Goal: Contribute content: Contribute content

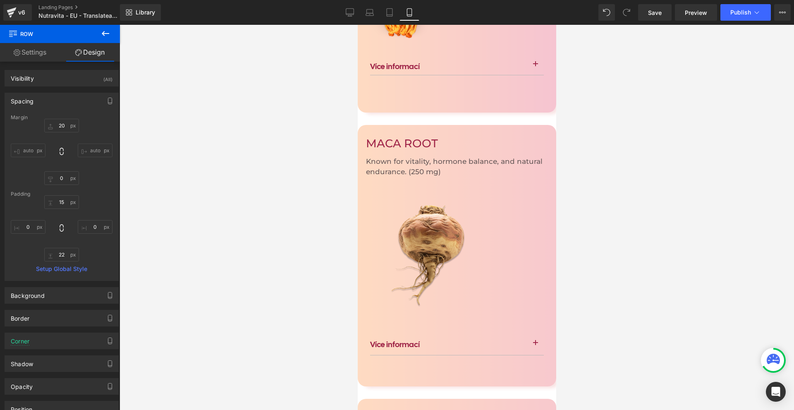
scroll to position [2358, 0]
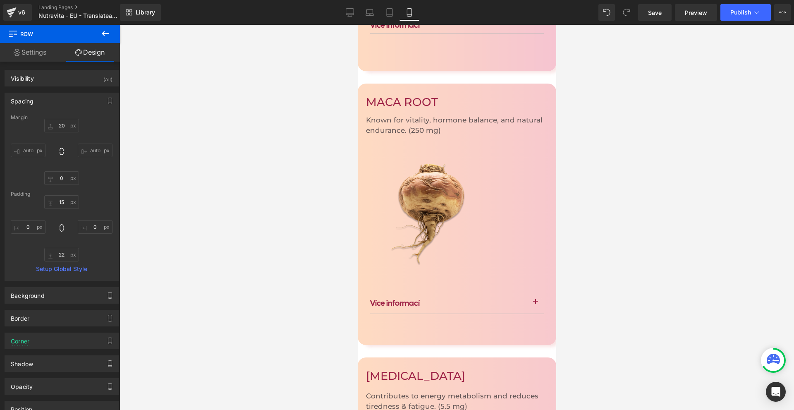
click at [357, 25] on icon at bounding box center [357, 25] width 0 height 0
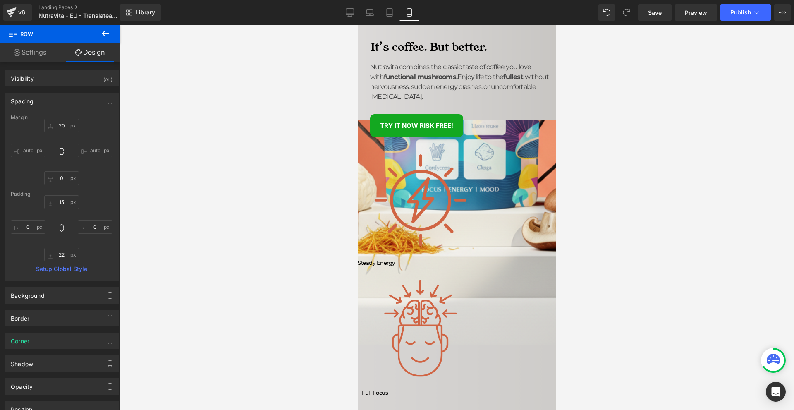
scroll to position [124, 0]
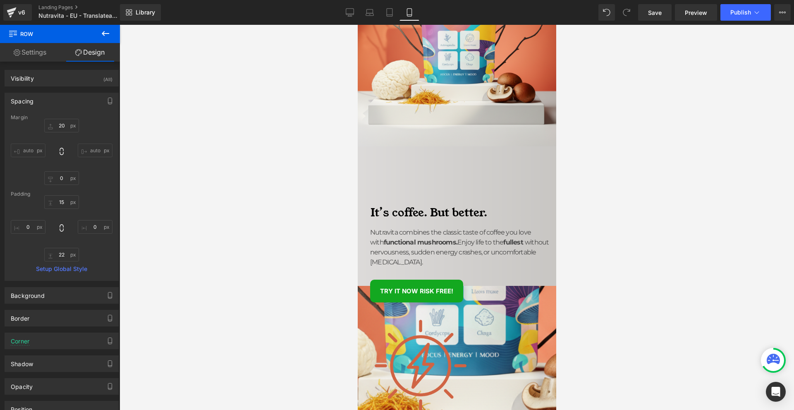
click at [357, 25] on span "Text Block" at bounding box center [357, 25] width 0 height 0
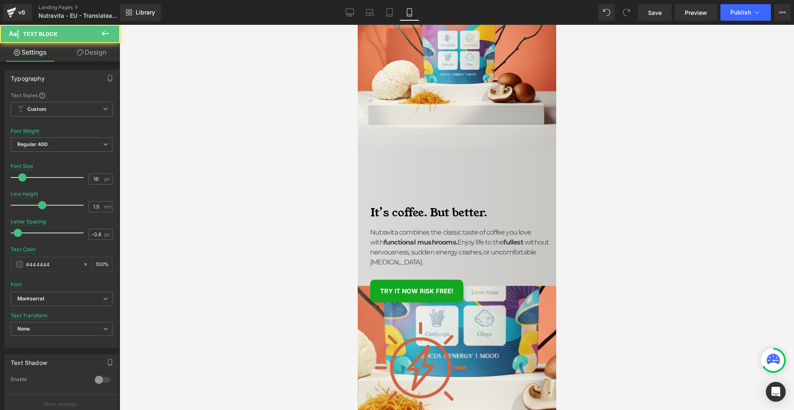
click at [413, 238] on span "without nervousness, sudden energy crashes, or uncomfortable [MEDICAL_DATA]." at bounding box center [459, 252] width 179 height 28
click at [19, 267] on span at bounding box center [19, 264] width 7 height 7
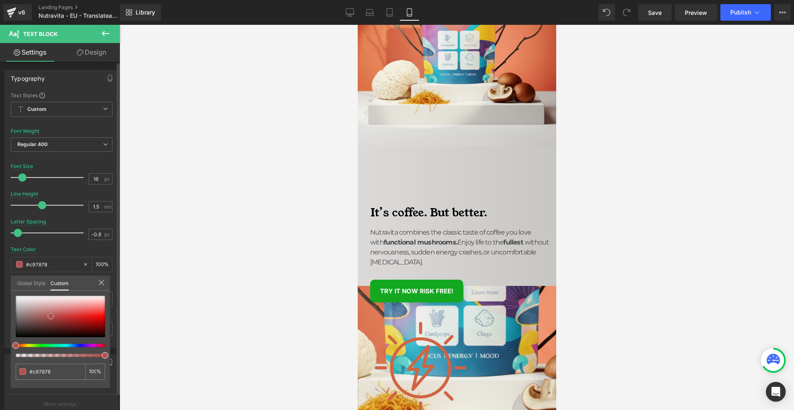
type input "#c97878"
type input "#b25151"
type input "#633535"
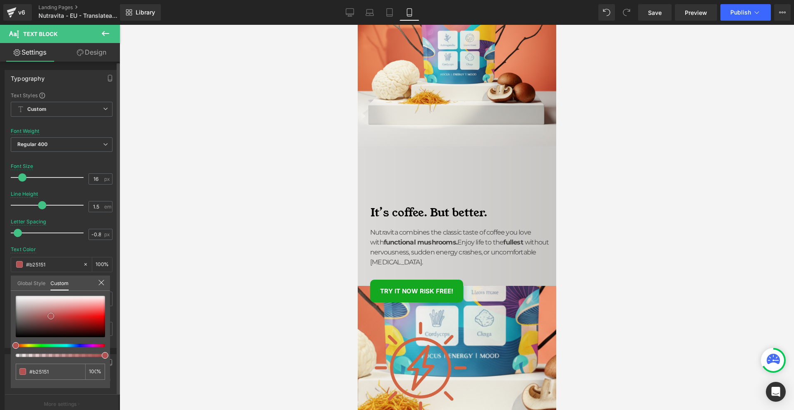
type input "#633535"
type input "#0e0a0a"
type input "#000000"
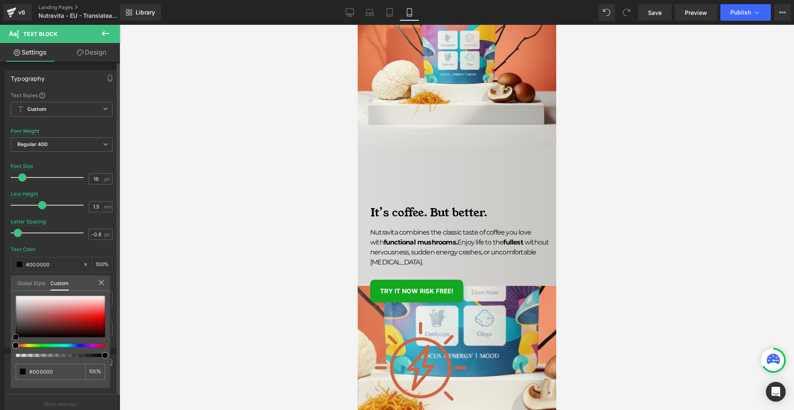
drag, startPoint x: 51, startPoint y: 316, endPoint x: 0, endPoint y: 378, distance: 80.6
click at [0, 348] on div "Typography Text Styles Custom Custom Setup Global Style Custom Setup Global Sty…" at bounding box center [62, 206] width 124 height 284
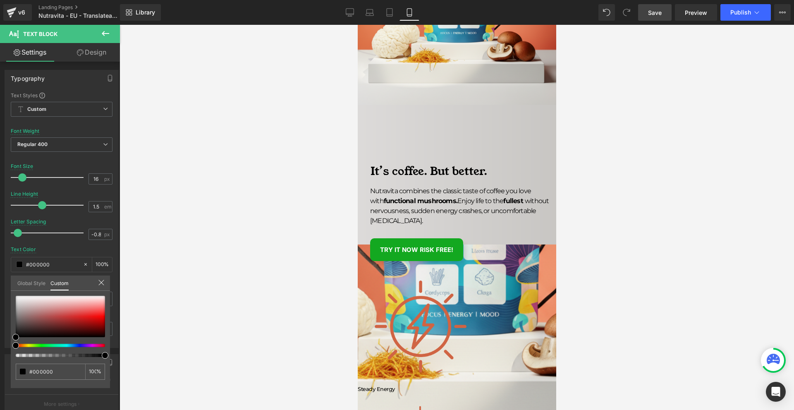
click at [659, 10] on span "Save" at bounding box center [655, 12] width 14 height 9
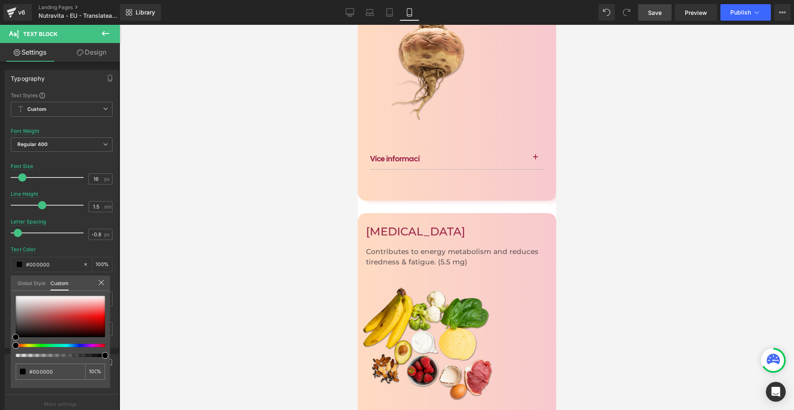
scroll to position [2546, 0]
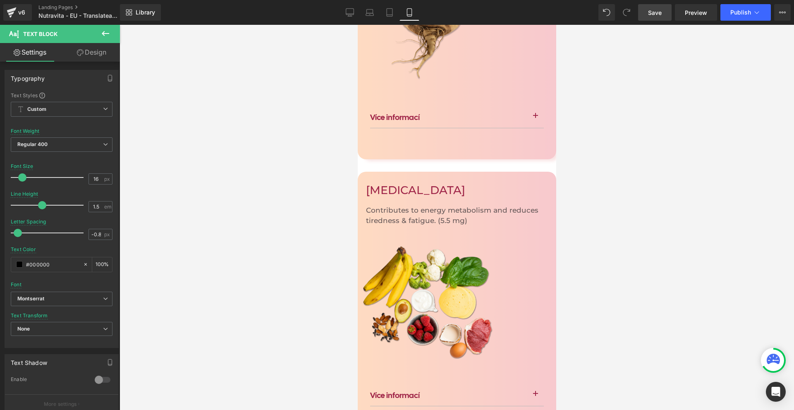
click at [357, 25] on span "Image" at bounding box center [357, 25] width 0 height 0
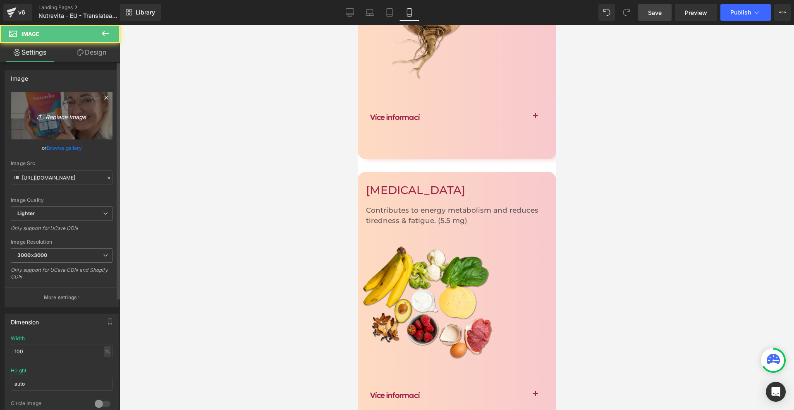
click at [88, 126] on link "Replace Image" at bounding box center [62, 116] width 102 height 48
type input "C:\fakepath\ChatGPT Image 2025. szept. 3. 15_16_43.png"
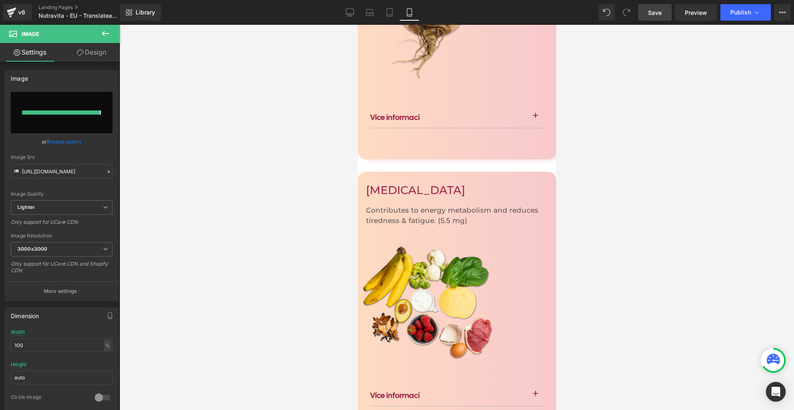
type input "[URL][DOMAIN_NAME]"
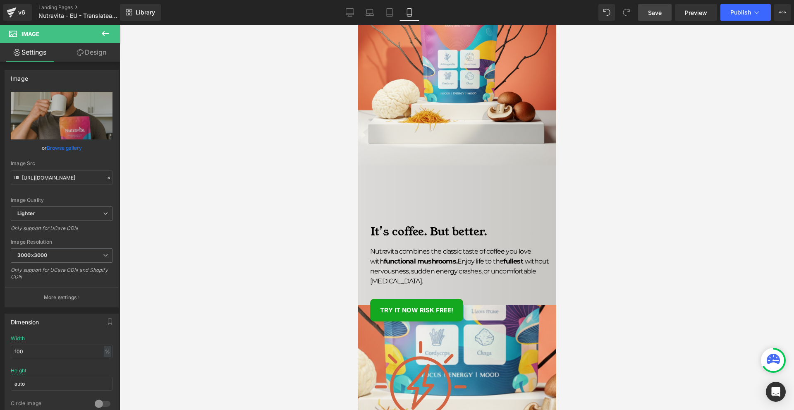
scroll to position [64, 0]
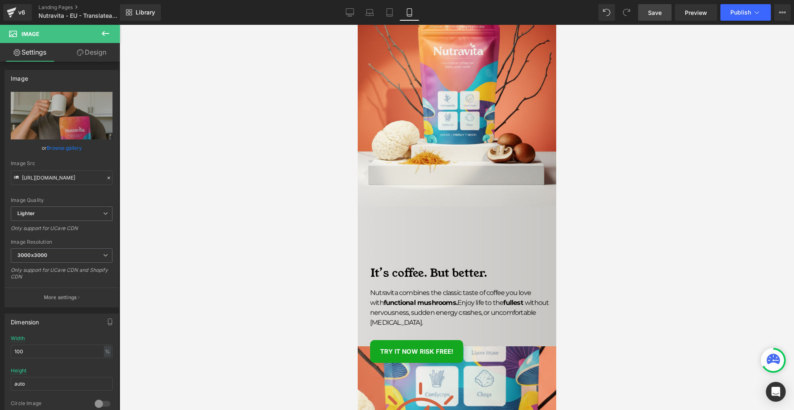
click at [357, 25] on icon at bounding box center [357, 25] width 0 height 0
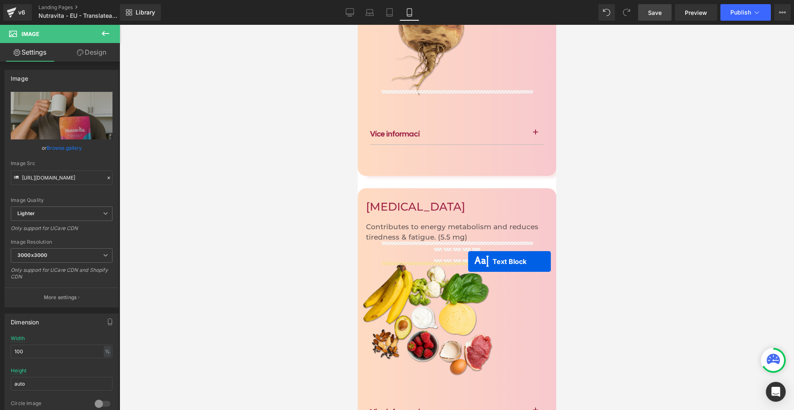
drag, startPoint x: 460, startPoint y: 319, endPoint x: 467, endPoint y: 261, distance: 58.9
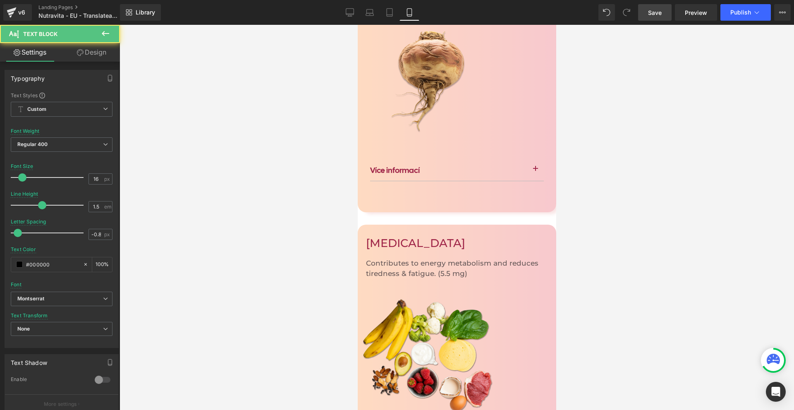
scroll to position [2529, 0]
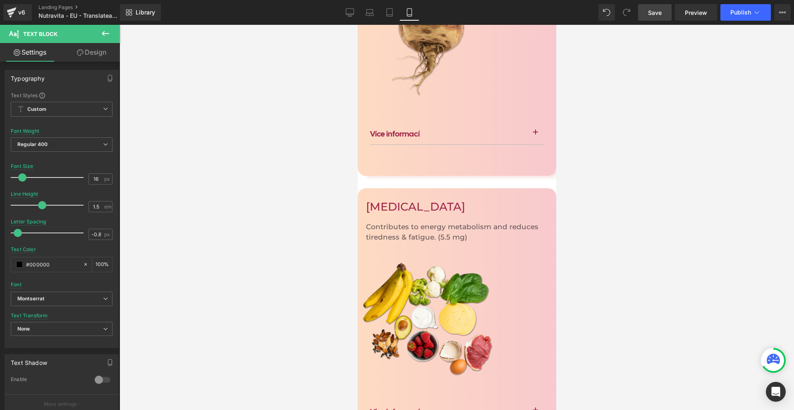
click at [83, 58] on link "Design" at bounding box center [92, 52] width 60 height 19
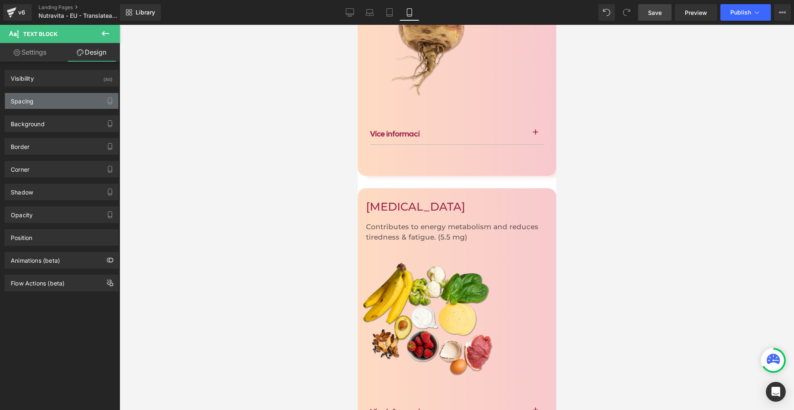
type input "-20"
type input "10"
type input "0"
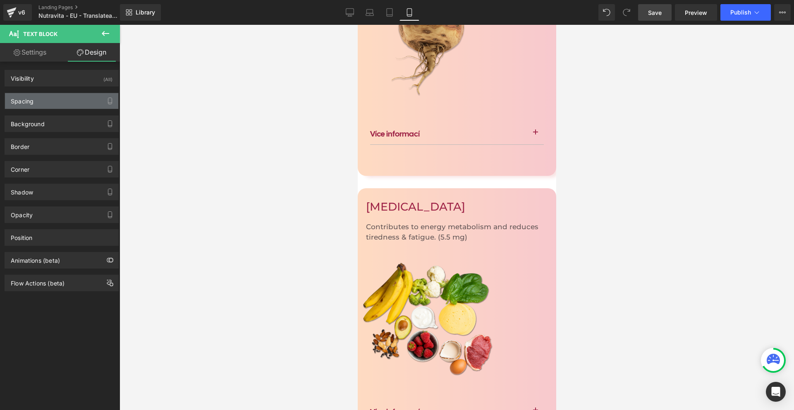
type input "0"
type input "10"
type input "20"
click at [50, 97] on div "Spacing" at bounding box center [61, 101] width 113 height 16
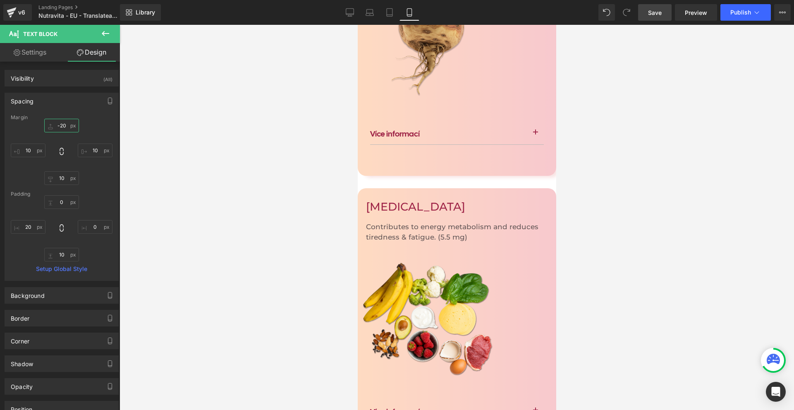
click at [63, 125] on input "-20" at bounding box center [61, 126] width 35 height 14
type input "0"
click at [31, 228] on input "20" at bounding box center [28, 227] width 35 height 14
type input "0"
click at [27, 151] on input "10" at bounding box center [28, 151] width 35 height 14
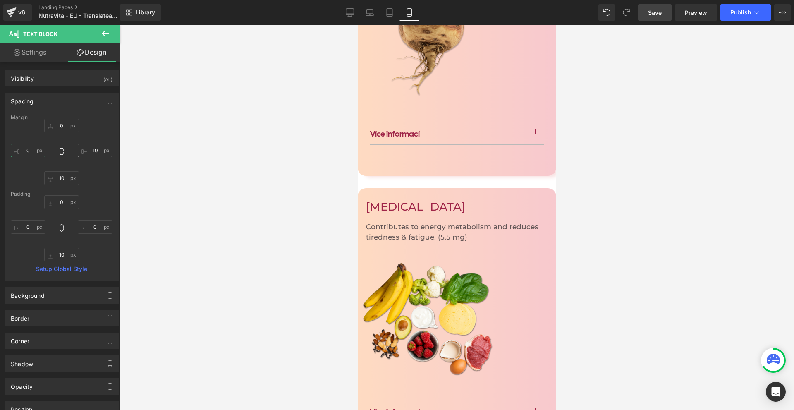
type input "0"
click at [86, 148] on input "10" at bounding box center [95, 151] width 35 height 14
type input "0"
click at [68, 178] on input "10" at bounding box center [61, 178] width 35 height 14
type input "0"
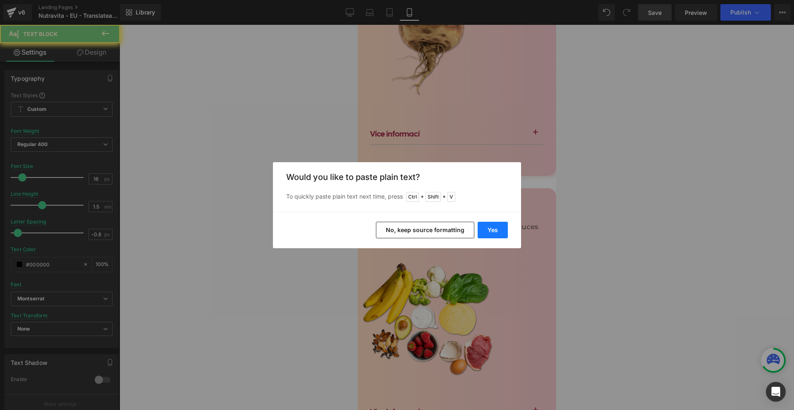
click at [503, 235] on button "Yes" at bounding box center [493, 230] width 30 height 17
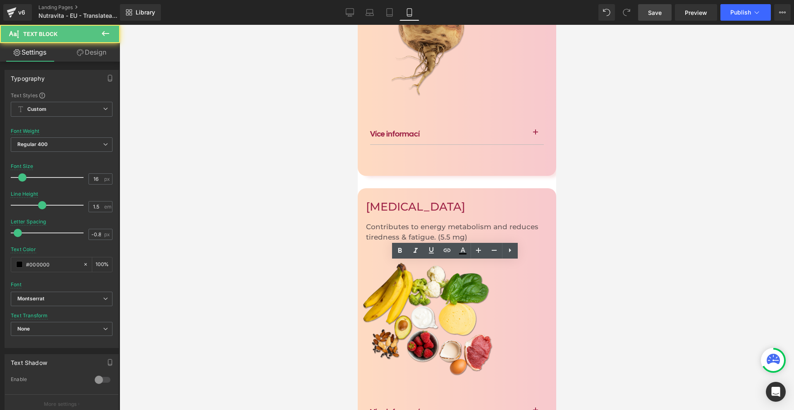
click at [635, 325] on div at bounding box center [457, 217] width 675 height 385
click at [602, 304] on div at bounding box center [457, 217] width 675 height 385
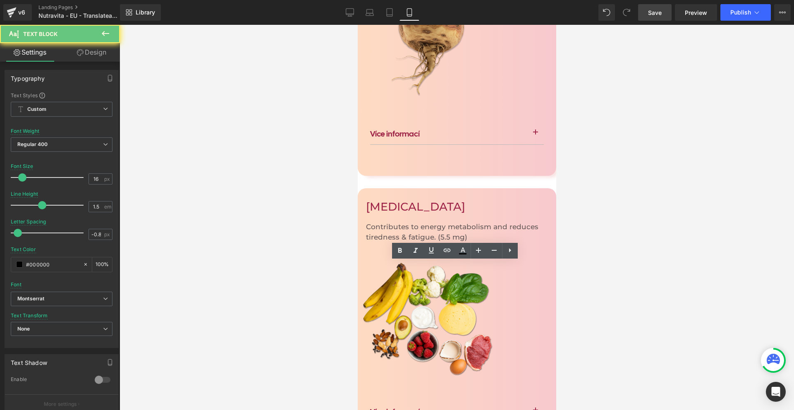
click at [415, 253] on icon at bounding box center [416, 250] width 4 height 5
click at [582, 315] on div at bounding box center [457, 217] width 675 height 385
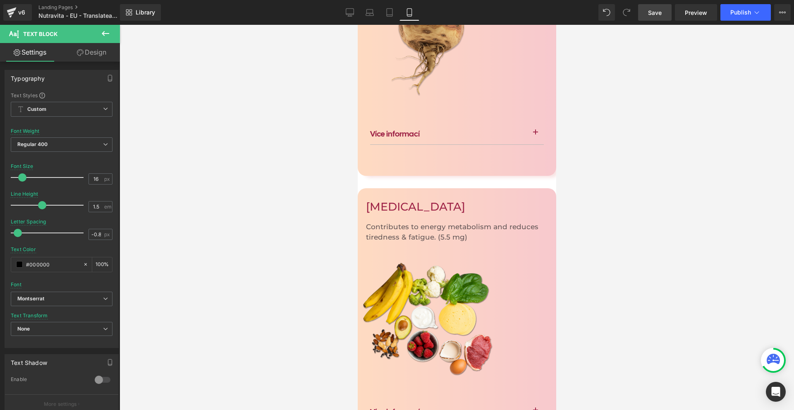
click at [357, 25] on span "Text Block" at bounding box center [357, 25] width 0 height 0
type input "-0.5"
click at [21, 232] on span at bounding box center [22, 233] width 8 height 8
type input "1.6"
click at [46, 204] on span at bounding box center [45, 205] width 8 height 8
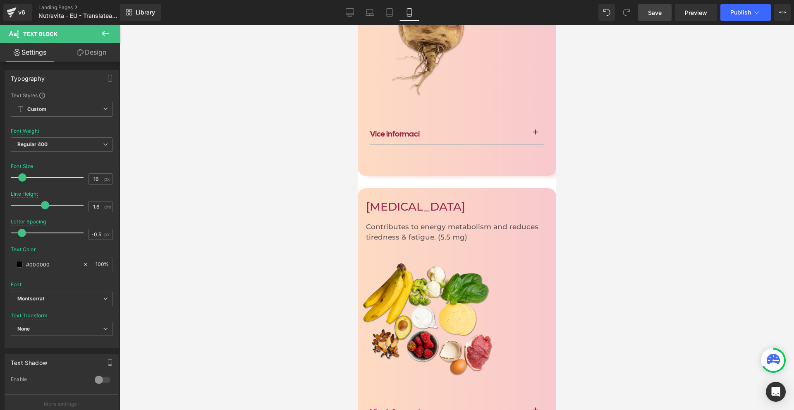
click at [357, 25] on span "Text Block" at bounding box center [357, 25] width 0 height 0
click at [65, 301] on b "Montserrat" at bounding box center [60, 298] width 86 height 7
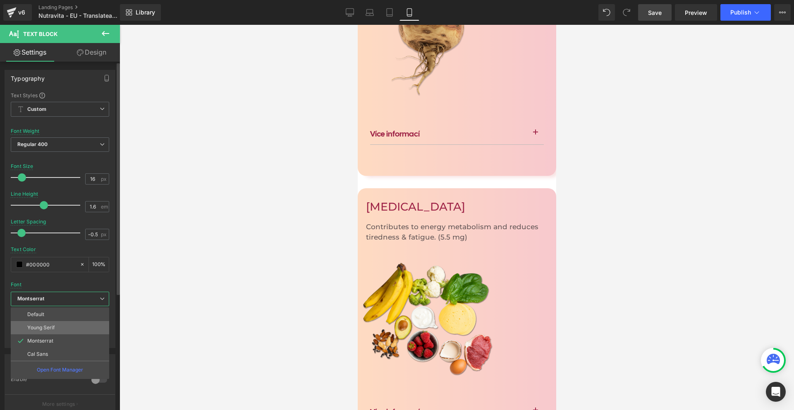
click at [72, 330] on li "Young Serif" at bounding box center [60, 327] width 98 height 13
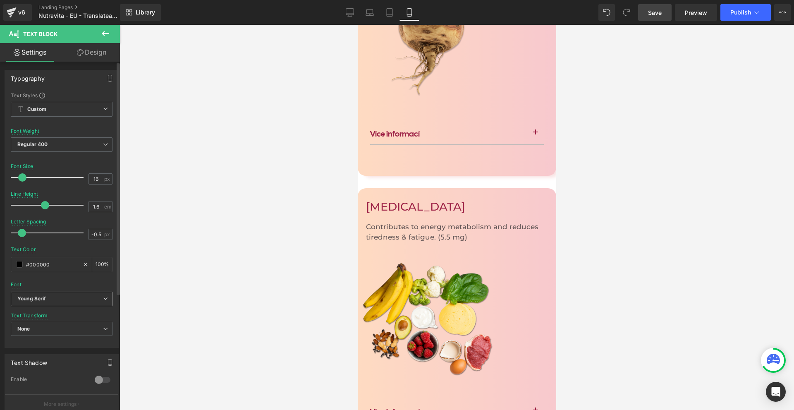
drag, startPoint x: 77, startPoint y: 311, endPoint x: 77, endPoint y: 303, distance: 8.3
click at [77, 311] on div "Default Young Serif [GEOGRAPHIC_DATA] Cal Sans Young Serif Default Young Serif …" at bounding box center [62, 302] width 102 height 21
click at [77, 303] on span "Young Serif" at bounding box center [62, 299] width 102 height 14
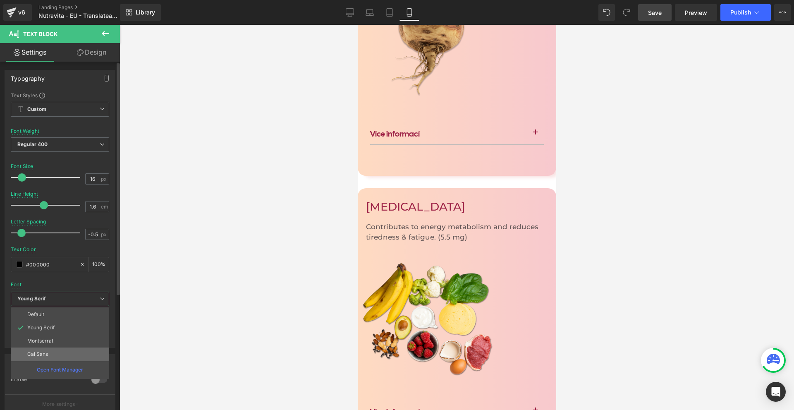
click at [60, 351] on li "Cal Sans" at bounding box center [60, 353] width 98 height 13
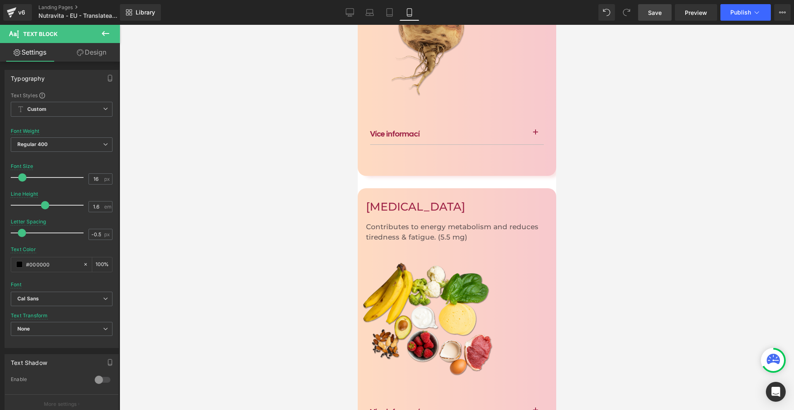
click at [357, 25] on span "Text Block" at bounding box center [357, 25] width 0 height 0
click at [26, 301] on icon "Cal Sans" at bounding box center [28, 298] width 22 height 7
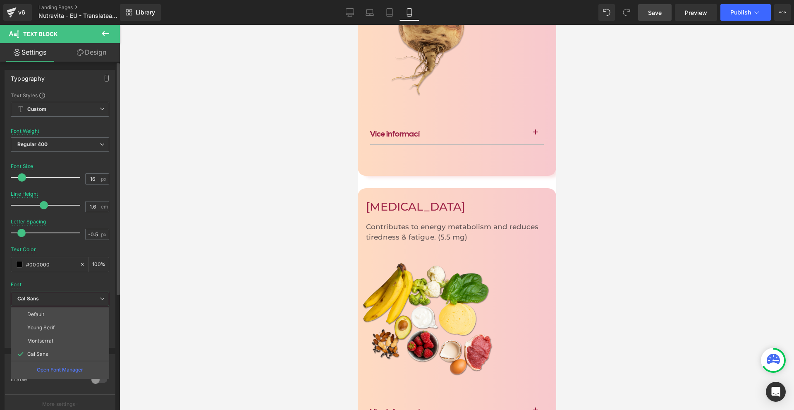
click at [54, 340] on li "Montserrat" at bounding box center [60, 340] width 98 height 13
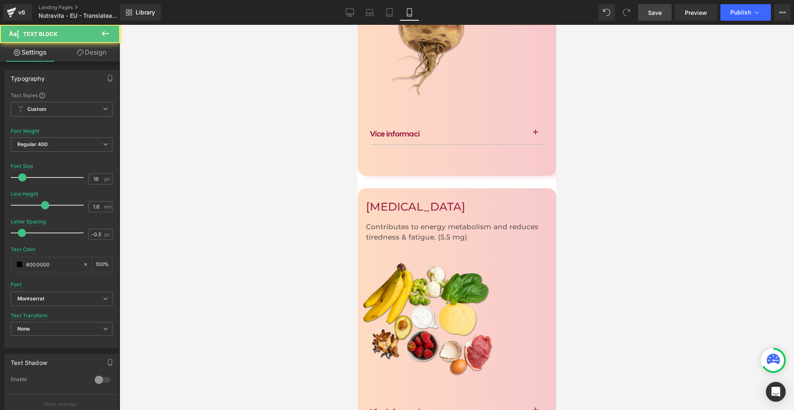
drag, startPoint x: 51, startPoint y: 144, endPoint x: 53, endPoint y: 148, distance: 4.6
click at [52, 145] on span "Regular 400" at bounding box center [62, 144] width 102 height 14
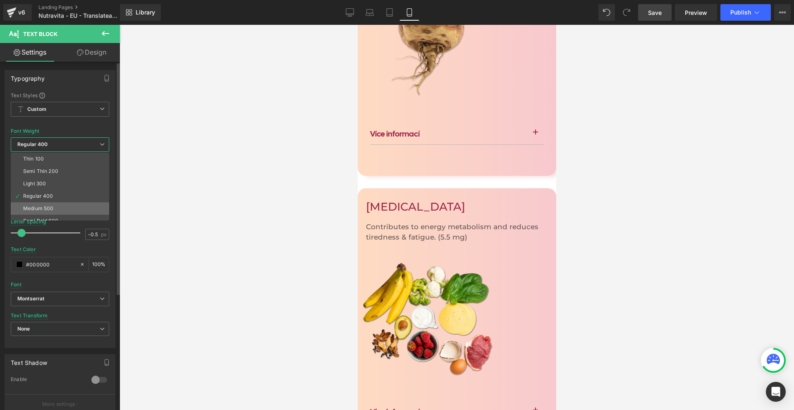
click at [57, 209] on li "Medium 500" at bounding box center [62, 208] width 102 height 12
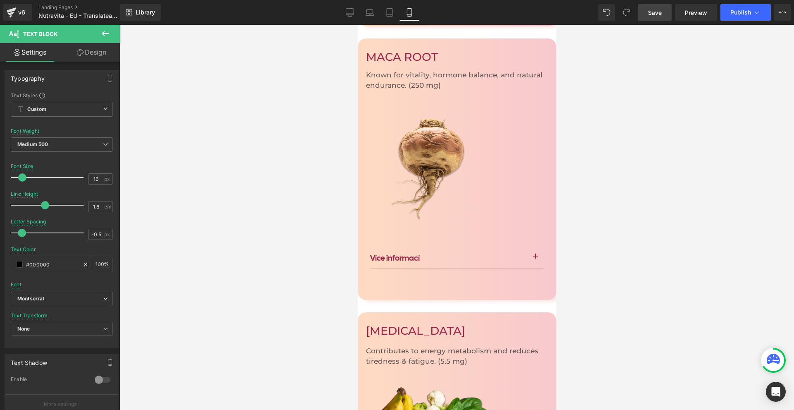
scroll to position [2612, 0]
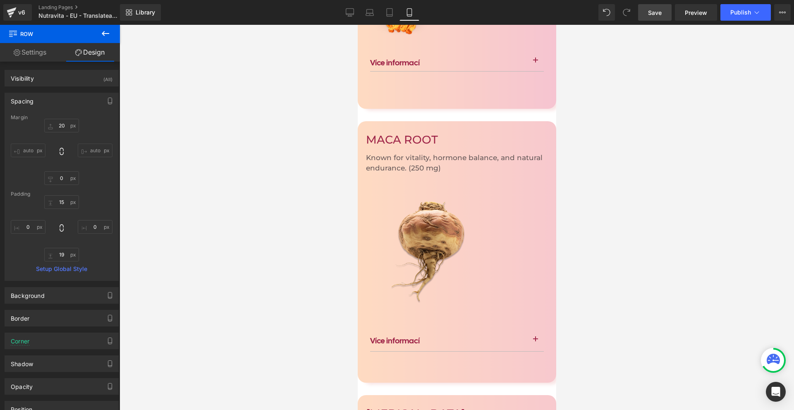
scroll to position [2529, 0]
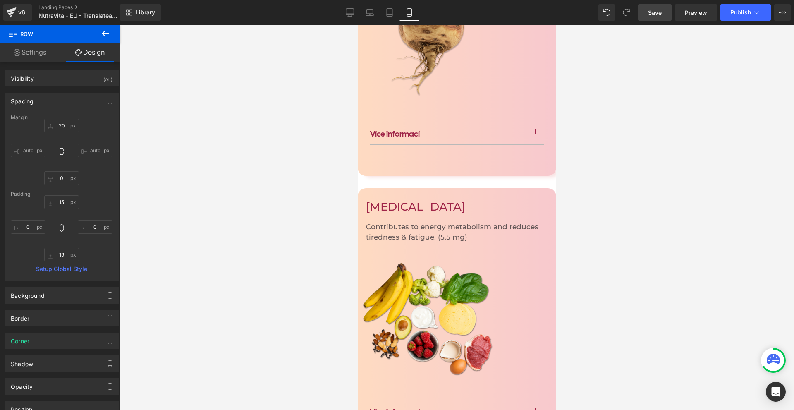
click at [357, 25] on link at bounding box center [357, 25] width 0 height 0
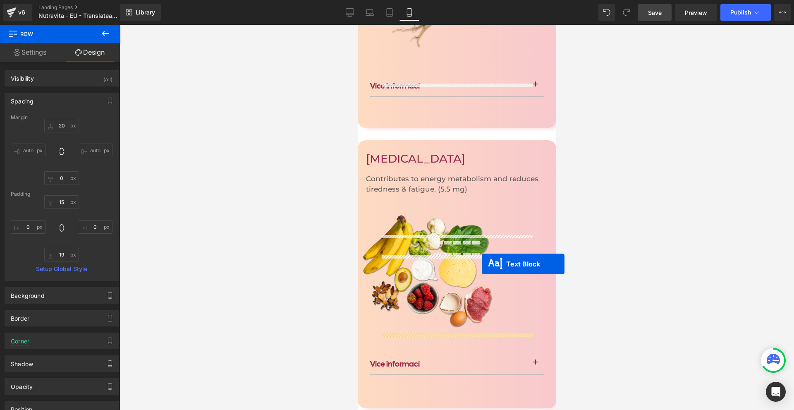
scroll to position [2412, 0]
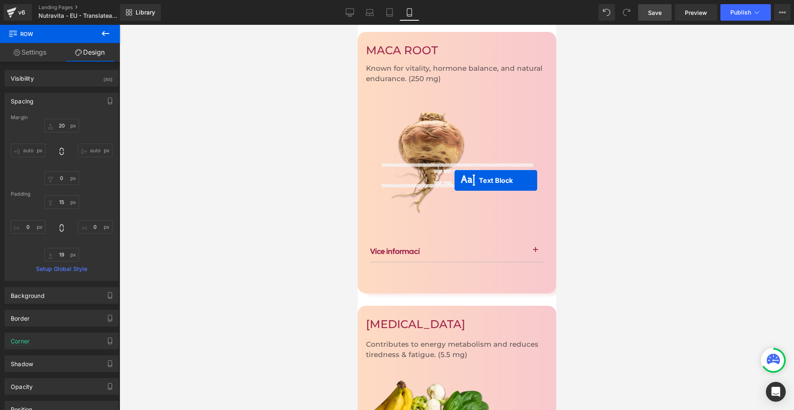
drag, startPoint x: 454, startPoint y: 330, endPoint x: 454, endPoint y: 180, distance: 149.3
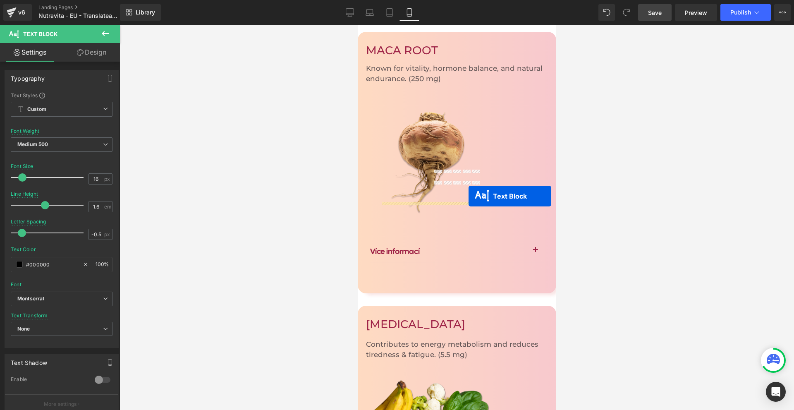
drag, startPoint x: 453, startPoint y: 188, endPoint x: 468, endPoint y: 196, distance: 17.2
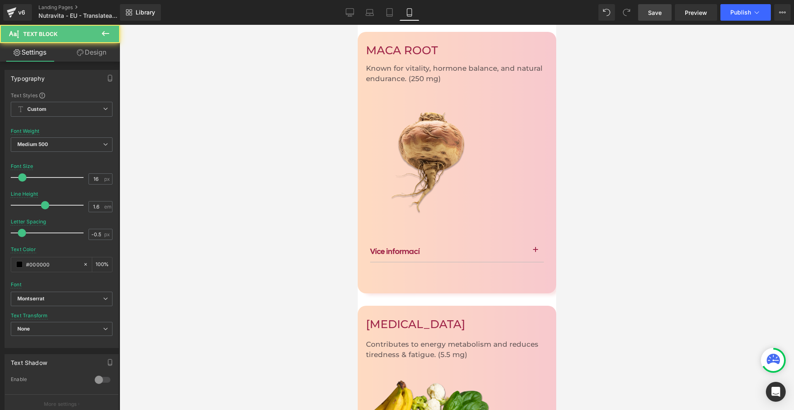
click at [357, 25] on link at bounding box center [357, 25] width 0 height 0
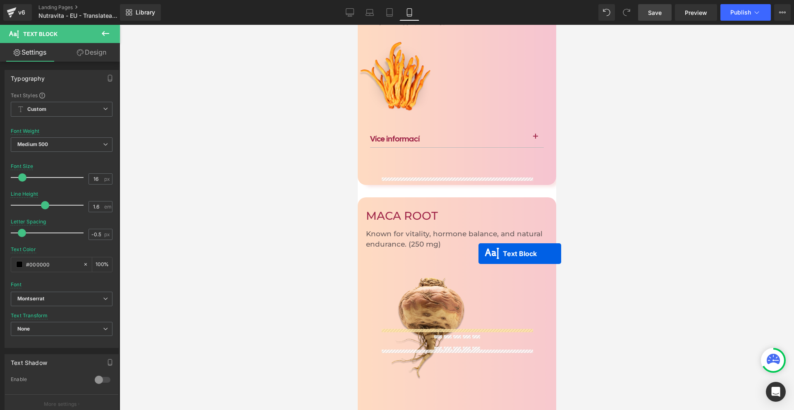
scroll to position [2163, 0]
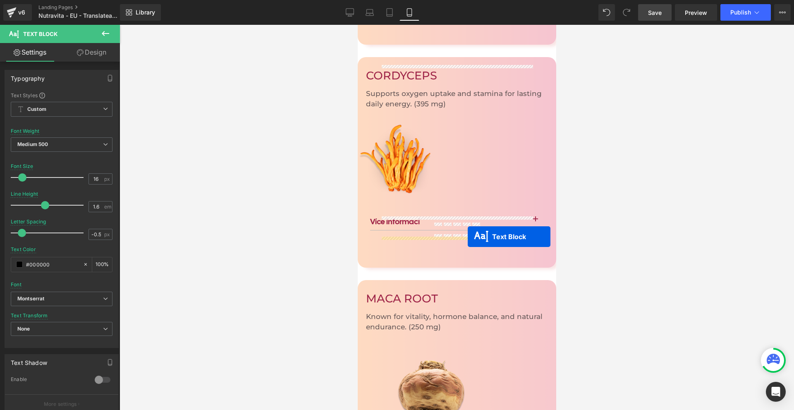
drag, startPoint x: 451, startPoint y: 299, endPoint x: 467, endPoint y: 237, distance: 64.1
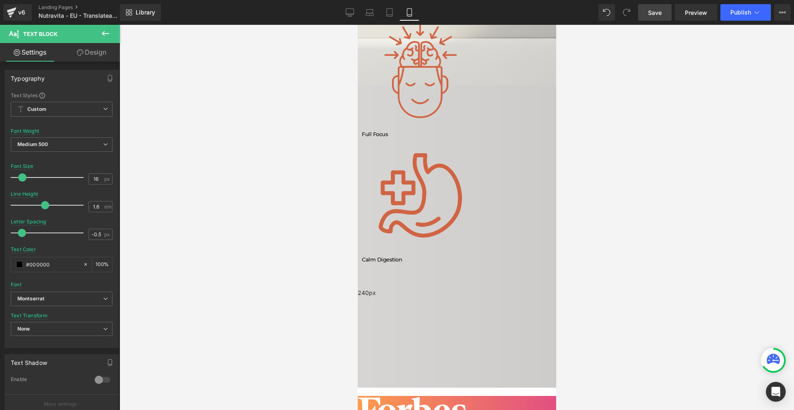
scroll to position [467, 0]
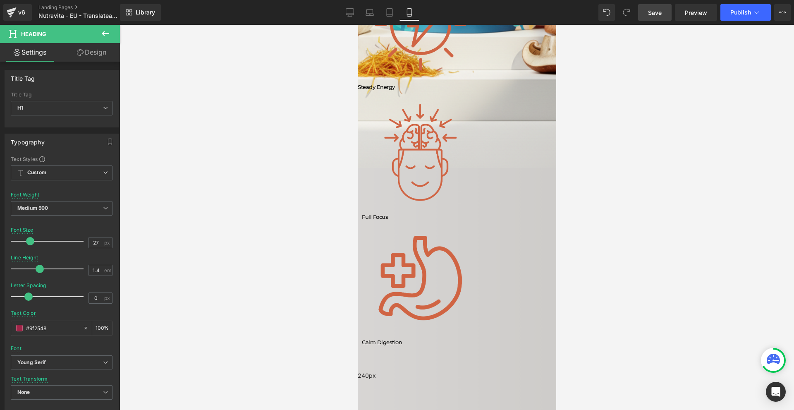
click at [602, 333] on div at bounding box center [457, 217] width 675 height 385
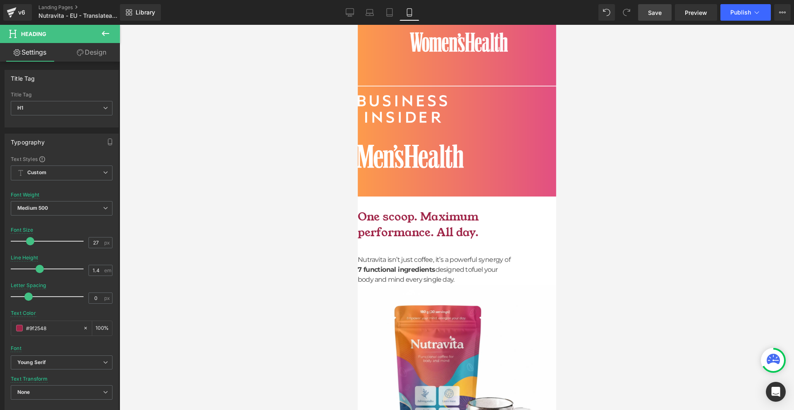
scroll to position [1129, 0]
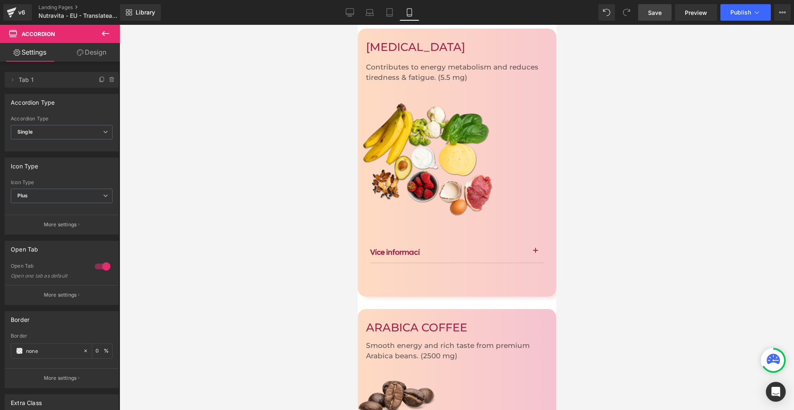
scroll to position [2441, 0]
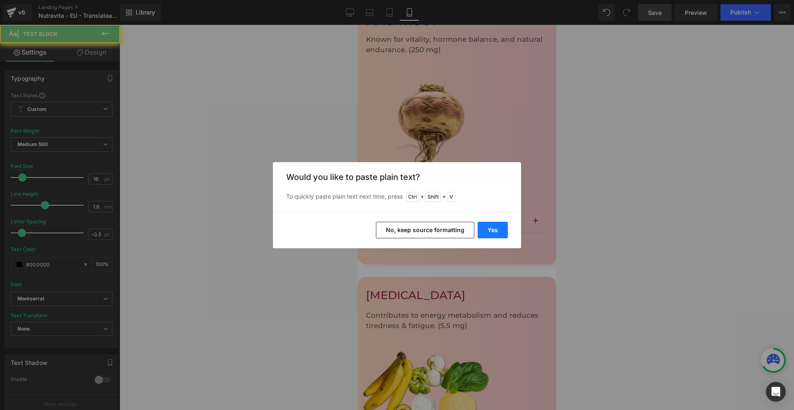
drag, startPoint x: 497, startPoint y: 231, endPoint x: 139, endPoint y: 206, distance: 358.7
click at [497, 231] on button "Yes" at bounding box center [493, 230] width 30 height 17
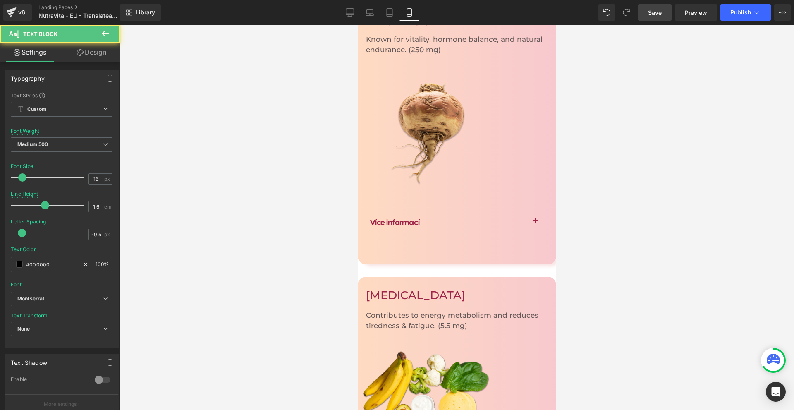
click at [595, 295] on div at bounding box center [457, 217] width 675 height 385
click at [580, 266] on div at bounding box center [457, 217] width 675 height 385
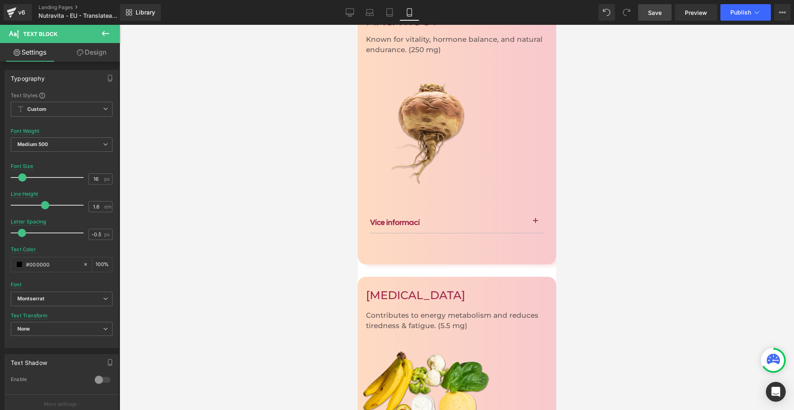
scroll to position [2275, 0]
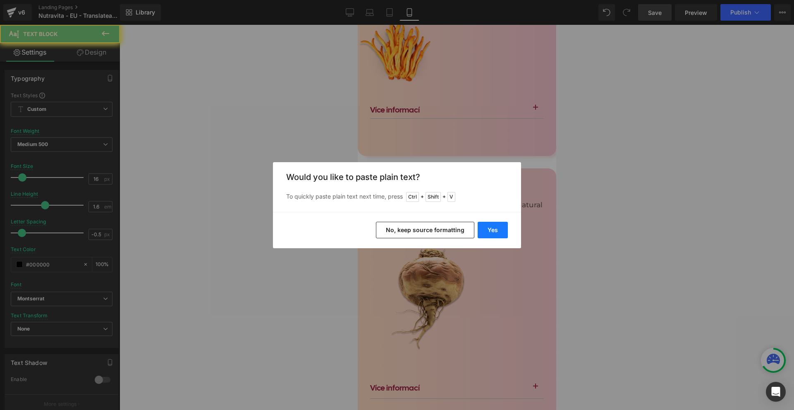
click at [491, 232] on button "Yes" at bounding box center [493, 230] width 30 height 17
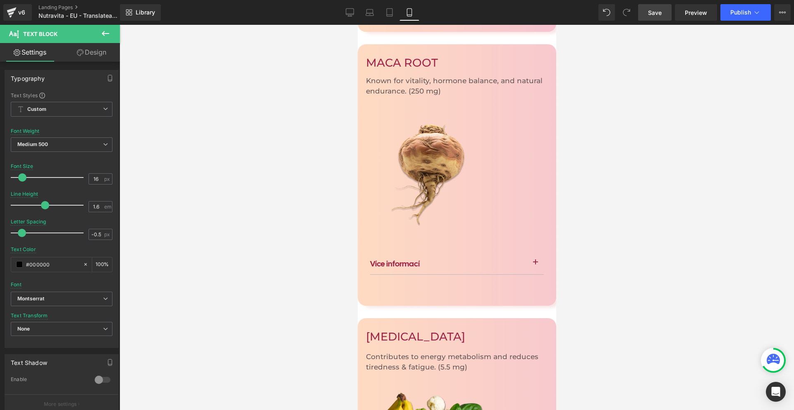
scroll to position [2606, 0]
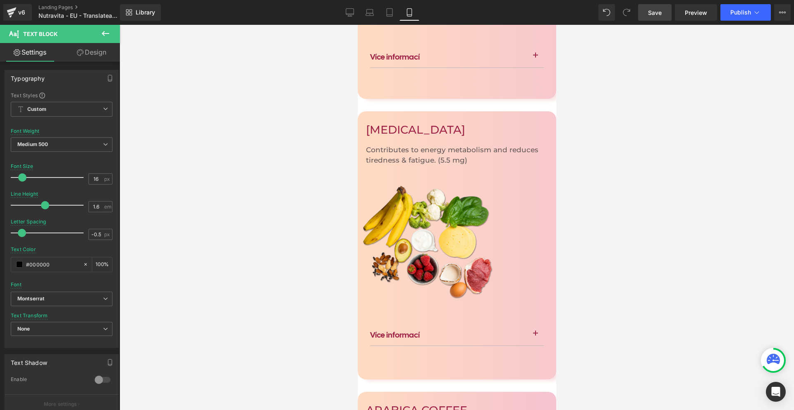
click at [357, 25] on link at bounding box center [357, 25] width 0 height 0
click at [357, 25] on icon at bounding box center [357, 25] width 0 height 0
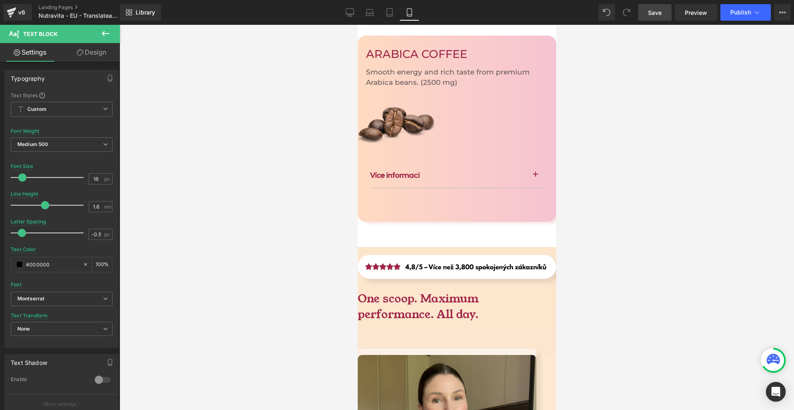
scroll to position [2963, 0]
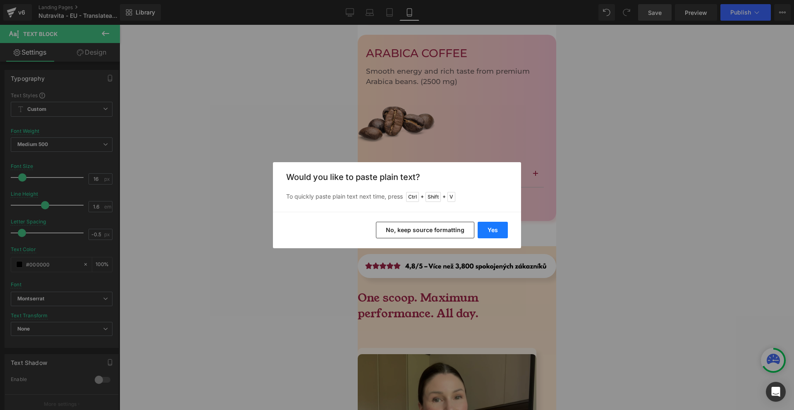
click at [501, 235] on button "Yes" at bounding box center [493, 230] width 30 height 17
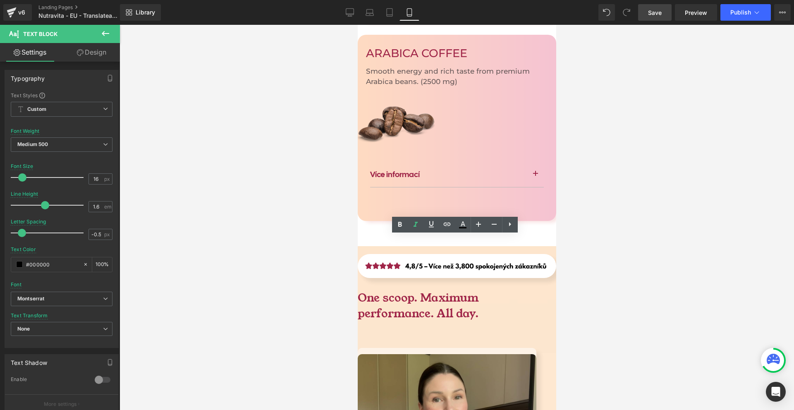
click at [584, 264] on div at bounding box center [457, 217] width 675 height 385
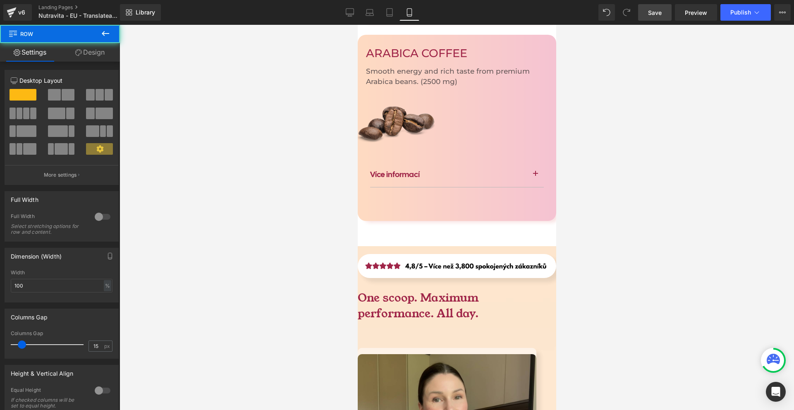
drag, startPoint x: 473, startPoint y: 340, endPoint x: 494, endPoint y: 317, distance: 31.1
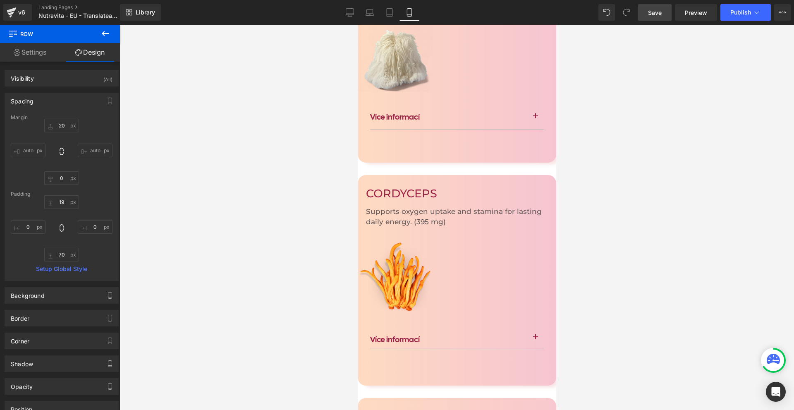
scroll to position [2004, 0]
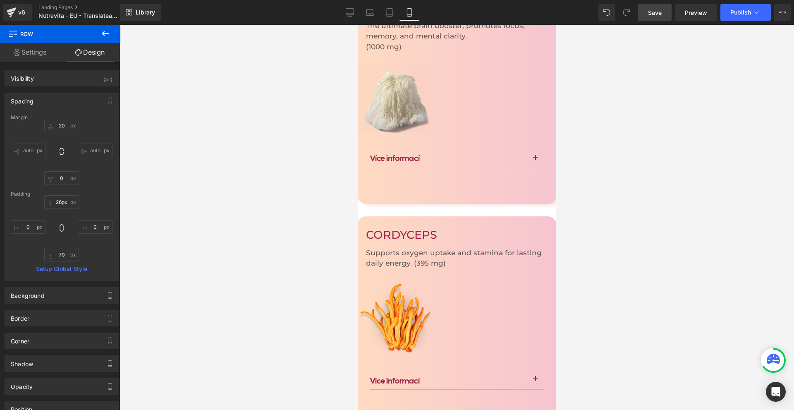
type input "27px"
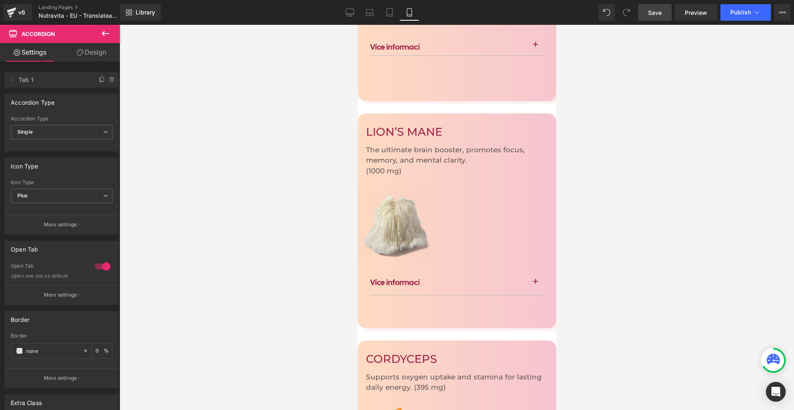
scroll to position [1963, 0]
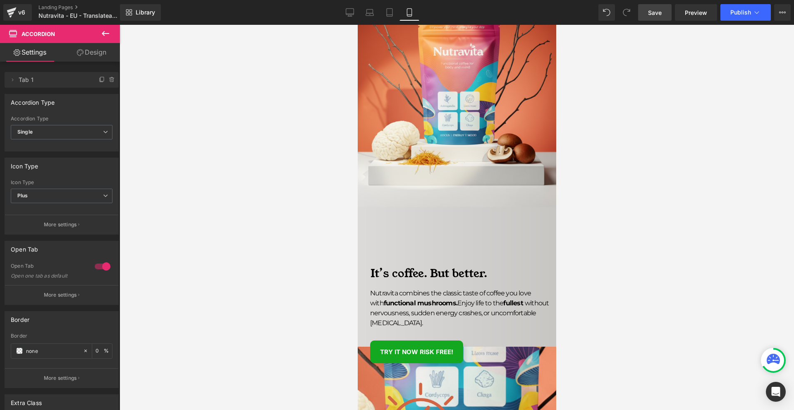
scroll to position [22, 0]
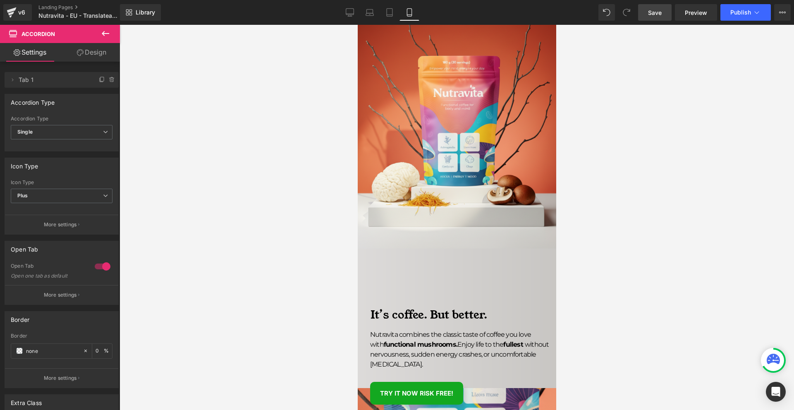
click at [664, 10] on link "Save" at bounding box center [655, 12] width 34 height 17
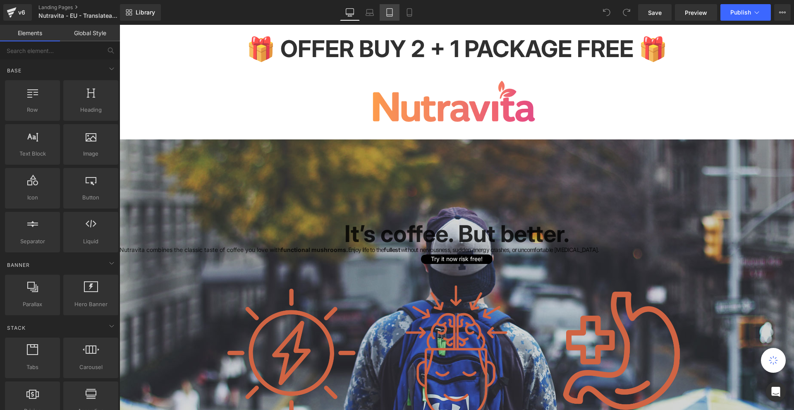
click at [398, 12] on link "Tablet" at bounding box center [390, 12] width 20 height 17
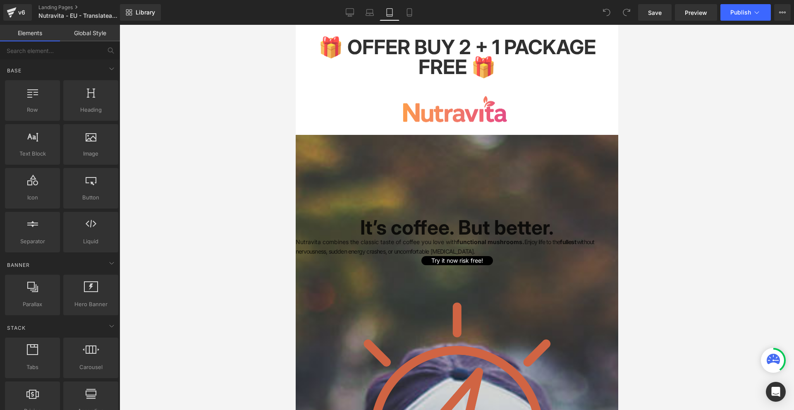
click at [401, 3] on div "Library Tablet Desktop Laptop Tablet Mobile Save Preview Publish Scheduled Upgr…" at bounding box center [457, 12] width 674 height 25
click at [407, 9] on icon at bounding box center [409, 13] width 5 height 8
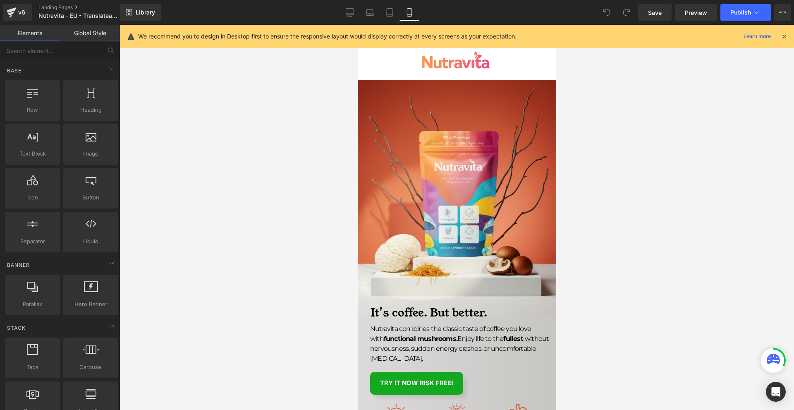
click at [785, 35] on icon at bounding box center [784, 36] width 7 height 7
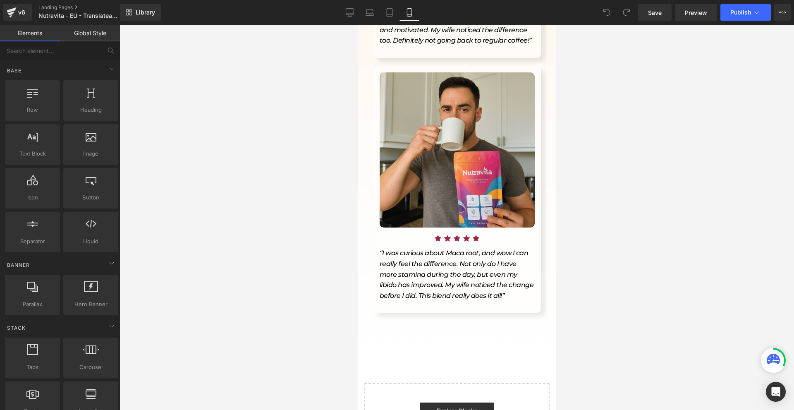
scroll to position [3499, 0]
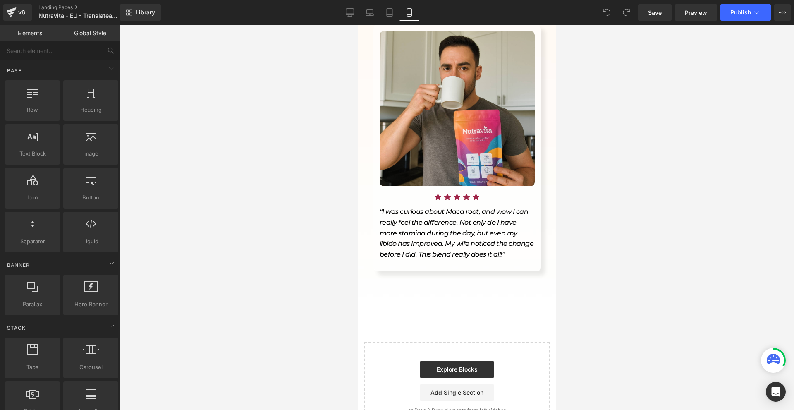
click at [410, 208] on span "“I was curious about Maca root, and wow I can really feel the difference. Not o…" at bounding box center [456, 233] width 154 height 50
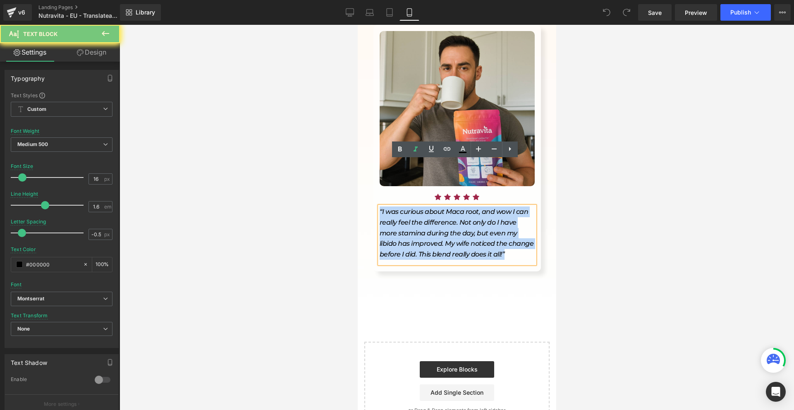
click at [410, 208] on span "“I was curious about Maca root, and wow I can really feel the difference. Not o…" at bounding box center [456, 233] width 154 height 50
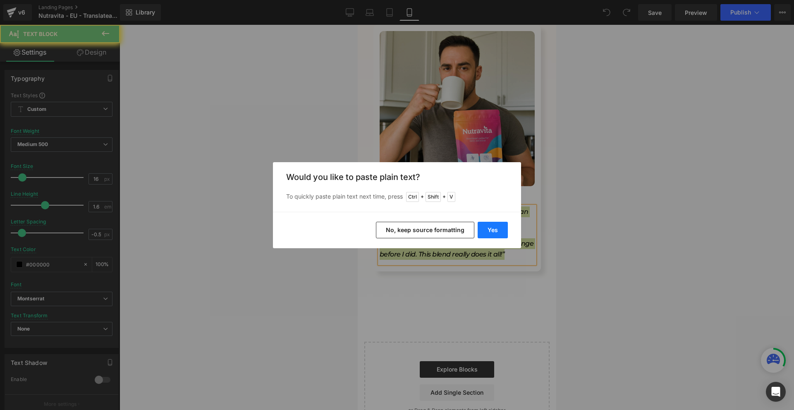
click at [498, 237] on button "Yes" at bounding box center [493, 230] width 30 height 17
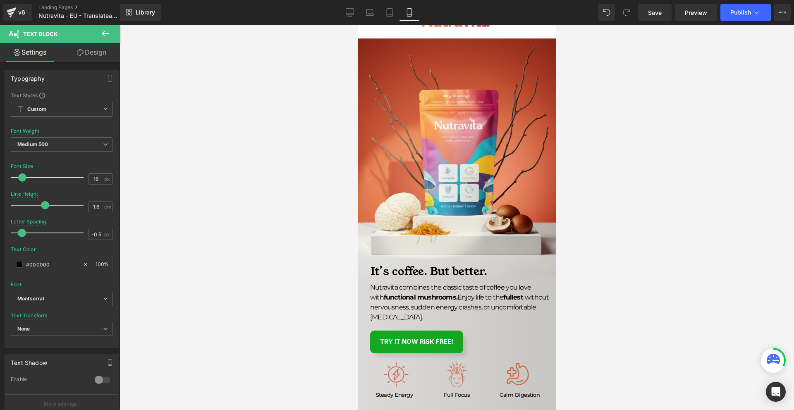
scroll to position [83, 0]
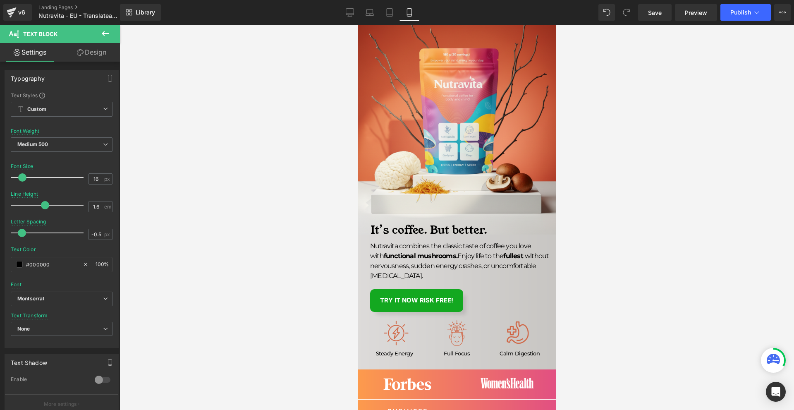
click at [503, 183] on div "It’s coffee. But better." at bounding box center [456, 173] width 199 height 128
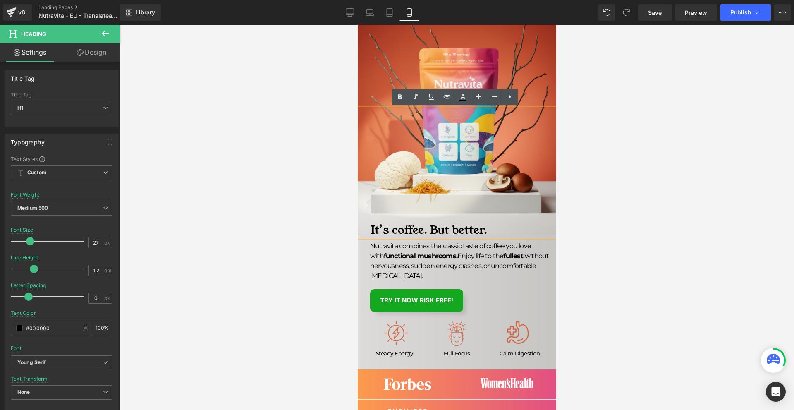
drag, startPoint x: 646, startPoint y: 247, endPoint x: 622, endPoint y: 250, distance: 24.2
click at [645, 247] on div at bounding box center [457, 217] width 675 height 385
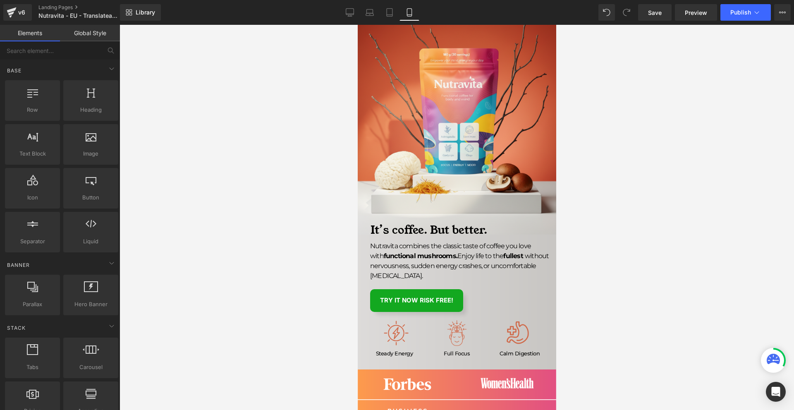
scroll to position [124, 0]
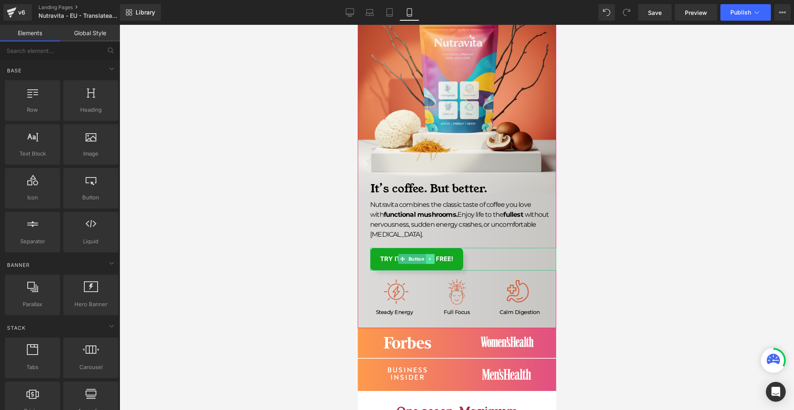
click at [430, 257] on icon at bounding box center [430, 258] width 5 height 5
click at [434, 261] on icon at bounding box center [434, 259] width 5 height 5
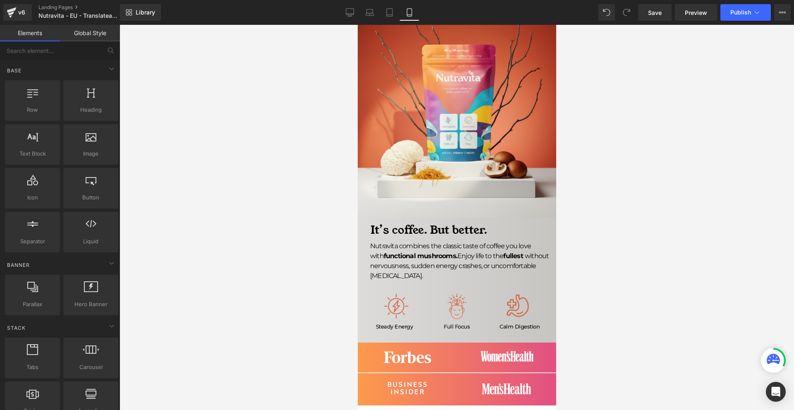
scroll to position [0, 0]
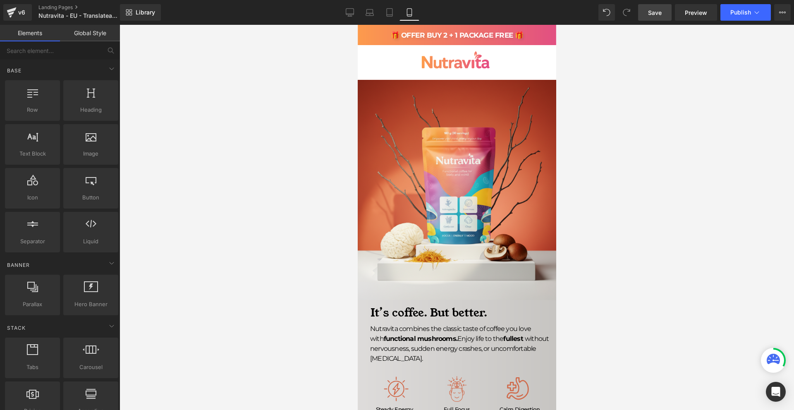
click at [664, 10] on link "Save" at bounding box center [655, 12] width 34 height 17
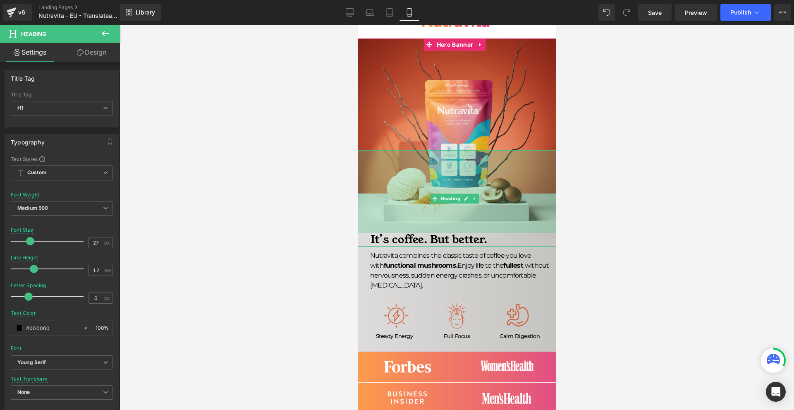
drag, startPoint x: 464, startPoint y: 150, endPoint x: 476, endPoint y: 118, distance: 34.0
click at [476, 118] on div "It’s coffee. But better. Heading 200px Nutravita combines the classic taste of …" at bounding box center [456, 195] width 199 height 314
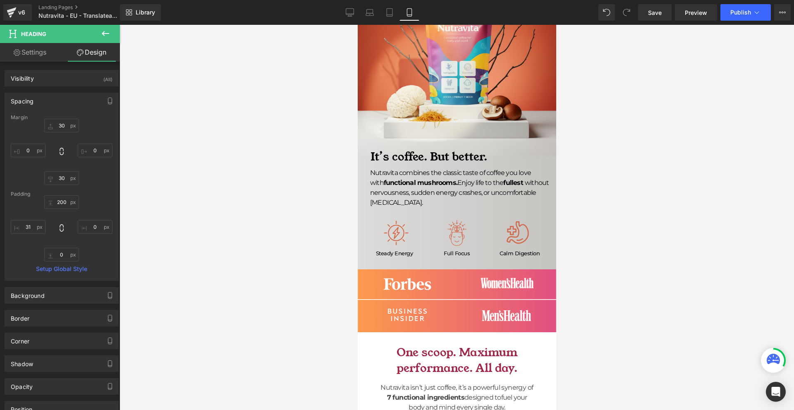
scroll to position [0, 0]
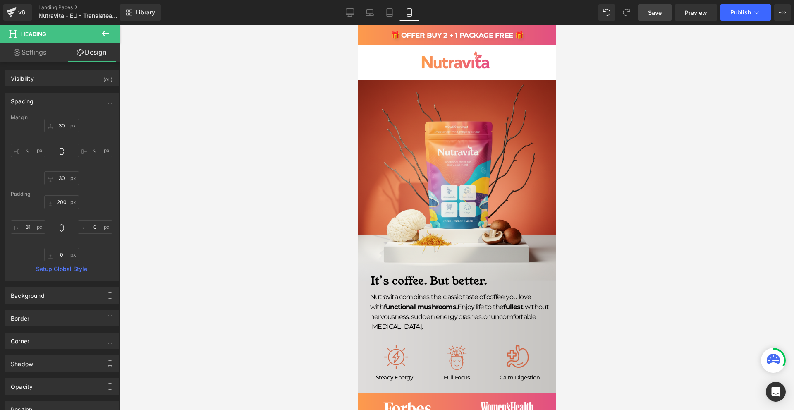
click at [667, 7] on link "Save" at bounding box center [655, 12] width 34 height 17
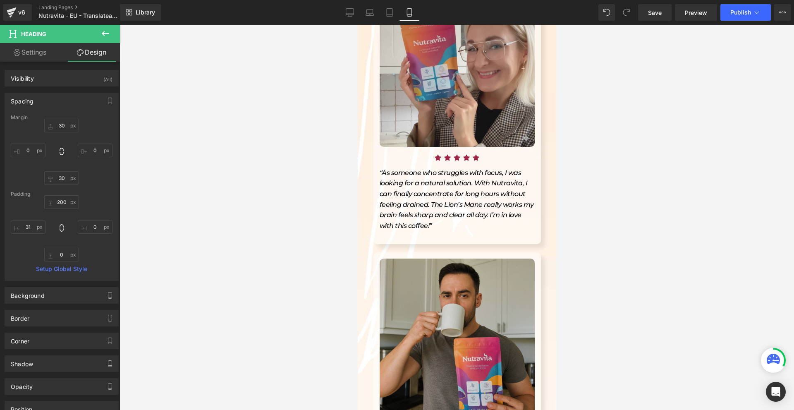
scroll to position [3020, 0]
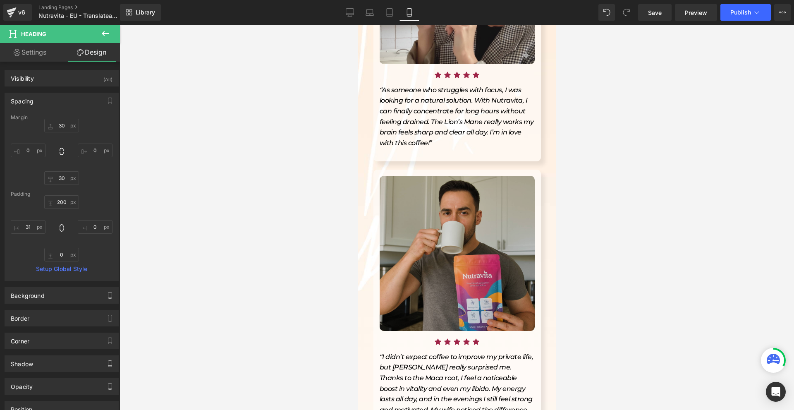
click at [474, 192] on img at bounding box center [456, 253] width 155 height 155
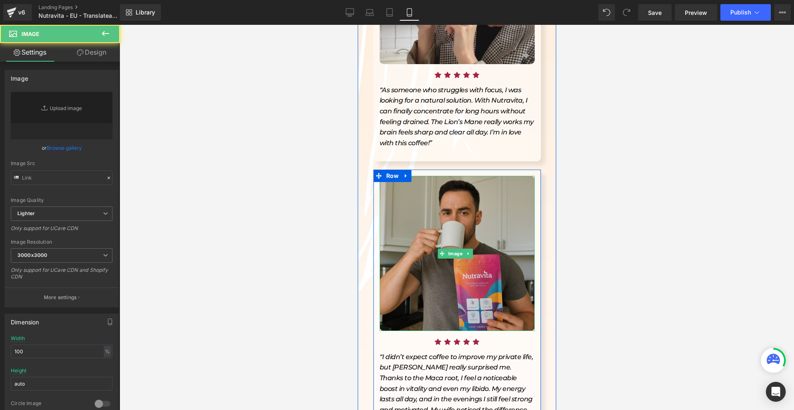
type input "[URL][DOMAIN_NAME]"
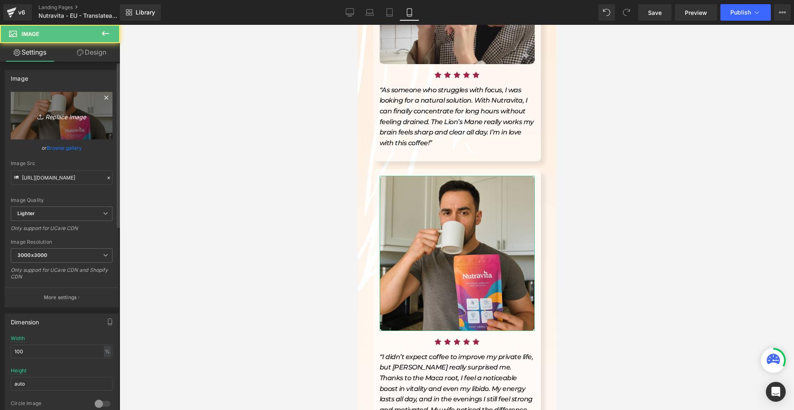
click at [65, 117] on icon "Replace Image" at bounding box center [62, 115] width 66 height 10
type input "C:\fakepath\Gemini_Generated_Image_d1dk6zd1dk6zd1dk.png"
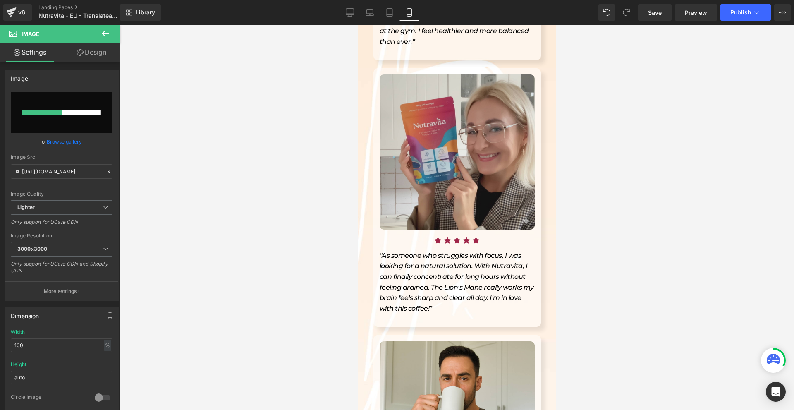
scroll to position [2896, 0]
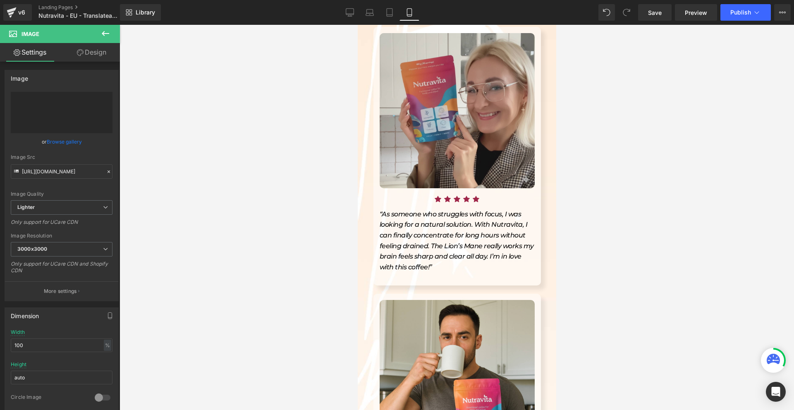
type input "https://ucarecdn.com/1680a699-9f1c-4561-a1ba-565ab214d039/-/format/auto/-/previ…"
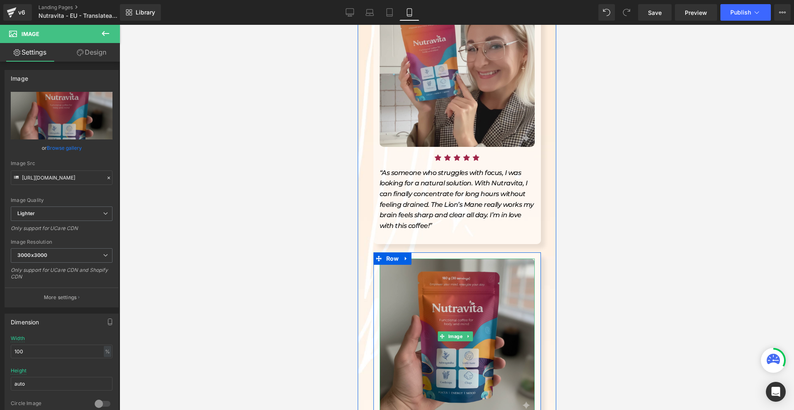
scroll to position [2978, 0]
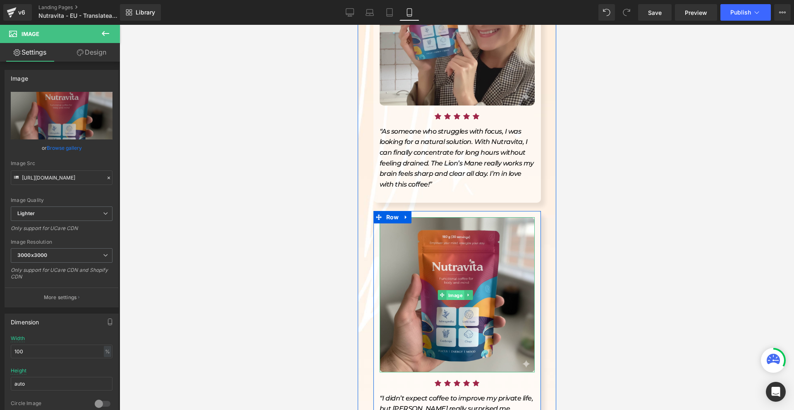
click at [450, 290] on span "Image" at bounding box center [455, 295] width 18 height 10
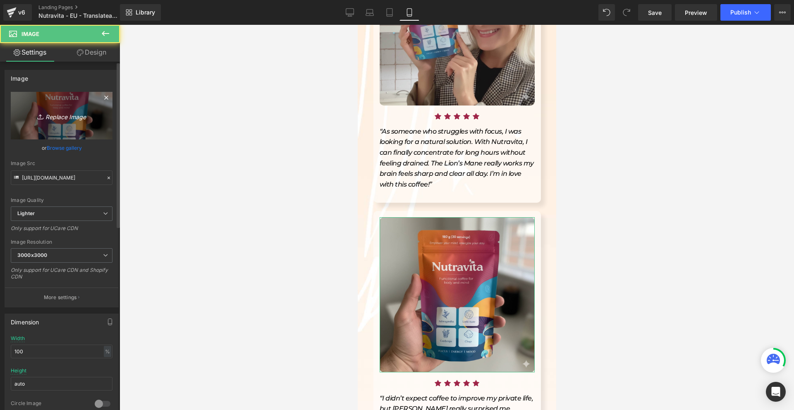
click at [62, 120] on icon "Replace Image" at bounding box center [62, 115] width 66 height 10
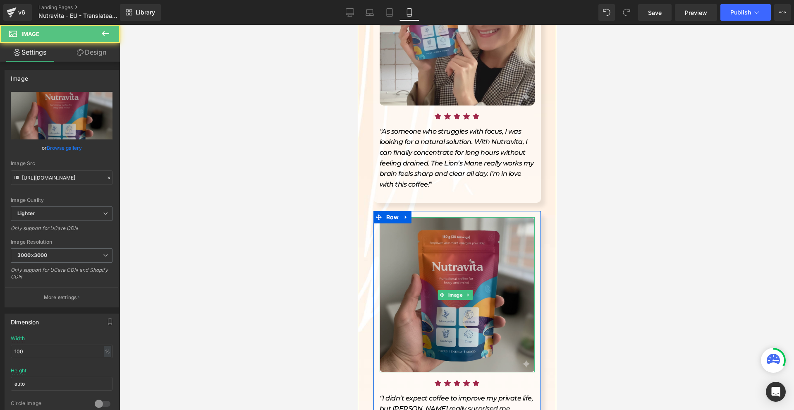
click at [437, 218] on img at bounding box center [456, 294] width 155 height 155
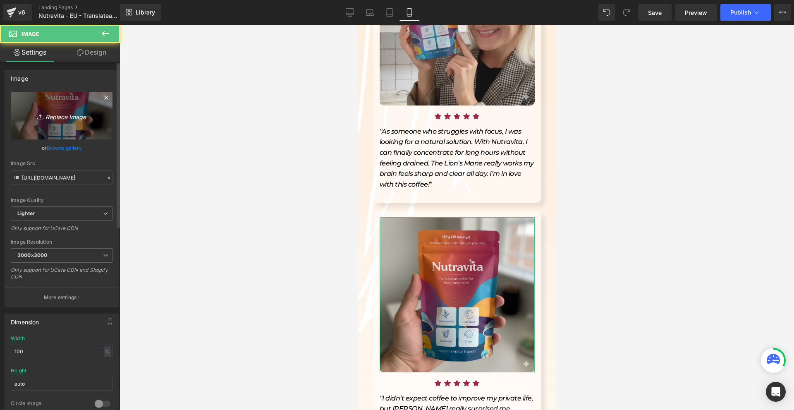
click at [76, 129] on link "Replace Image" at bounding box center [62, 116] width 102 height 48
type input "C:\fakepath\(9öüóq.png"
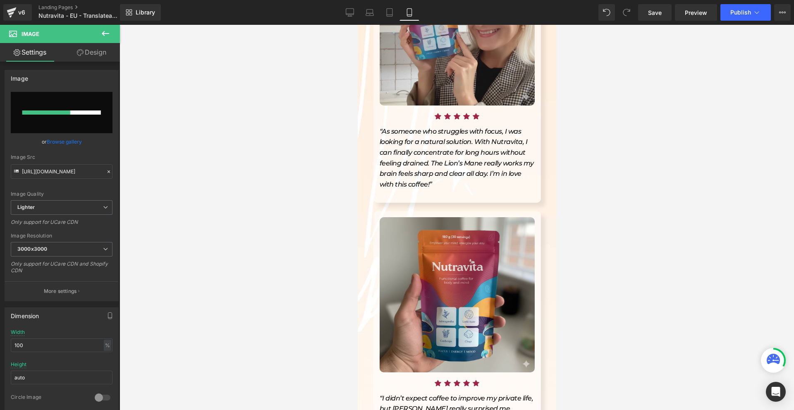
type input "https://ucarecdn.com/ff440845-af31-4e09-8a5d-cf9512af20aa/-/format/auto/-/previ…"
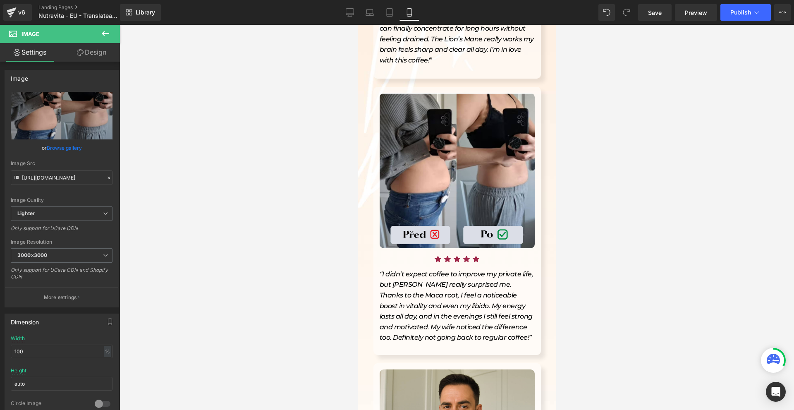
scroll to position [3185, 0]
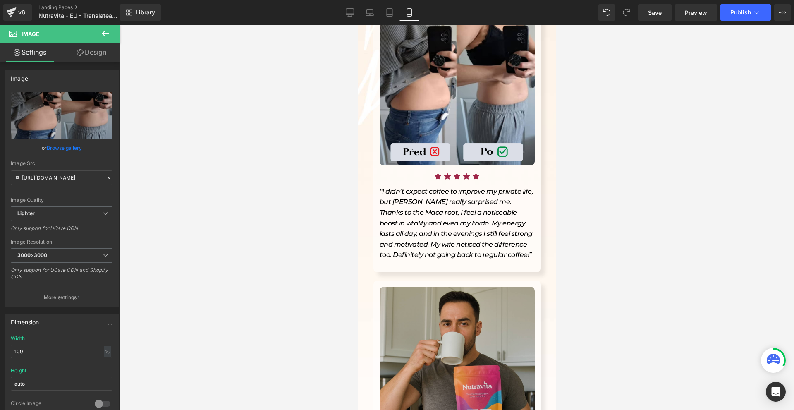
click at [487, 287] on img at bounding box center [456, 364] width 155 height 155
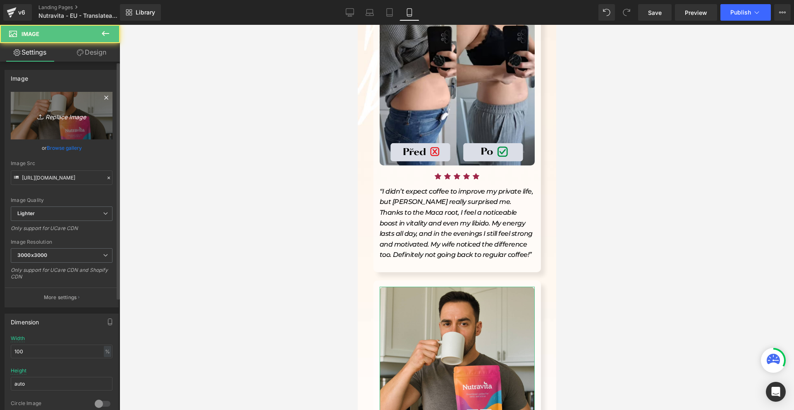
click at [62, 108] on link "Replace Image" at bounding box center [62, 116] width 102 height 48
type input "C:\fakepath\Gemini_Generated_Image_9ldc1t9ldc1t9ldc.png"
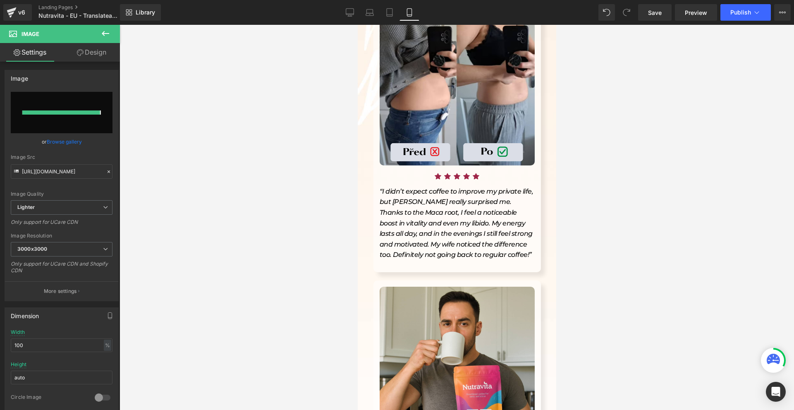
type input "https://ucarecdn.com/de8b2fa2-744a-42da-98ef-8e44df940a3b/-/format/auto/-/previ…"
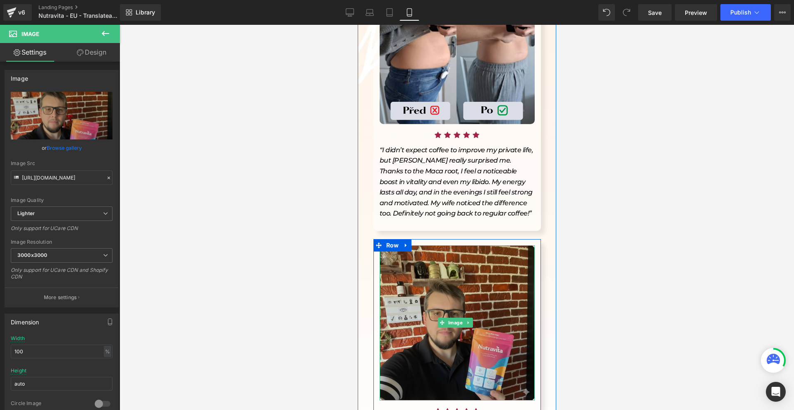
scroll to position [3268, 0]
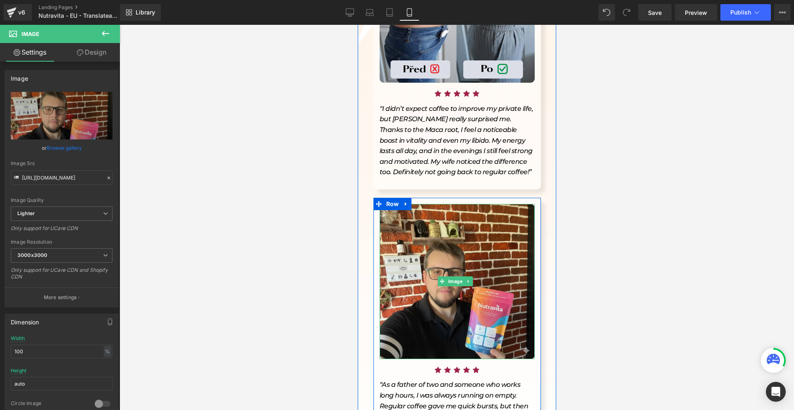
click at [416, 105] on span "“I didn’t expect coffee to improve my private life, but [PERSON_NAME] really su…" at bounding box center [456, 141] width 154 height 72
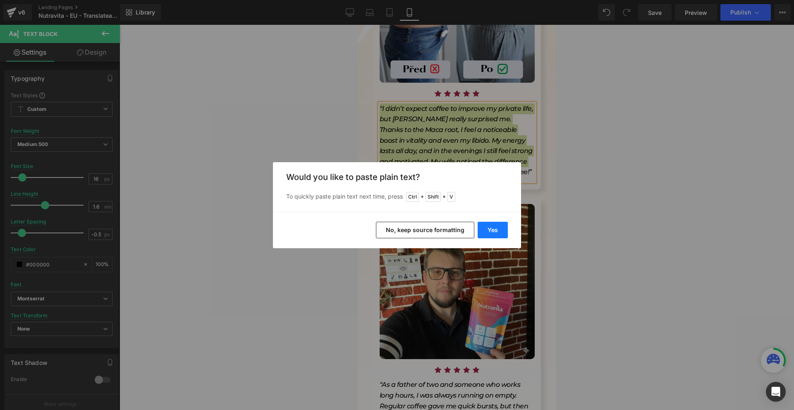
click at [485, 226] on button "Yes" at bounding box center [493, 230] width 30 height 17
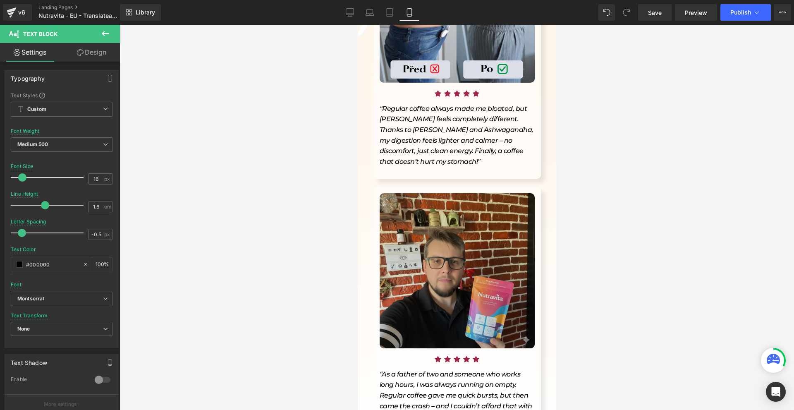
click at [434, 198] on img at bounding box center [456, 270] width 155 height 155
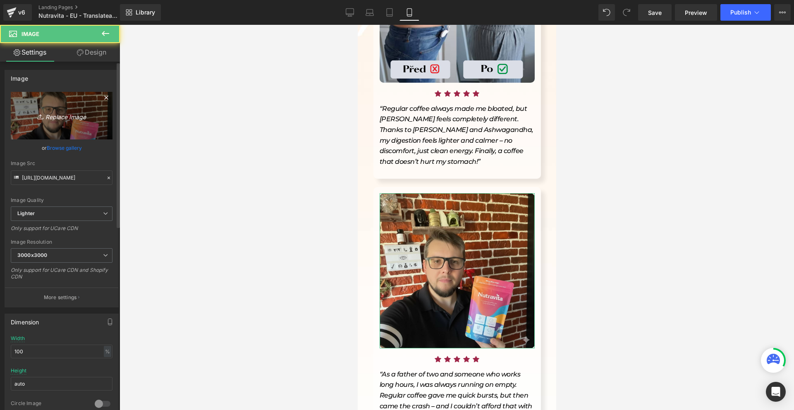
click at [72, 124] on link "Replace Image" at bounding box center [62, 116] width 102 height 48
type input "C:\fakepath\Gemini_Generated_Image_ov528zov528zov52.png"
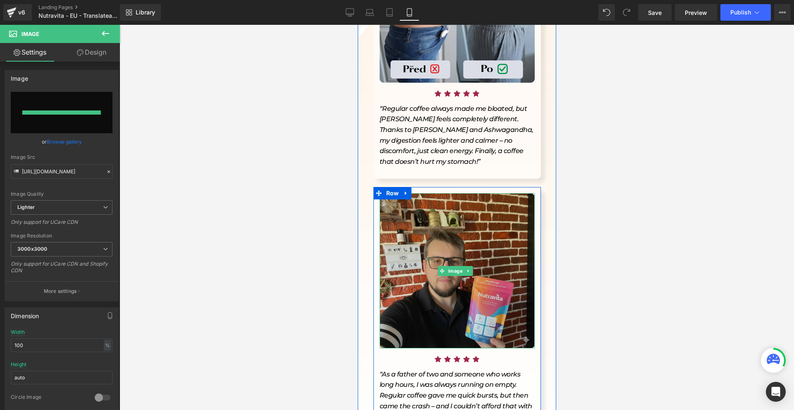
type input "https://ucarecdn.com/ab329f43-33d4-4fce-ac76-2e5485bda839/-/format/auto/-/previ…"
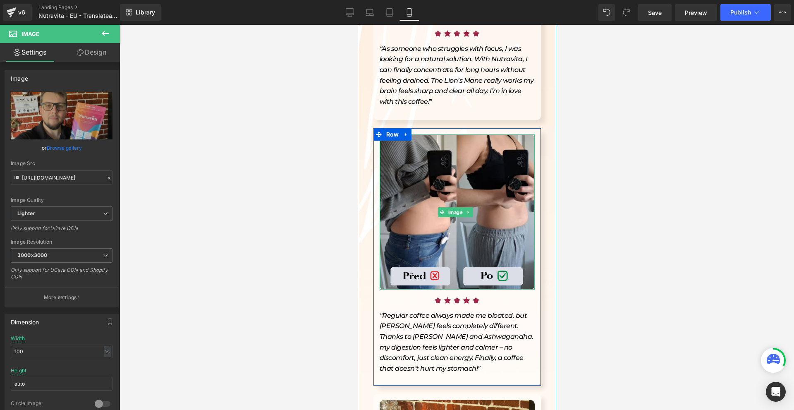
scroll to position [3102, 0]
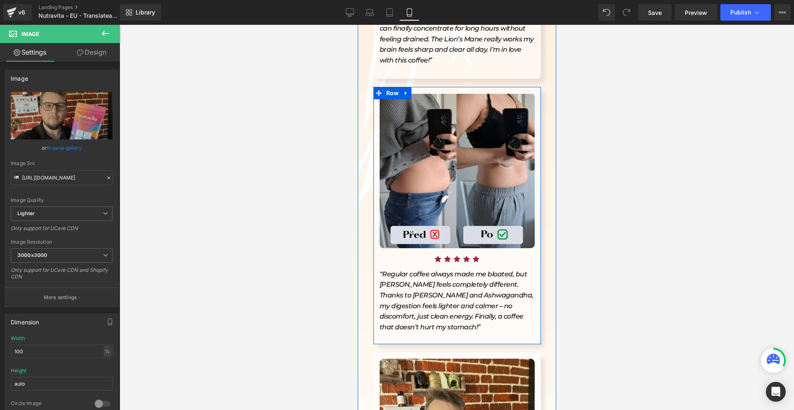
click at [399, 269] on p "“Regular coffee always made me bloated, but Nutravita feels completely differen…" at bounding box center [456, 301] width 155 height 64
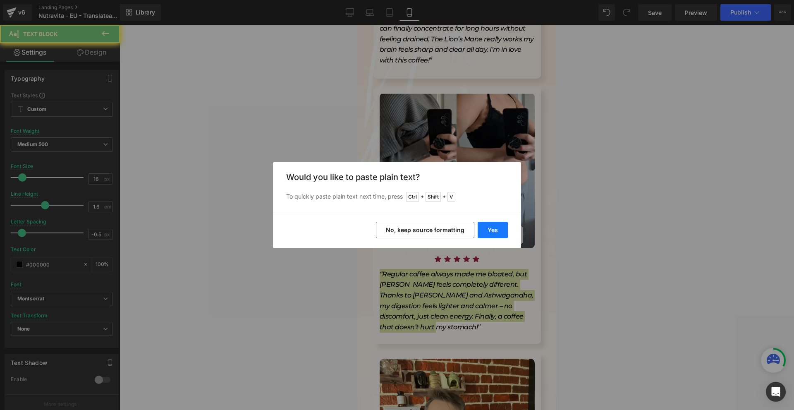
click at [499, 231] on button "Yes" at bounding box center [493, 230] width 30 height 17
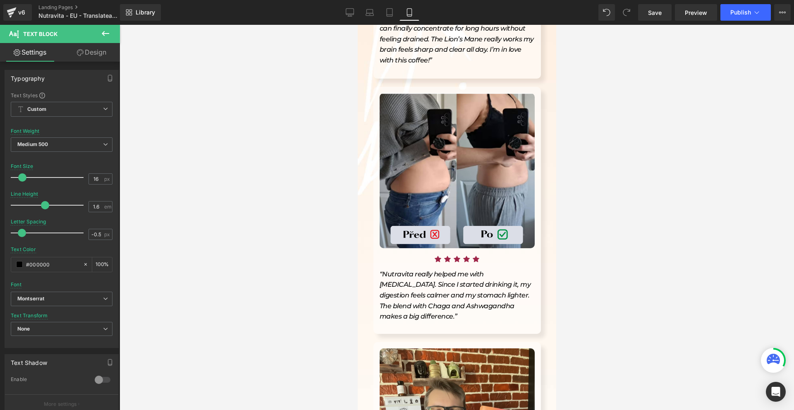
click at [413, 278] on icon "“Nutravita really helped me with bloating. Since I started drinking it, my dige…" at bounding box center [454, 295] width 151 height 50
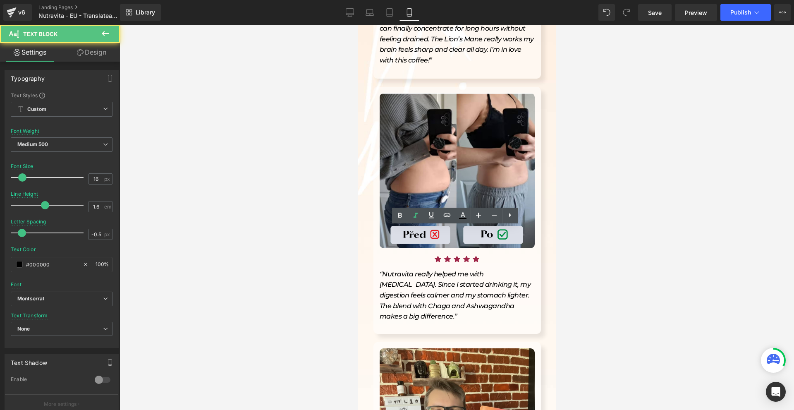
click at [644, 288] on div at bounding box center [457, 217] width 675 height 385
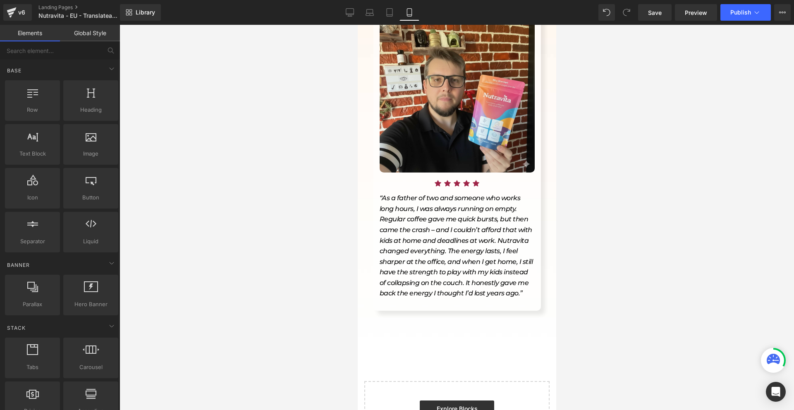
scroll to position [3472, 0]
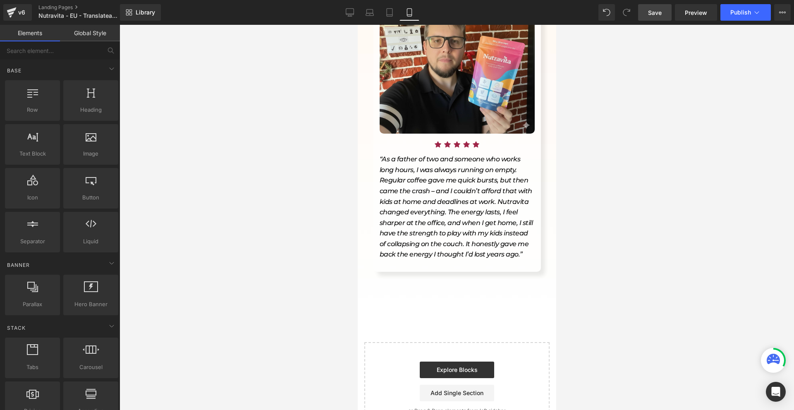
click at [650, 13] on span "Save" at bounding box center [655, 12] width 14 height 9
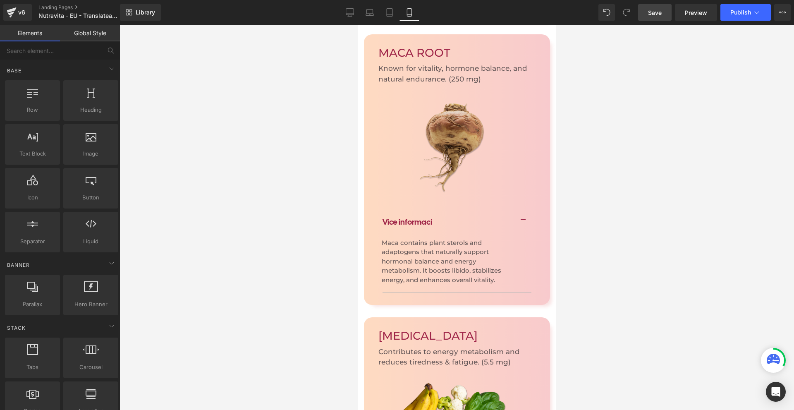
scroll to position [1903, 0]
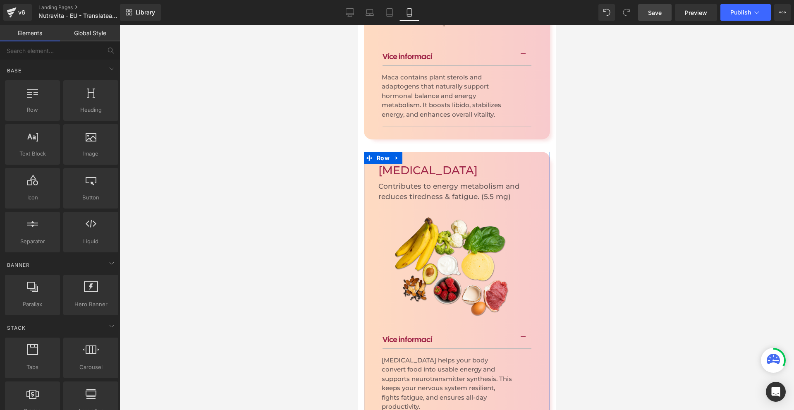
click at [518, 327] on button "button" at bounding box center [523, 337] width 17 height 21
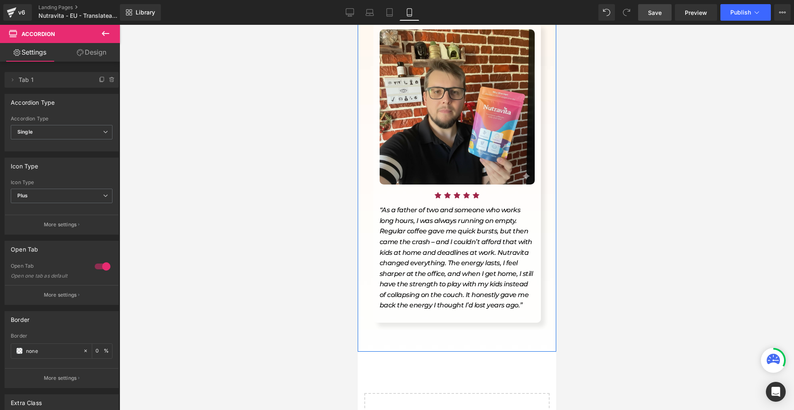
scroll to position [3392, 0]
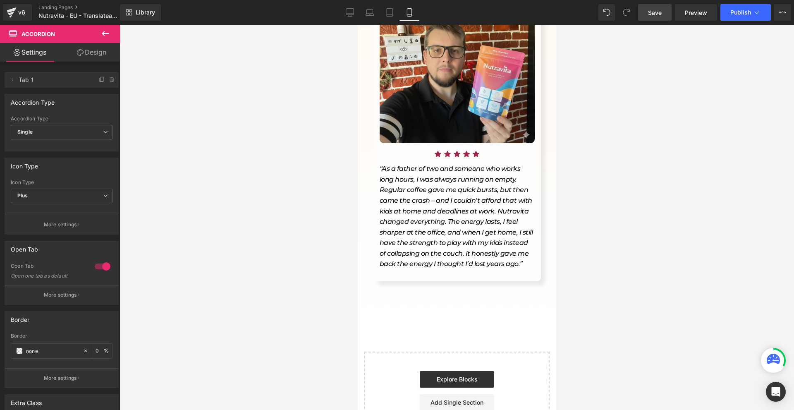
click at [93, 33] on button at bounding box center [105, 34] width 29 height 18
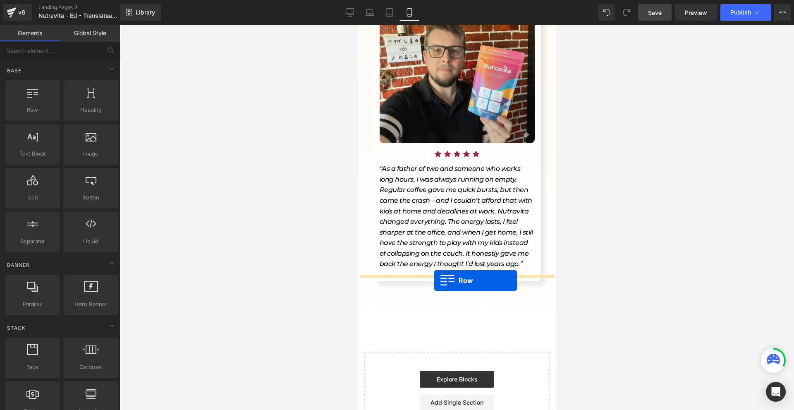
drag, startPoint x: 395, startPoint y: 144, endPoint x: 434, endPoint y: 279, distance: 139.8
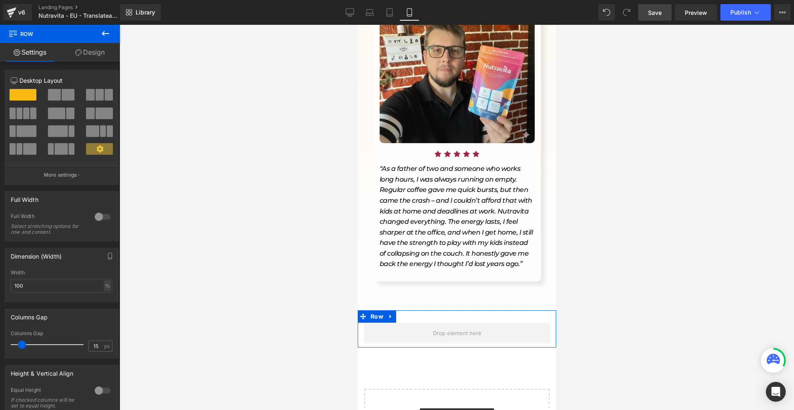
click at [421, 310] on div "Row" at bounding box center [456, 328] width 199 height 37
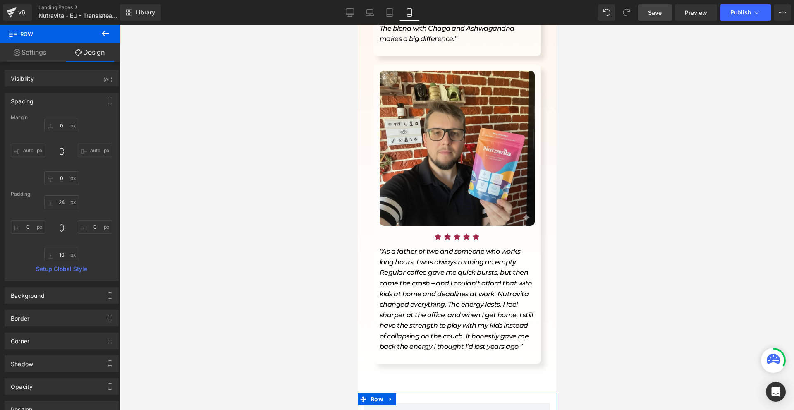
scroll to position [3433, 0]
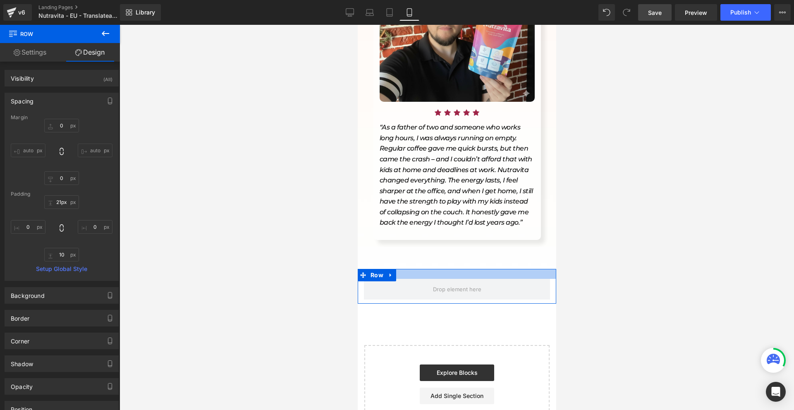
type input "20px"
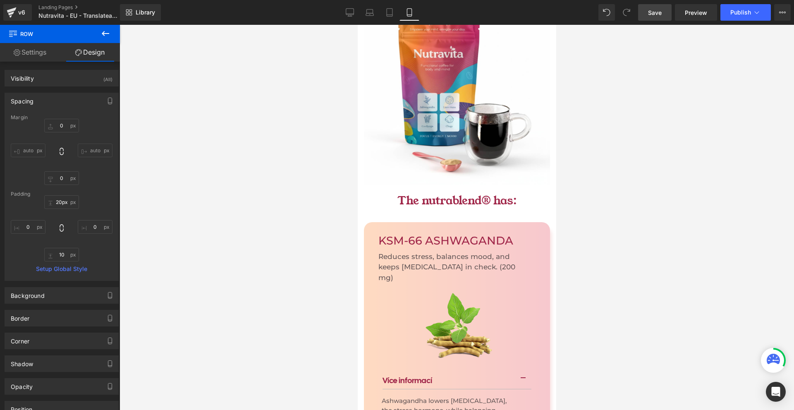
scroll to position [0, 0]
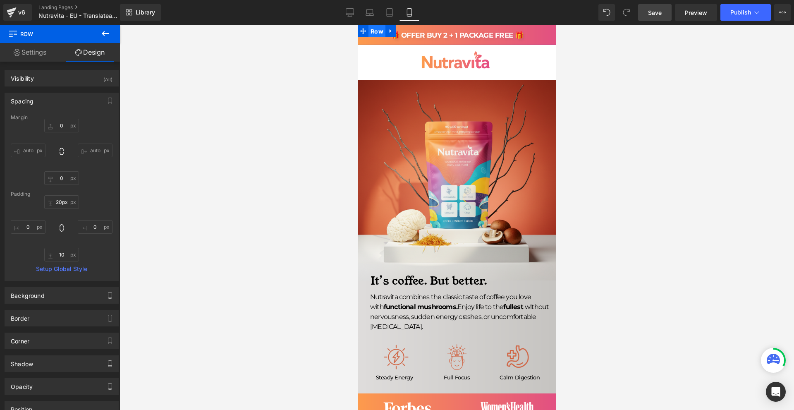
click at [376, 32] on span "Row" at bounding box center [376, 31] width 17 height 12
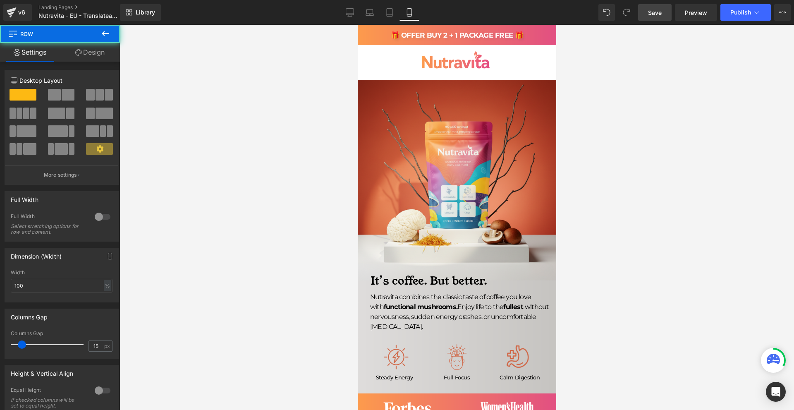
scroll to position [124, 0]
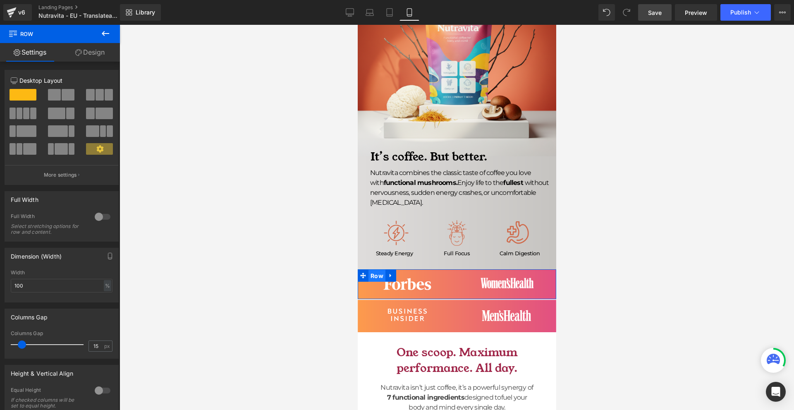
click at [375, 274] on span "Row" at bounding box center [376, 276] width 17 height 12
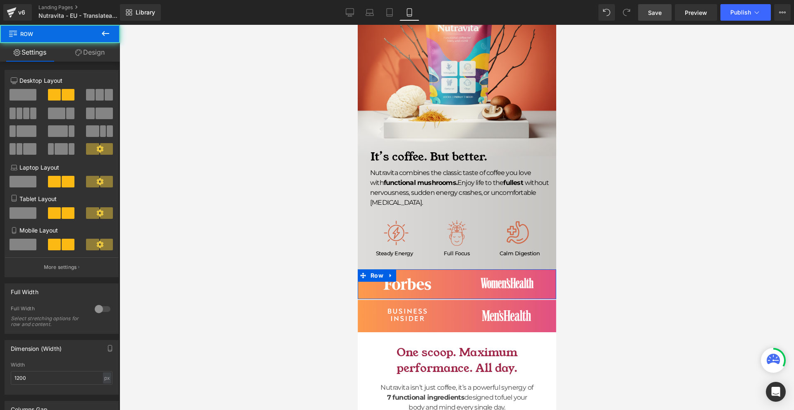
click at [83, 54] on link "Design" at bounding box center [90, 52] width 60 height 19
click at [0, 0] on div "Background" at bounding box center [0, 0] width 0 height 0
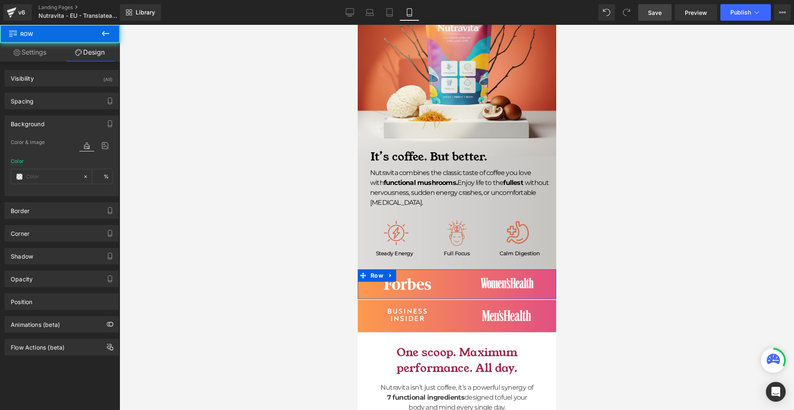
type input "transparent"
type input "0"
click at [98, 148] on icon at bounding box center [105, 145] width 15 height 11
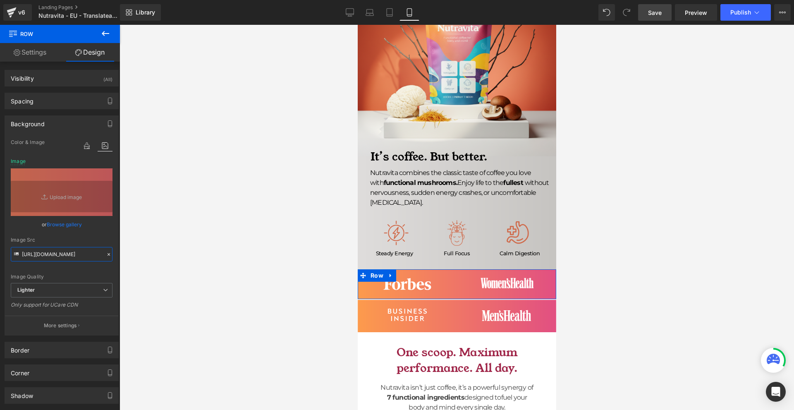
click at [73, 247] on input "https://ucarecdn.com/e2a7bf8a-c1ea-4055-9329-b2a90f59bd9e/-/format/auto/-/previ…" at bounding box center [62, 254] width 102 height 14
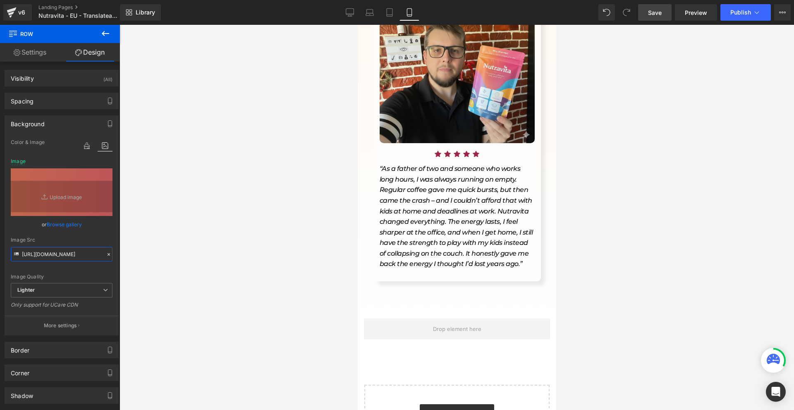
scroll to position [3435, 0]
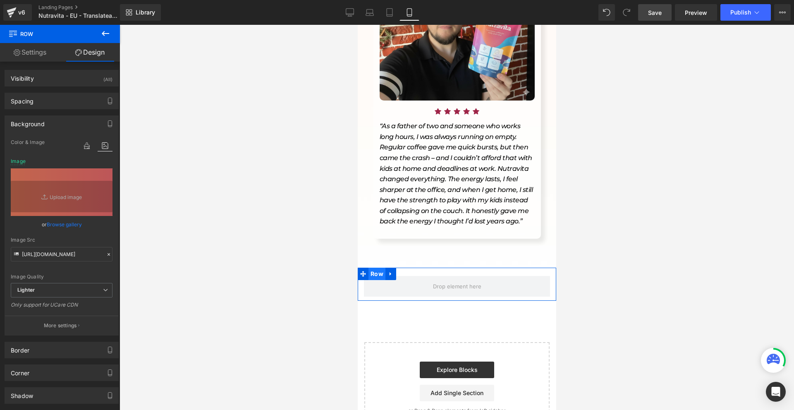
click at [373, 268] on span "Row" at bounding box center [376, 274] width 17 height 12
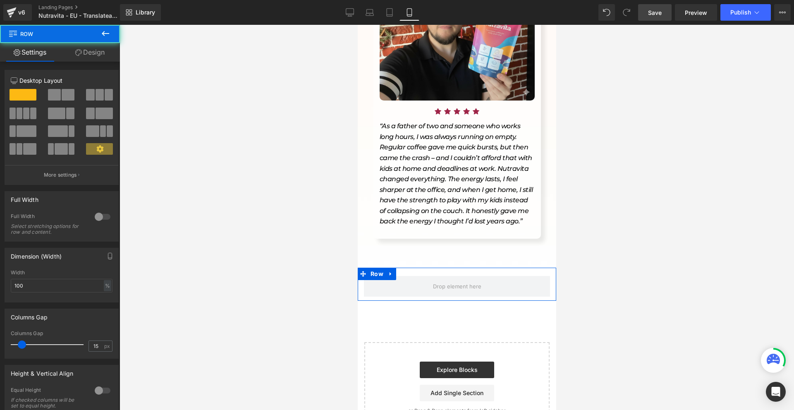
click at [88, 55] on link "Design" at bounding box center [90, 52] width 60 height 19
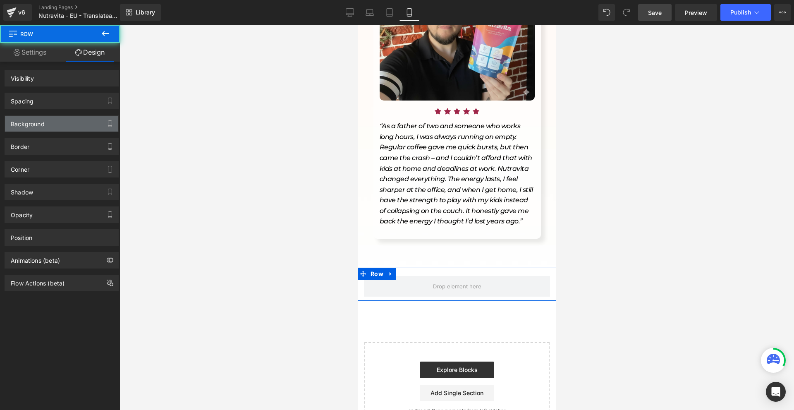
click at [60, 126] on div "Background" at bounding box center [61, 124] width 113 height 16
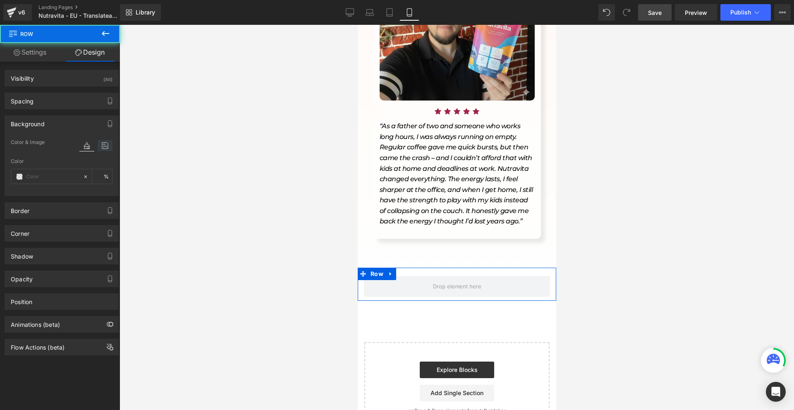
type input "transparent"
type input "0"
click at [99, 144] on icon at bounding box center [105, 145] width 15 height 11
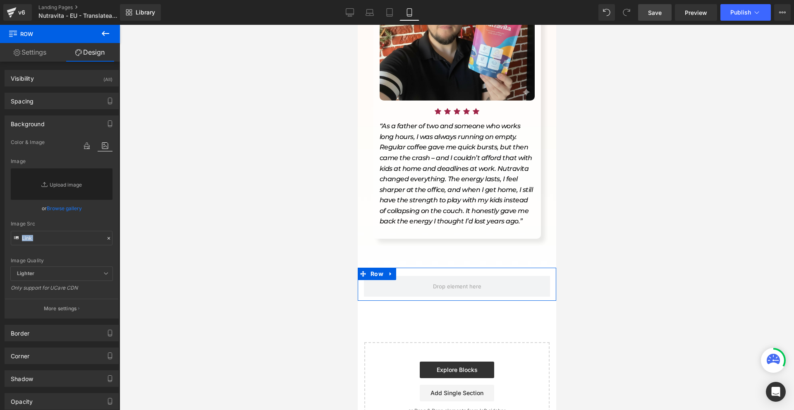
click at [60, 223] on div "image Color & Image image transparent Color transparent 0 % Image Replace Image…" at bounding box center [61, 227] width 113 height 181
click at [57, 235] on input "text" at bounding box center [62, 238] width 102 height 14
paste input "https://ucarecdn.com/e2a7bf8a-c1ea-4055-9329-b2a90f59bd9e/-/format/auto/-/previ…"
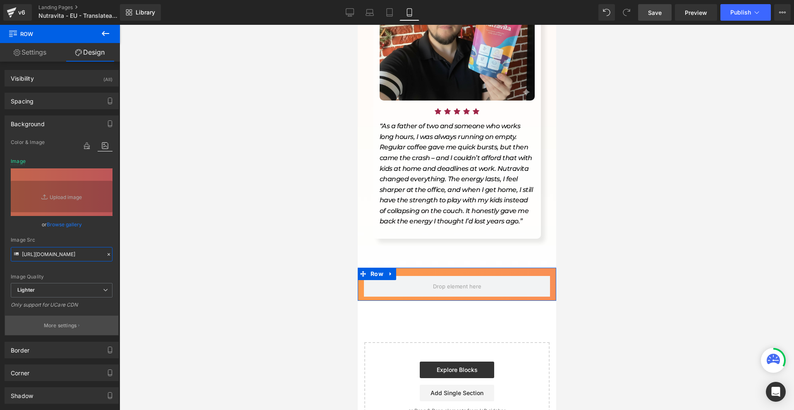
type input "https://ucarecdn.com/e2a7bf8a-c1ea-4055-9329-b2a90f59bd9e/-/format/auto/-/previ…"
drag, startPoint x: 89, startPoint y: 321, endPoint x: 88, endPoint y: 261, distance: 59.6
click at [88, 319] on button "More settings" at bounding box center [61, 325] width 113 height 19
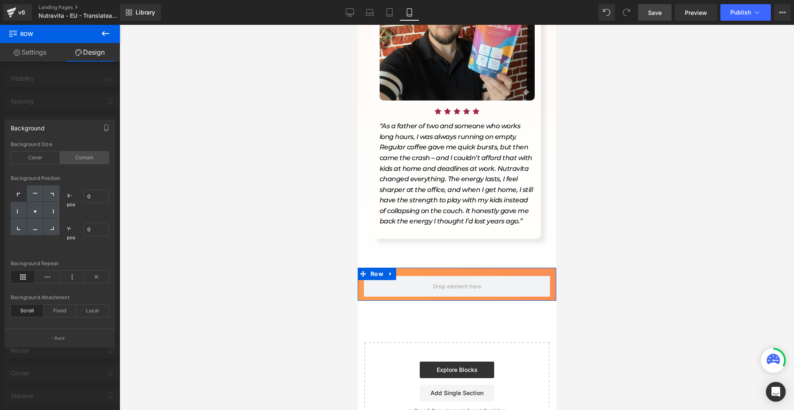
click at [88, 160] on div "Contain" at bounding box center [84, 157] width 49 height 12
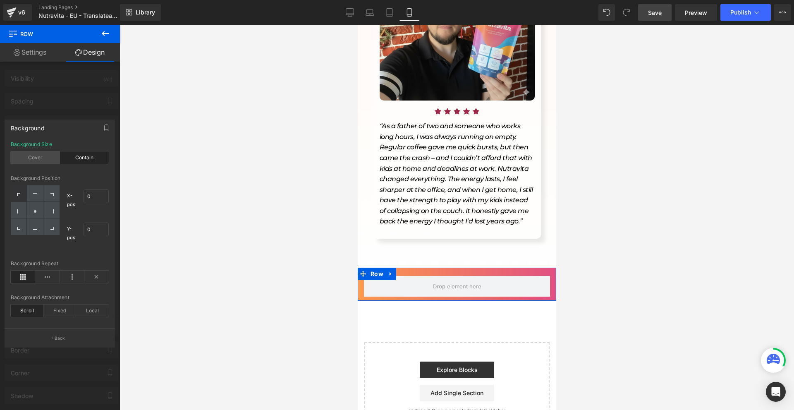
click at [31, 158] on div "Cover" at bounding box center [35, 157] width 49 height 12
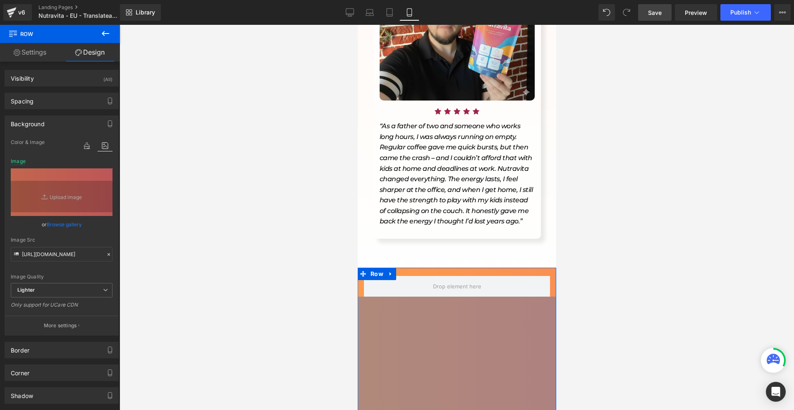
drag, startPoint x: 470, startPoint y: 263, endPoint x: 479, endPoint y: 410, distance: 147.1
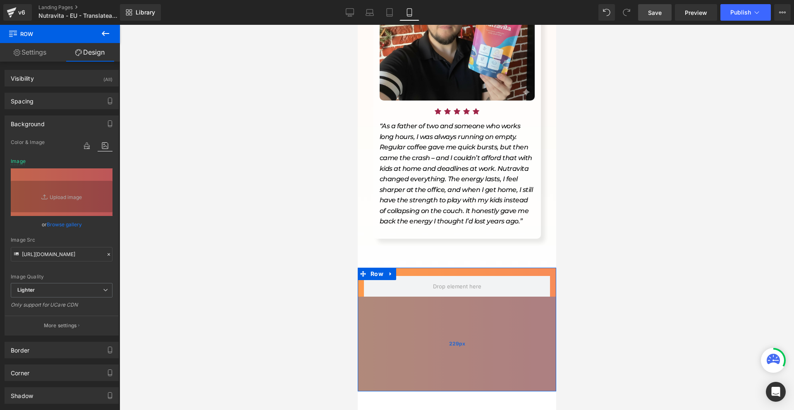
click at [498, 354] on div "229px" at bounding box center [456, 344] width 199 height 95
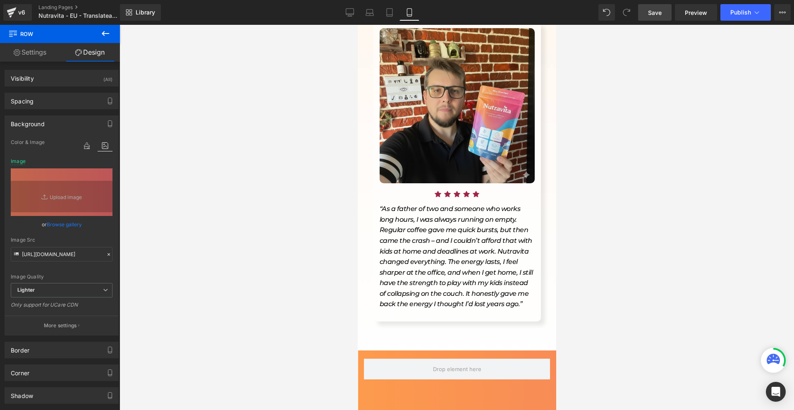
scroll to position [3435, 0]
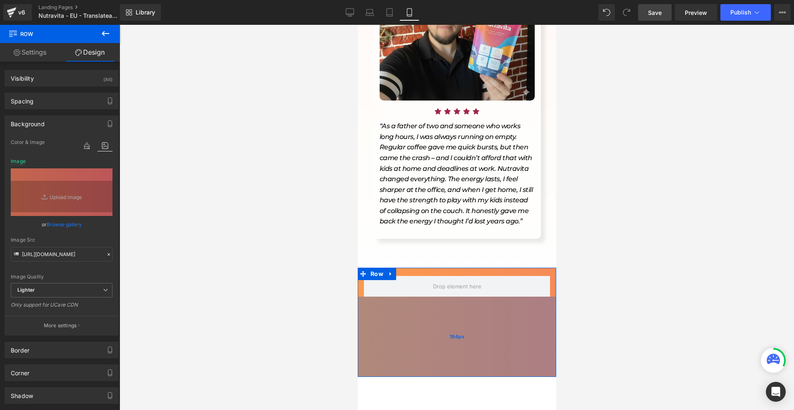
drag, startPoint x: 471, startPoint y: 326, endPoint x: 483, endPoint y: 295, distance: 33.6
click at [484, 300] on div "194px" at bounding box center [456, 337] width 199 height 80
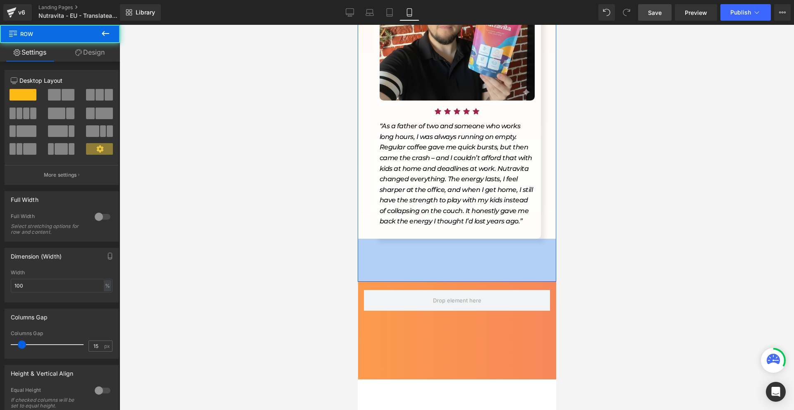
drag, startPoint x: 432, startPoint y: 227, endPoint x: 498, endPoint y: 328, distance: 120.9
click at [431, 244] on div "104px" at bounding box center [456, 260] width 199 height 43
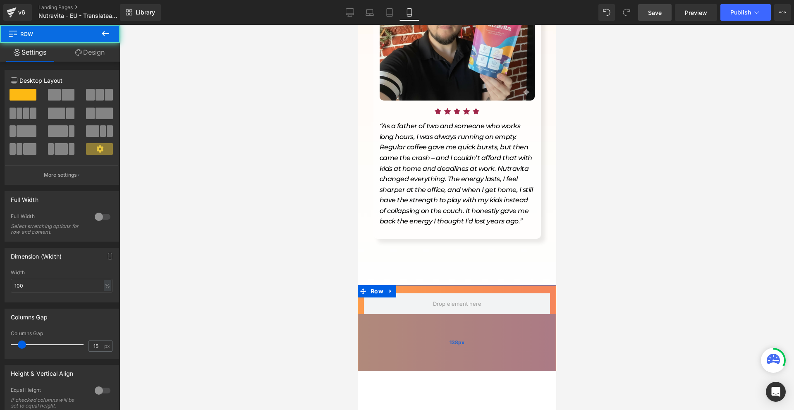
drag, startPoint x: 462, startPoint y: 302, endPoint x: 505, endPoint y: 311, distance: 44.9
click at [477, 314] on div "138px" at bounding box center [456, 342] width 199 height 57
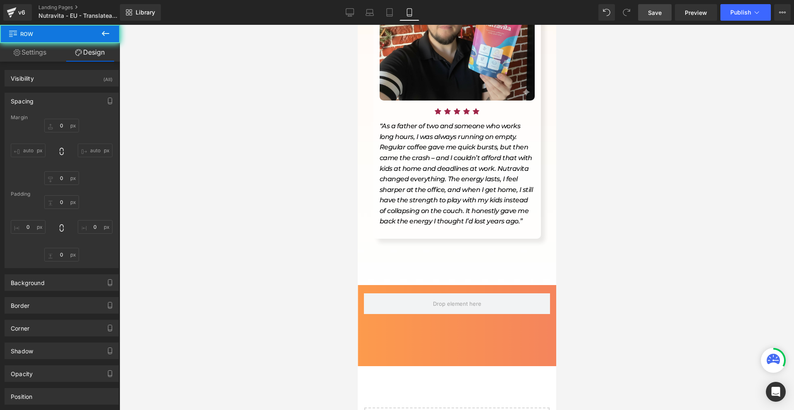
type input "0"
type input "20"
type input "0"
type input "126"
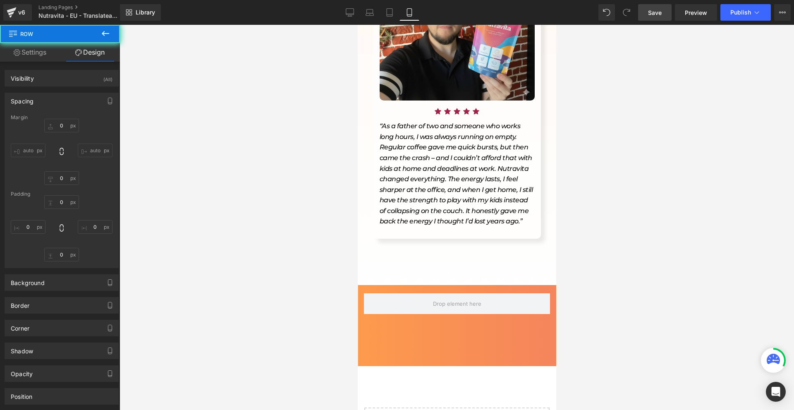
type input "0"
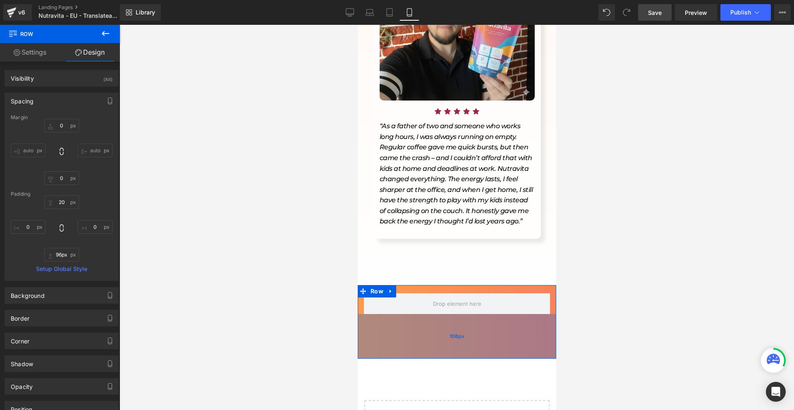
drag, startPoint x: 452, startPoint y: 300, endPoint x: 464, endPoint y: 286, distance: 18.8
click at [463, 314] on div "108px" at bounding box center [456, 336] width 199 height 45
type input "94px"
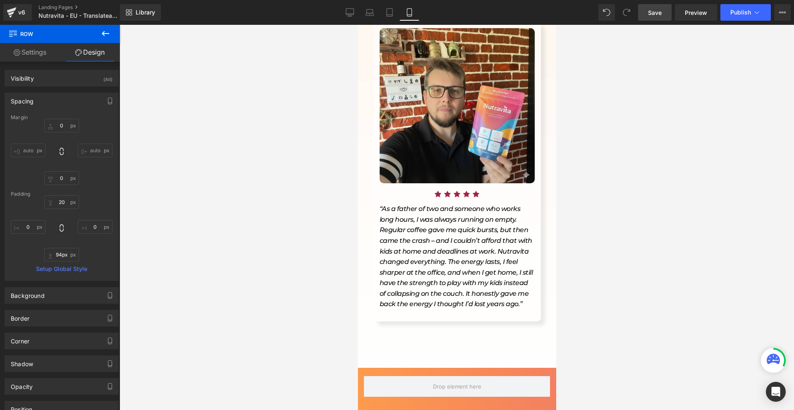
scroll to position [3476, 0]
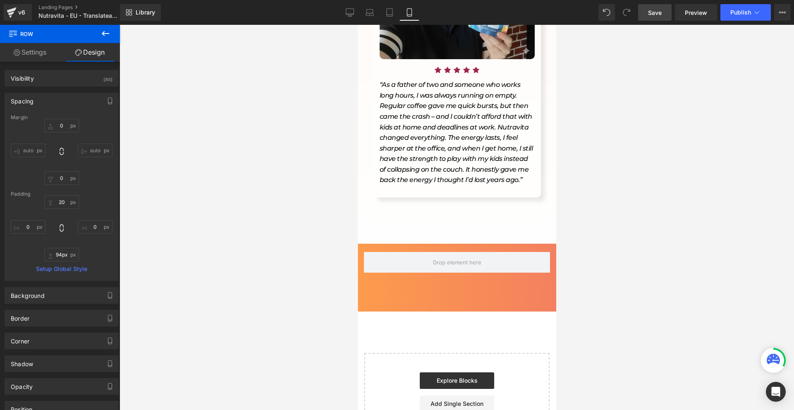
click at [481, 259] on div "Row 94px" at bounding box center [456, 278] width 199 height 68
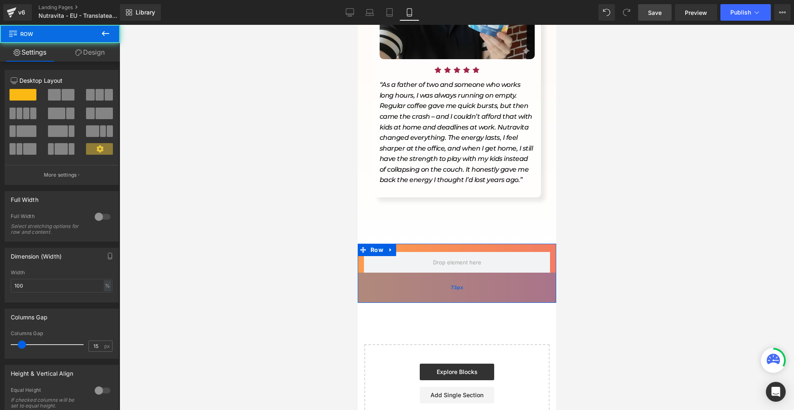
scroll to position [3468, 0]
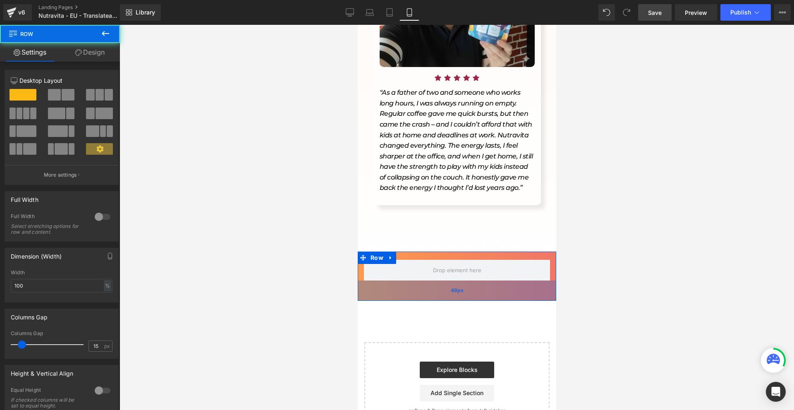
drag, startPoint x: 486, startPoint y: 273, endPoint x: 917, endPoint y: 314, distance: 432.9
click at [491, 280] on div "49px" at bounding box center [456, 290] width 199 height 20
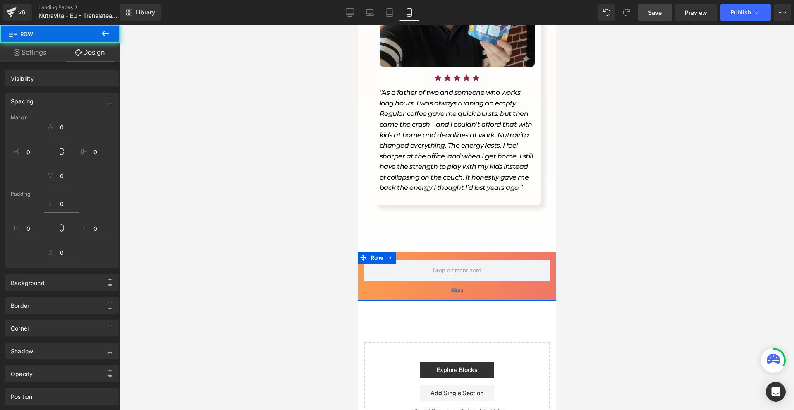
click at [482, 257] on div "Row 49px" at bounding box center [456, 275] width 199 height 49
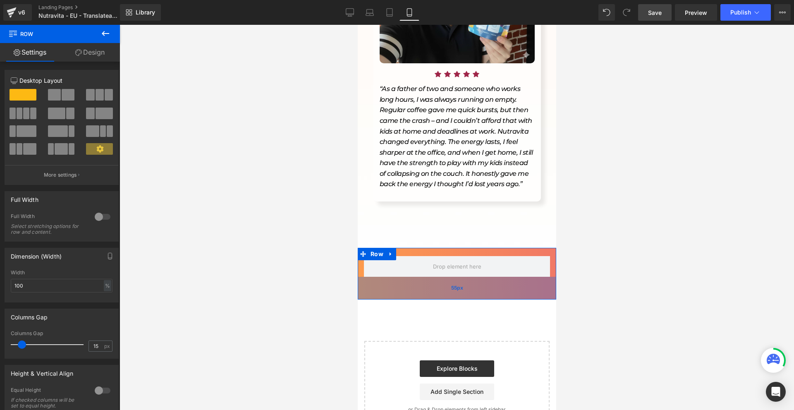
click at [482, 277] on div "55px" at bounding box center [456, 288] width 199 height 23
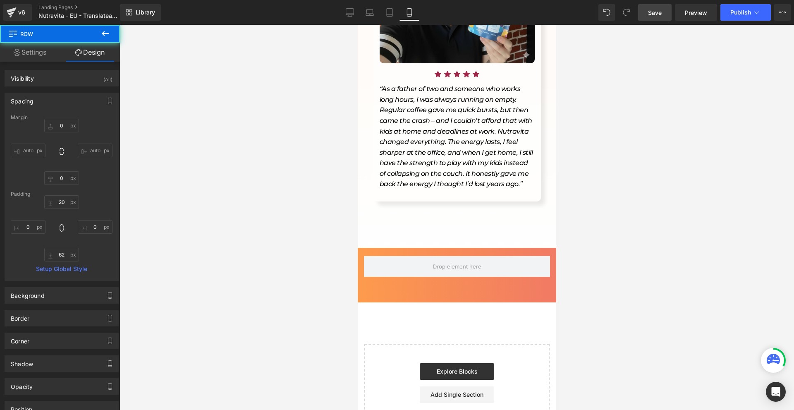
scroll to position [3473, 0]
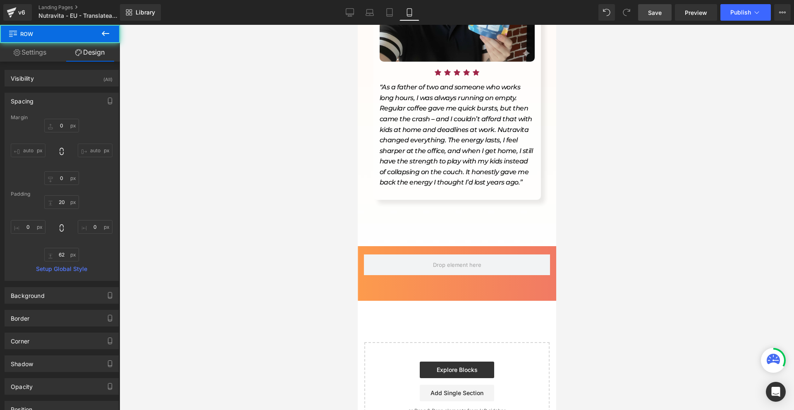
type input "0"
type input "20"
type input "0"
type input "62"
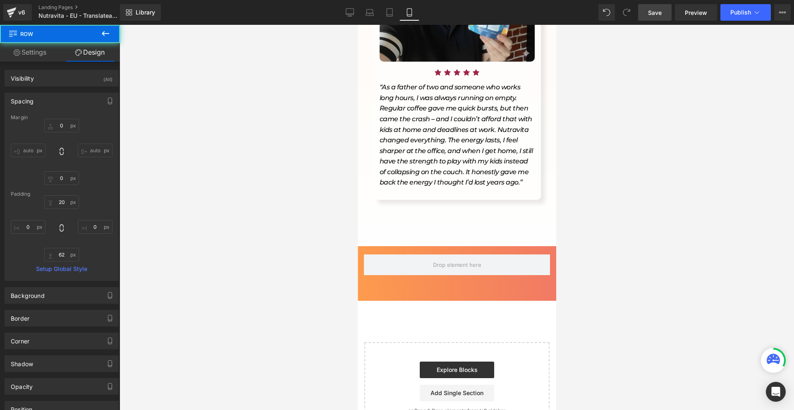
type input "0"
click at [117, 33] on button at bounding box center [105, 34] width 29 height 18
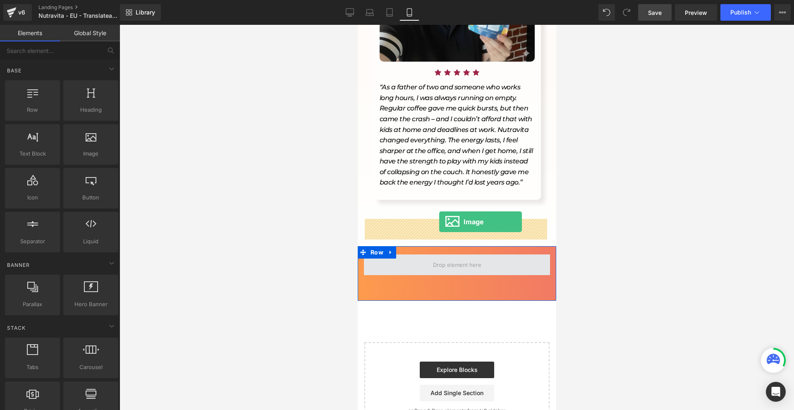
drag, startPoint x: 703, startPoint y: 225, endPoint x: 439, endPoint y: 222, distance: 264.3
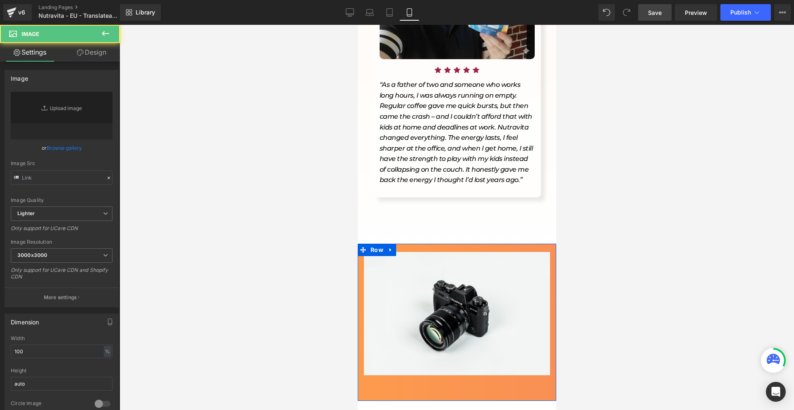
scroll to position [3458, 0]
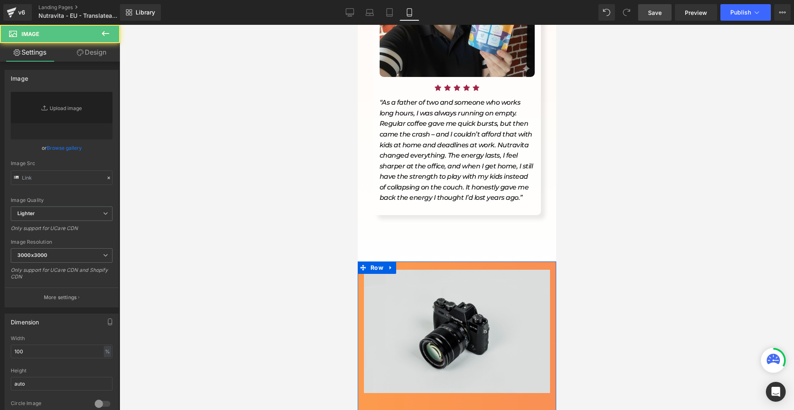
type input "//d1um8515vdn9kb.cloudfront.net/images/parallax.jpg"
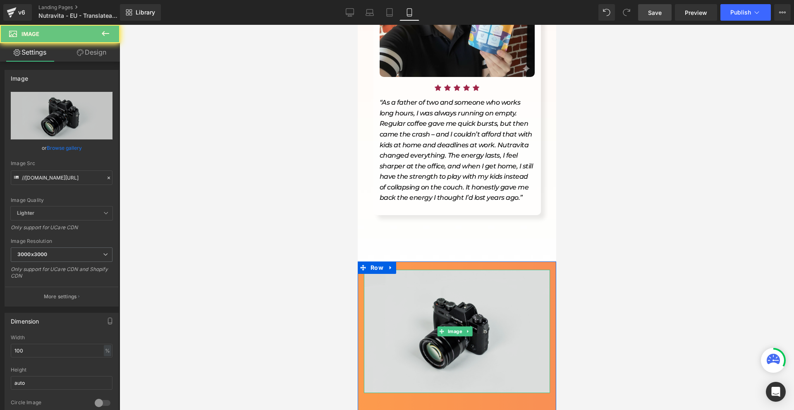
click at [427, 270] on img at bounding box center [457, 331] width 186 height 123
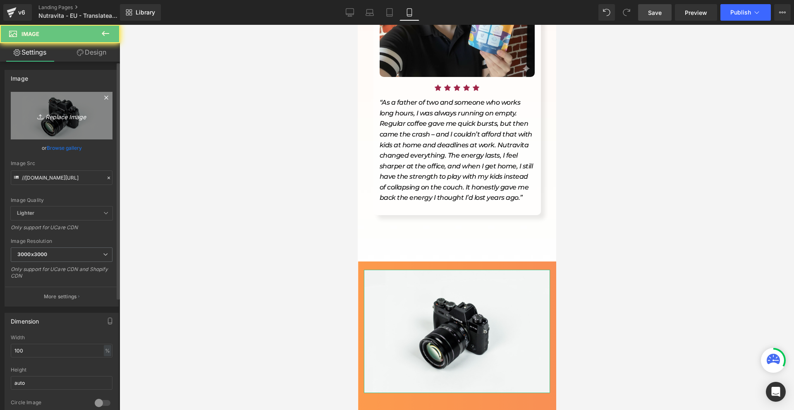
click at [60, 127] on link "Replace Image" at bounding box center [62, 116] width 102 height 48
type input "C:\fakepath\Gemini_Generated_Image_udrkwhudrkwhudrk (1).png"
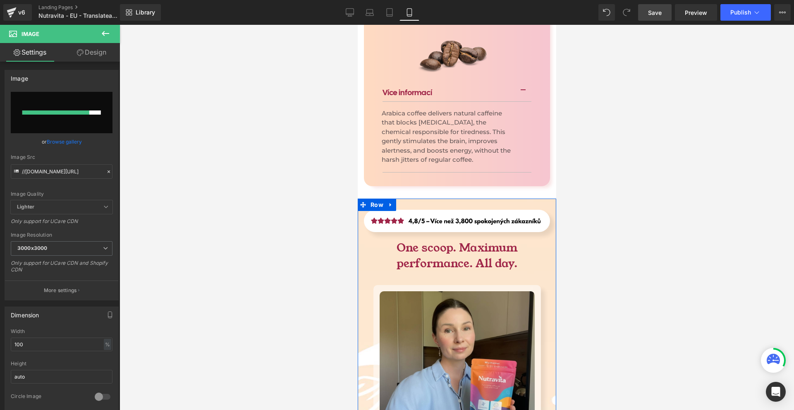
scroll to position [2259, 0]
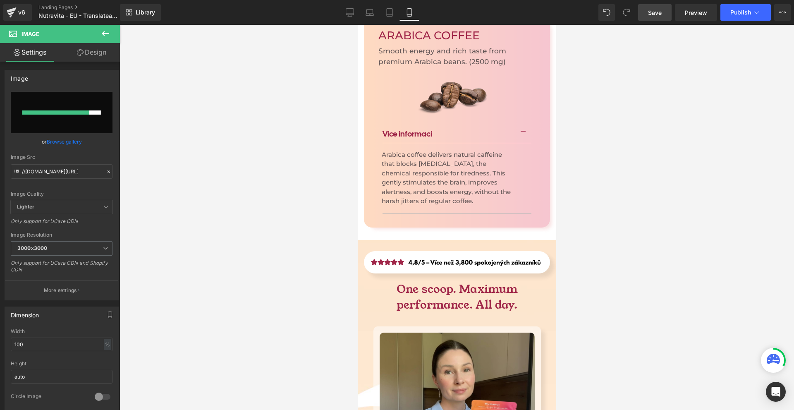
click at [478, 170] on h1 "Arabica coffee delivers natural caffeine that blocks [MEDICAL_DATA], the chemic…" at bounding box center [446, 178] width 131 height 56
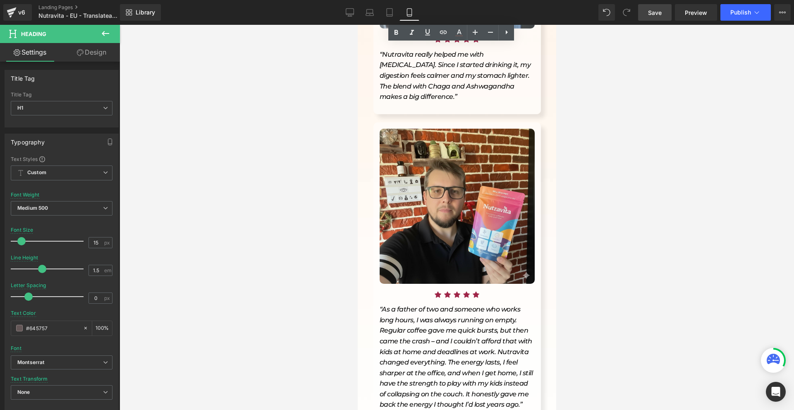
scroll to position [3458, 0]
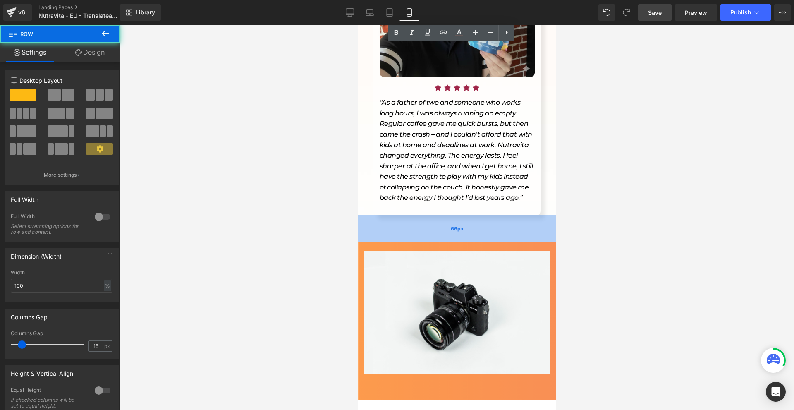
drag, startPoint x: 434, startPoint y: 212, endPoint x: 928, endPoint y: 285, distance: 500.1
click at [450, 215] on div "66px" at bounding box center [456, 228] width 199 height 27
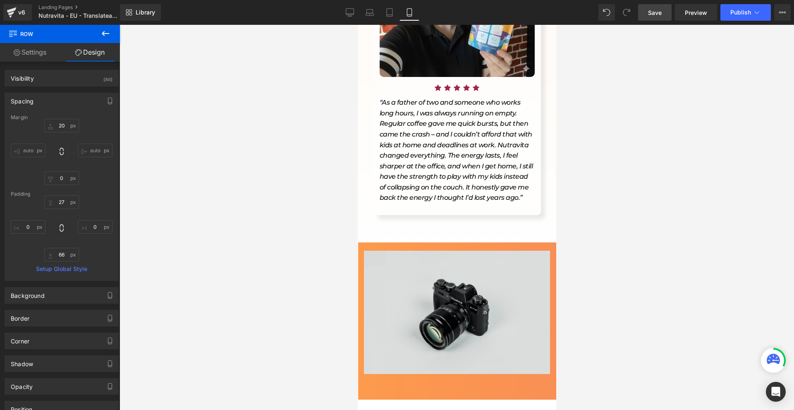
click at [434, 261] on img at bounding box center [457, 312] width 186 height 123
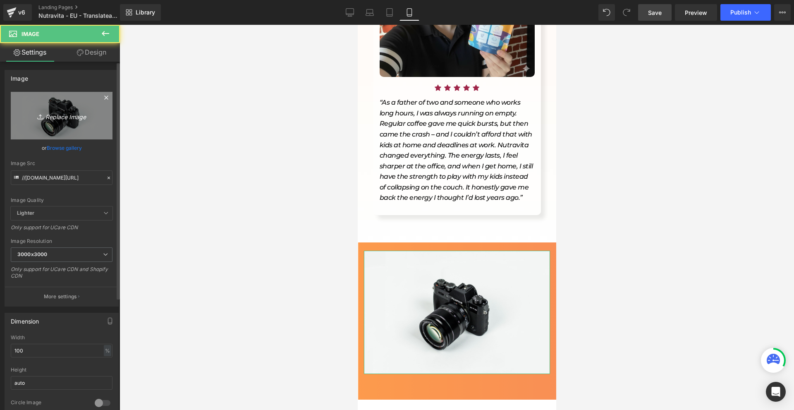
click at [84, 127] on link "Replace Image" at bounding box center [62, 116] width 102 height 48
type input "C:\fakepath\Gemini_Generated_Image_pet4mmpet4mmpet4.png"
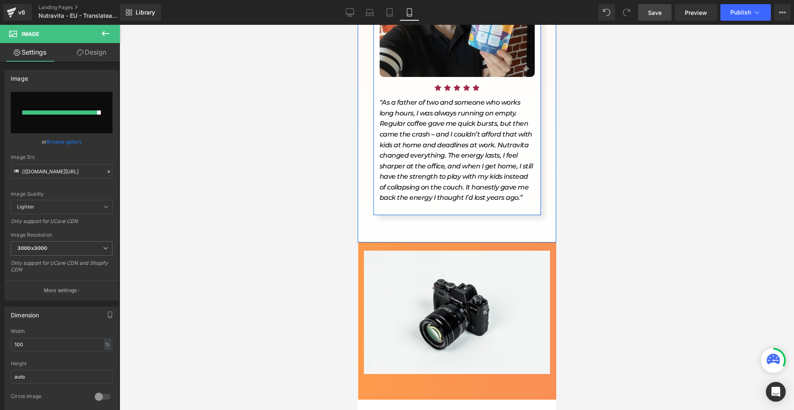
click at [426, 163] on icon "“As a father of two and someone who works long hours, I was always running on e…" at bounding box center [455, 149] width 153 height 103
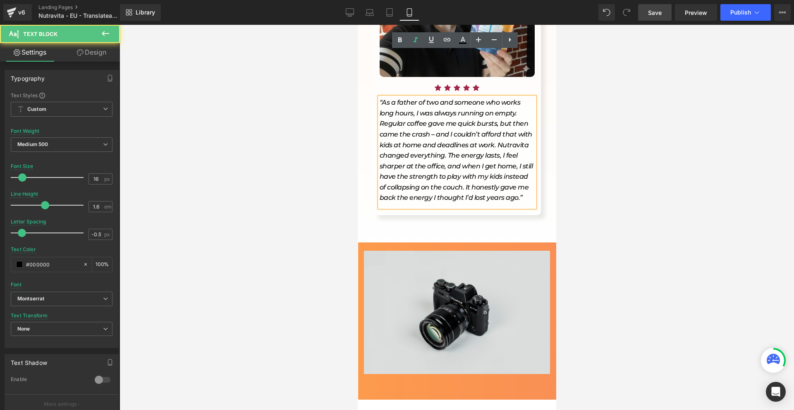
click at [411, 251] on img at bounding box center [457, 312] width 186 height 123
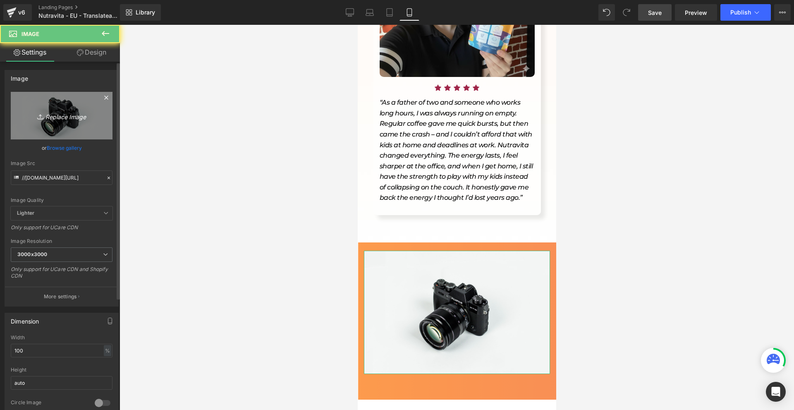
click at [74, 120] on icon "Replace Image" at bounding box center [62, 115] width 66 height 10
type input "C:\fakepath\(9öüóq (1).png"
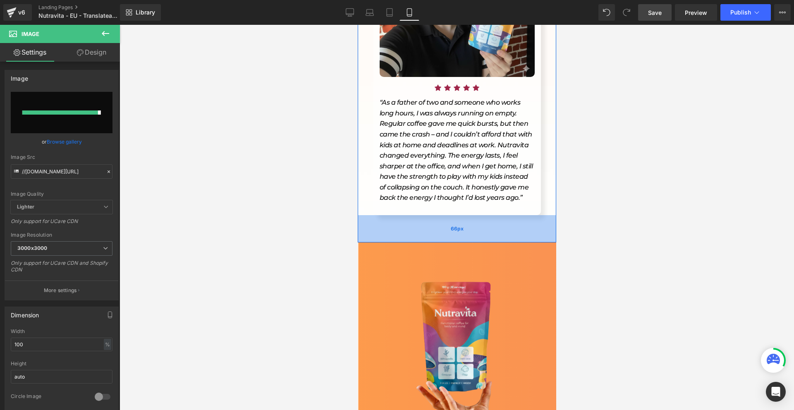
type input "https://ucarecdn.com/cb080bf9-6d3c-4e25-9315-5bbb7eae8984/-/format/auto/-/previ…"
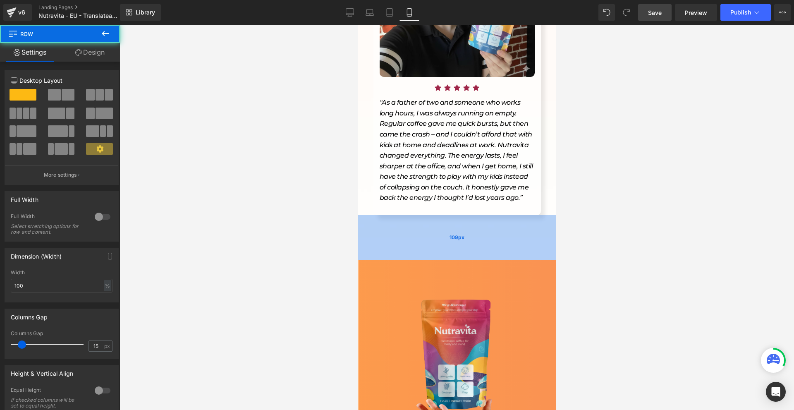
drag, startPoint x: 424, startPoint y: 199, endPoint x: 422, endPoint y: 216, distance: 17.8
click at [422, 216] on div "109px" at bounding box center [456, 237] width 199 height 45
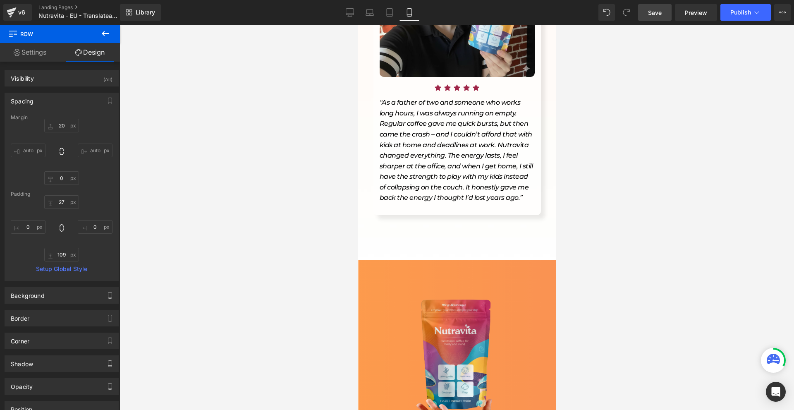
scroll to position [3582, 0]
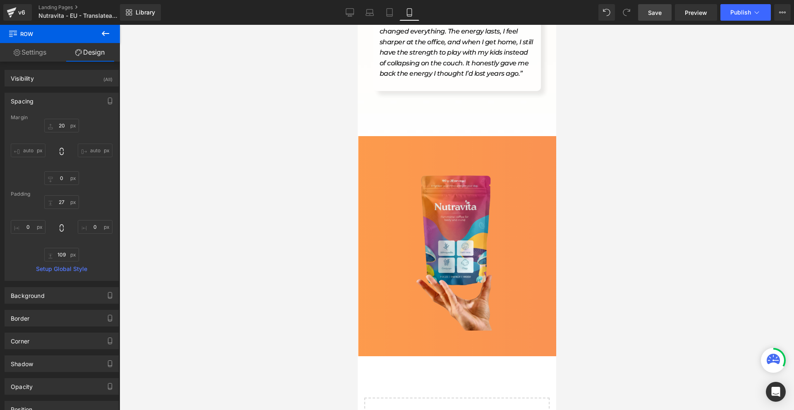
click at [357, 25] on div "62px" at bounding box center [357, 25] width 0 height 0
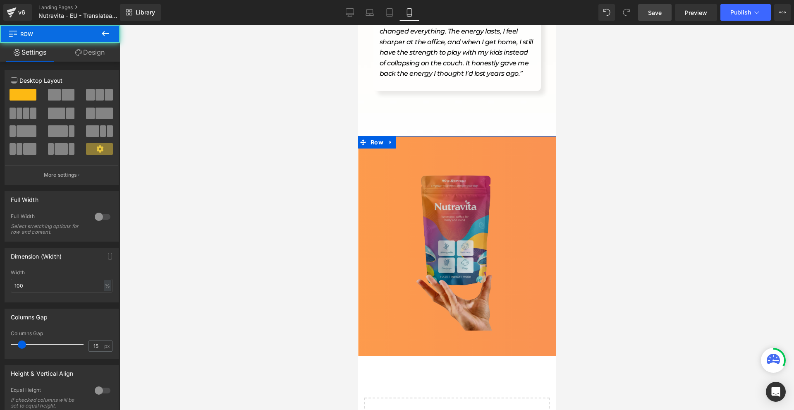
drag, startPoint x: 479, startPoint y: 309, endPoint x: 494, endPoint y: 244, distance: 66.5
click at [494, 244] on div "Image Row 62px" at bounding box center [456, 246] width 199 height 220
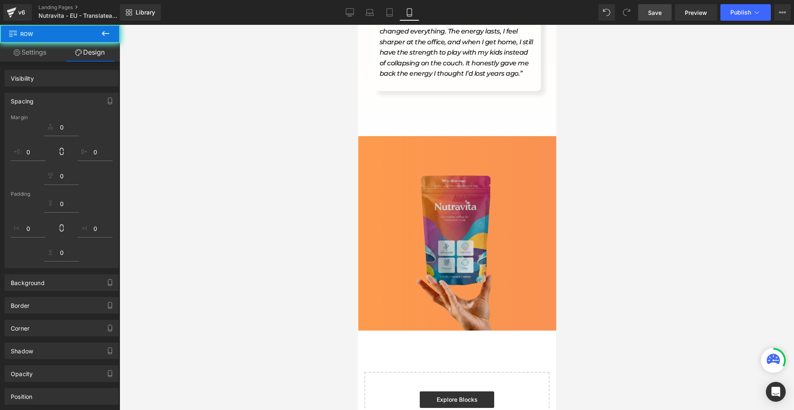
click at [470, 216] on img at bounding box center [457, 237] width 186 height 186
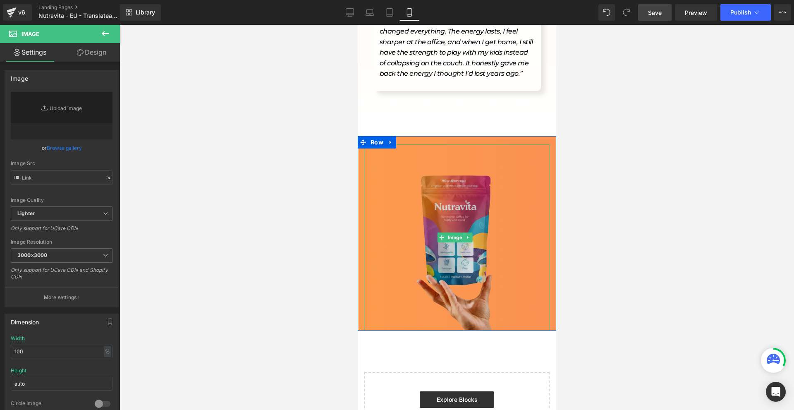
type input "https://ucarecdn.com/cb080bf9-6d3c-4e25-9315-5bbb7eae8984/-/format/auto/-/previ…"
click at [463, 220] on img at bounding box center [457, 237] width 186 height 186
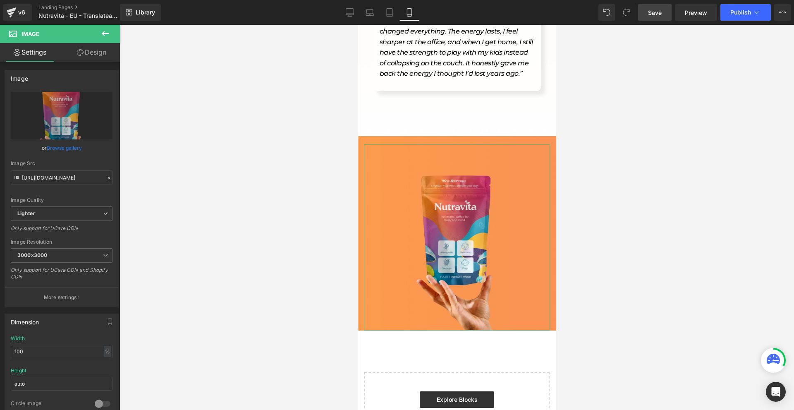
click at [77, 50] on icon at bounding box center [80, 52] width 7 height 7
click at [0, 0] on div "Spacing Margin Padding Setup Global Style" at bounding box center [0, 0] width 0 height 0
click at [0, 0] on div "Spacing" at bounding box center [0, 0] width 0 height 0
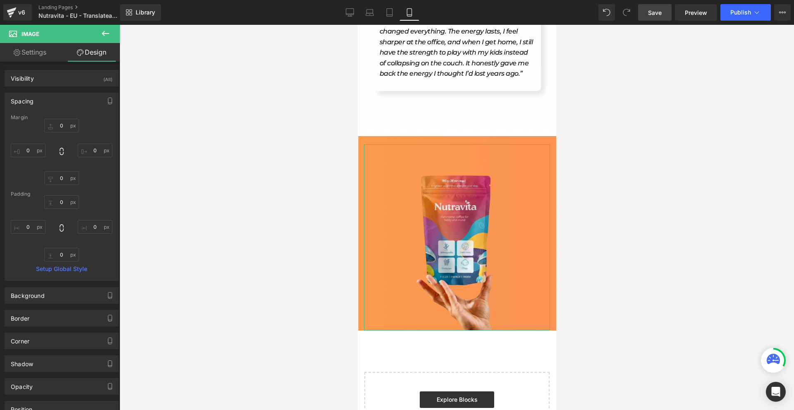
type input "0"
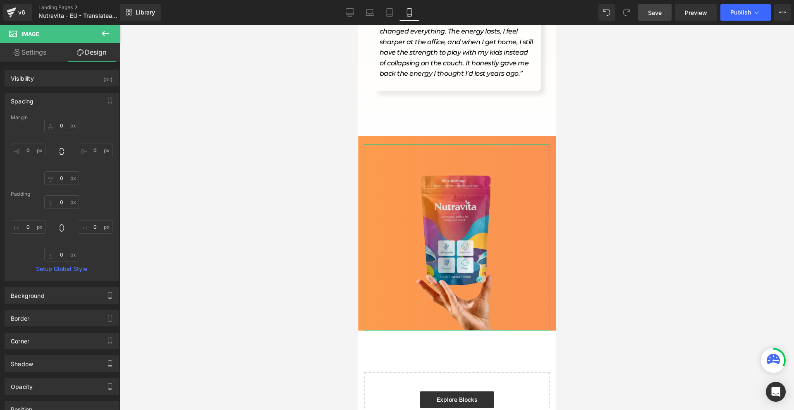
type input "0"
click at [64, 120] on input "0" at bounding box center [61, 126] width 35 height 14
type input "."
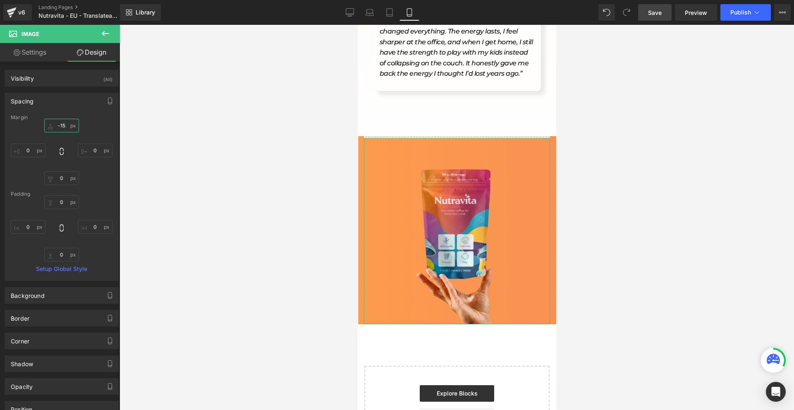
type input "-150"
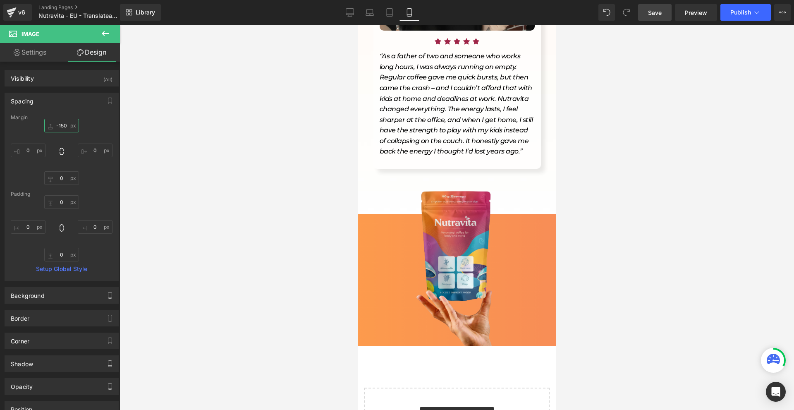
scroll to position [3380, 0]
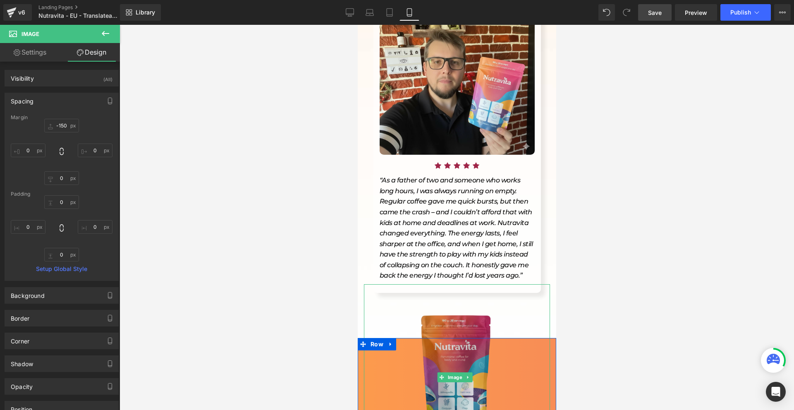
click at [376, 284] on img at bounding box center [457, 377] width 186 height 186
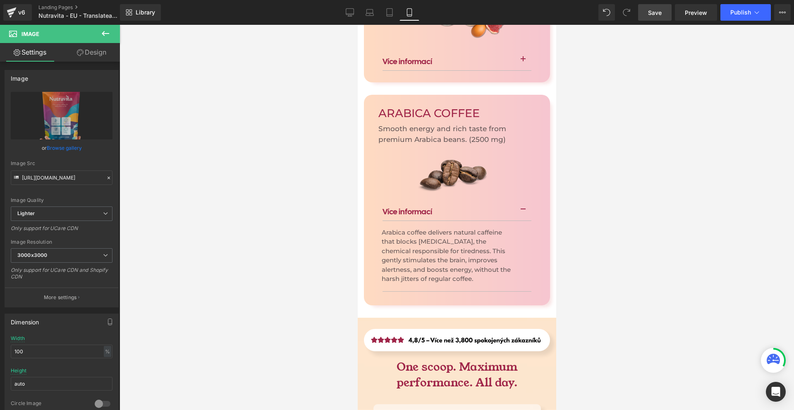
scroll to position [2388, 0]
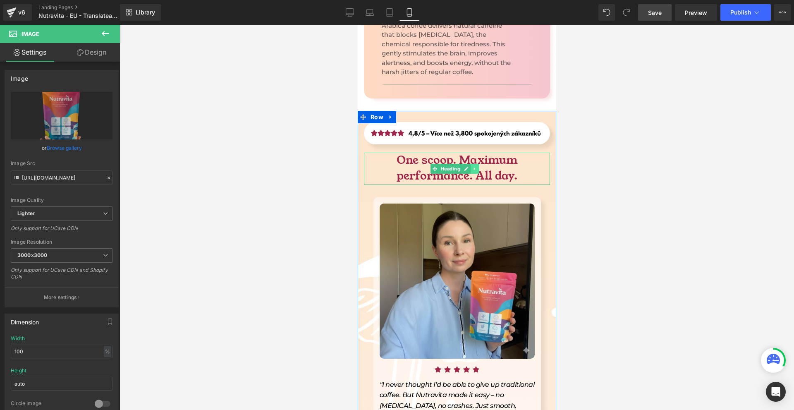
click at [474, 168] on icon at bounding box center [474, 169] width 1 height 3
click at [468, 166] on icon at bounding box center [470, 168] width 5 height 5
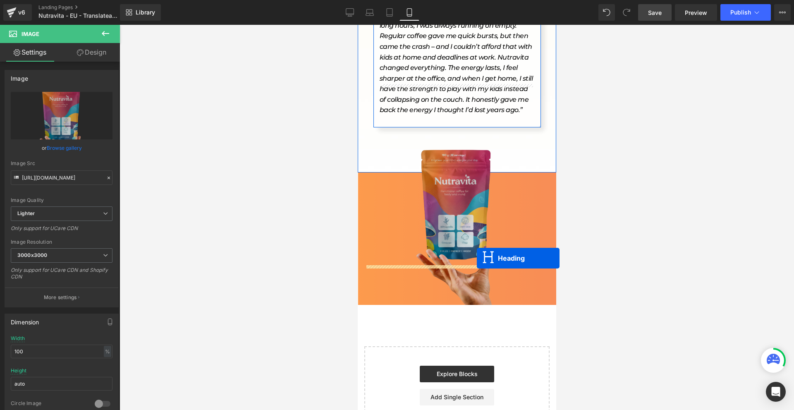
drag, startPoint x: 450, startPoint y: 188, endPoint x: 474, endPoint y: 261, distance: 76.4
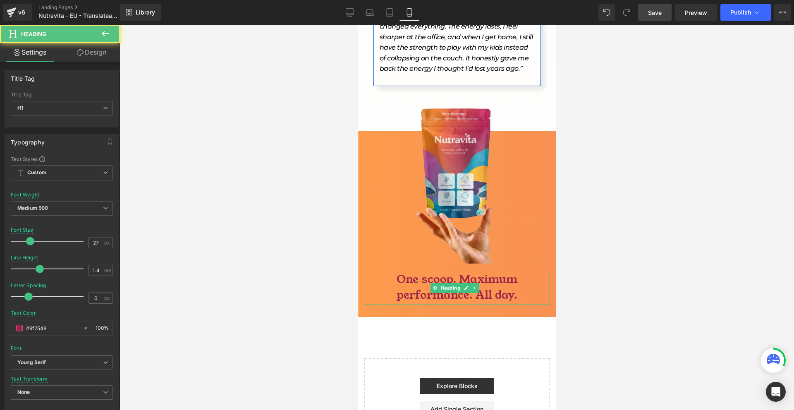
scroll to position [3546, 0]
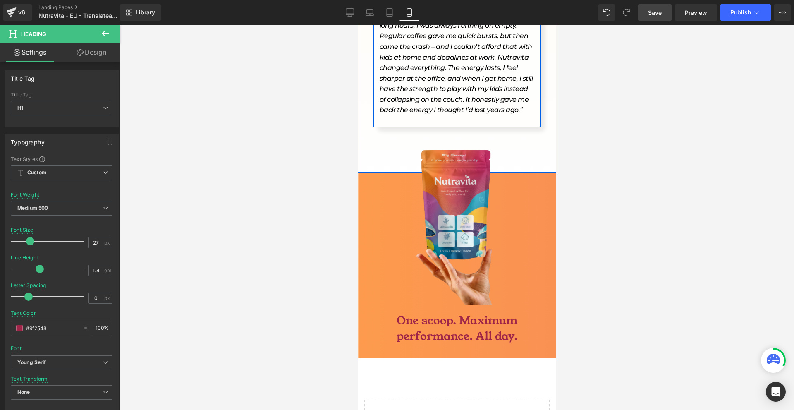
click at [101, 37] on icon at bounding box center [106, 34] width 10 height 10
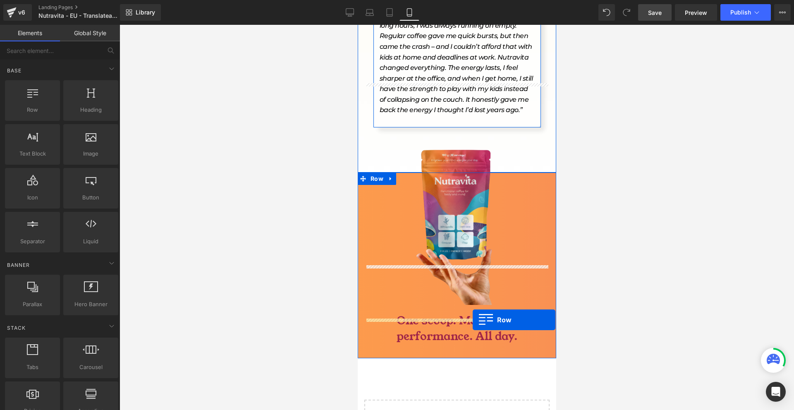
drag, startPoint x: 387, startPoint y: 120, endPoint x: 472, endPoint y: 321, distance: 218.9
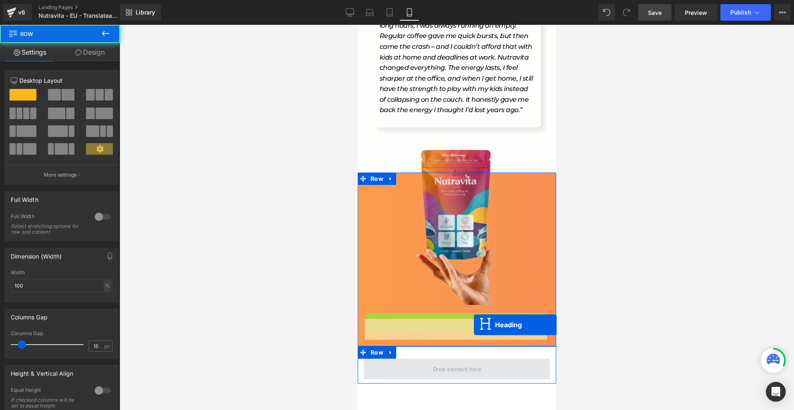
drag, startPoint x: 446, startPoint y: 288, endPoint x: 474, endPoint y: 325, distance: 45.8
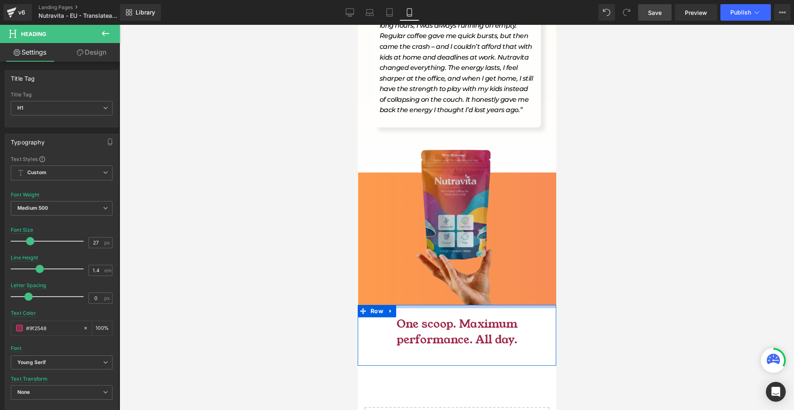
drag, startPoint x: 464, startPoint y: 261, endPoint x: 466, endPoint y: 257, distance: 4.6
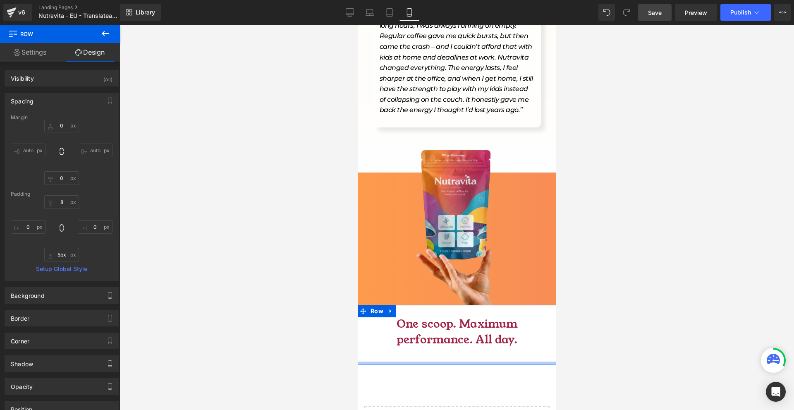
drag, startPoint x: 442, startPoint y: 325, endPoint x: 457, endPoint y: 321, distance: 15.3
click at [443, 362] on div at bounding box center [456, 363] width 199 height 3
type input "3px"
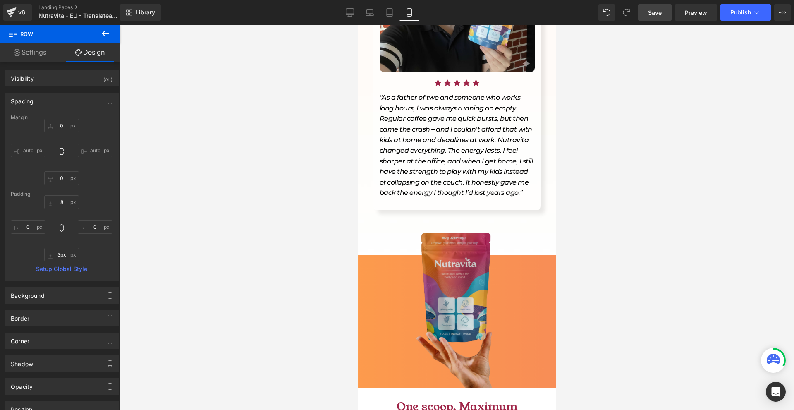
scroll to position [3604, 0]
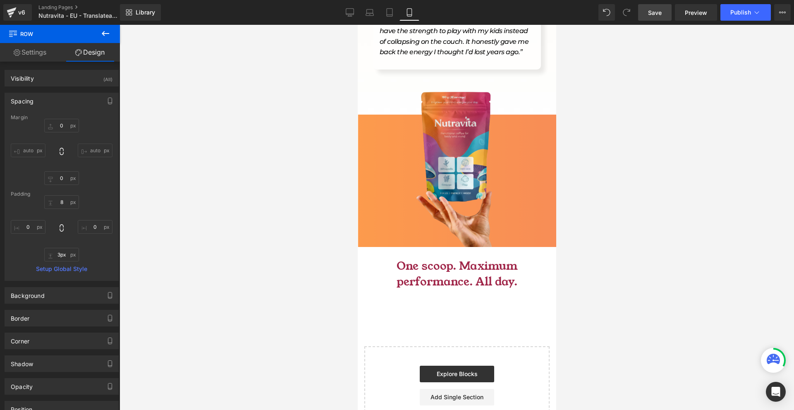
click at [507, 259] on h1 "One scoop. Maximum performance. All day." at bounding box center [457, 274] width 186 height 31
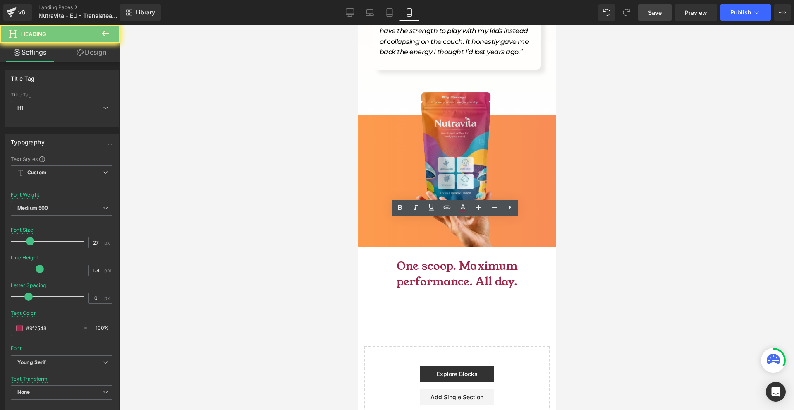
click at [507, 259] on h1 "One scoop. Maximum performance. All day." at bounding box center [457, 274] width 186 height 31
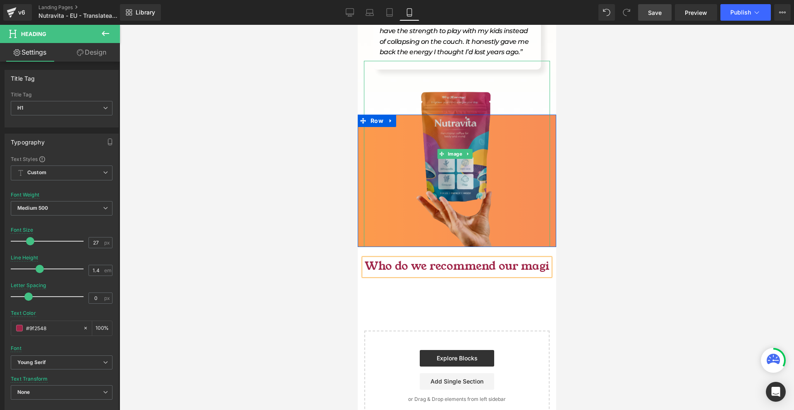
scroll to position [3588, 0]
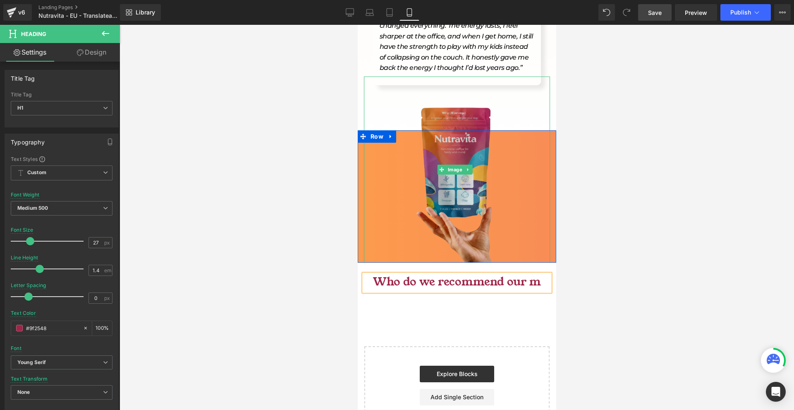
drag, startPoint x: 458, startPoint y: 70, endPoint x: 394, endPoint y: 115, distance: 77.8
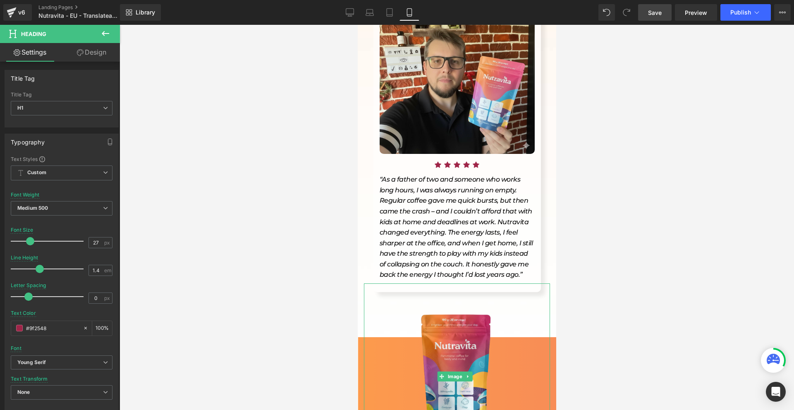
drag, startPoint x: 608, startPoint y: 209, endPoint x: 182, endPoint y: 181, distance: 427.0
click at [608, 209] on div at bounding box center [457, 217] width 675 height 385
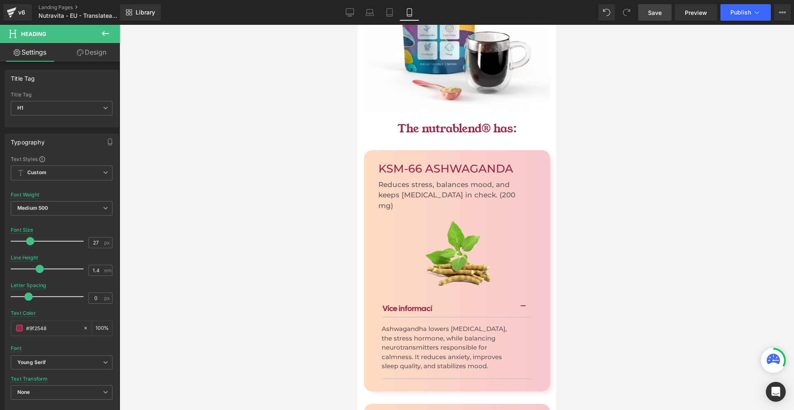
scroll to position [568, 0]
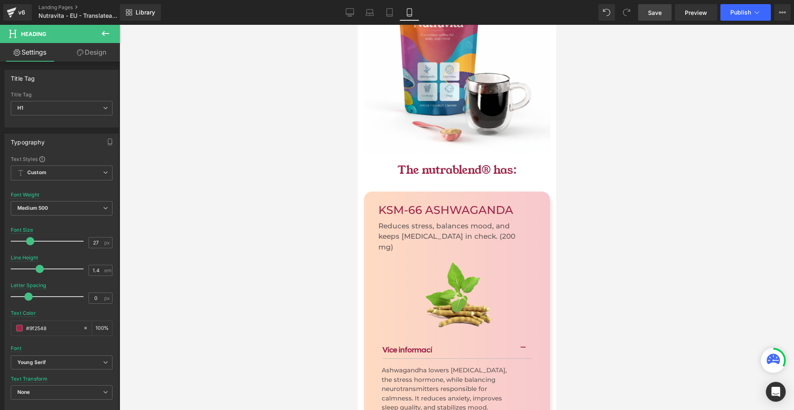
click at [423, 163] on h1 "The nutrablend® has:" at bounding box center [457, 171] width 186 height 16
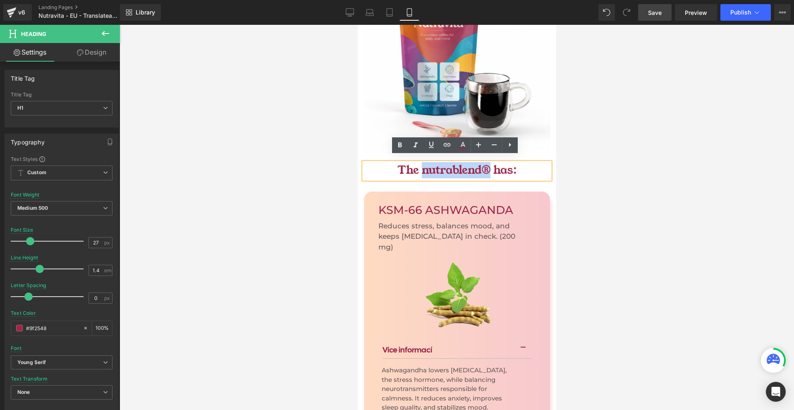
drag, startPoint x: 418, startPoint y: 165, endPoint x: 485, endPoint y: 160, distance: 67.2
click at [485, 163] on h1 "The nutrablend® has:" at bounding box center [457, 171] width 186 height 16
copy h1 "nutrablend®"
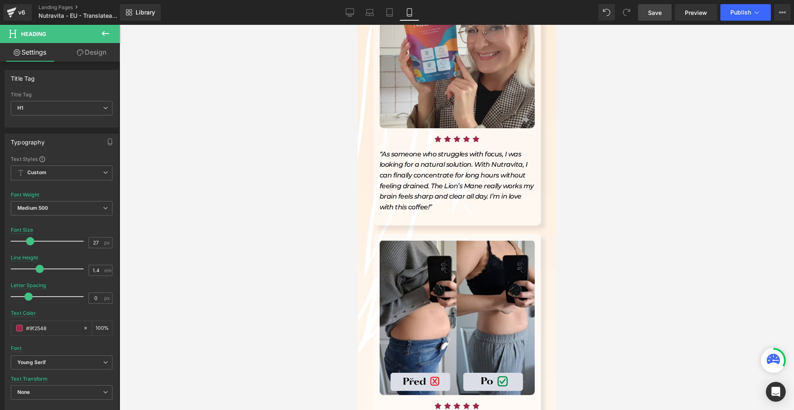
scroll to position [3588, 0]
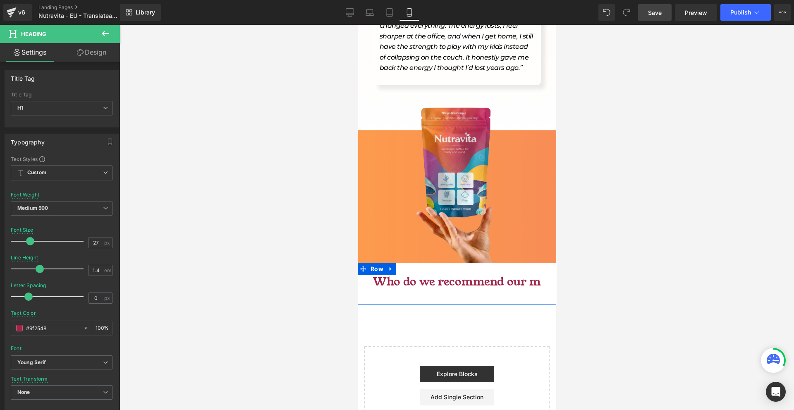
click at [540, 274] on h1 "Who do we recommend our m" at bounding box center [457, 282] width 186 height 16
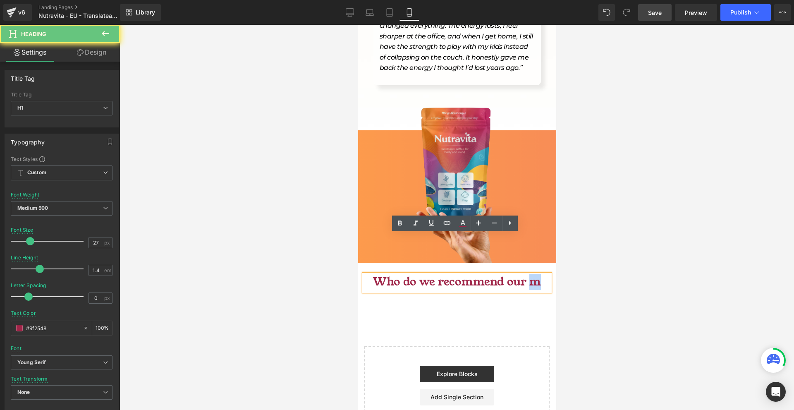
drag, startPoint x: 537, startPoint y: 244, endPoint x: 531, endPoint y: 243, distance: 6.3
click at [531, 274] on h1 "Who do we recommend our m" at bounding box center [457, 282] width 186 height 16
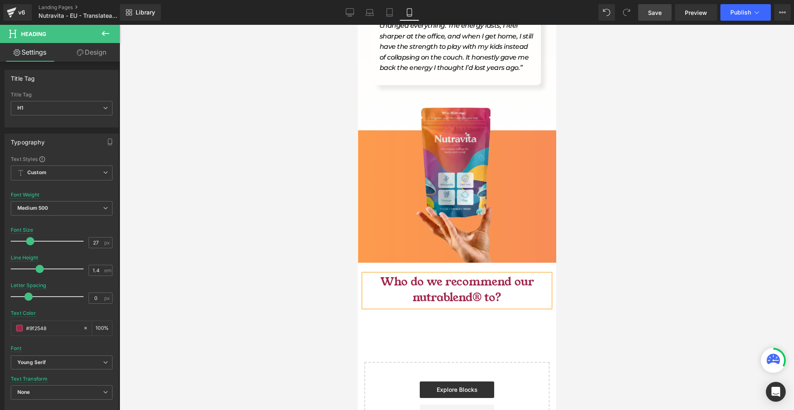
click at [596, 274] on div at bounding box center [457, 217] width 675 height 385
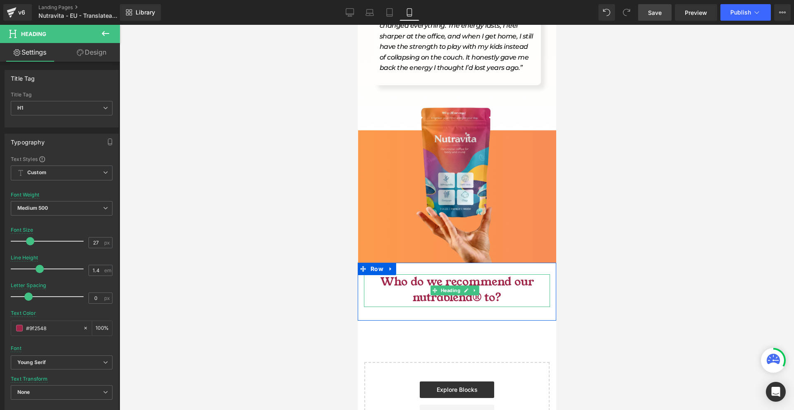
click at [403, 274] on h1 "Who do we recommend our nutrablend® to?" at bounding box center [457, 289] width 186 height 31
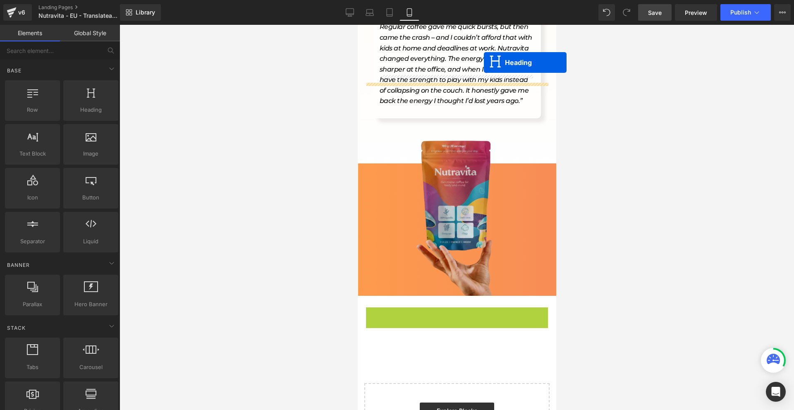
scroll to position [3530, 0]
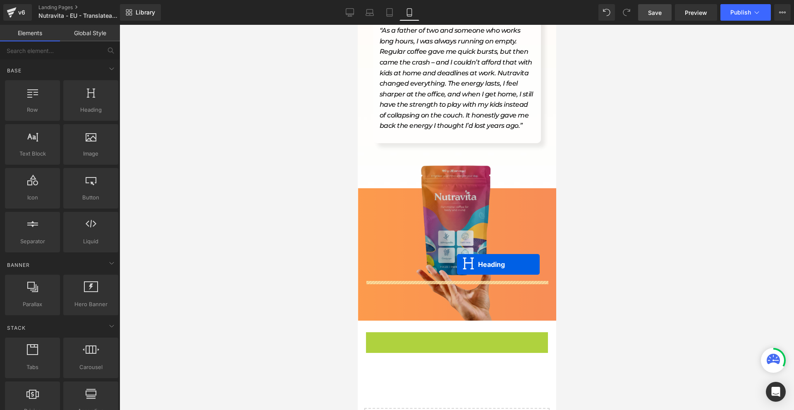
drag, startPoint x: 453, startPoint y: 249, endPoint x: 453, endPoint y: 274, distance: 25.2
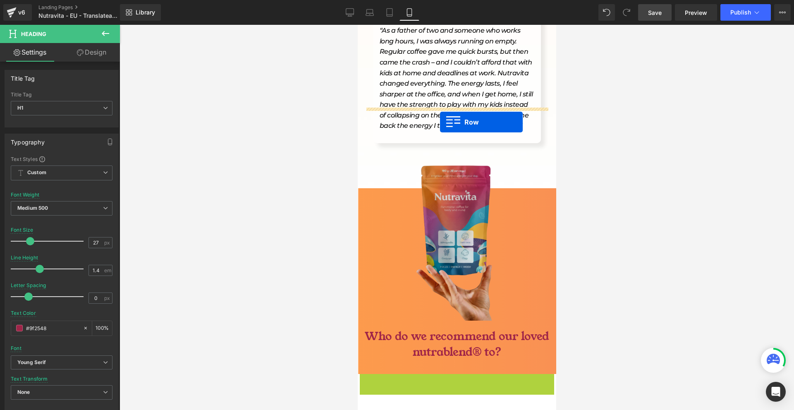
drag, startPoint x: 376, startPoint y: 339, endPoint x: 440, endPoint y: 122, distance: 226.3
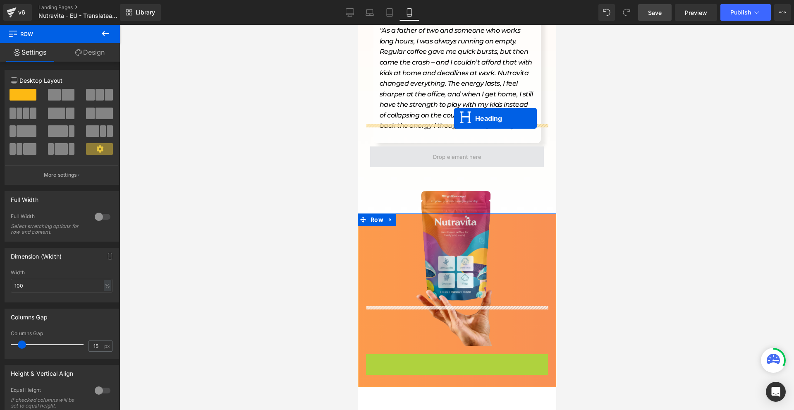
drag, startPoint x: 455, startPoint y: 332, endPoint x: 454, endPoint y: 118, distance: 213.4
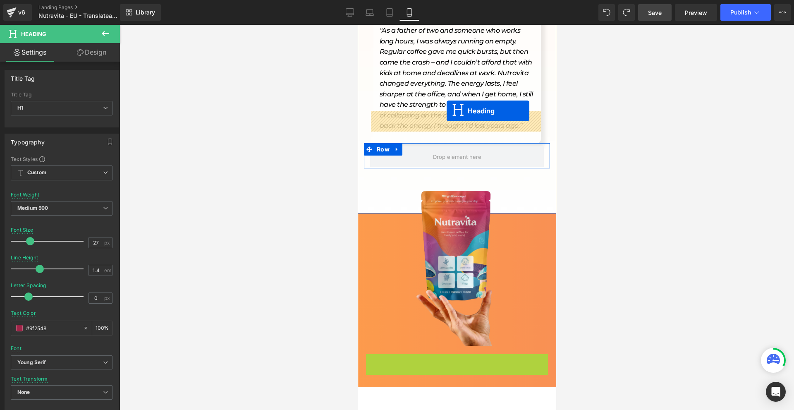
drag, startPoint x: 447, startPoint y: 333, endPoint x: 446, endPoint y: 111, distance: 222.1
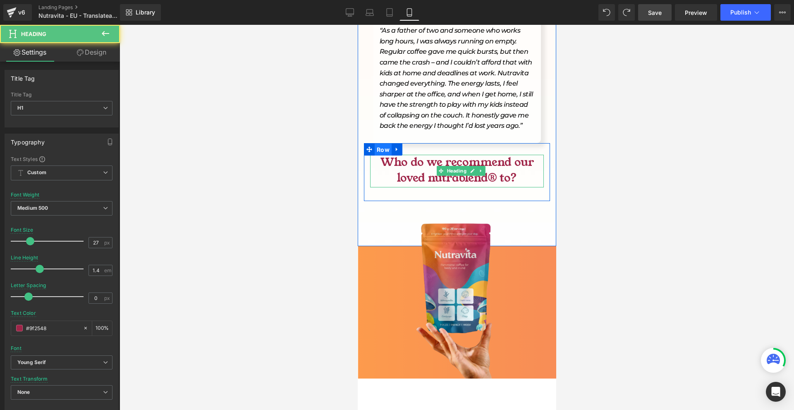
click at [379, 144] on span "Row" at bounding box center [382, 150] width 17 height 12
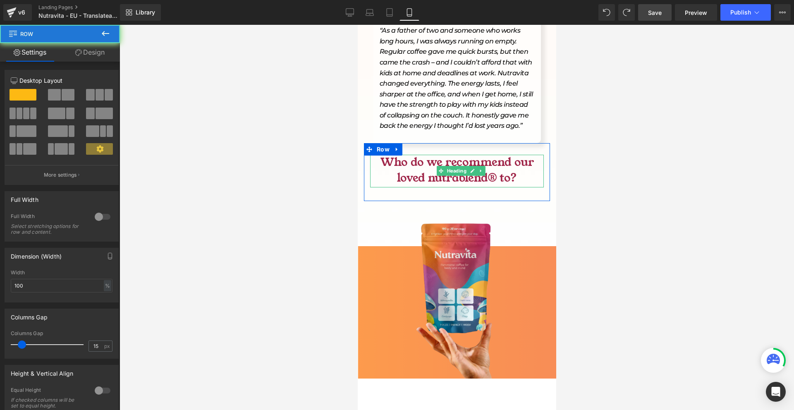
click at [93, 58] on link "Design" at bounding box center [90, 52] width 60 height 19
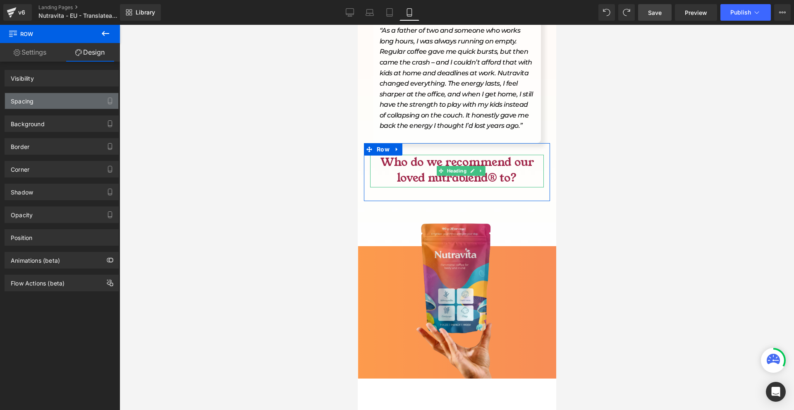
click at [41, 111] on div "Background" at bounding box center [62, 120] width 124 height 23
click at [41, 103] on div "Spacing" at bounding box center [61, 101] width 113 height 16
type input "0"
type input "8"
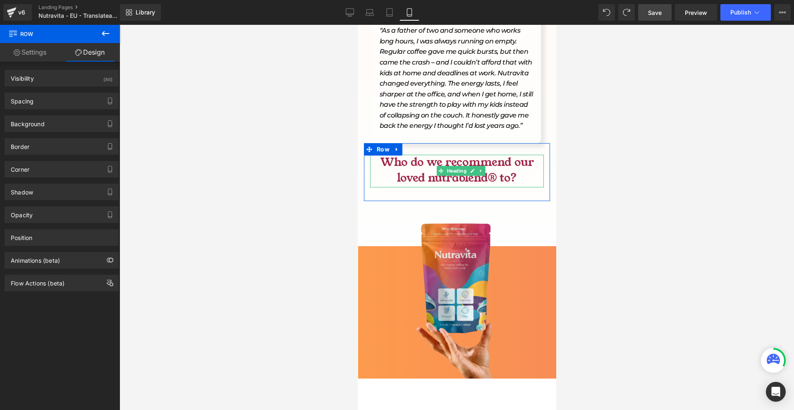
type input "0"
type input "3"
type input "0"
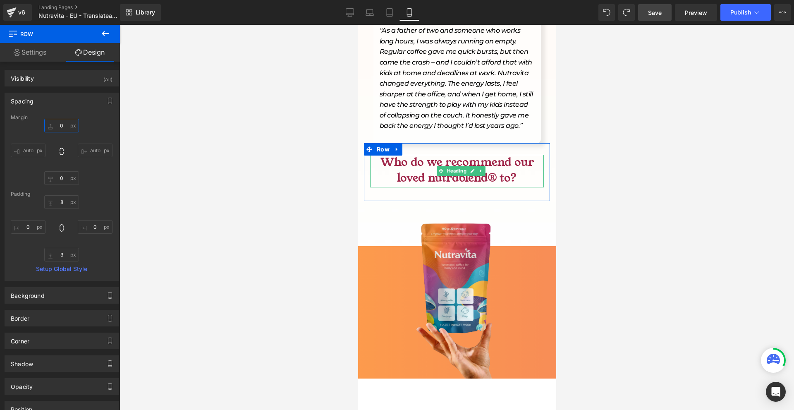
click at [64, 126] on input "0" at bounding box center [61, 126] width 35 height 14
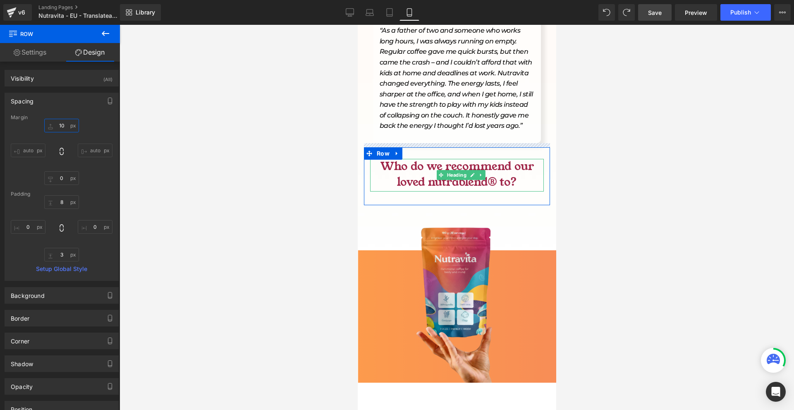
click at [64, 126] on input "10" at bounding box center [61, 126] width 35 height 14
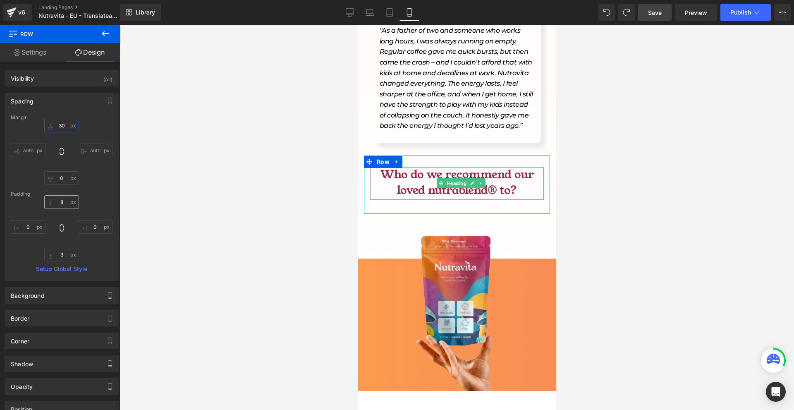
type input "30"
click at [61, 203] on input "8" at bounding box center [61, 202] width 35 height 14
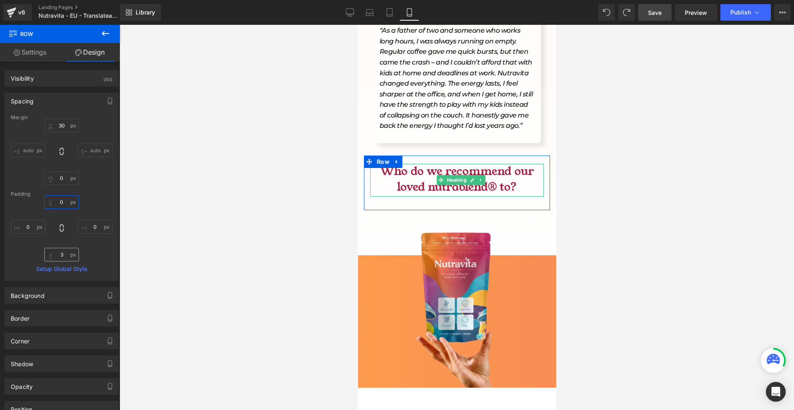
type input "0"
click at [60, 252] on input "3" at bounding box center [61, 255] width 35 height 14
type input "0"
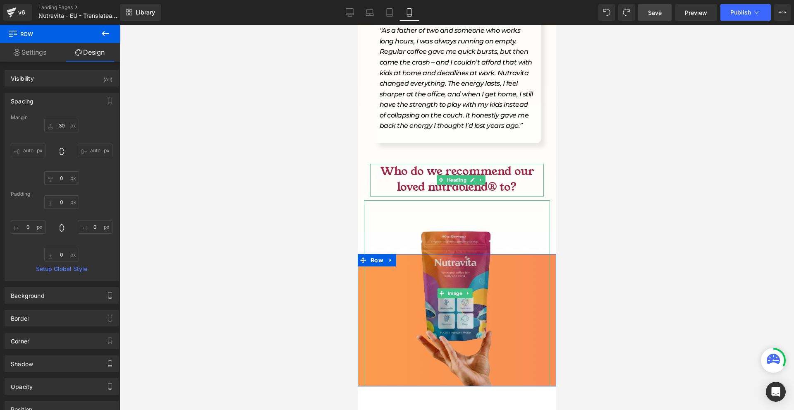
click at [460, 200] on img at bounding box center [457, 293] width 186 height 186
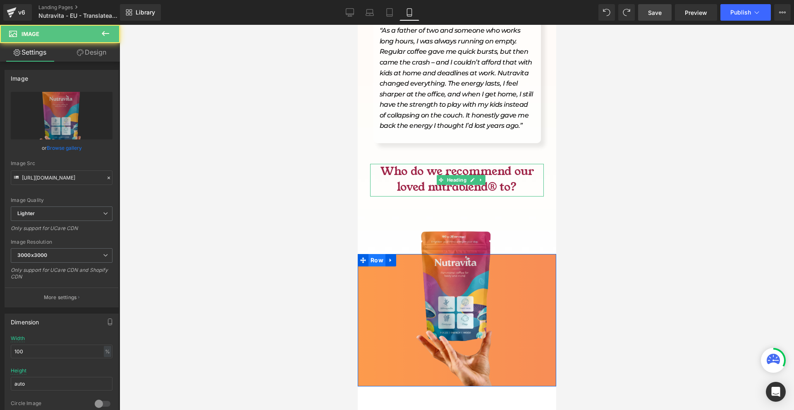
click at [379, 254] on span "Row" at bounding box center [376, 260] width 17 height 12
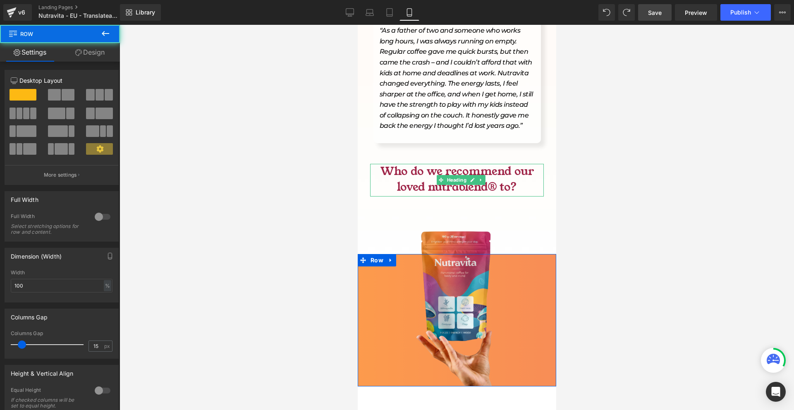
click at [112, 52] on link "Design" at bounding box center [90, 52] width 60 height 19
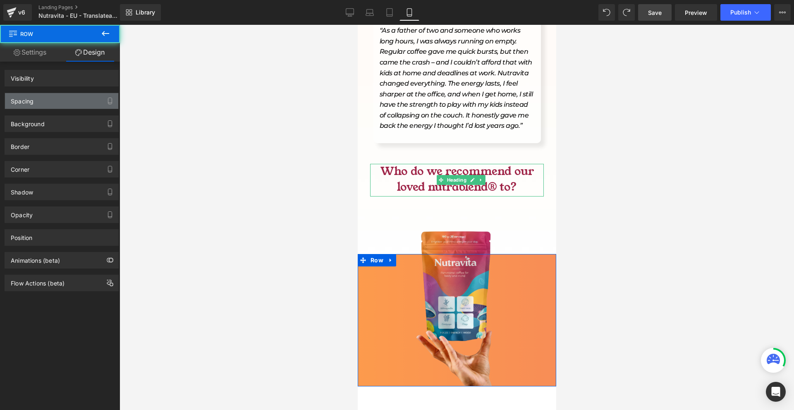
click at [54, 94] on div "Spacing" at bounding box center [61, 101] width 113 height 16
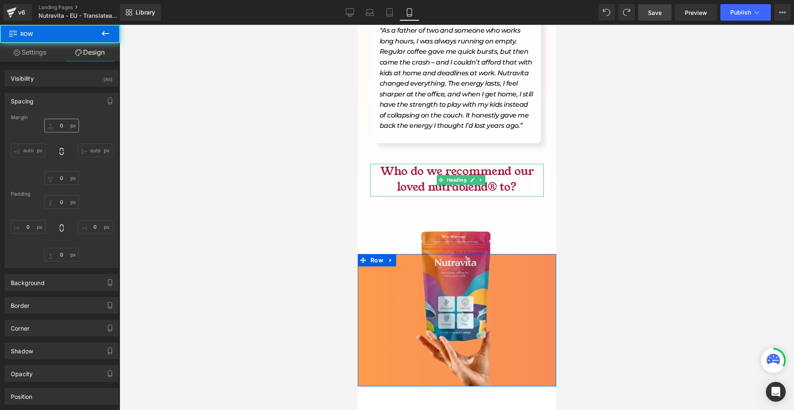
type input "0"
type input "20"
type input "0"
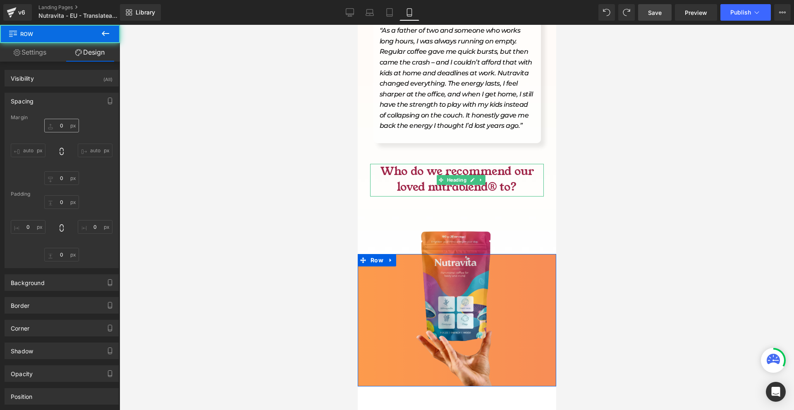
type input "0"
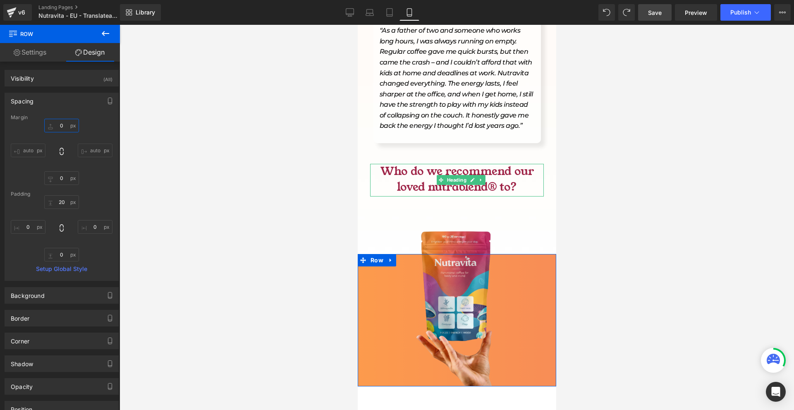
click at [69, 123] on input "0" at bounding box center [61, 126] width 35 height 14
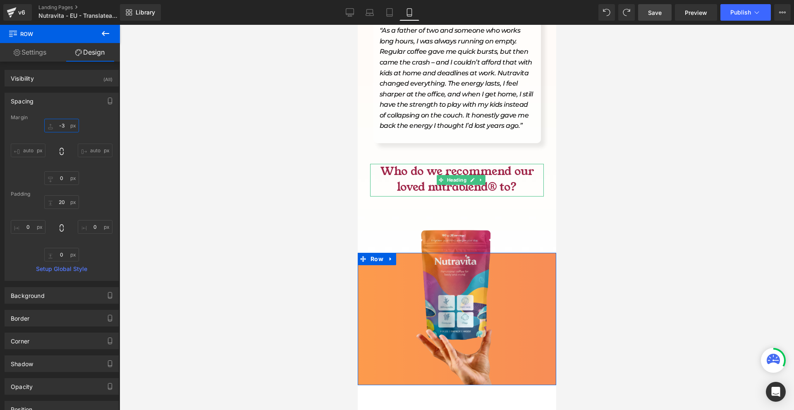
type input "-30"
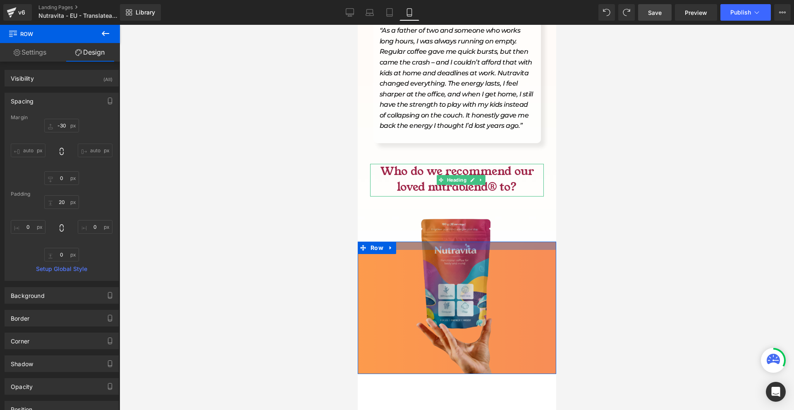
click at [448, 197] on img at bounding box center [457, 281] width 186 height 186
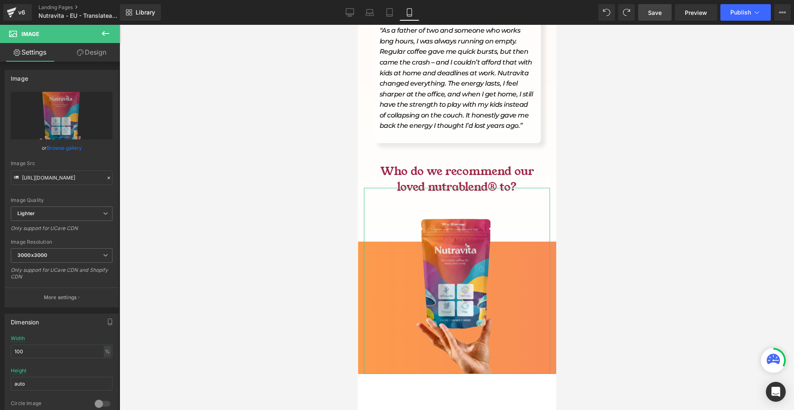
click at [81, 55] on icon at bounding box center [80, 52] width 7 height 7
click at [0, 0] on div "Spacing" at bounding box center [0, 0] width 0 height 0
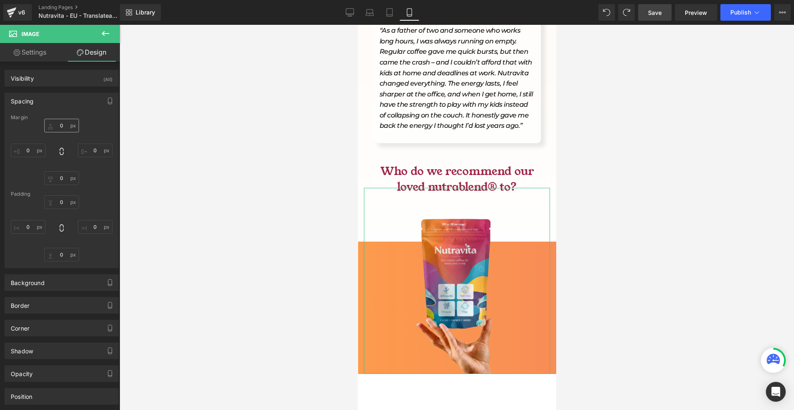
type input "-150"
type input "0"
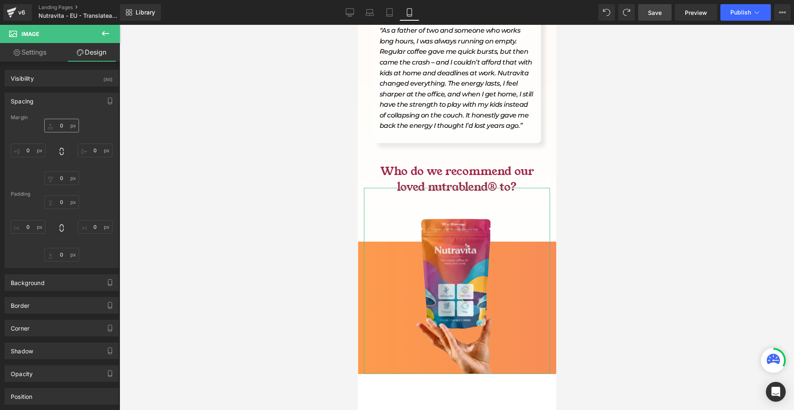
type input "0"
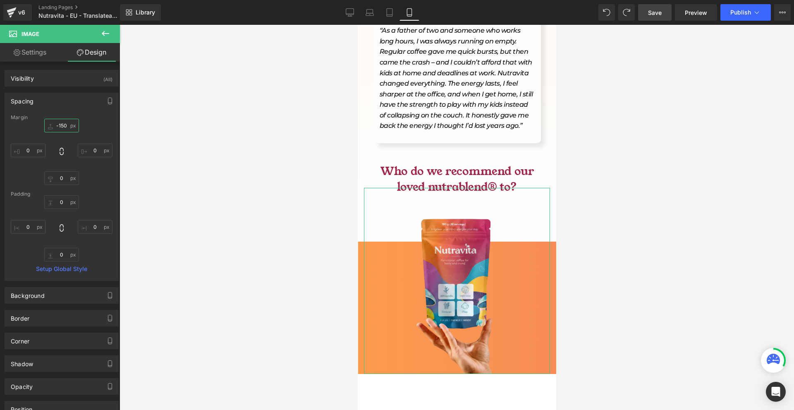
click at [67, 124] on input "-150" at bounding box center [61, 126] width 35 height 14
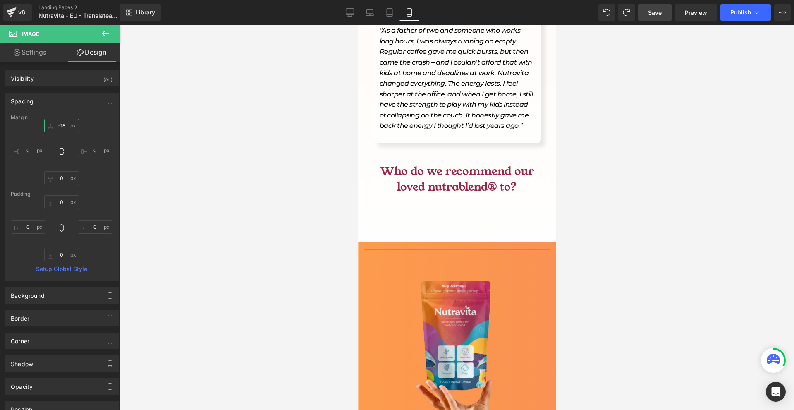
type input "-180"
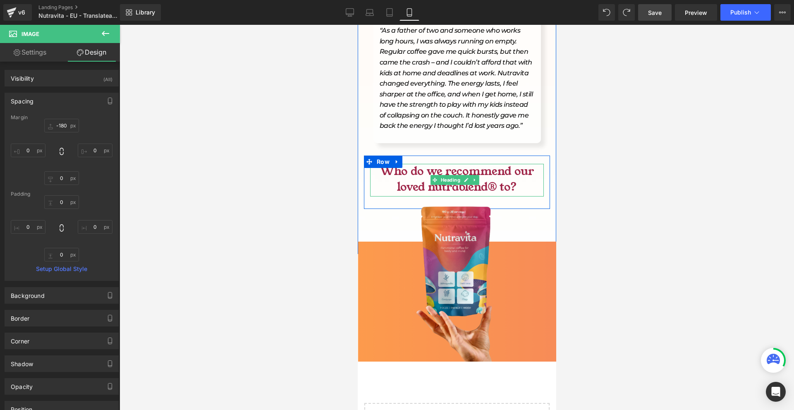
click at [476, 164] on h1 "Who do we recommend our loved nutrablend® to?" at bounding box center [457, 179] width 174 height 31
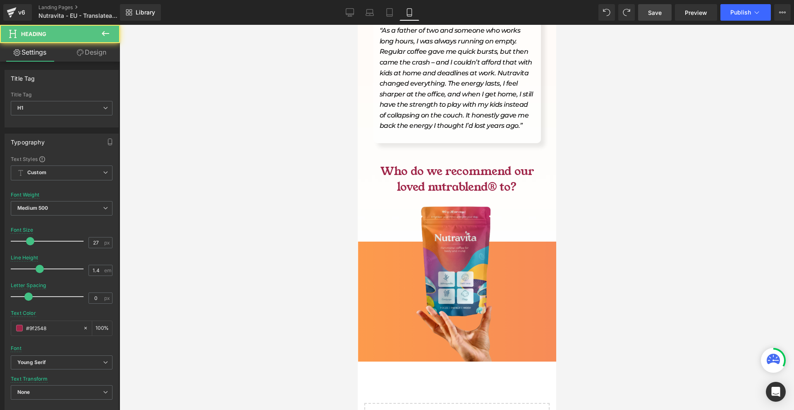
click at [95, 56] on link "Design" at bounding box center [92, 52] width 60 height 19
click at [0, 0] on div "Spacing" at bounding box center [0, 0] width 0 height 0
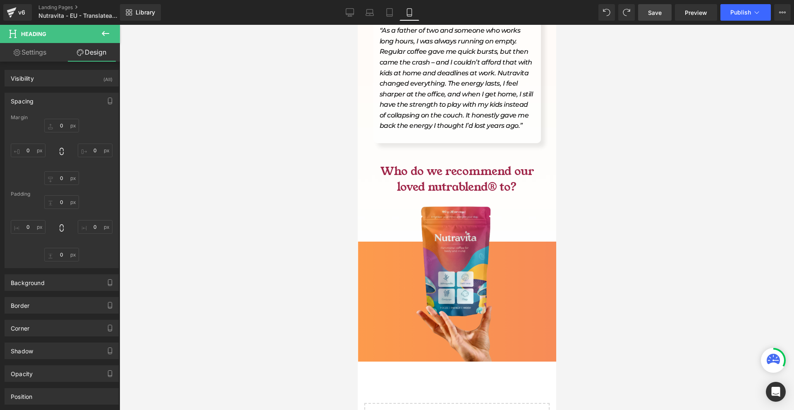
type input "20"
type input "0"
type input "30"
type input "0"
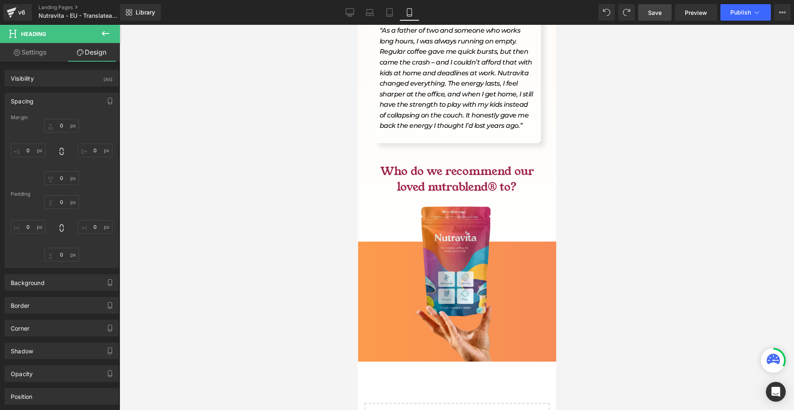
type input "0"
type input "3"
type input "0"
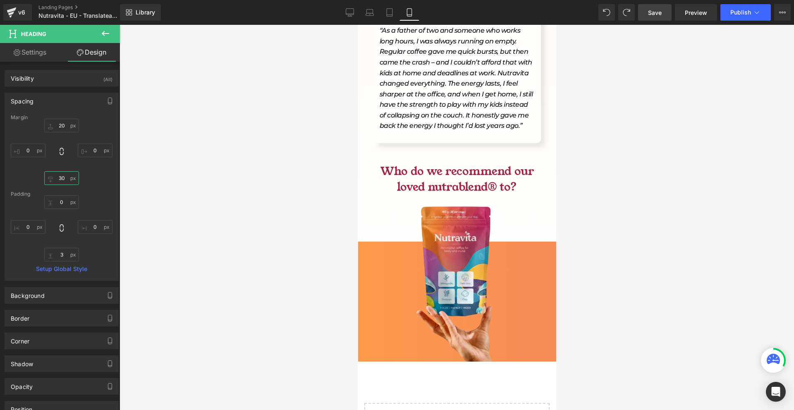
click at [71, 180] on input "30" at bounding box center [61, 178] width 35 height 14
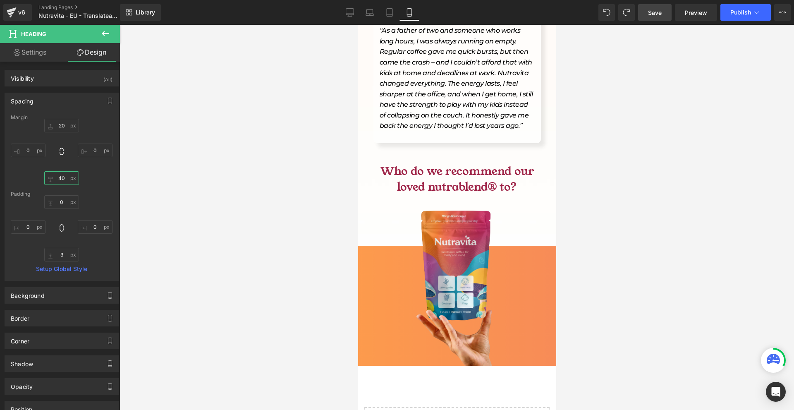
type input "40"
click at [655, 14] on span "Save" at bounding box center [655, 12] width 14 height 9
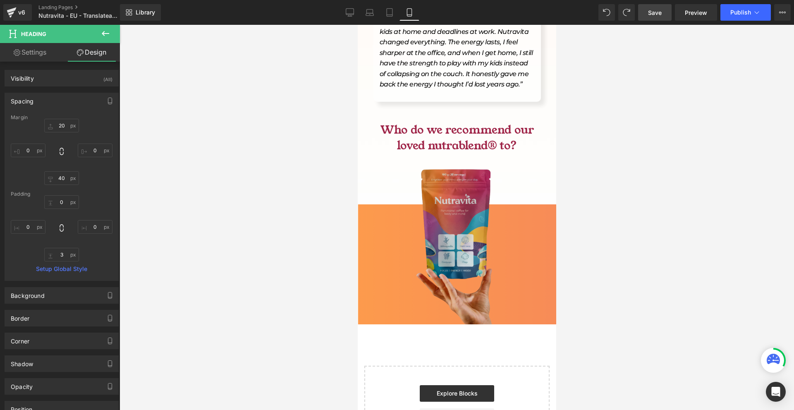
scroll to position [3591, 0]
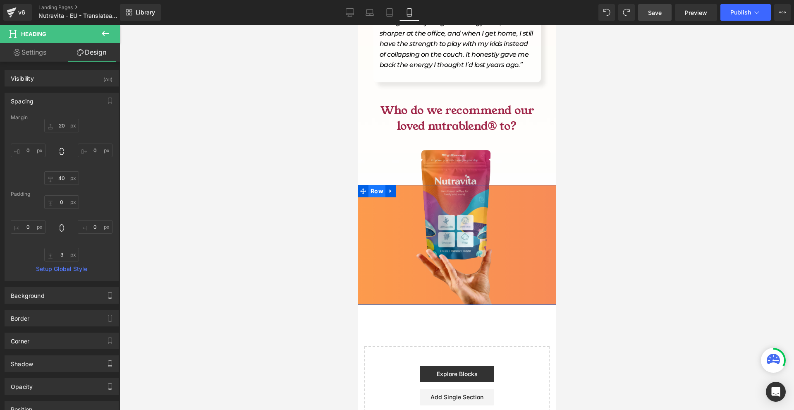
click at [375, 185] on span "Row" at bounding box center [376, 191] width 17 height 12
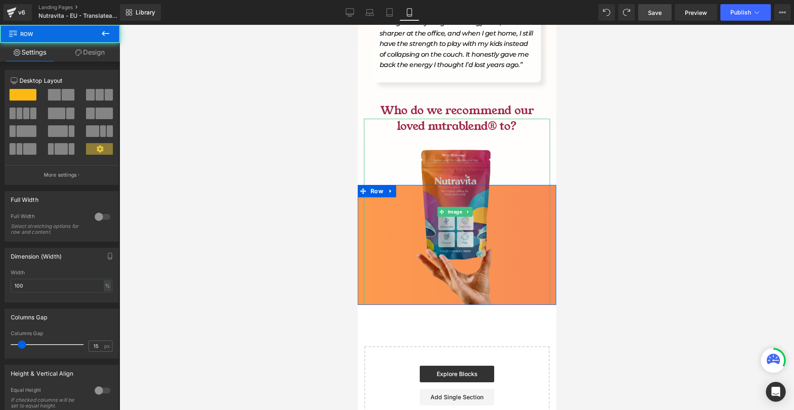
scroll to position [3467, 0]
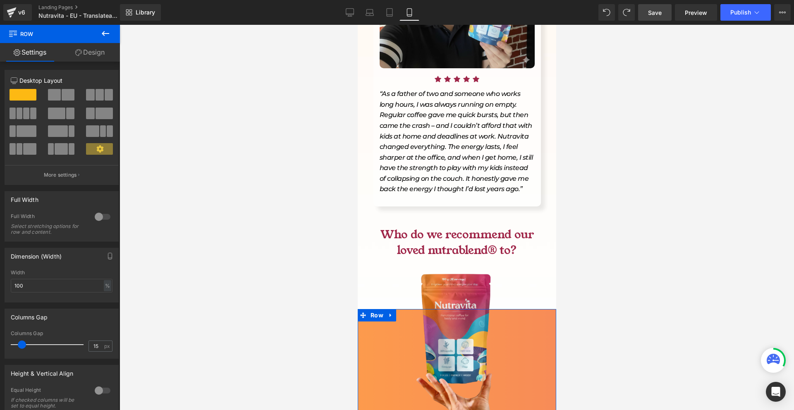
click at [79, 56] on link "Design" at bounding box center [90, 52] width 60 height 19
click at [0, 0] on div "Background" at bounding box center [0, 0] width 0 height 0
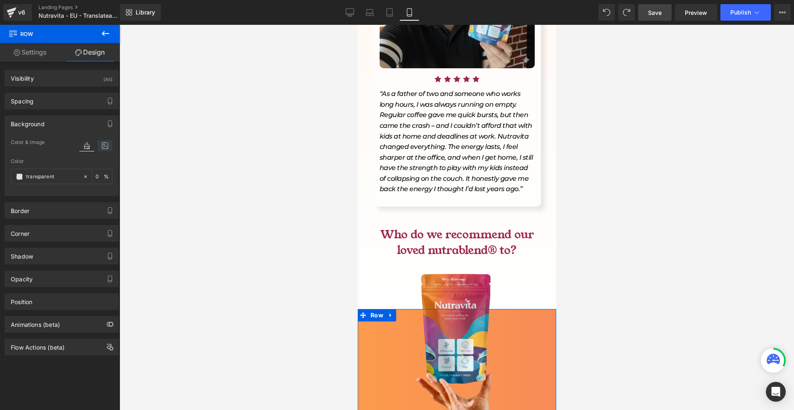
click at [102, 151] on icon at bounding box center [105, 145] width 15 height 11
type input "https://ucarecdn.com/e2a7bf8a-c1ea-4055-9329-b2a90f59bd9e/-/format/auto/-/previ…"
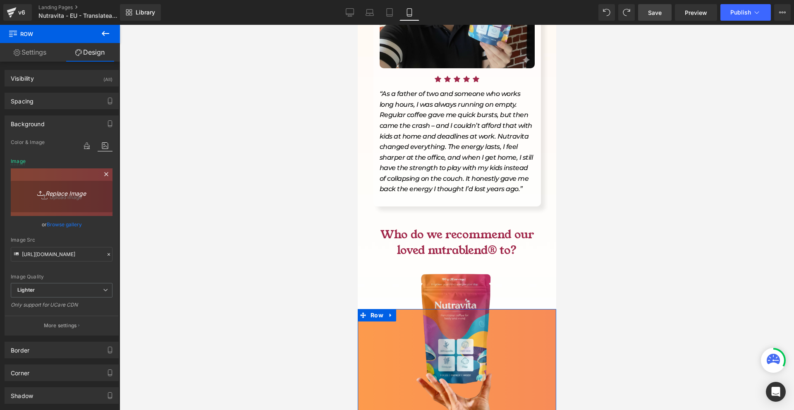
click at [62, 196] on icon "Replace Image" at bounding box center [62, 192] width 66 height 10
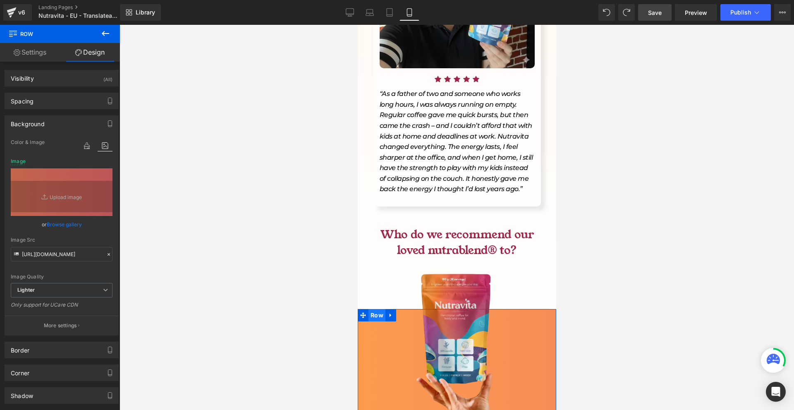
click at [384, 309] on ul "Row" at bounding box center [376, 315] width 38 height 12
click at [383, 309] on span "Row" at bounding box center [376, 315] width 17 height 12
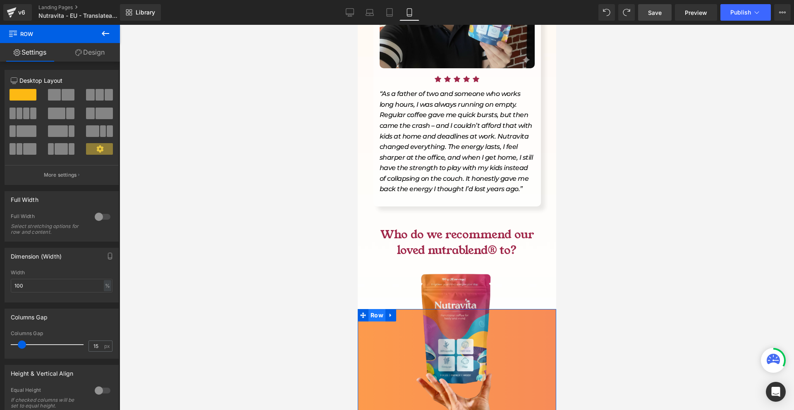
click at [368, 309] on span "Row" at bounding box center [376, 315] width 17 height 12
click at [84, 60] on link "Design" at bounding box center [90, 52] width 60 height 19
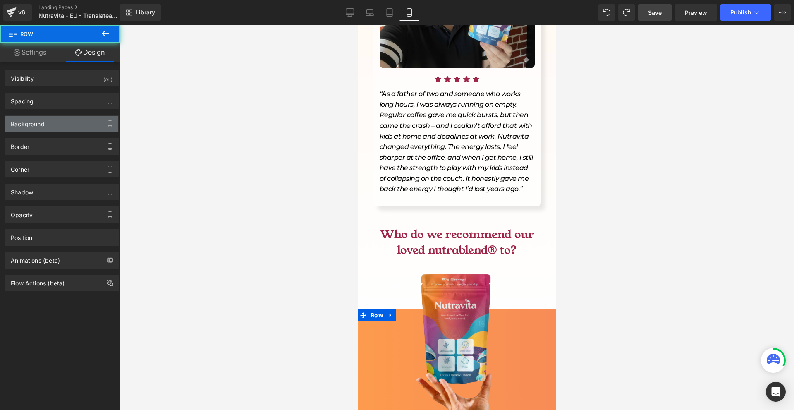
click at [56, 122] on div "Background" at bounding box center [61, 124] width 113 height 16
type input "transparent"
type input "0"
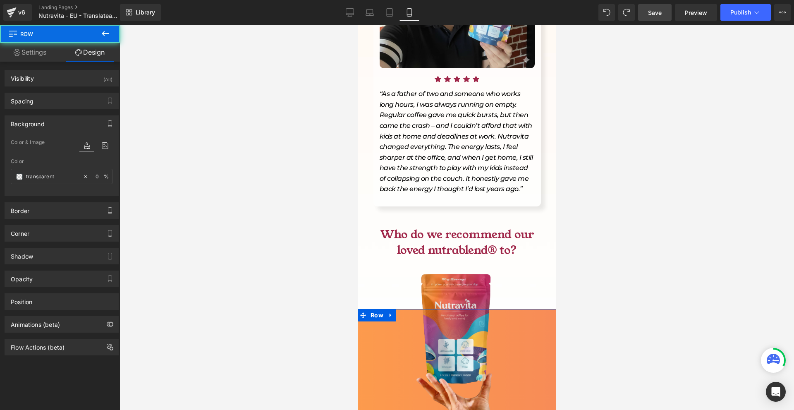
type input "https://ucarecdn.com/e2a7bf8a-c1ea-4055-9329-b2a90f59bd9e/-/format/auto/-/previ…"
click at [103, 153] on div at bounding box center [95, 153] width 33 height 5
click at [101, 147] on icon at bounding box center [105, 145] width 15 height 11
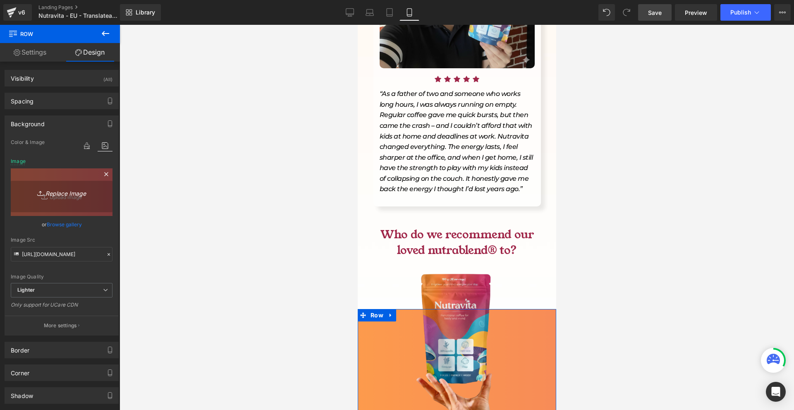
click at [49, 203] on link "Replace Image" at bounding box center [62, 192] width 102 height 48
type input "C:\fakepath\Névtelen (500 x 1200 képpont) (1000 x 1600 képpont) (69).png"
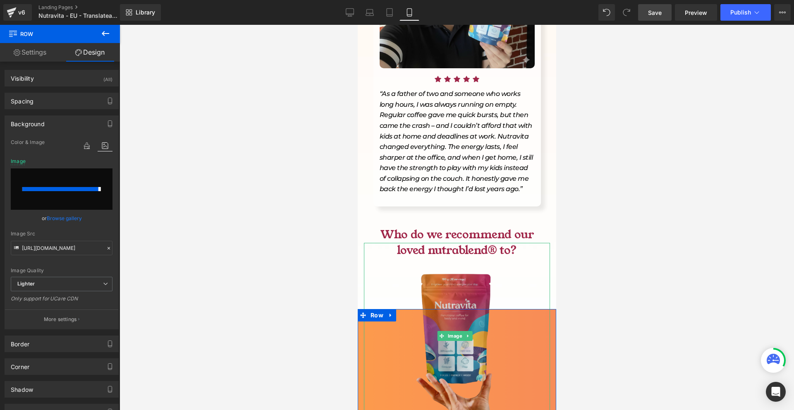
type input "https://ucarecdn.com/d5b21f9e-a66d-4e97-8b0a-a5398046f124/-/format/auto/-/previ…"
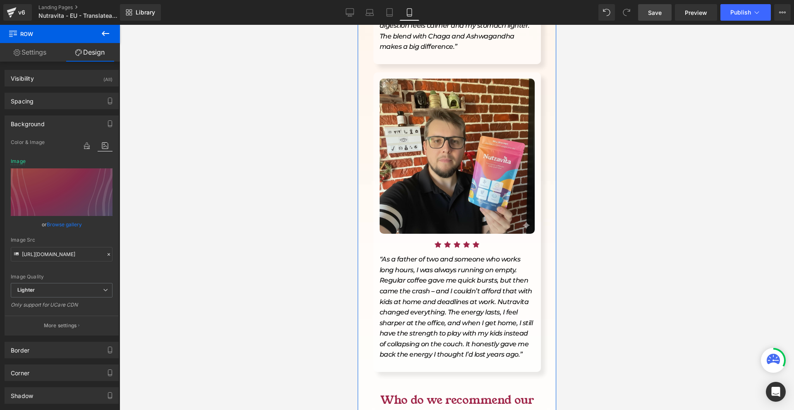
scroll to position [3550, 0]
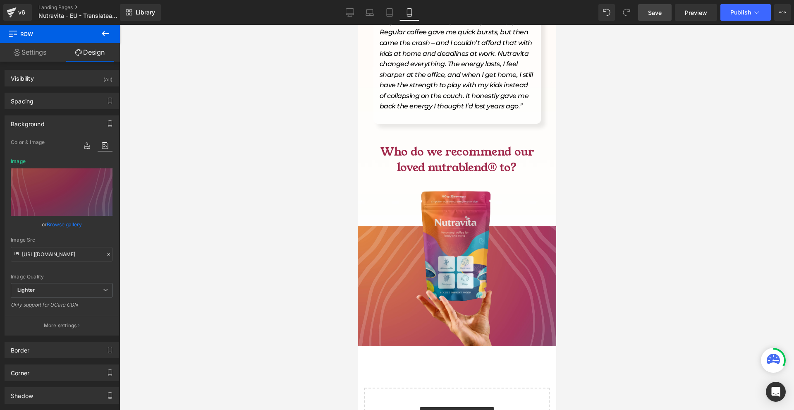
click at [653, 10] on span "Save" at bounding box center [655, 12] width 14 height 9
click at [102, 25] on button at bounding box center [105, 34] width 29 height 18
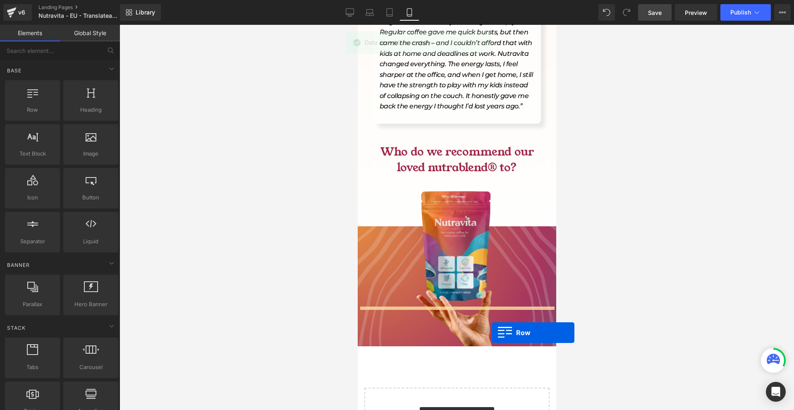
drag, startPoint x: 397, startPoint y: 124, endPoint x: 491, endPoint y: 333, distance: 228.8
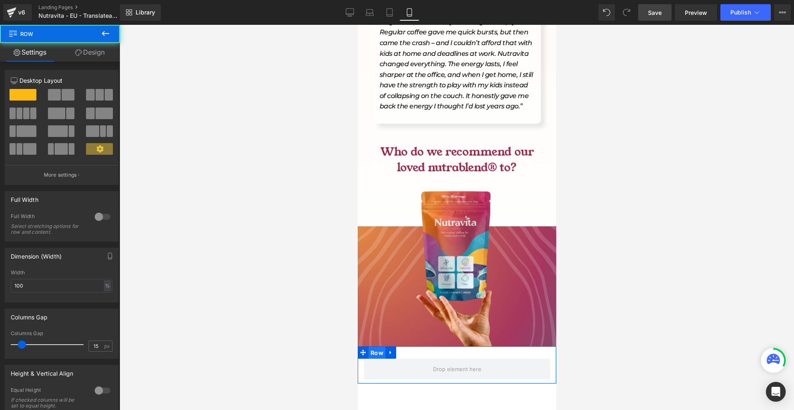
click at [381, 347] on span "Row" at bounding box center [376, 353] width 17 height 12
click at [98, 345] on input "15" at bounding box center [96, 346] width 14 height 10
click at [50, 286] on input "100" at bounding box center [62, 286] width 102 height 14
click at [376, 346] on span at bounding box center [372, 352] width 11 height 12
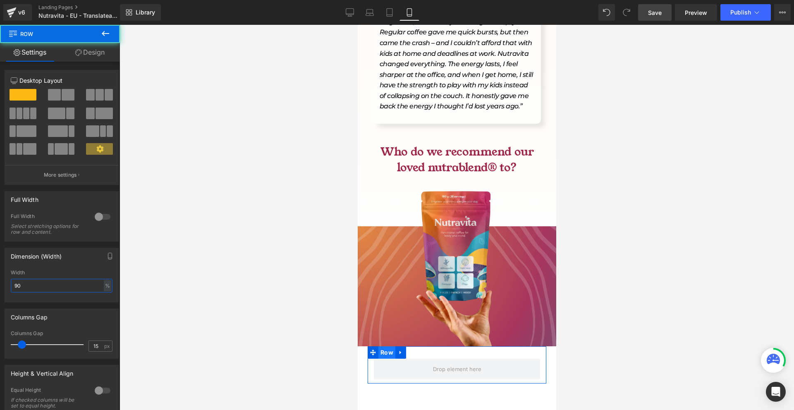
click at [391, 346] on span "Row" at bounding box center [386, 352] width 17 height 12
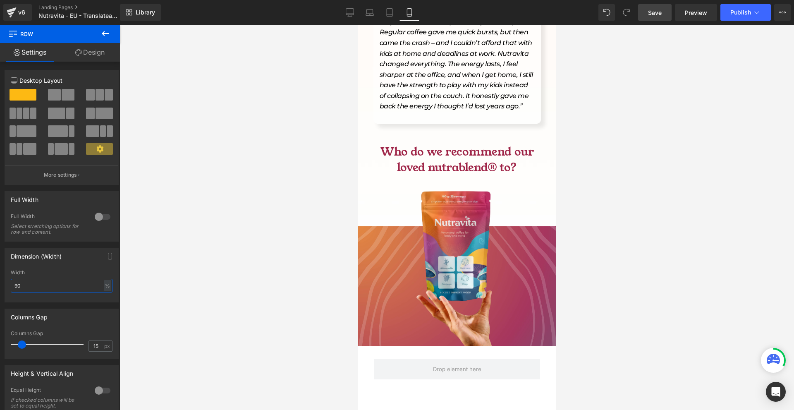
type input "90"
click at [109, 56] on link "Design" at bounding box center [90, 52] width 60 height 19
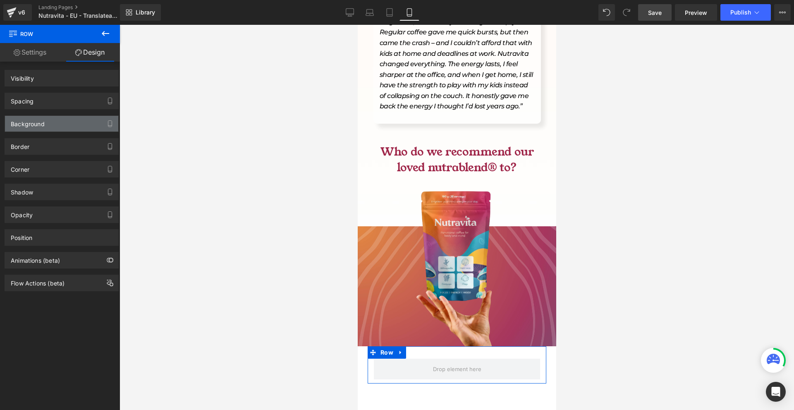
click at [25, 124] on div "Background" at bounding box center [28, 122] width 34 height 12
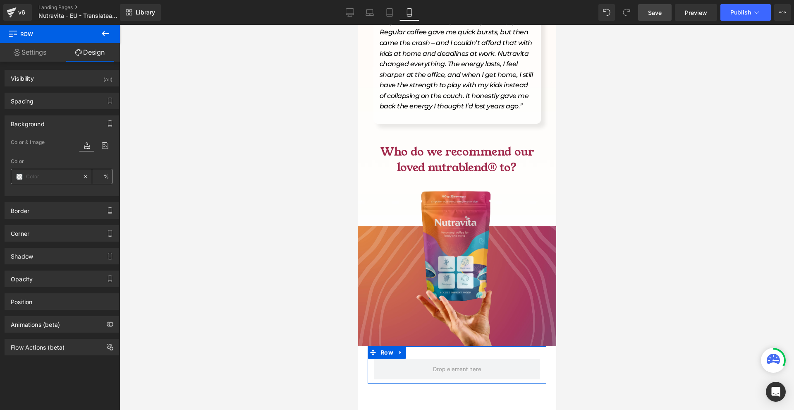
type input "transparent"
type input "0"
click at [17, 179] on span at bounding box center [19, 176] width 7 height 7
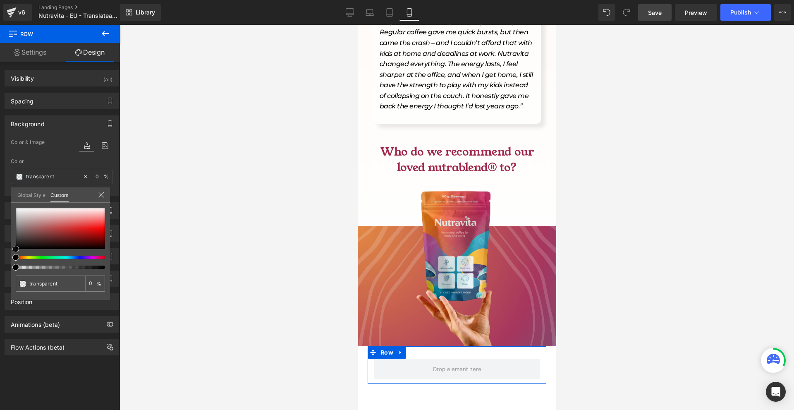
type input "#d3c9c9"
type input "100"
type input "#d3c9c9"
type input "100"
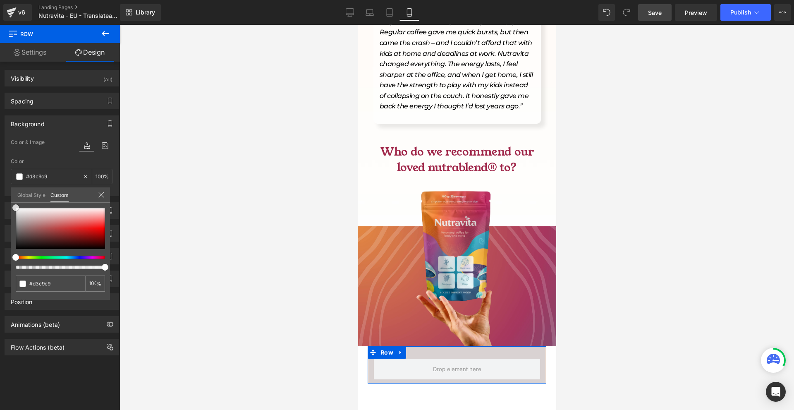
type input "#d9d2d2"
type input "#ffffff"
drag, startPoint x: 11, startPoint y: 202, endPoint x: 69, endPoint y: 188, distance: 59.5
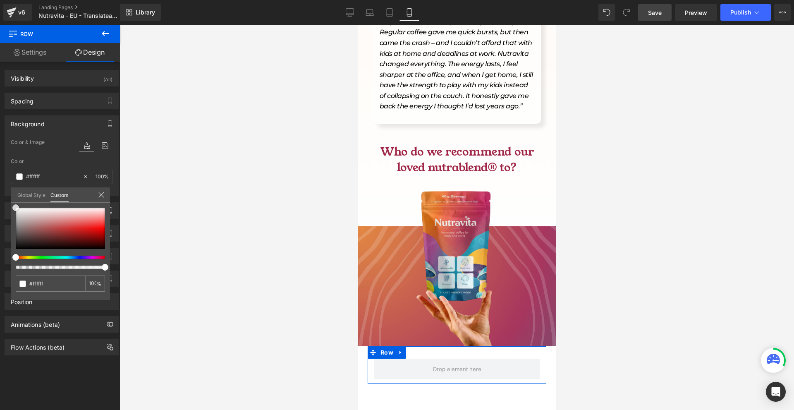
click at [0, 161] on div "Background Color & Image color rgba(255, 255, 255, 1) Color #ffffff 100 % Image…" at bounding box center [62, 152] width 124 height 87
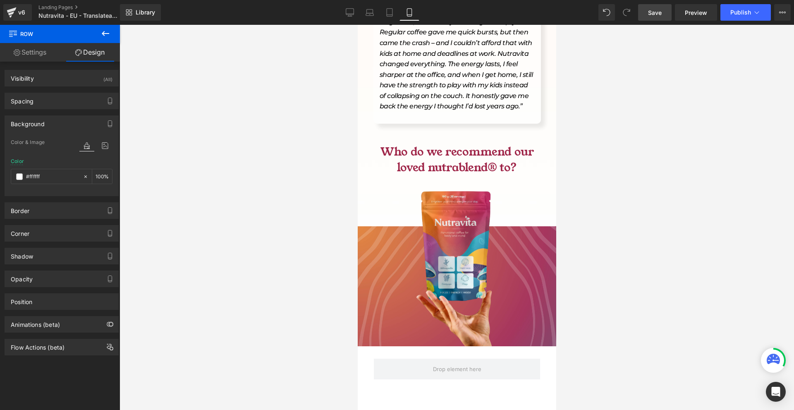
click at [385, 346] on span "Row" at bounding box center [386, 352] width 17 height 12
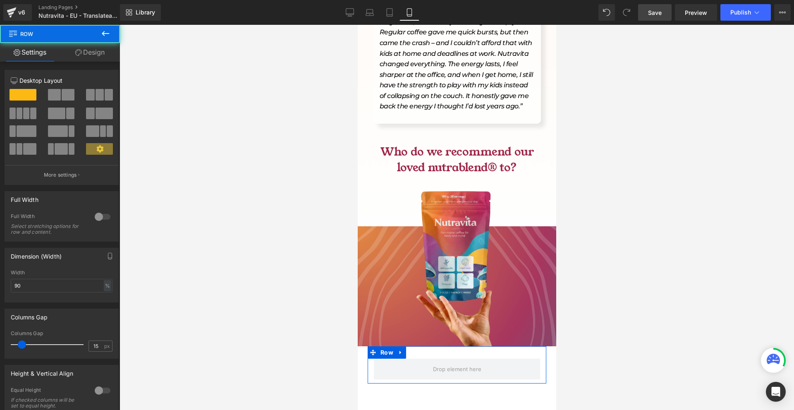
click at [90, 59] on link "Design" at bounding box center [90, 52] width 60 height 19
click at [0, 0] on div "Spacing" at bounding box center [0, 0] width 0 height 0
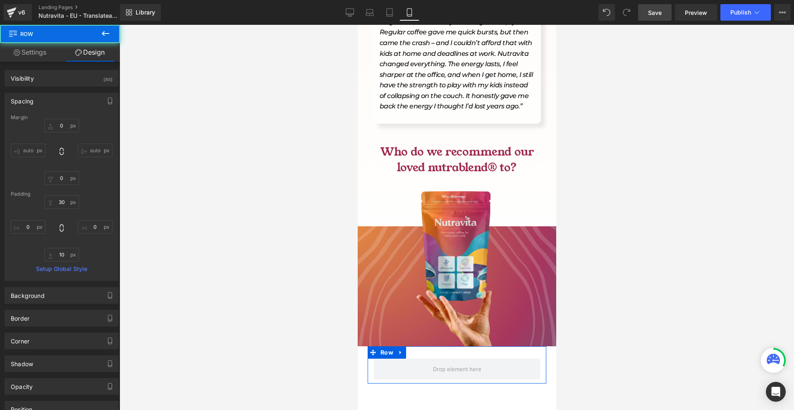
type input "0"
type input "30"
type input "0"
type input "10"
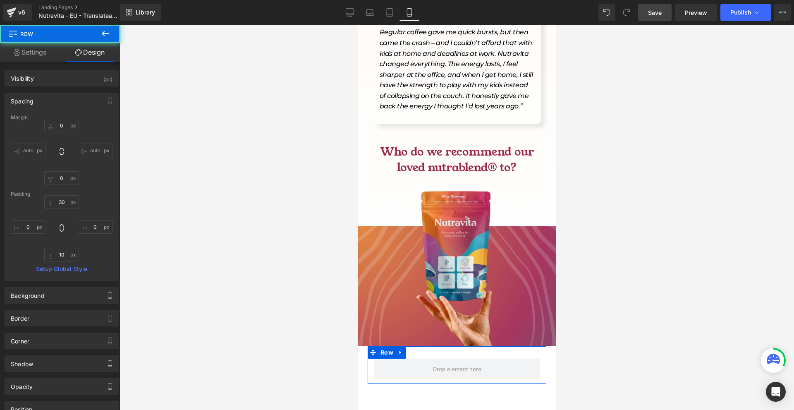
type input "0"
click at [67, 120] on input "0" at bounding box center [61, 126] width 35 height 14
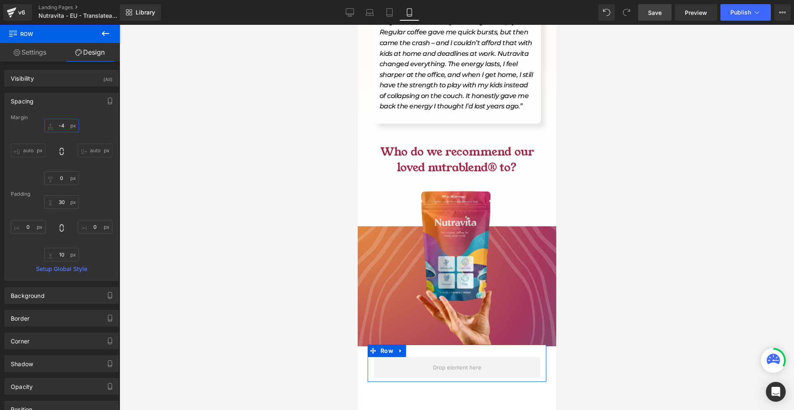
type input "-40"
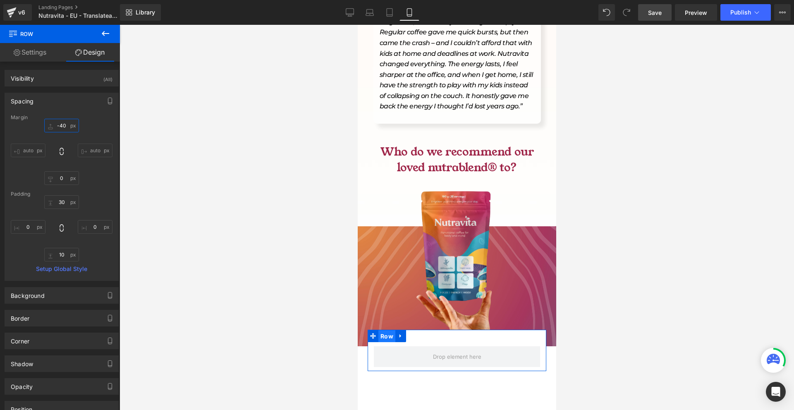
drag, startPoint x: 382, startPoint y: 297, endPoint x: 710, endPoint y: 302, distance: 327.7
click at [382, 330] on span "Row" at bounding box center [386, 336] width 17 height 12
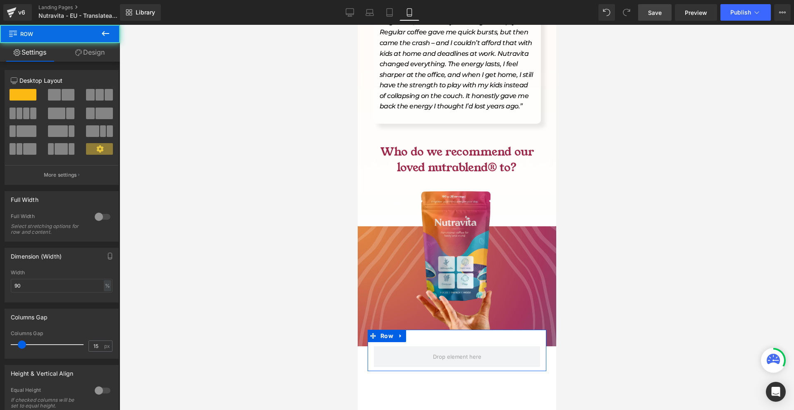
click at [97, 50] on link "Design" at bounding box center [90, 52] width 60 height 19
click at [0, 0] on div "Background" at bounding box center [0, 0] width 0 height 0
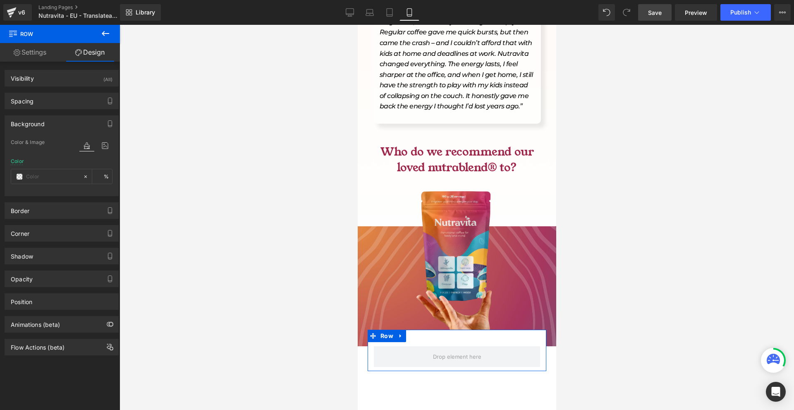
type input "#ffffff"
click at [98, 177] on input "100" at bounding box center [100, 176] width 8 height 9
type input "40"
click at [388, 330] on span "Row" at bounding box center [386, 336] width 17 height 12
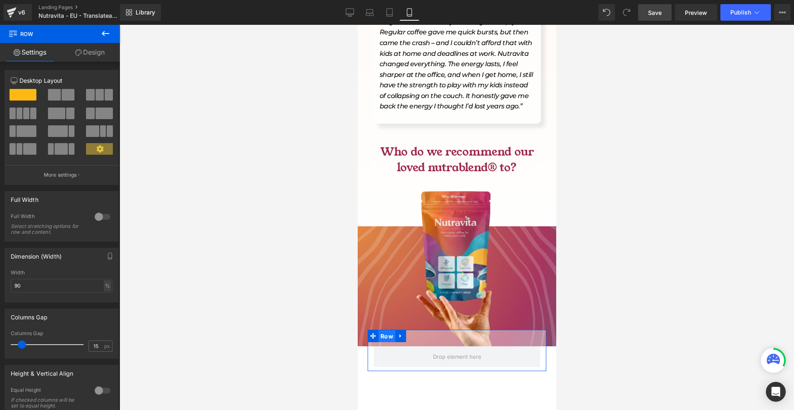
click at [388, 330] on span "Row" at bounding box center [386, 336] width 17 height 12
click at [81, 60] on link "Design" at bounding box center [90, 52] width 60 height 19
click at [0, 0] on div "Background" at bounding box center [0, 0] width 0 height 0
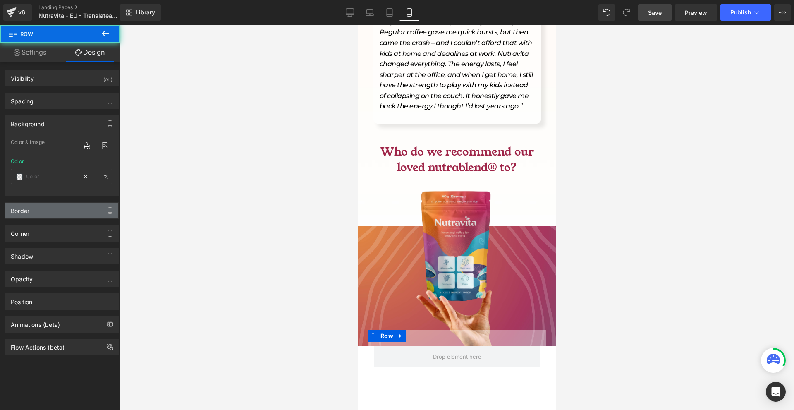
type input "#ffffff"
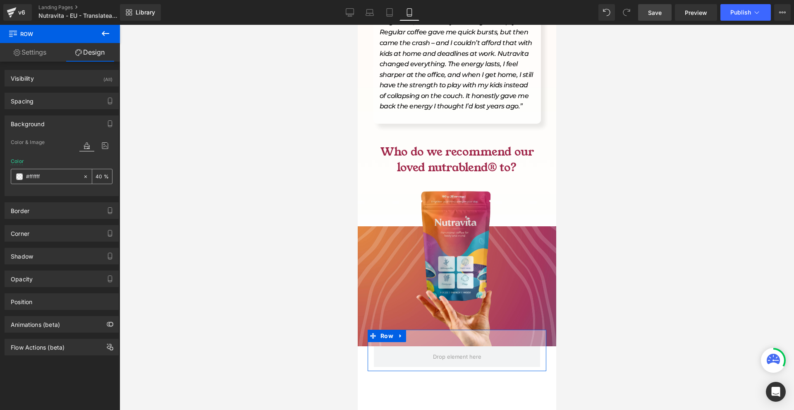
click at [96, 176] on input "40" at bounding box center [100, 176] width 8 height 9
type input "100"
drag, startPoint x: 372, startPoint y: 295, endPoint x: 429, endPoint y: 304, distance: 57.9
click at [373, 333] on icon at bounding box center [373, 336] width 6 height 6
click at [378, 330] on span "Row" at bounding box center [386, 336] width 17 height 12
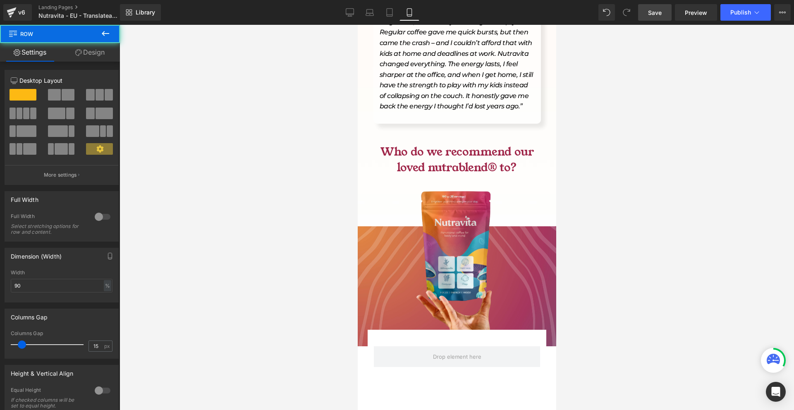
click at [382, 330] on div "Row" at bounding box center [456, 350] width 179 height 41
click at [94, 45] on link "Design" at bounding box center [90, 52] width 60 height 19
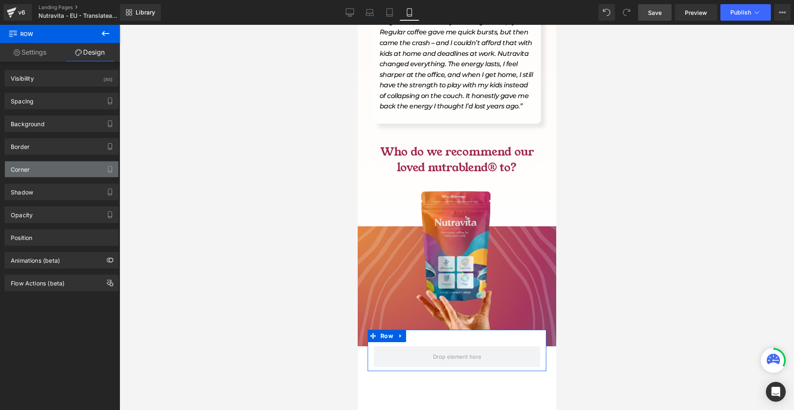
click at [42, 171] on div "Corner" at bounding box center [61, 169] width 113 height 16
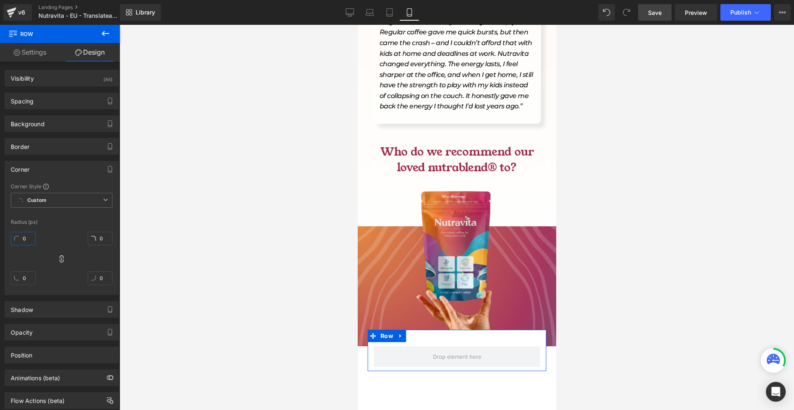
click at [31, 244] on input "0" at bounding box center [23, 239] width 25 height 14
type input "10"
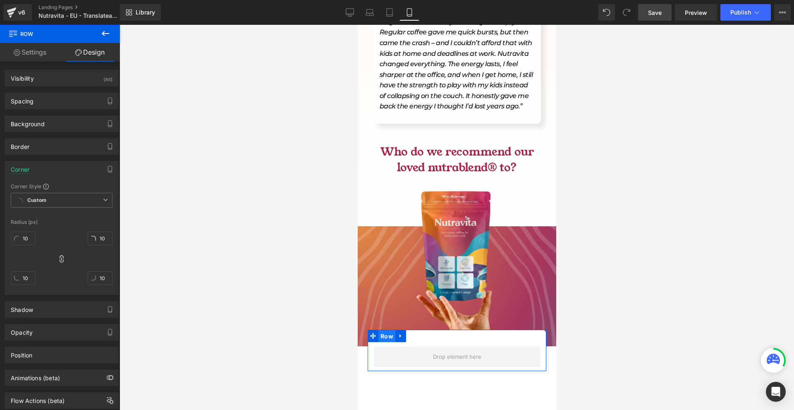
click at [388, 330] on span "Row" at bounding box center [386, 336] width 17 height 12
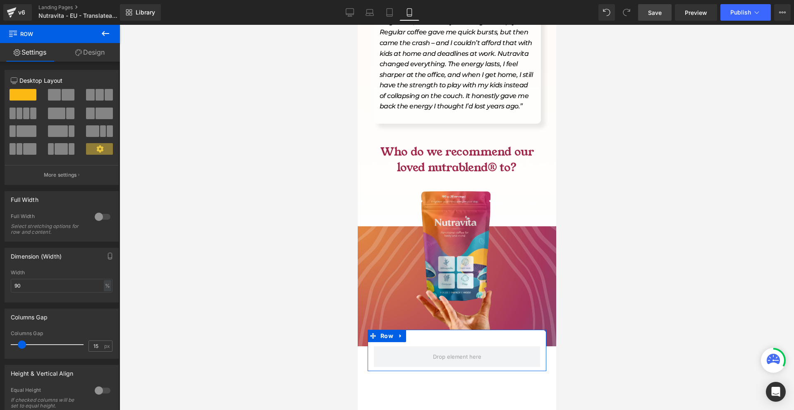
click at [92, 54] on link "Design" at bounding box center [90, 52] width 60 height 19
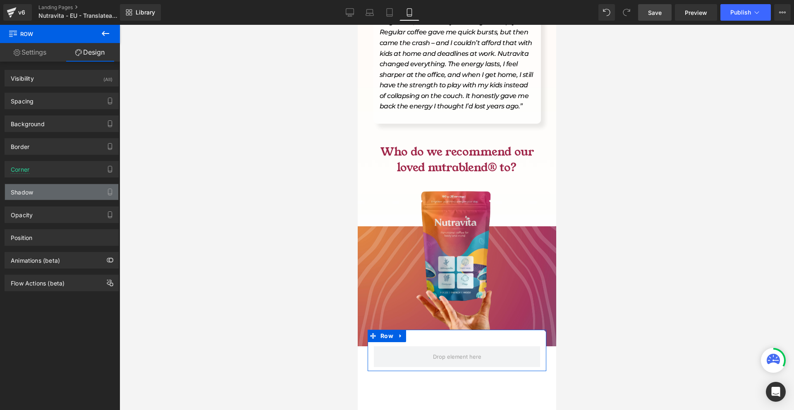
click at [38, 185] on div "Shadow" at bounding box center [61, 192] width 113 height 16
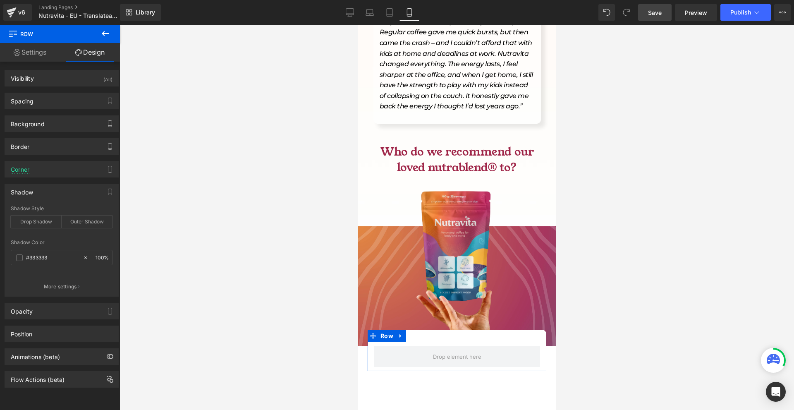
type input "#333333"
drag, startPoint x: 43, startPoint y: 220, endPoint x: 64, endPoint y: 226, distance: 21.4
click at [43, 221] on div "Drop Shadow" at bounding box center [36, 222] width 51 height 12
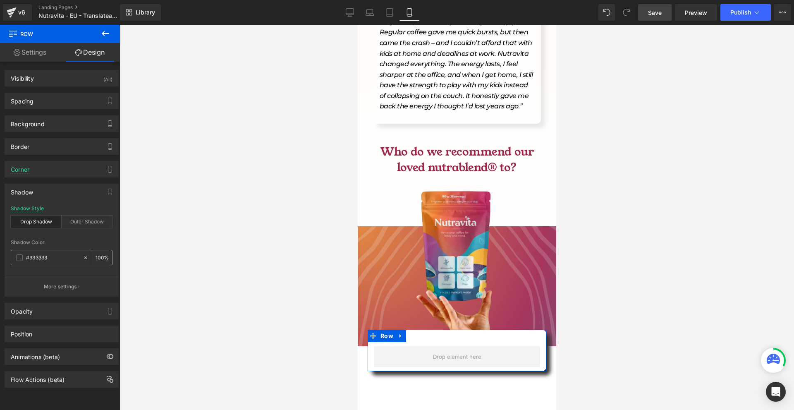
click at [96, 258] on input "100" at bounding box center [100, 257] width 8 height 9
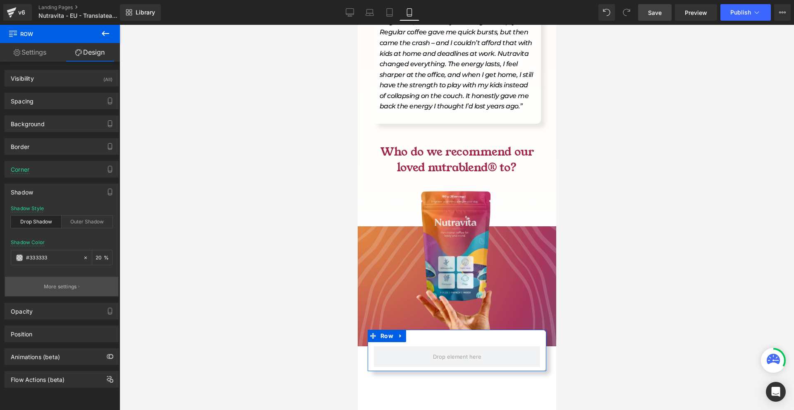
type input "20"
drag, startPoint x: 62, startPoint y: 289, endPoint x: 61, endPoint y: 224, distance: 64.9
click at [62, 289] on p "More settings" at bounding box center [60, 286] width 33 height 7
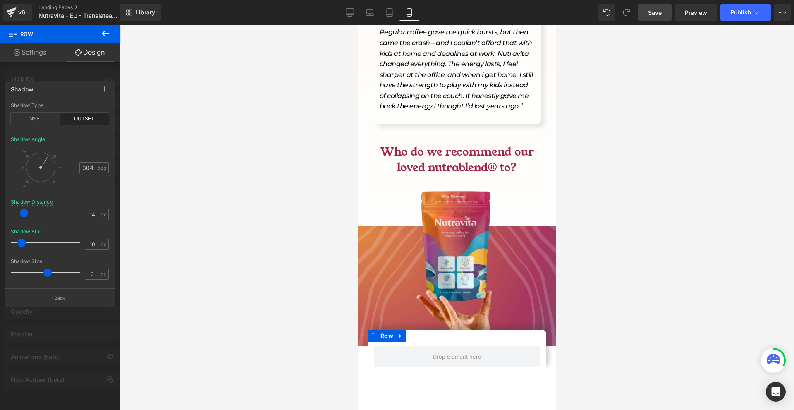
type input "309"
drag, startPoint x: 51, startPoint y: 158, endPoint x: 119, endPoint y: 229, distance: 98.6
click at [52, 151] on div at bounding box center [41, 167] width 38 height 38
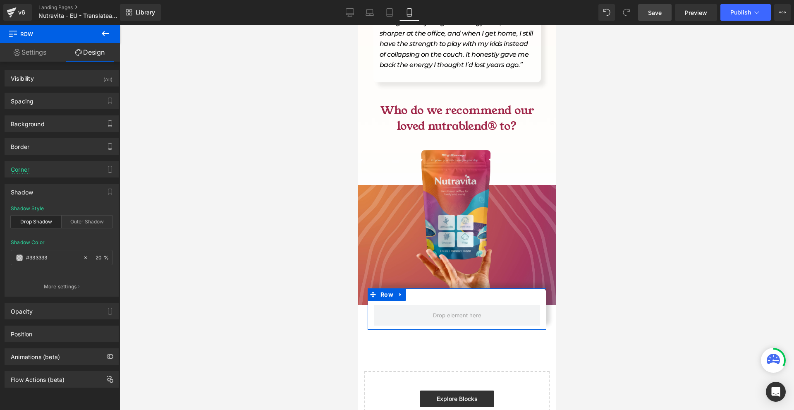
drag, startPoint x: 399, startPoint y: 254, endPoint x: 403, endPoint y: 259, distance: 6.2
click at [399, 292] on icon at bounding box center [400, 294] width 2 height 4
click at [406, 288] on link at bounding box center [411, 294] width 11 height 12
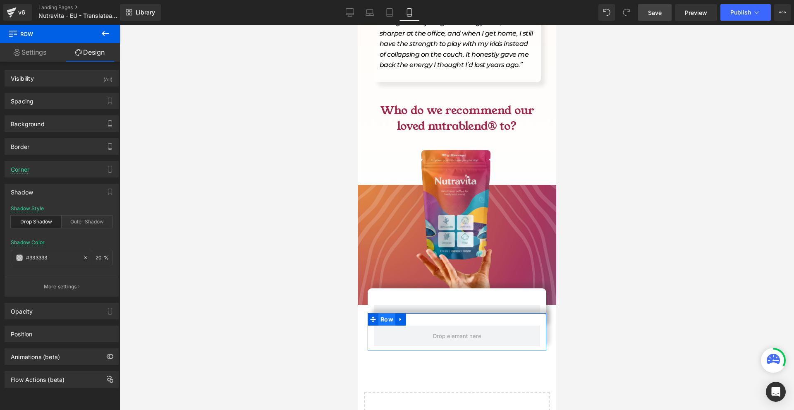
click at [386, 313] on span "Row" at bounding box center [386, 319] width 17 height 12
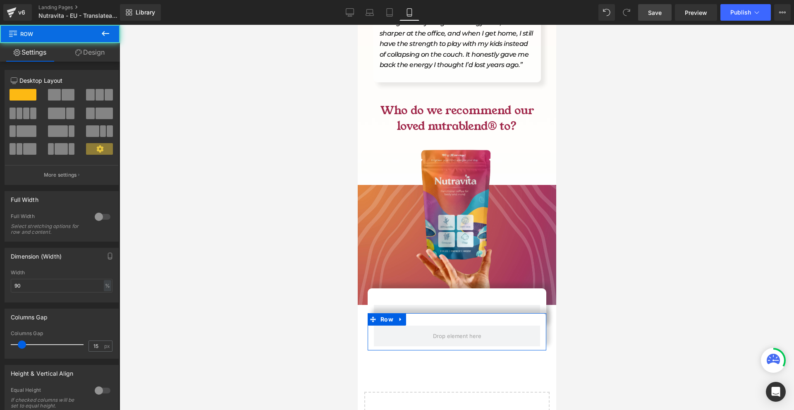
click at [86, 55] on link "Design" at bounding box center [90, 52] width 60 height 19
click at [0, 0] on div "Spacing" at bounding box center [0, 0] width 0 height 0
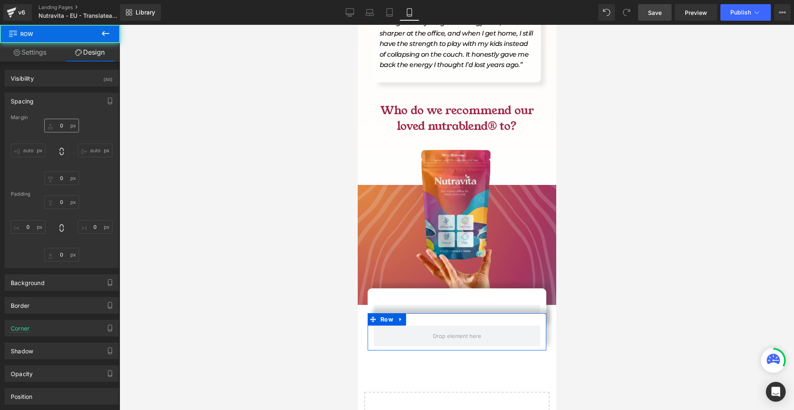
type input "-40"
type input "0"
type input "30"
type input "0"
type input "10"
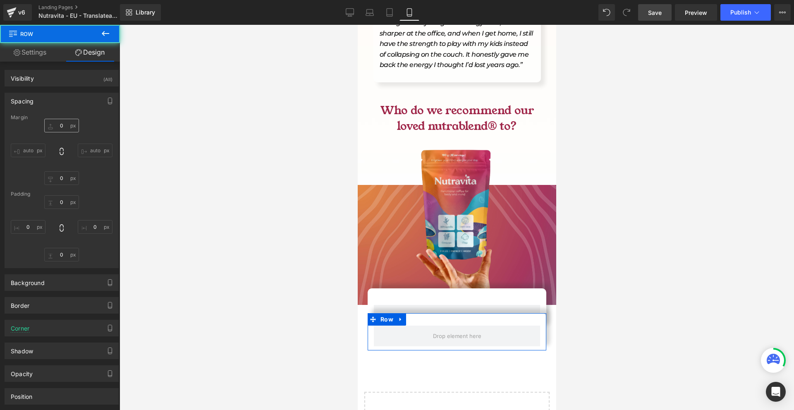
type input "0"
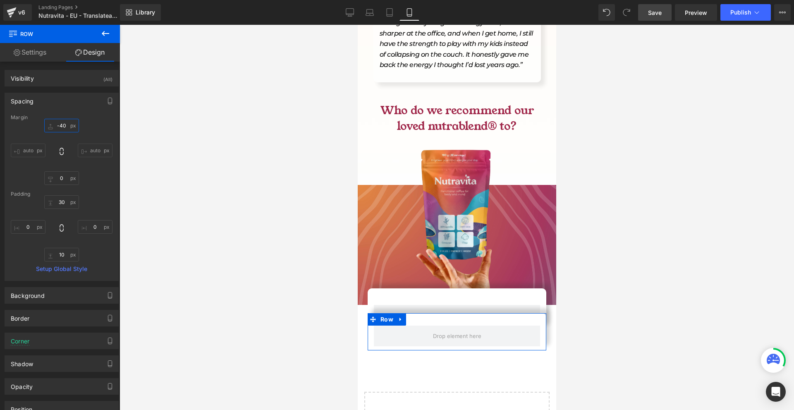
click at [69, 129] on input "-40" at bounding box center [61, 126] width 35 height 14
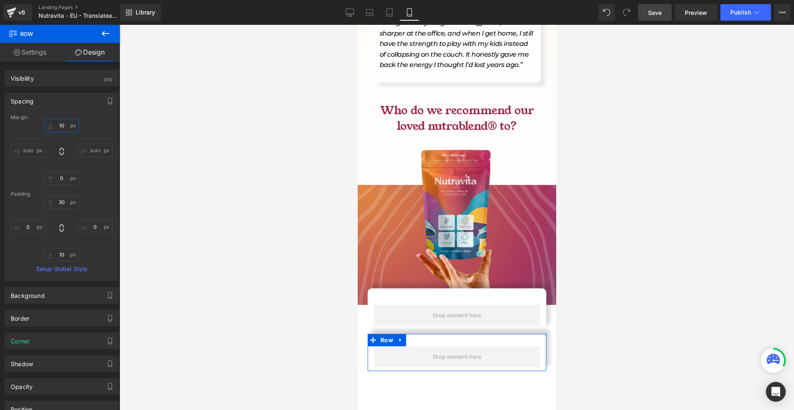
click at [69, 129] on input "10" at bounding box center [61, 126] width 35 height 14
click at [69, 129] on input "2" at bounding box center [61, 126] width 35 height 14
type input "20"
click at [389, 289] on span "Row" at bounding box center [386, 295] width 17 height 12
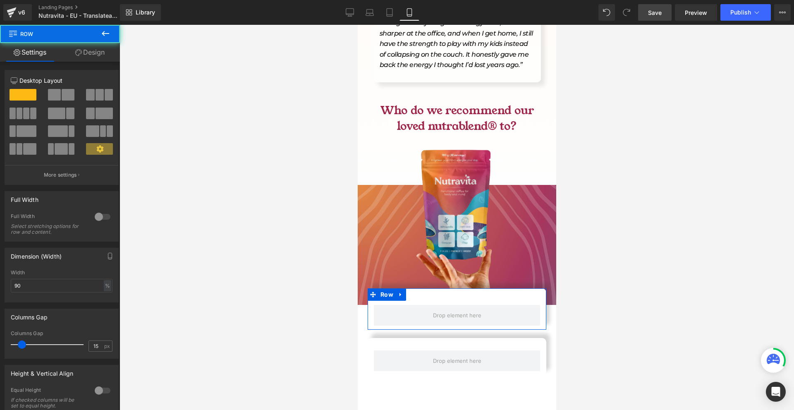
click at [86, 50] on link "Design" at bounding box center [90, 52] width 60 height 19
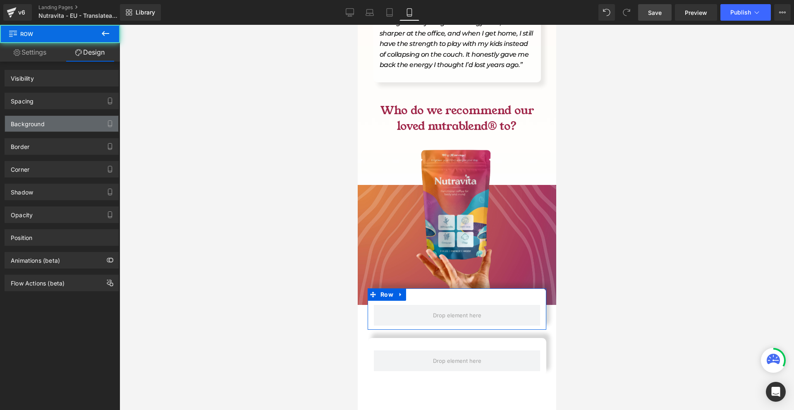
click at [36, 121] on div "Background" at bounding box center [28, 122] width 34 height 12
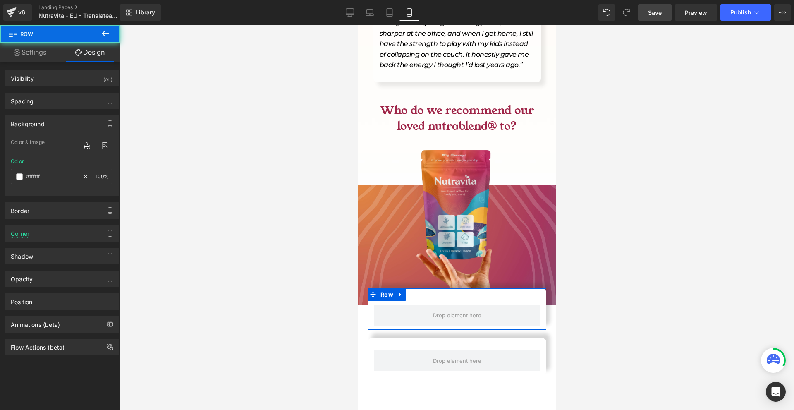
type input "#ffffff"
type input "100"
click at [18, 181] on div "#ffffff" at bounding box center [47, 176] width 72 height 14
click at [19, 179] on span at bounding box center [19, 176] width 7 height 7
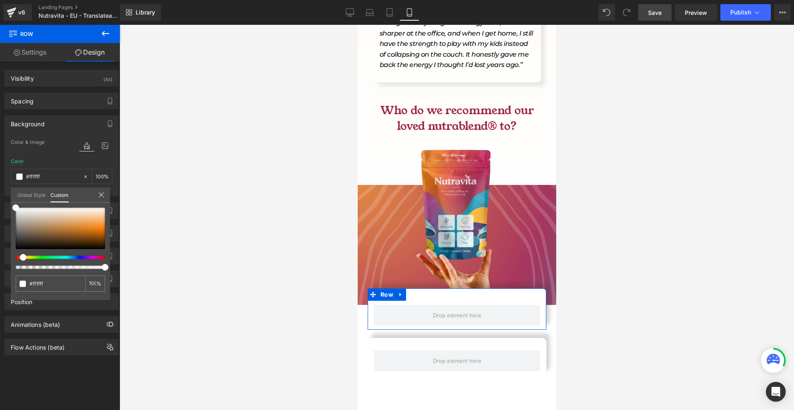
drag, startPoint x: 26, startPoint y: 256, endPoint x: 20, endPoint y: 256, distance: 6.6
click at [20, 256] on div at bounding box center [56, 257] width 89 height 3
type input "#f3d1ae"
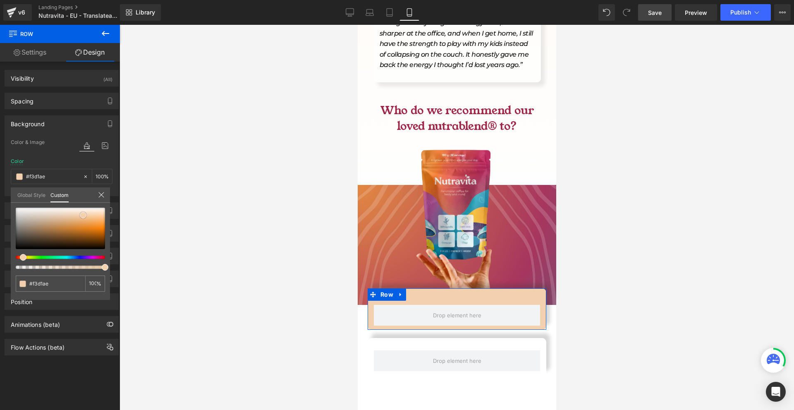
type input "#f3d3b3"
type input "#f4d8bc"
type input "#f5dac1"
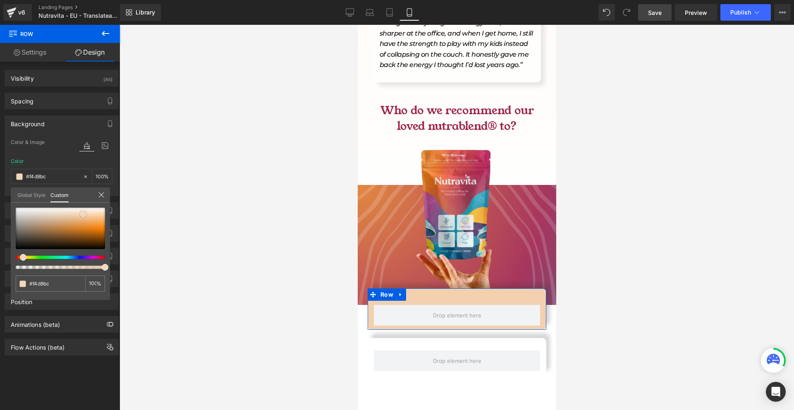
type input "#f5dac1"
type input "#f6dac0"
type input "#f6ddc5"
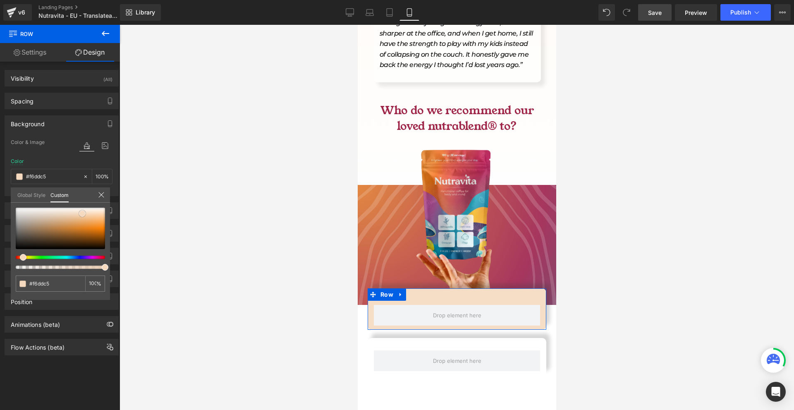
type input "#f7dfc9"
click at [82, 213] on div at bounding box center [60, 228] width 89 height 41
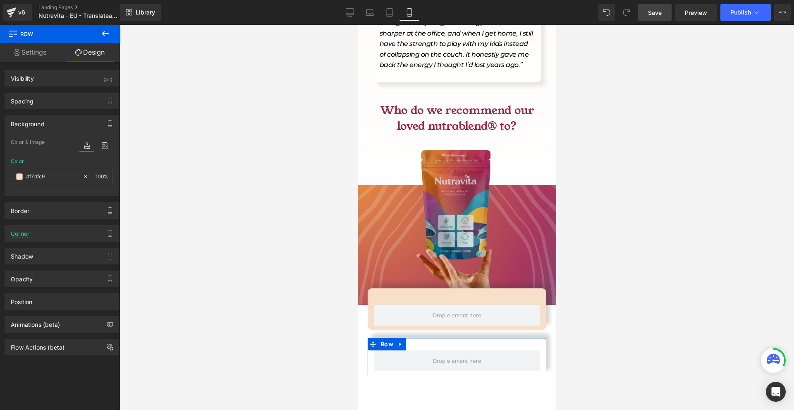
drag, startPoint x: 382, startPoint y: 302, endPoint x: 384, endPoint y: 192, distance: 110.9
click at [382, 338] on span "Row" at bounding box center [386, 344] width 17 height 12
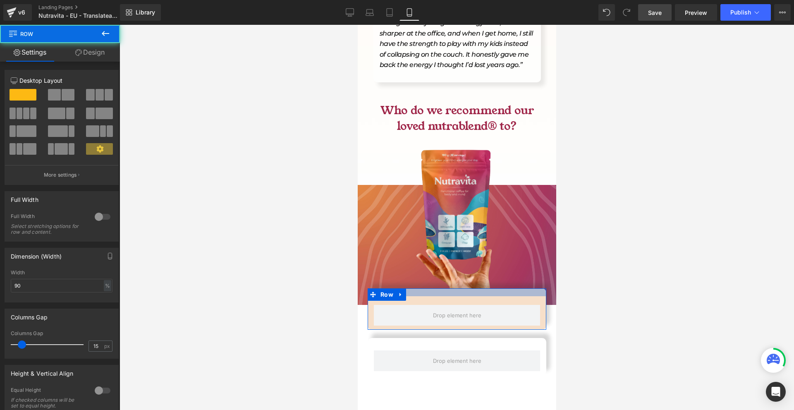
drag, startPoint x: 431, startPoint y: 250, endPoint x: 443, endPoint y: 256, distance: 13.1
click at [438, 288] on div "Row" at bounding box center [456, 308] width 179 height 41
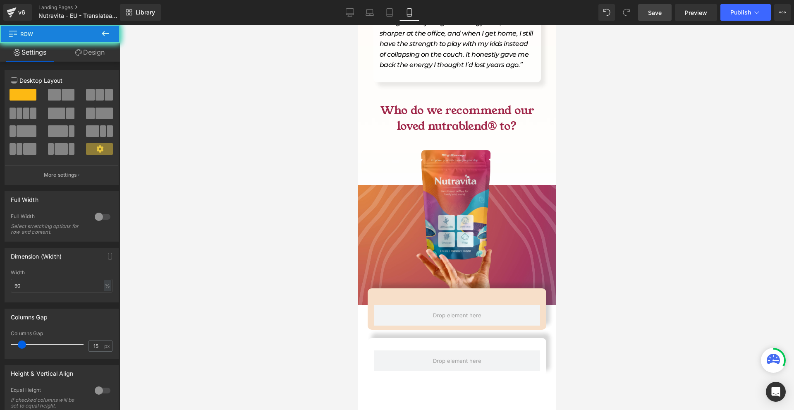
click at [405, 288] on div "Row" at bounding box center [456, 308] width 179 height 41
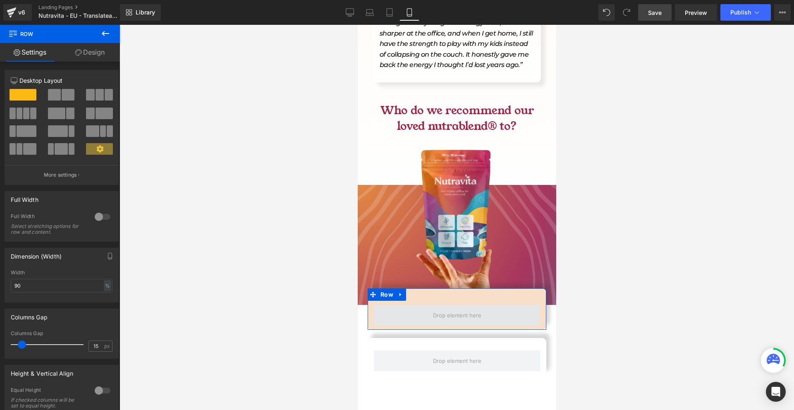
drag, startPoint x: 413, startPoint y: 260, endPoint x: 429, endPoint y: 271, distance: 19.6
click at [414, 288] on div "Row" at bounding box center [456, 308] width 179 height 41
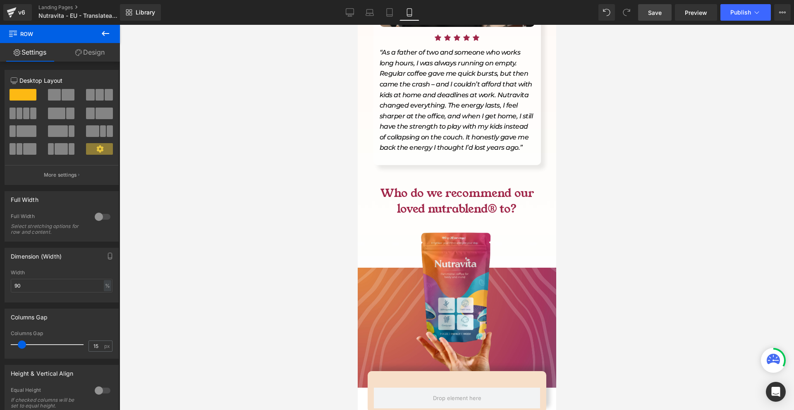
scroll to position [3661, 0]
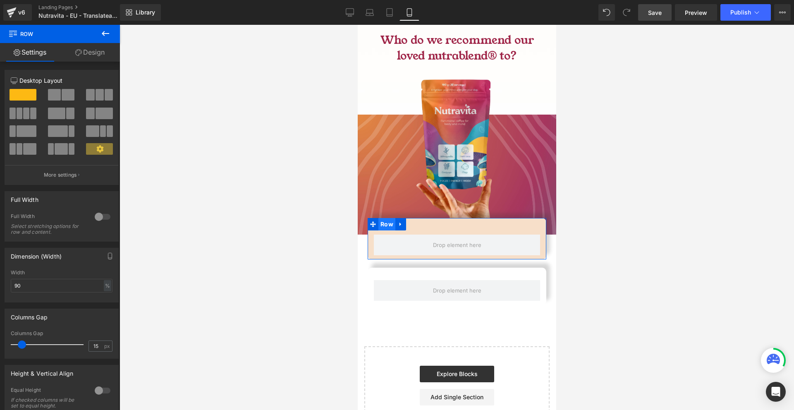
click at [381, 218] on span "Row" at bounding box center [386, 224] width 17 height 12
click at [93, 44] on link "Design" at bounding box center [90, 52] width 60 height 19
click at [0, 0] on div "Background" at bounding box center [0, 0] width 0 height 0
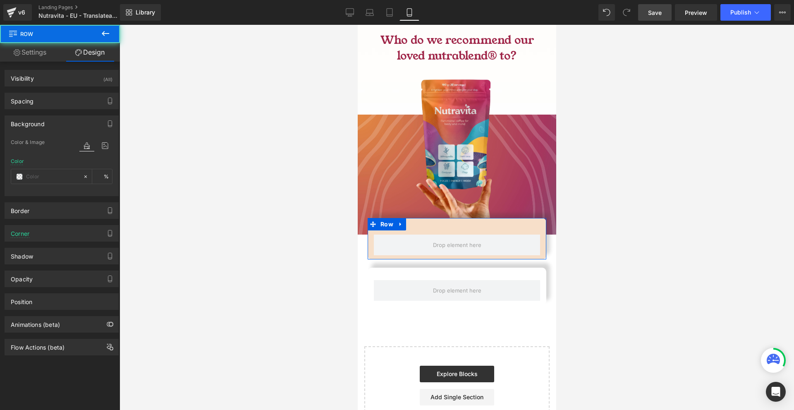
type input "#f7dfc9"
type input "100"
click at [49, 175] on input "#f7dfc9" at bounding box center [52, 176] width 53 height 9
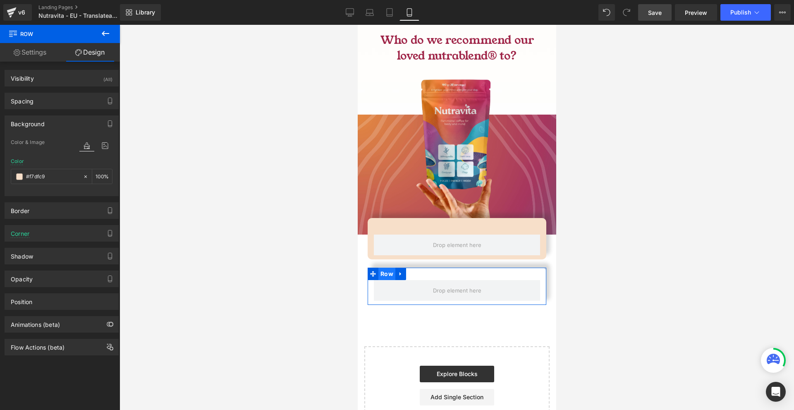
click at [386, 268] on span "Row" at bounding box center [386, 274] width 17 height 12
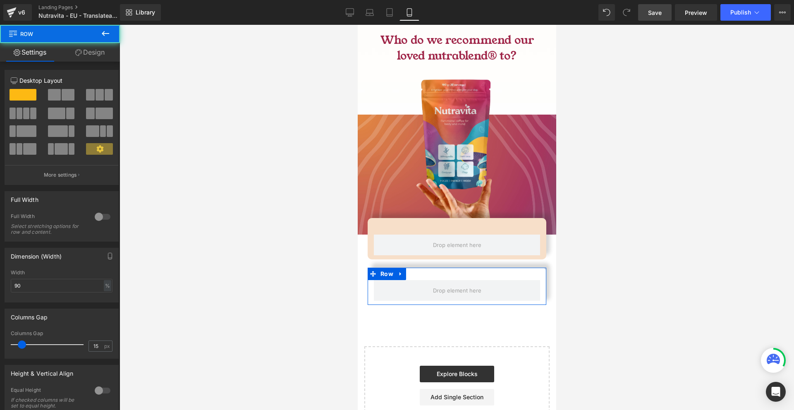
click at [98, 50] on link "Design" at bounding box center [90, 52] width 60 height 19
click at [0, 0] on div "Background" at bounding box center [0, 0] width 0 height 0
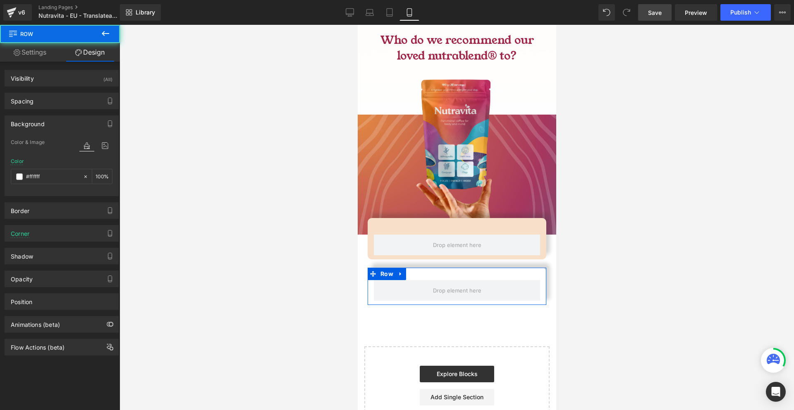
type input "#ffffff"
type input "100"
click at [47, 171] on div "#ffffff" at bounding box center [47, 176] width 72 height 14
click at [47, 177] on input "#ffffff" at bounding box center [52, 176] width 53 height 9
paste input "7dfc9"
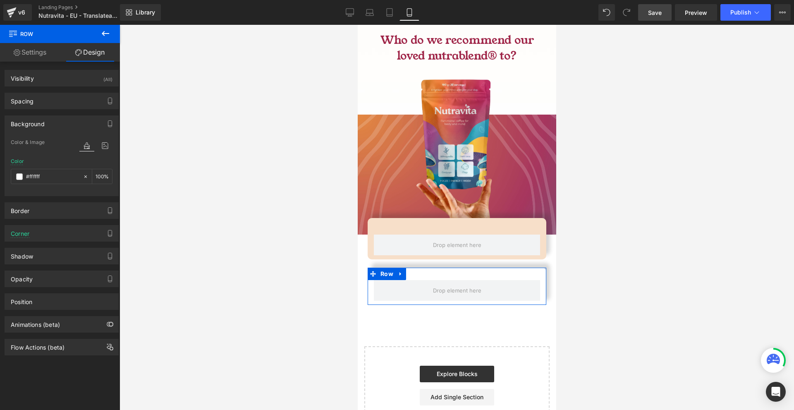
type input "#f7dfc9"
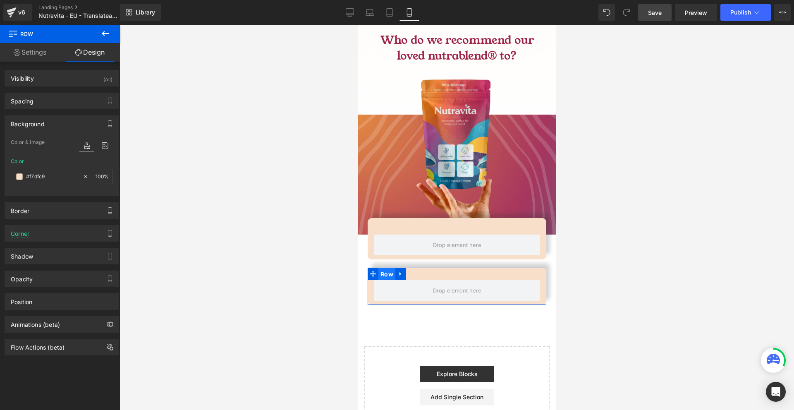
drag, startPoint x: 383, startPoint y: 236, endPoint x: 479, endPoint y: 132, distance: 141.1
click at [383, 268] on span "Row" at bounding box center [386, 274] width 17 height 12
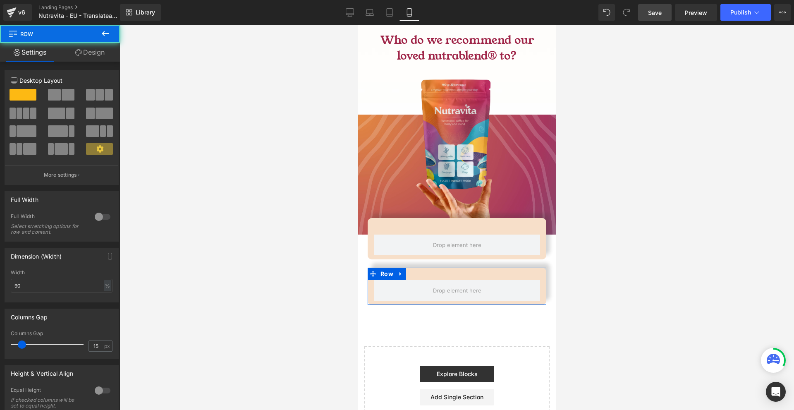
click at [89, 59] on link "Design" at bounding box center [90, 52] width 60 height 19
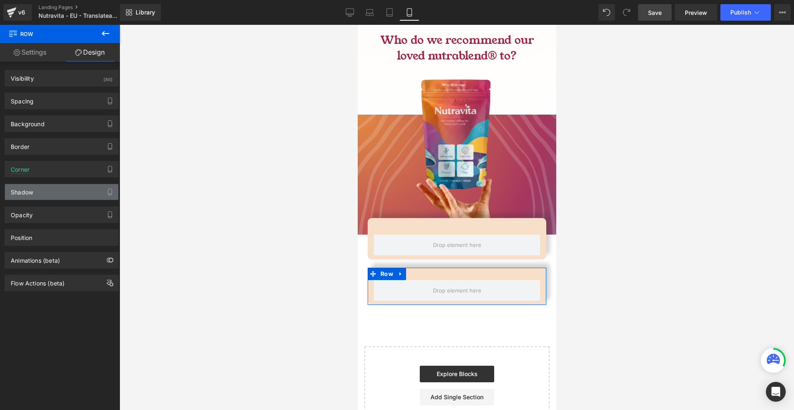
click at [35, 192] on div "Shadow" at bounding box center [61, 192] width 113 height 16
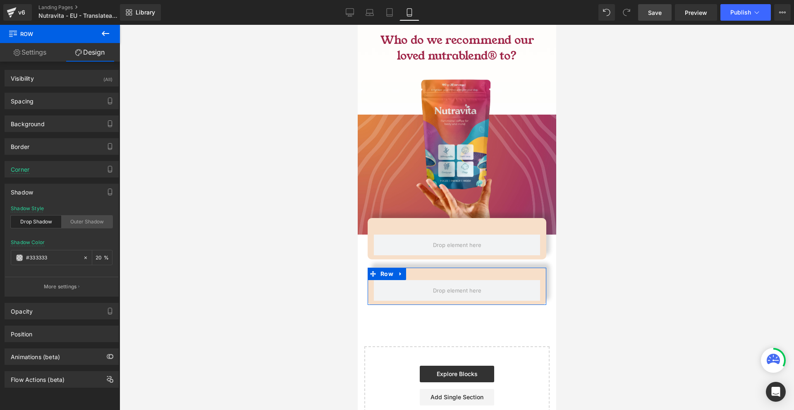
click at [70, 220] on div "Outer Shadow" at bounding box center [87, 222] width 51 height 12
type input "0"
click at [48, 223] on div "Drop Shadow" at bounding box center [36, 222] width 51 height 12
type input "45"
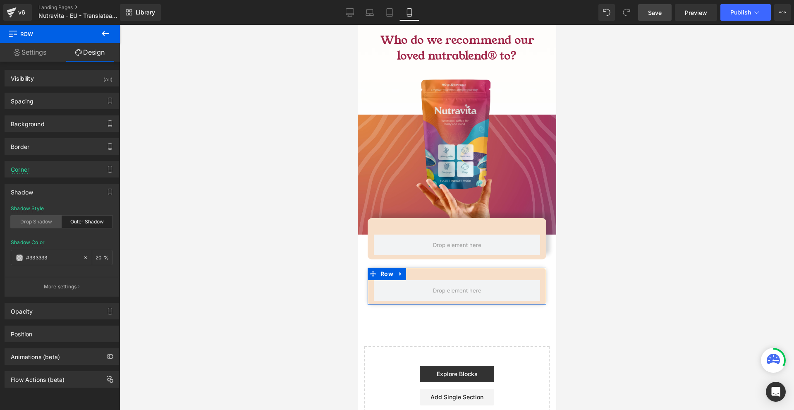
type input "14"
click at [67, 283] on button "More settings" at bounding box center [61, 286] width 113 height 19
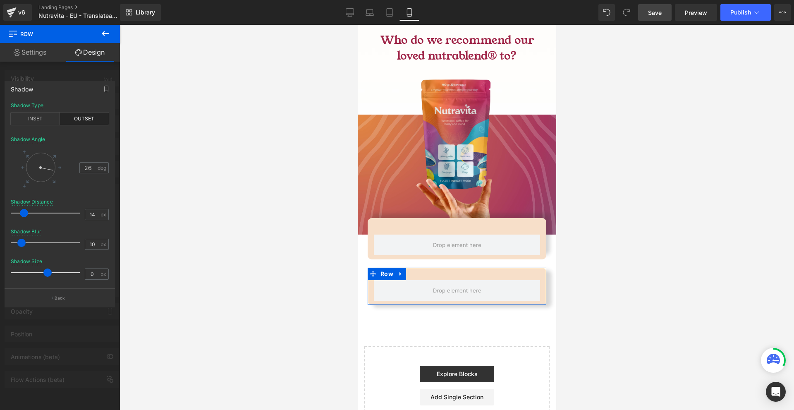
drag, startPoint x: 47, startPoint y: 171, endPoint x: 46, endPoint y: 175, distance: 4.2
click at [47, 171] on div at bounding box center [47, 168] width 15 height 7
type input "35"
type input "9"
click at [22, 242] on span at bounding box center [21, 243] width 8 height 8
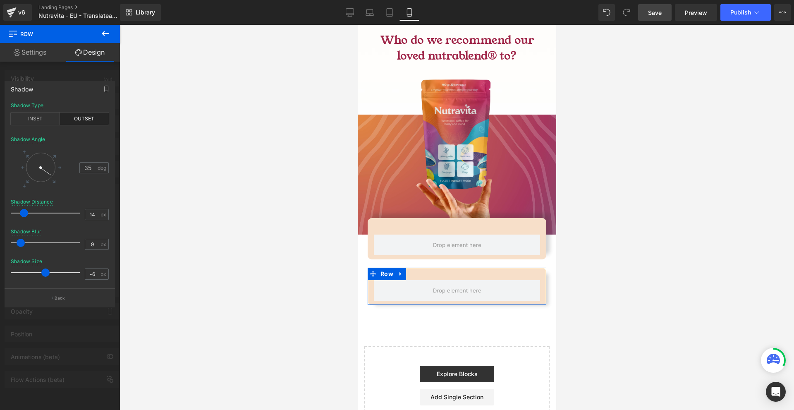
type input "-5"
click at [44, 272] on span at bounding box center [46, 272] width 8 height 8
type input "13"
click at [25, 244] on span at bounding box center [23, 243] width 8 height 8
type input "54"
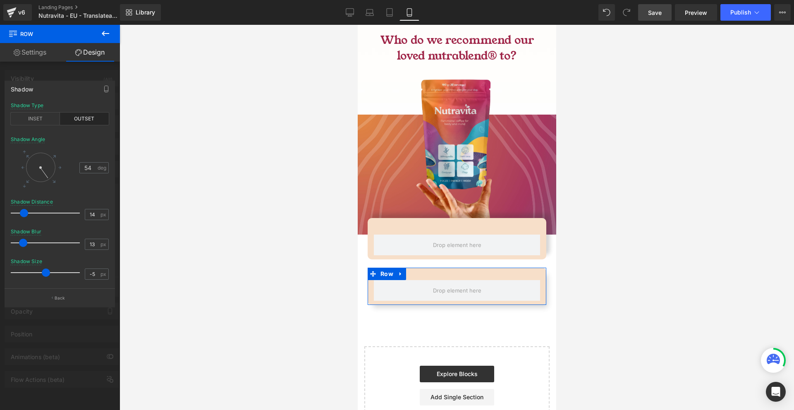
click at [47, 176] on span at bounding box center [44, 173] width 8 height 11
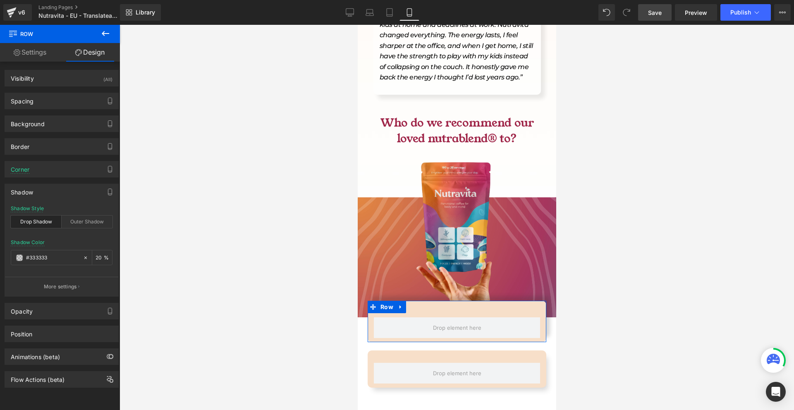
click at [466, 301] on div at bounding box center [456, 301] width 179 height 0
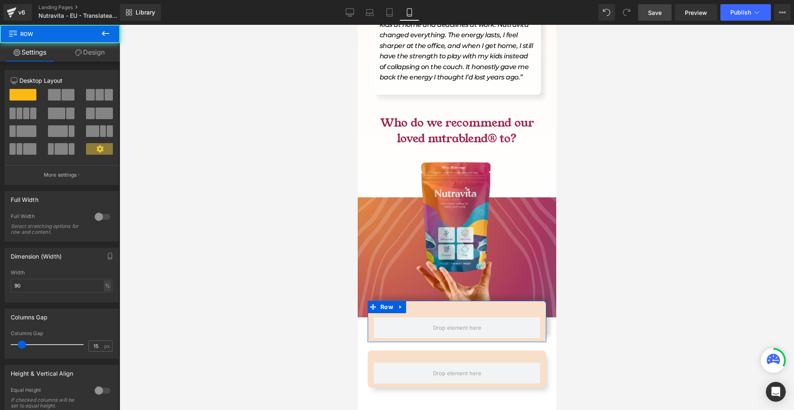
click at [96, 61] on link "Design" at bounding box center [90, 52] width 60 height 19
click at [0, 0] on div "Spacing" at bounding box center [0, 0] width 0 height 0
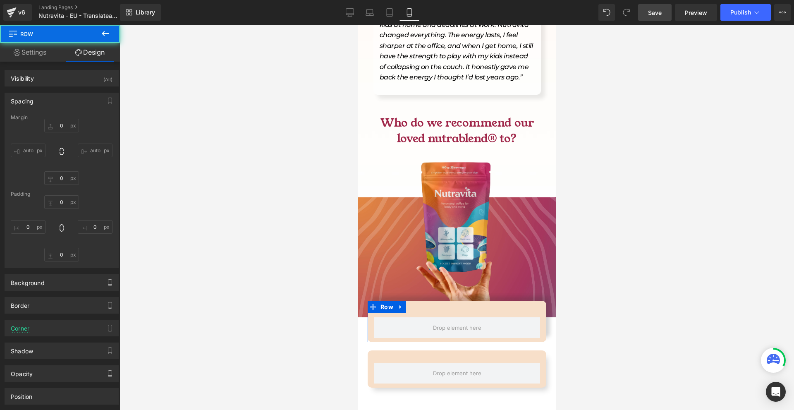
type input "-40"
type input "0"
type input "10"
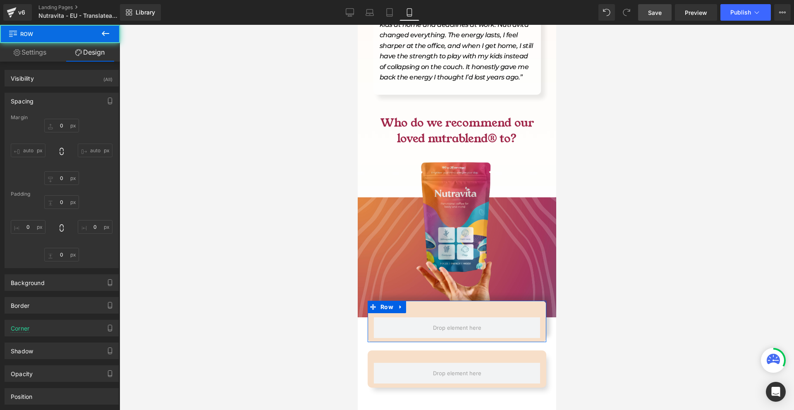
type input "0"
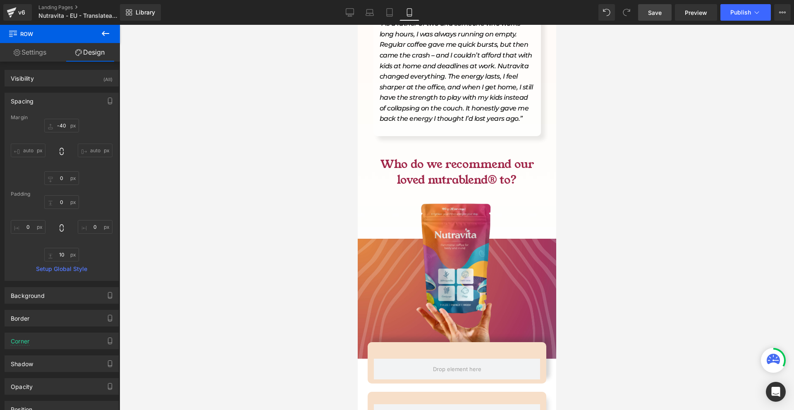
scroll to position [3661, 0]
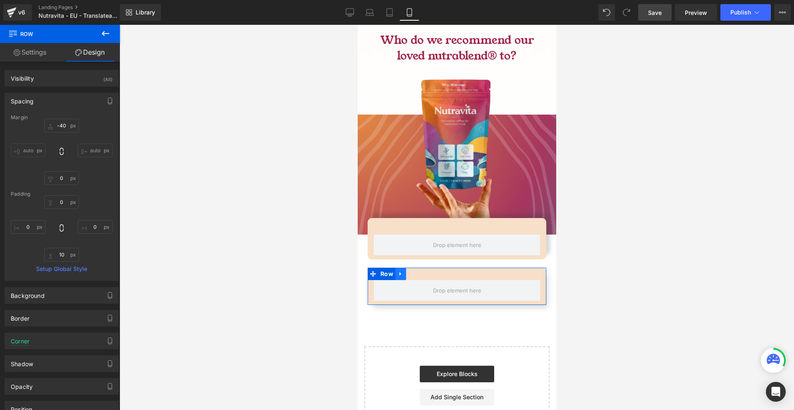
click at [395, 268] on link at bounding box center [400, 274] width 11 height 12
click at [410, 271] on icon at bounding box center [411, 274] width 6 height 6
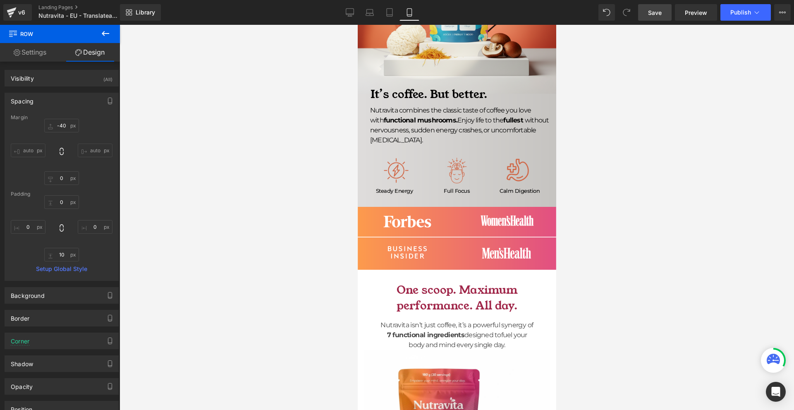
scroll to position [0, 0]
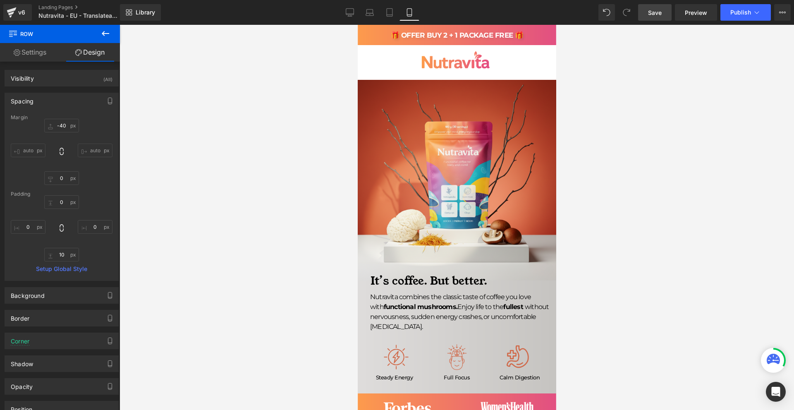
drag, startPoint x: 658, startPoint y: 14, endPoint x: 651, endPoint y: 29, distance: 16.5
click at [658, 14] on span "Save" at bounding box center [655, 12] width 14 height 9
click at [663, 16] on link "Save" at bounding box center [655, 12] width 34 height 17
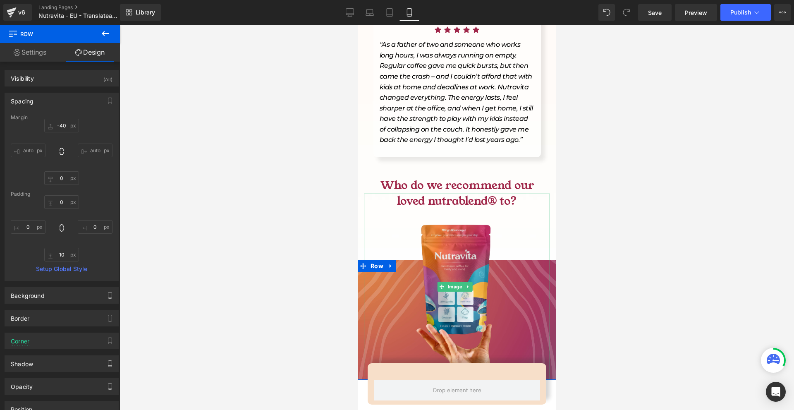
scroll to position [3599, 0]
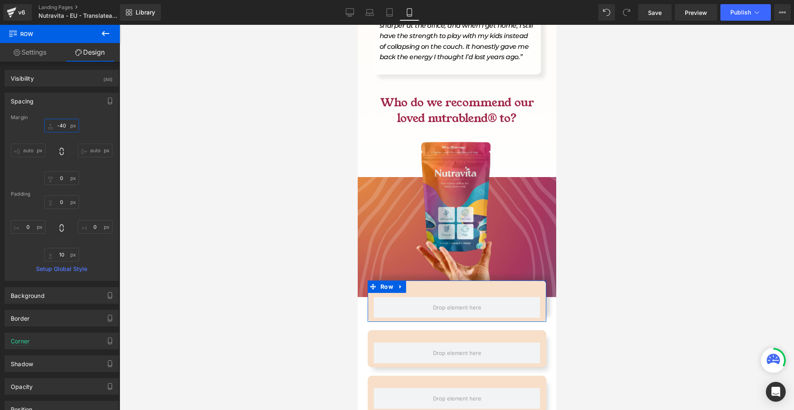
click at [60, 130] on input "-40" at bounding box center [61, 126] width 35 height 14
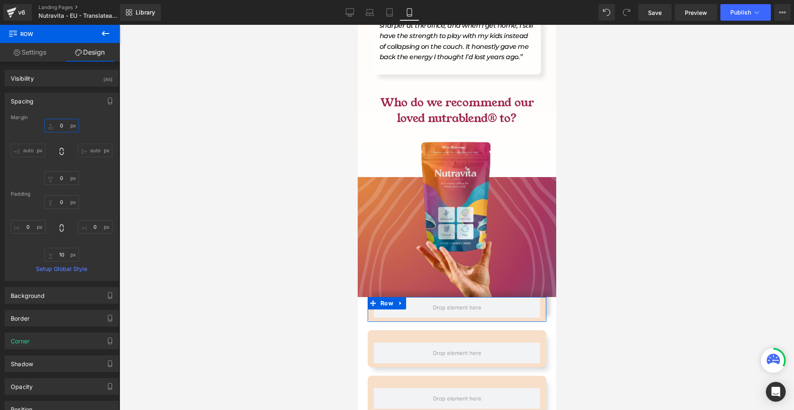
click at [62, 127] on input "0" at bounding box center [61, 126] width 35 height 14
type input "-40"
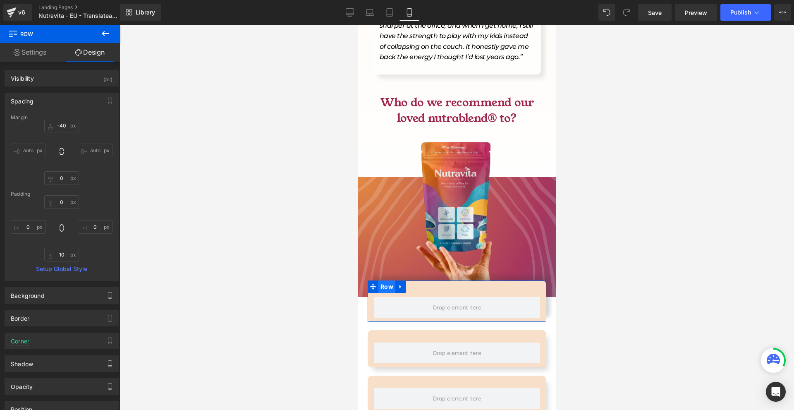
click at [390, 280] on span "Row" at bounding box center [386, 286] width 17 height 12
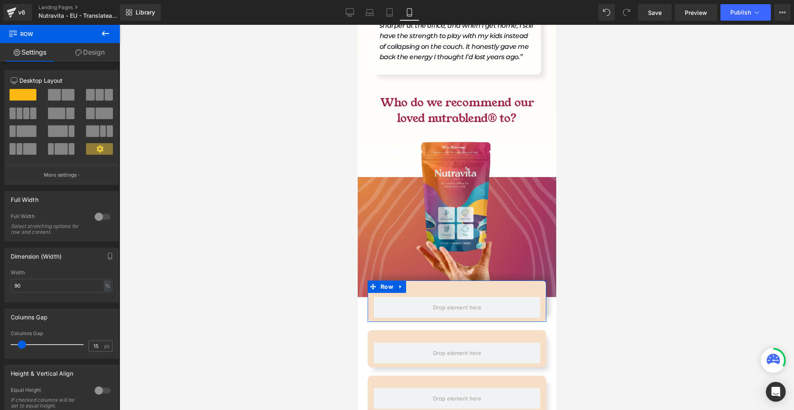
click at [92, 115] on button at bounding box center [100, 114] width 28 height 12
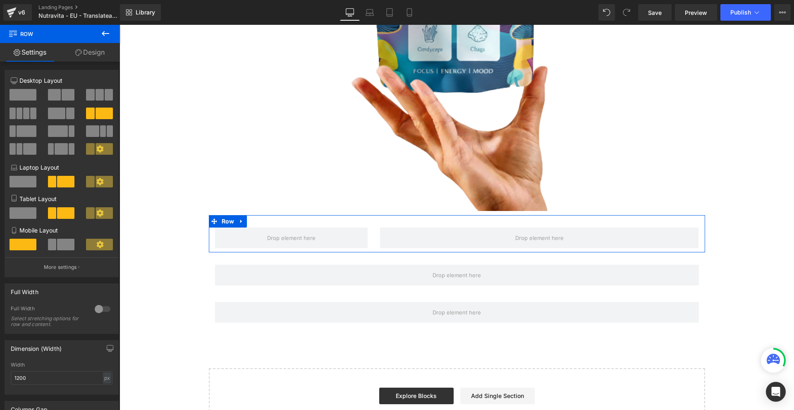
click at [52, 243] on span at bounding box center [52, 245] width 8 height 12
type input "90"
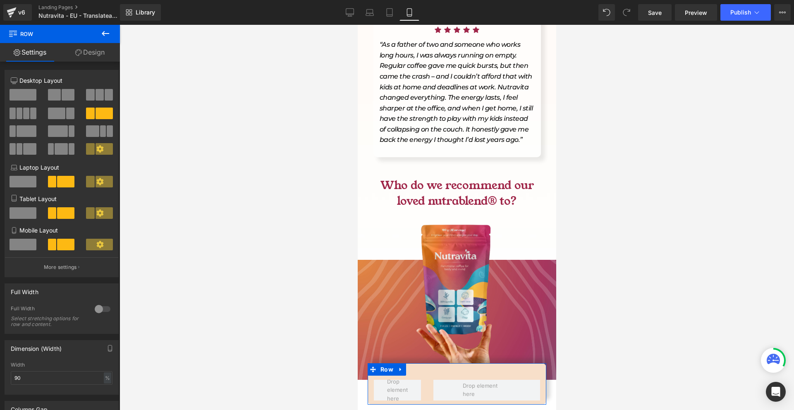
scroll to position [3475, 0]
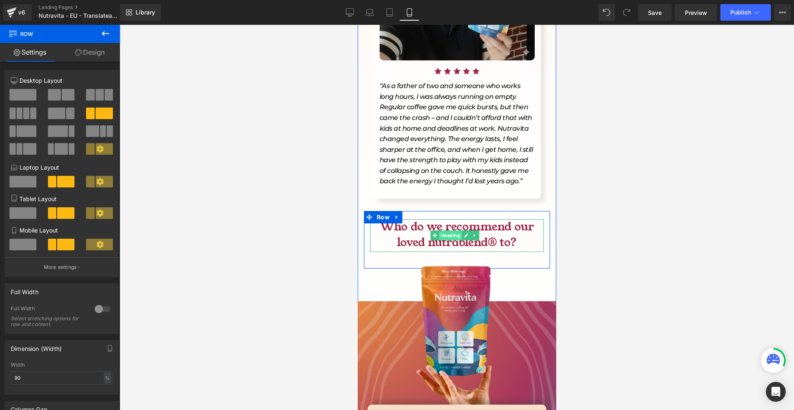
click at [448, 230] on span "Heading" at bounding box center [450, 235] width 23 height 10
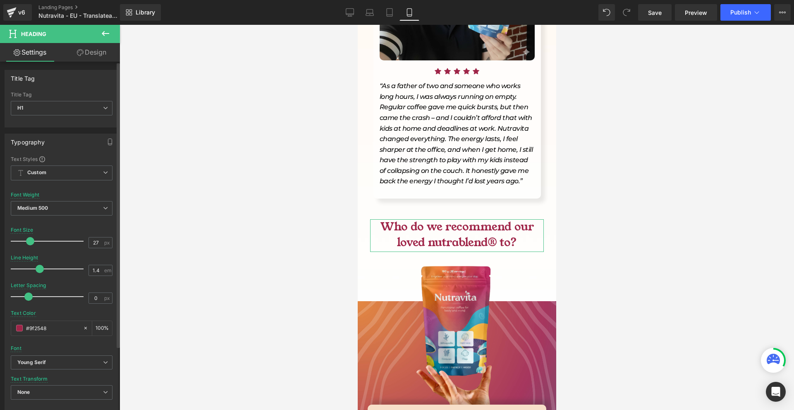
type input "26"
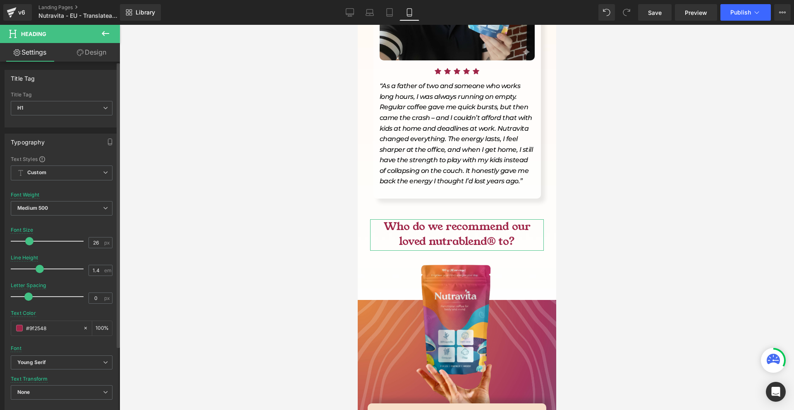
click at [29, 241] on span at bounding box center [29, 241] width 8 height 8
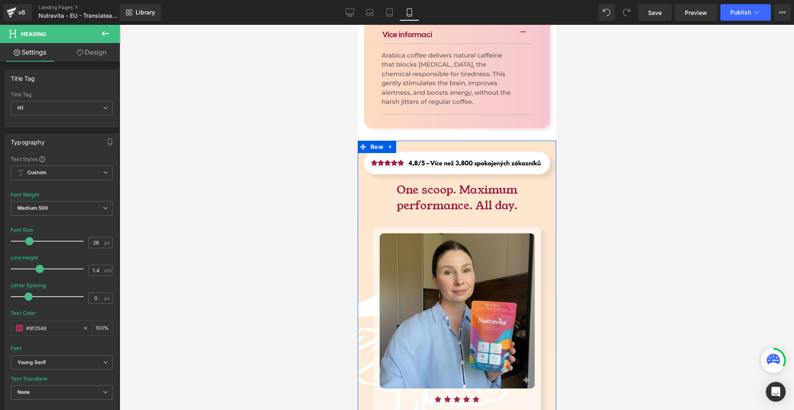
scroll to position [2523, 0]
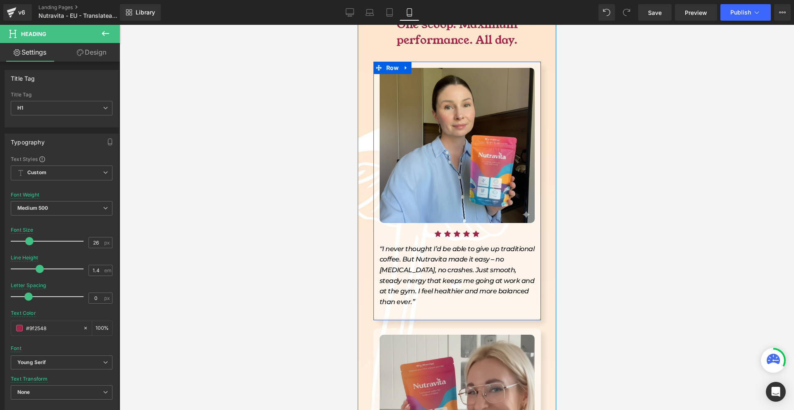
click at [404, 244] on p "“I never thought I’d be able to give up traditional coffee. But Nutravita made …" at bounding box center [456, 276] width 155 height 64
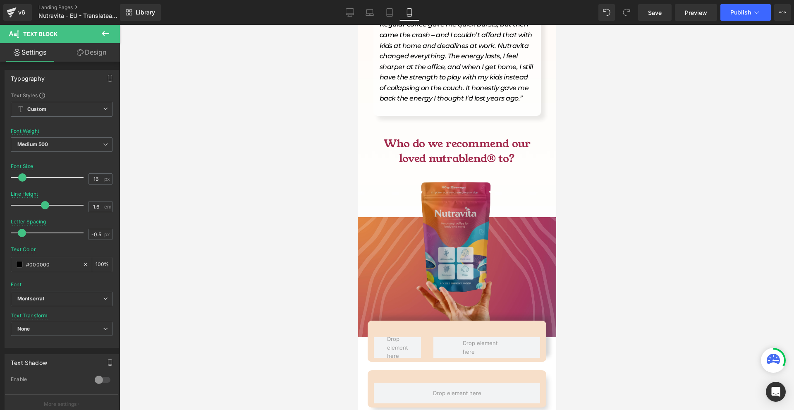
scroll to position [3705, 0]
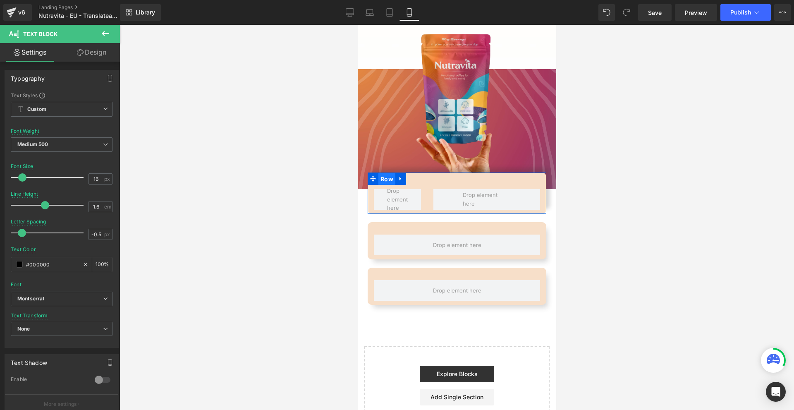
drag, startPoint x: 389, startPoint y: 136, endPoint x: 491, endPoint y: 122, distance: 102.7
click at [389, 173] on span "Row" at bounding box center [386, 179] width 17 height 12
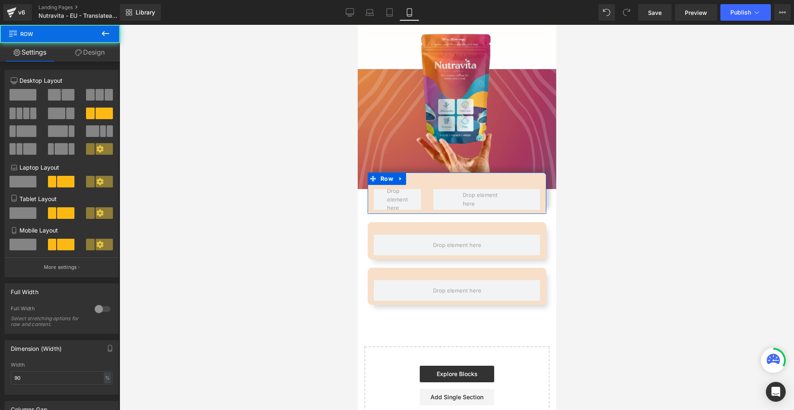
click at [86, 48] on link "Design" at bounding box center [90, 52] width 60 height 19
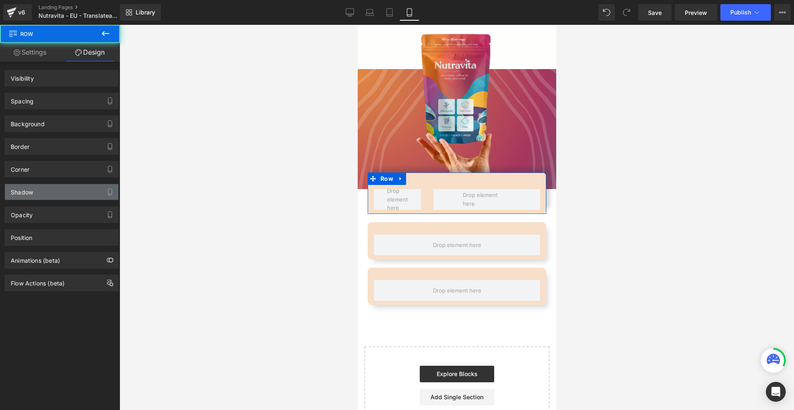
click at [39, 191] on div "Shadow" at bounding box center [61, 192] width 113 height 16
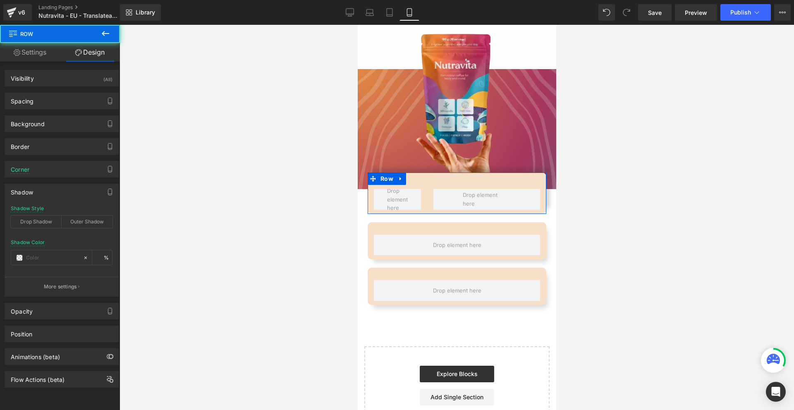
type input "#333333"
type input "20"
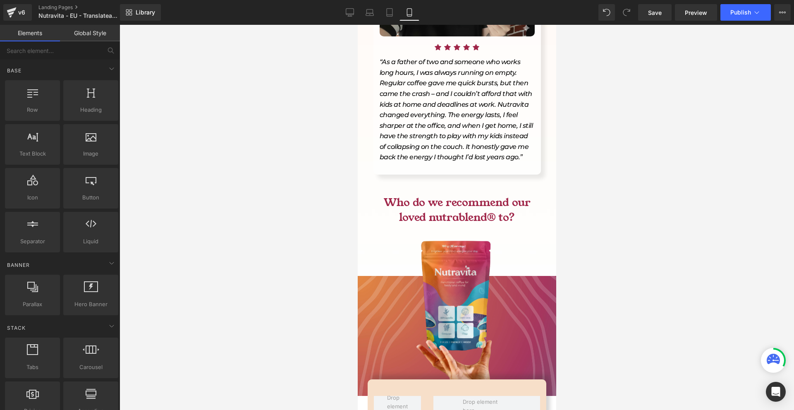
scroll to position [3664, 0]
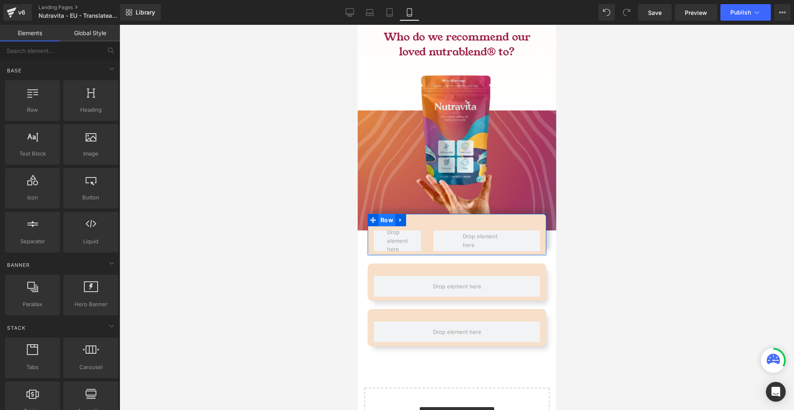
click at [386, 214] on span "Row" at bounding box center [386, 220] width 17 height 12
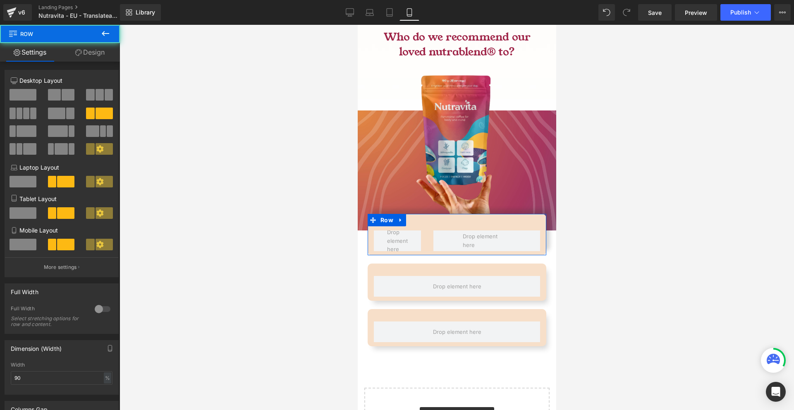
click at [86, 43] on link "Design" at bounding box center [90, 52] width 60 height 19
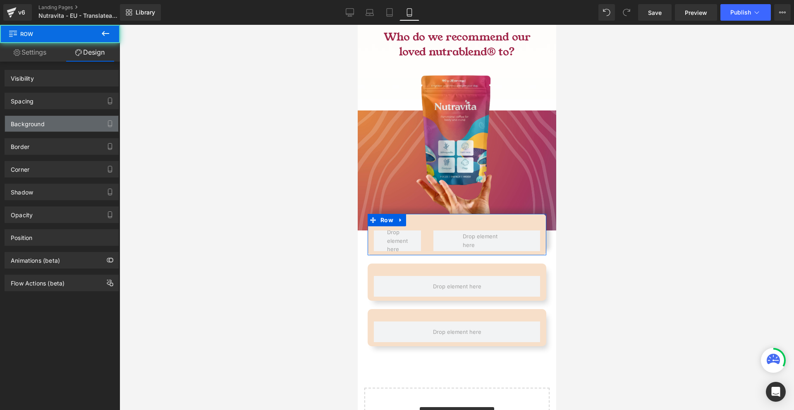
click at [38, 117] on div "Background" at bounding box center [28, 122] width 34 height 12
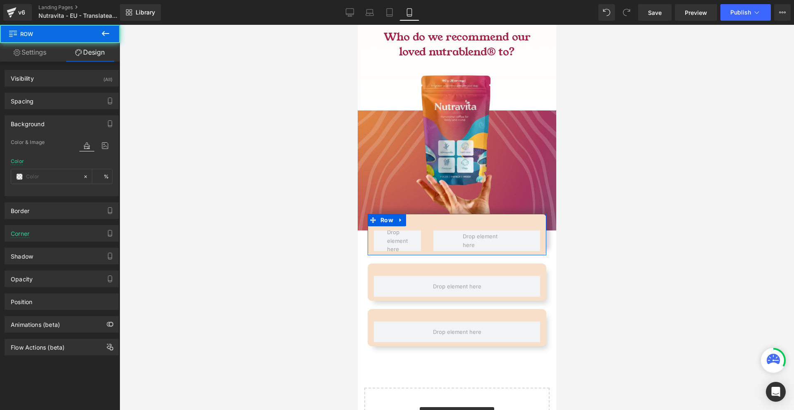
type input "#f7dfc9"
type input "100"
click at [19, 174] on span at bounding box center [19, 176] width 7 height 7
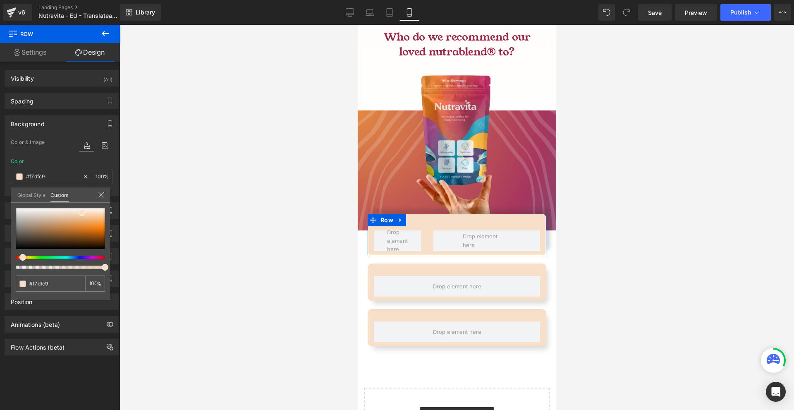
type input "#f7e9c9"
type input "#f7eec9"
type input "#f7f4c9"
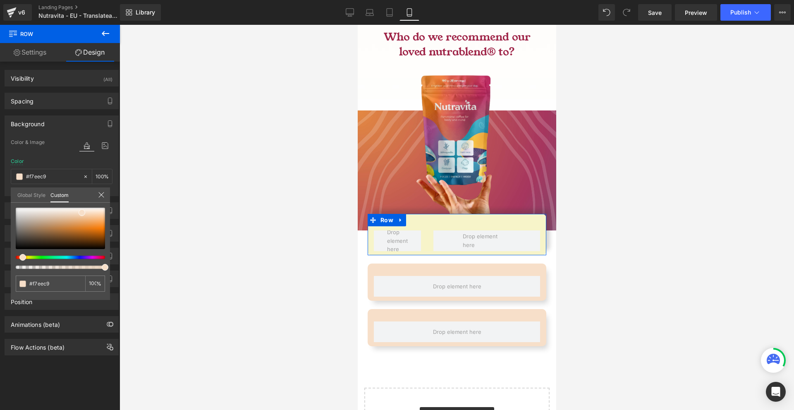
type input "#f7f4c9"
type input "#f1f7c9"
type input "#ecf7c9"
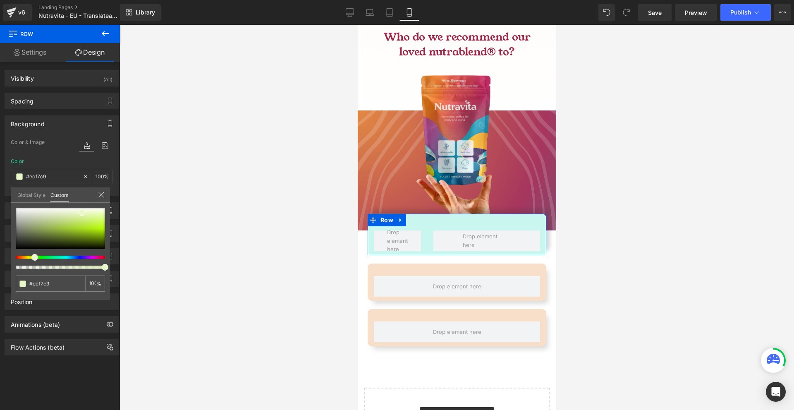
type input "#c9f7f0"
type input "#c9ecf7"
type input "#c9dff7"
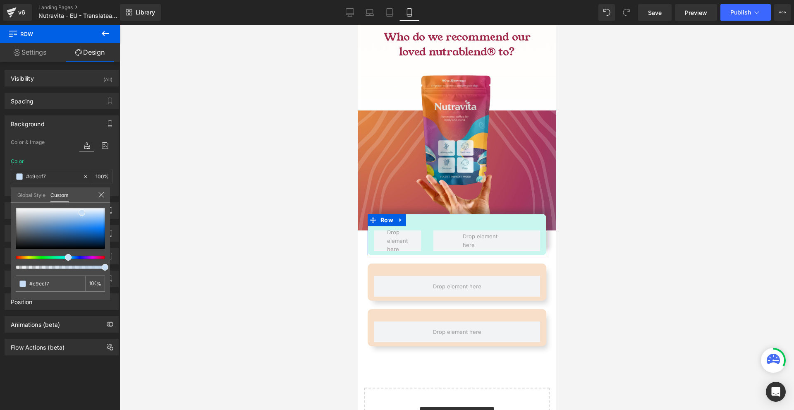
type input "#c9dff7"
type input "#cfc9f7"
type input "#dfc9f7"
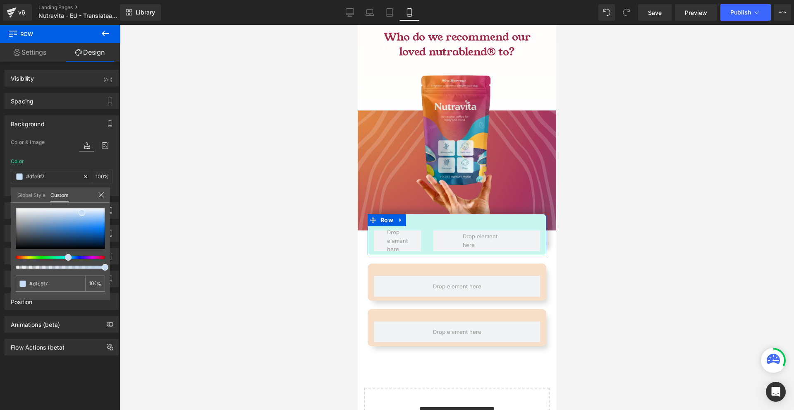
type input "#e8c9f7"
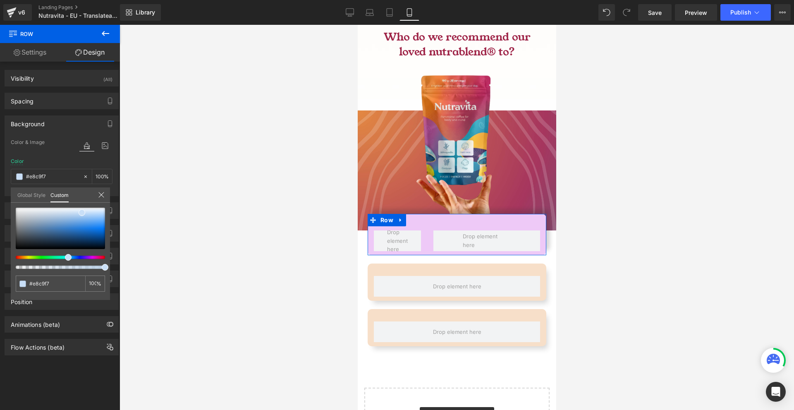
type input "#eec9f7"
type input "#f0c9f7"
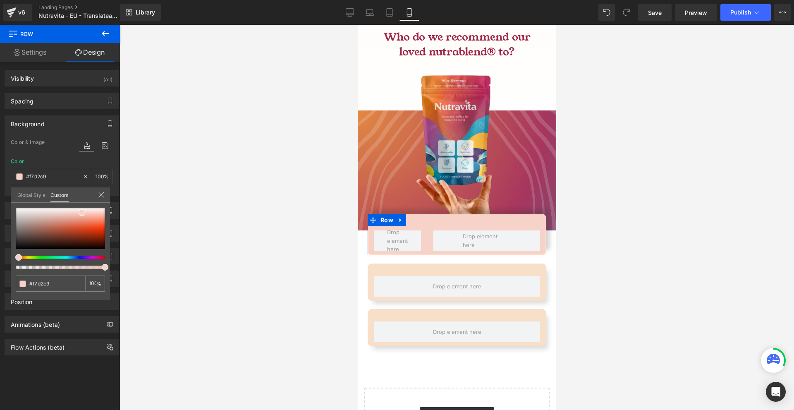
drag, startPoint x: 22, startPoint y: 257, endPoint x: 15, endPoint y: 254, distance: 8.0
click at [15, 254] on div "#f7d2c9 100 %" at bounding box center [60, 254] width 99 height 92
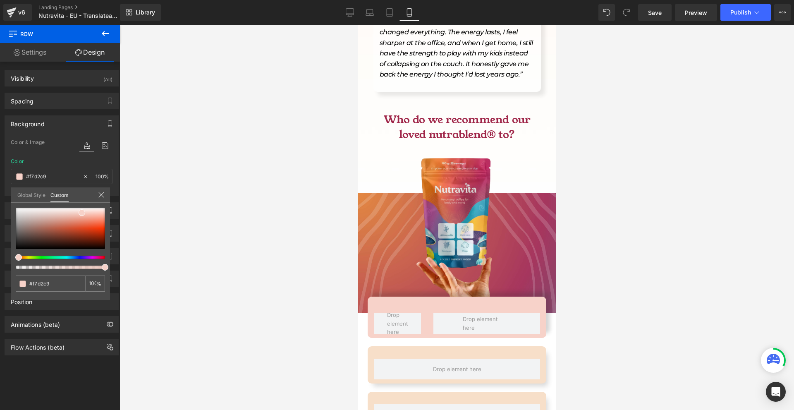
scroll to position [3540, 0]
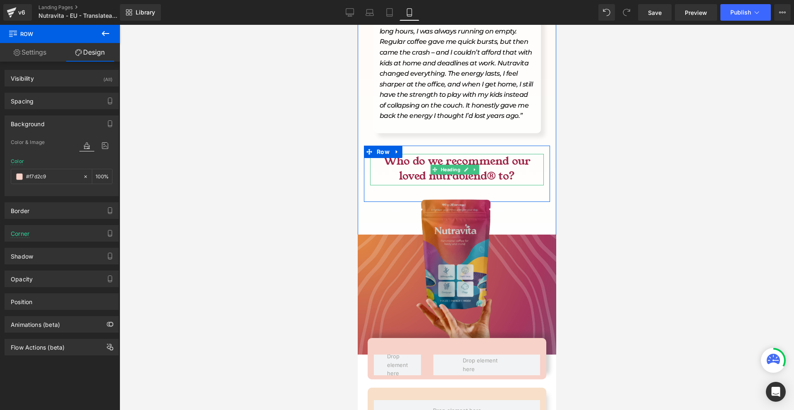
click at [357, 25] on div at bounding box center [357, 25] width 0 height 0
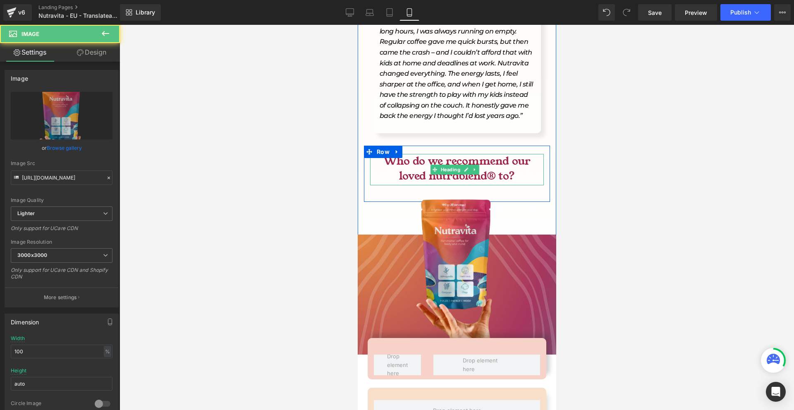
click at [451, 165] on span "Heading" at bounding box center [450, 170] width 23 height 10
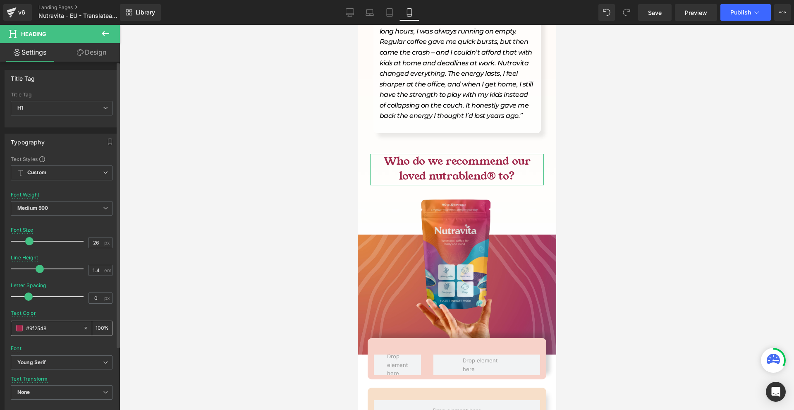
click at [54, 331] on input "#9f2548" at bounding box center [52, 327] width 53 height 9
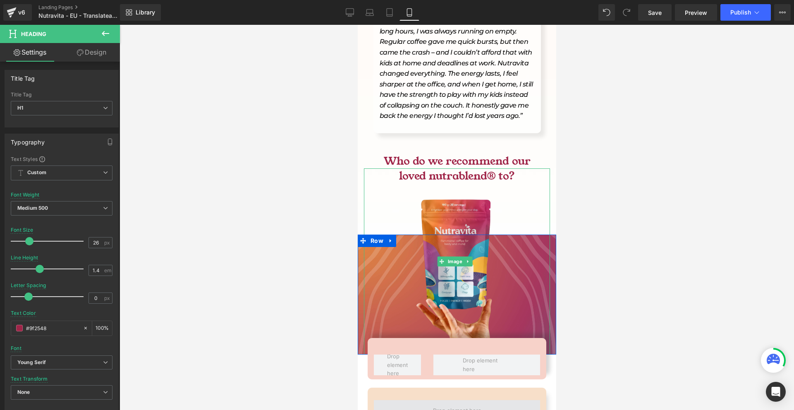
scroll to position [3623, 0]
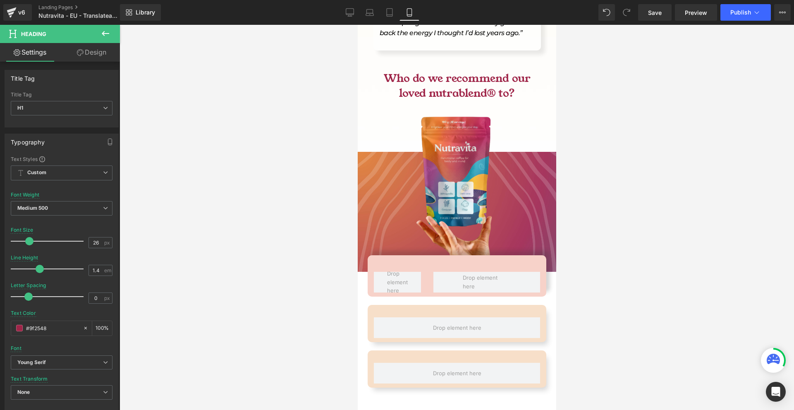
click at [105, 32] on icon at bounding box center [106, 34] width 10 height 10
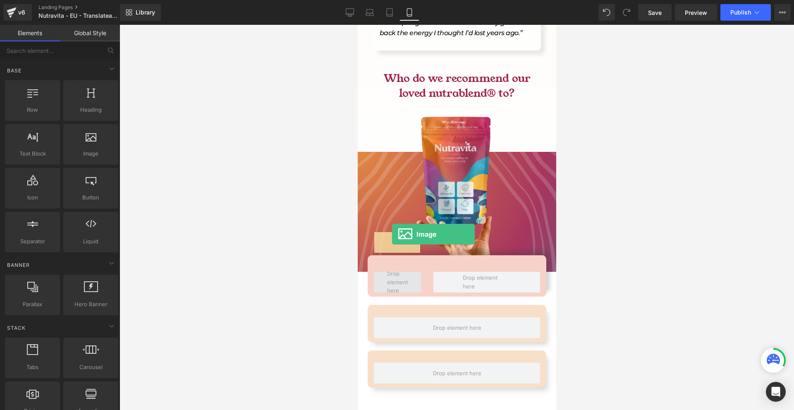
drag, startPoint x: 461, startPoint y: 165, endPoint x: 391, endPoint y: 235, distance: 98.6
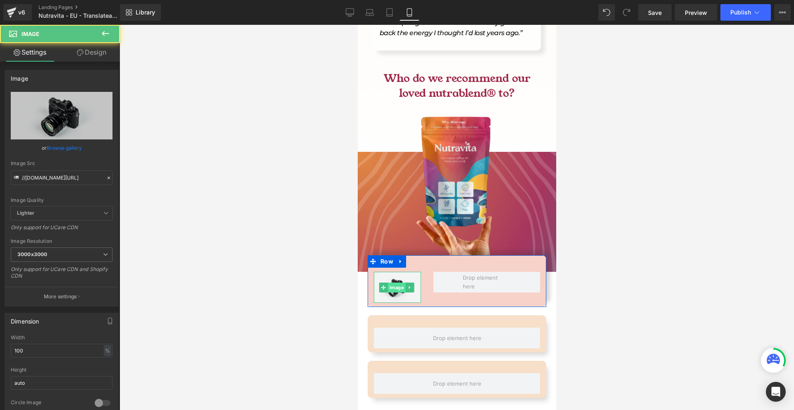
click at [395, 283] on span "Image" at bounding box center [397, 288] width 18 height 10
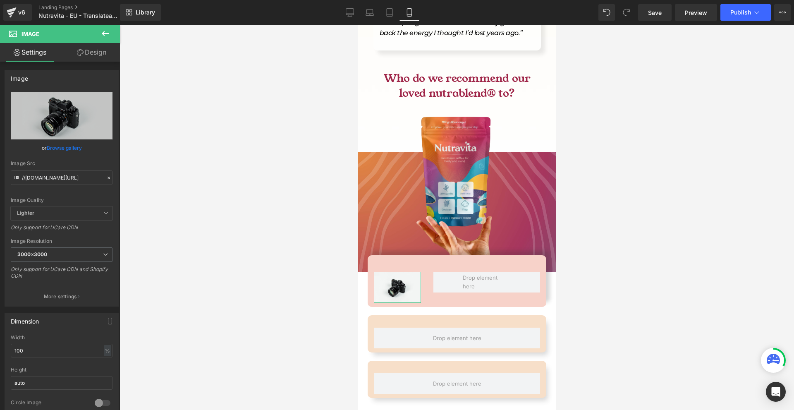
click at [96, 50] on link "Design" at bounding box center [92, 52] width 60 height 19
click at [0, 0] on div "Spacing" at bounding box center [0, 0] width 0 height 0
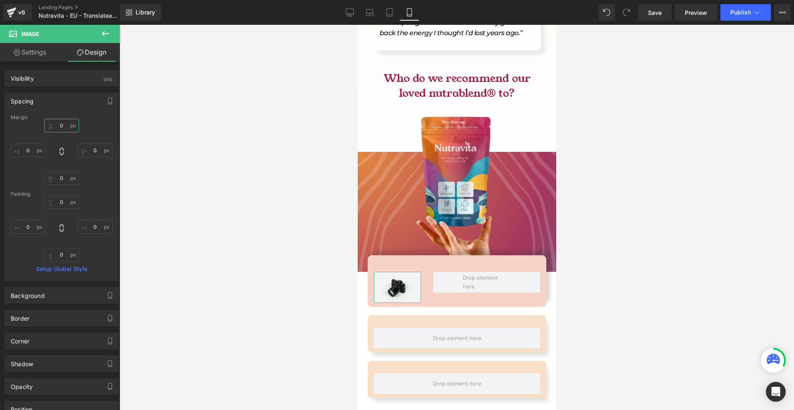
click at [69, 125] on input "0" at bounding box center [61, 126] width 35 height 14
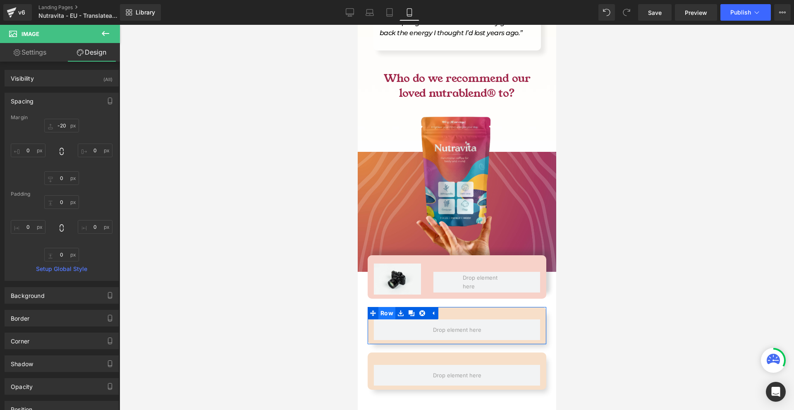
click at [382, 307] on span "Row" at bounding box center [386, 313] width 17 height 12
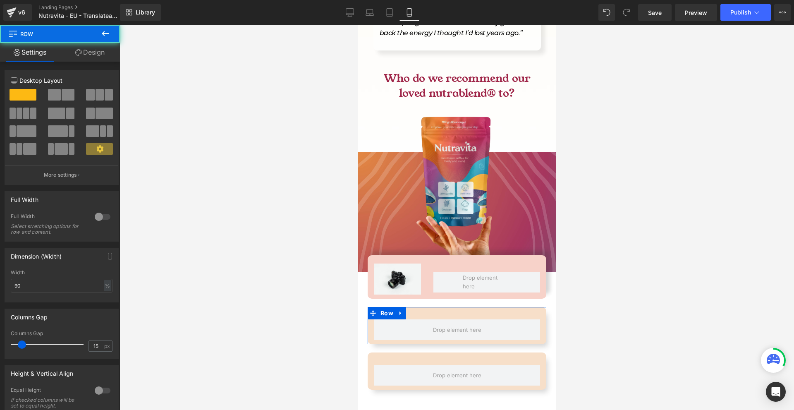
click at [89, 47] on link "Design" at bounding box center [90, 52] width 60 height 19
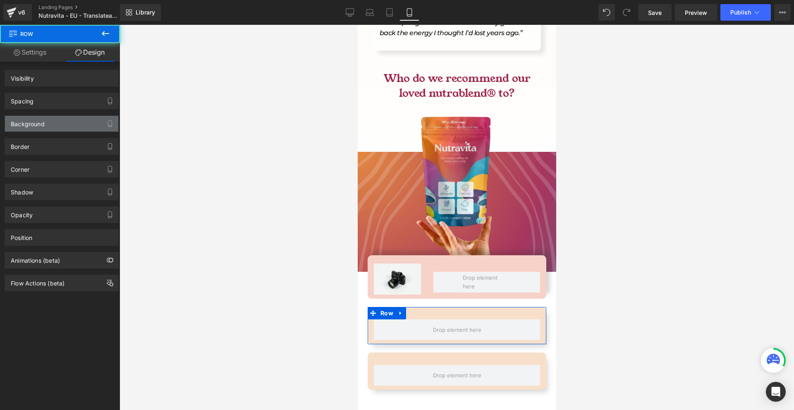
click at [52, 125] on div "Background" at bounding box center [61, 124] width 113 height 16
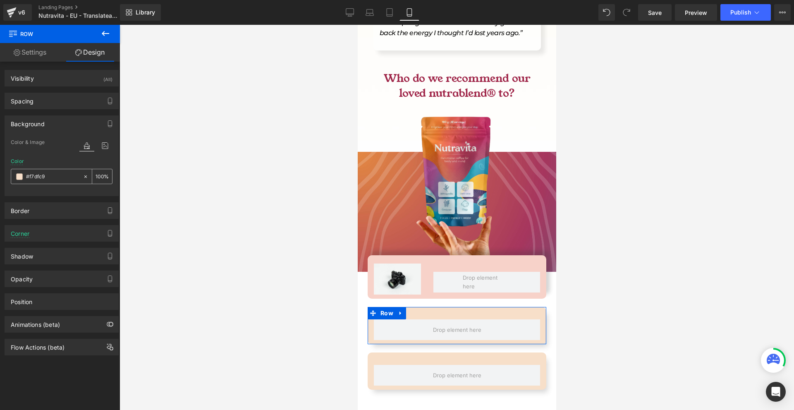
click at [48, 180] on input "#f7dfc9" at bounding box center [52, 176] width 53 height 9
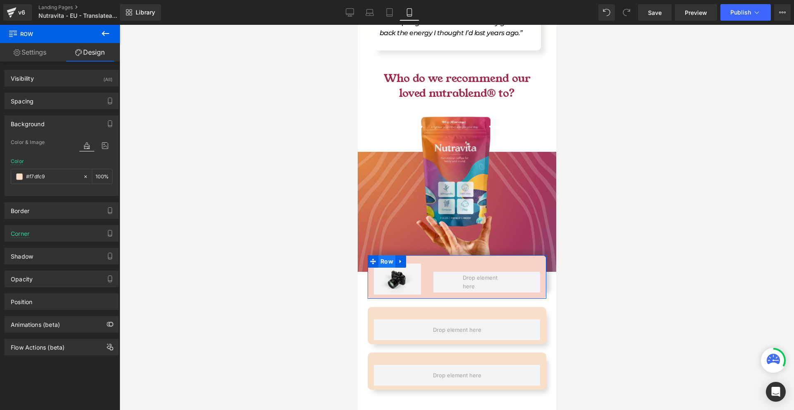
click at [387, 255] on span "Row" at bounding box center [386, 261] width 17 height 12
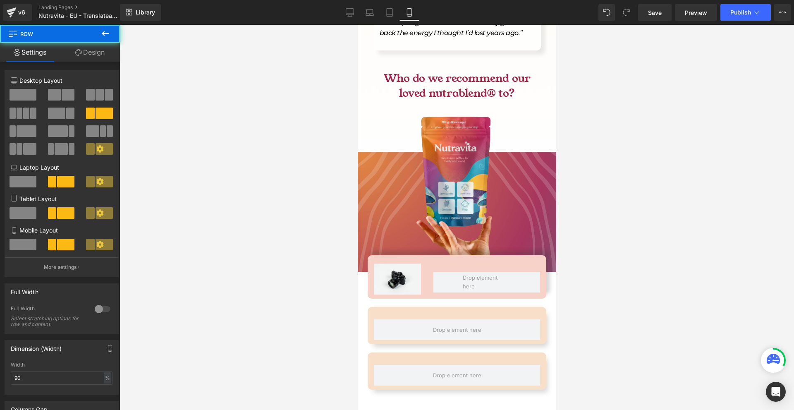
click at [97, 43] on button at bounding box center [105, 34] width 29 height 18
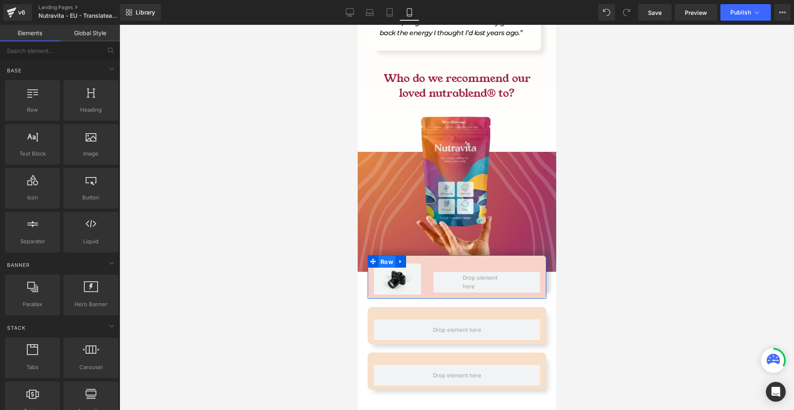
drag, startPoint x: 388, startPoint y: 220, endPoint x: 484, endPoint y: 110, distance: 145.7
click at [388, 256] on span "Row" at bounding box center [386, 262] width 17 height 12
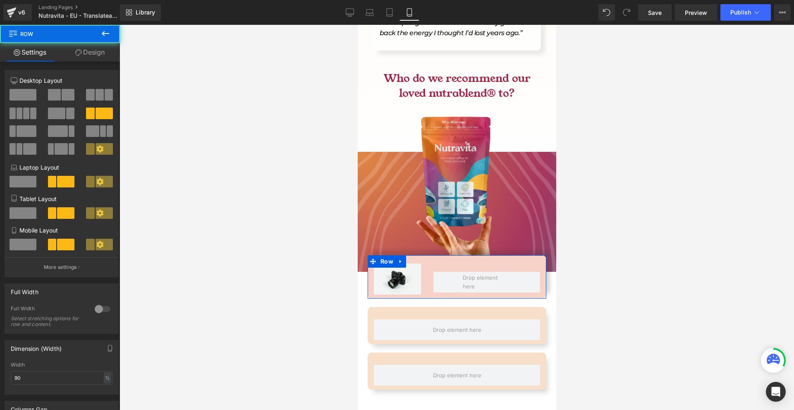
click at [97, 55] on link "Design" at bounding box center [90, 52] width 60 height 19
click at [0, 0] on div "Background" at bounding box center [0, 0] width 0 height 0
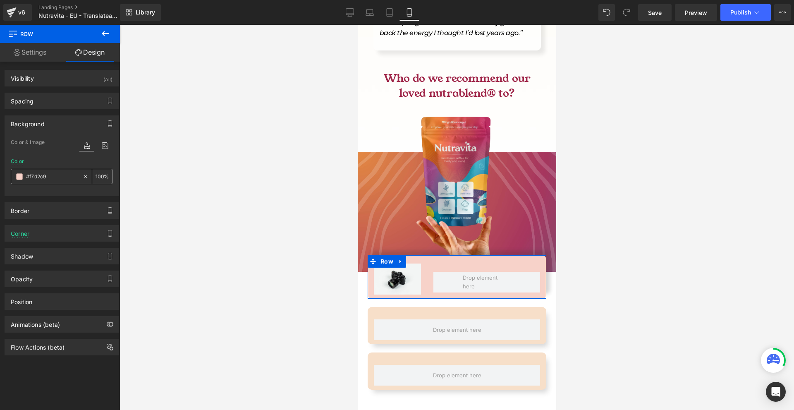
click at [52, 177] on input "#f7d2c9" at bounding box center [52, 176] width 53 height 9
paste input "f"
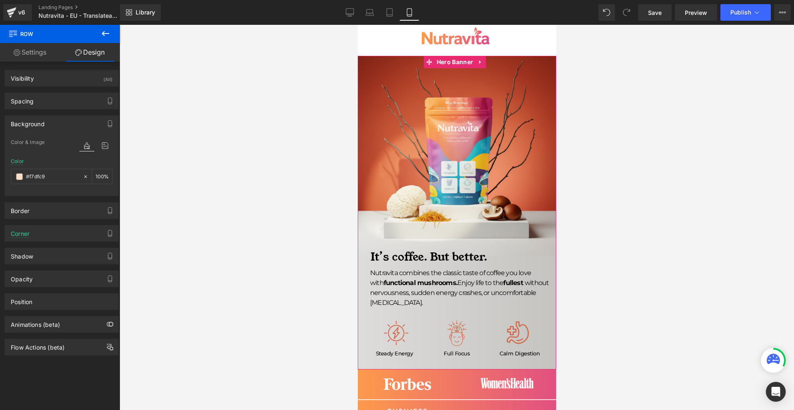
scroll to position [0, 0]
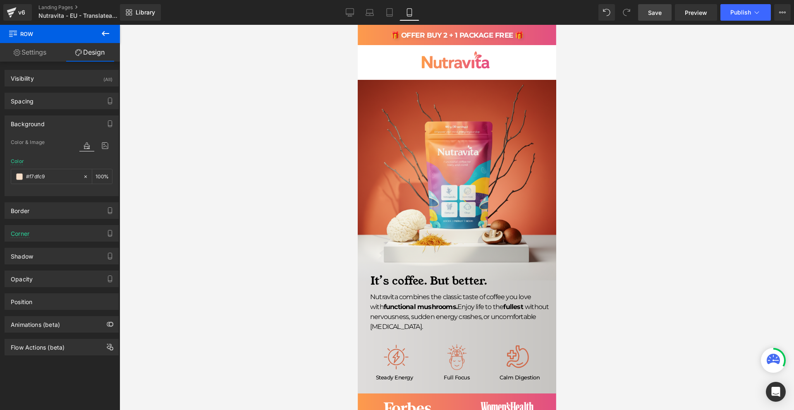
click at [657, 11] on span "Save" at bounding box center [655, 12] width 14 height 9
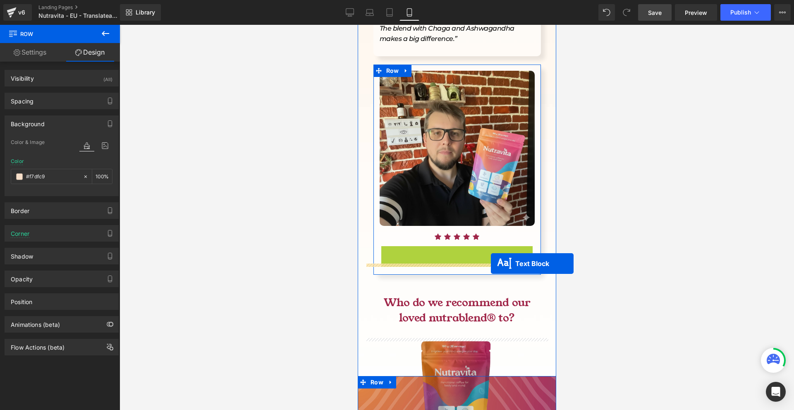
scroll to position [3475, 0]
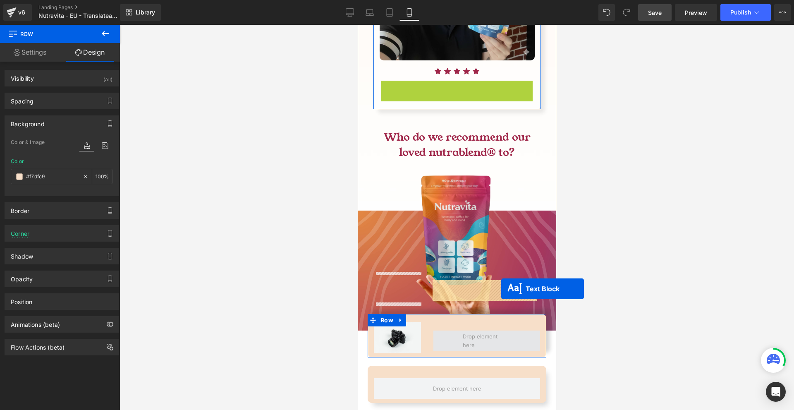
drag, startPoint x: 482, startPoint y: 262, endPoint x: 501, endPoint y: 289, distance: 32.7
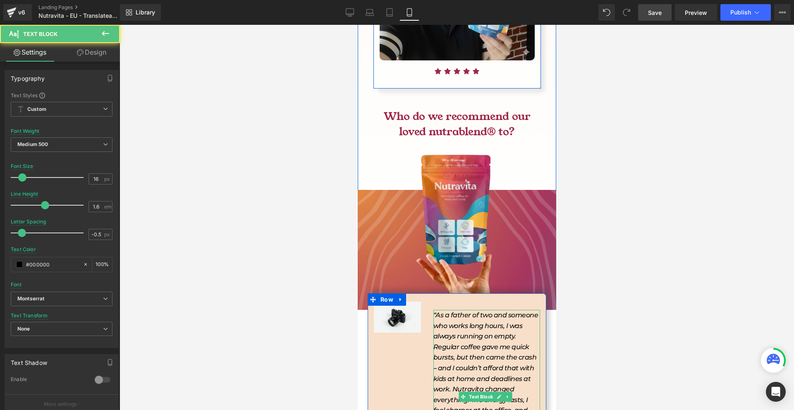
click at [443, 311] on icon "“As a father of two and someone who works long hours, I was always running on e…" at bounding box center [485, 394] width 105 height 167
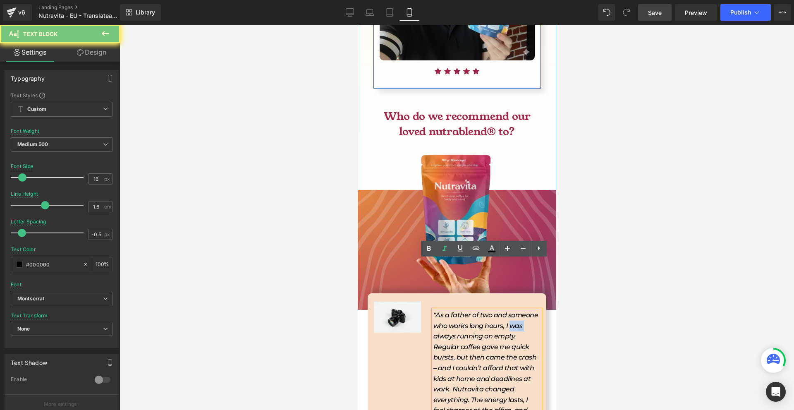
click at [443, 311] on icon "“As a father of two and someone who works long hours, I was always running on e…" at bounding box center [485, 394] width 105 height 167
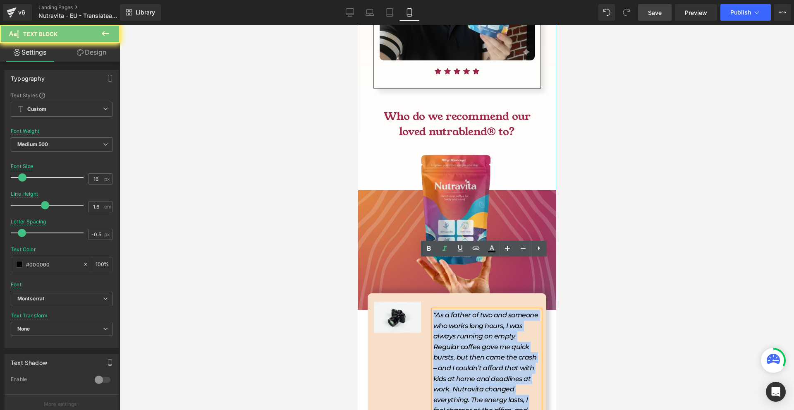
click at [443, 311] on icon "“As a father of two and someone who works long hours, I was always running on e…" at bounding box center [485, 394] width 105 height 167
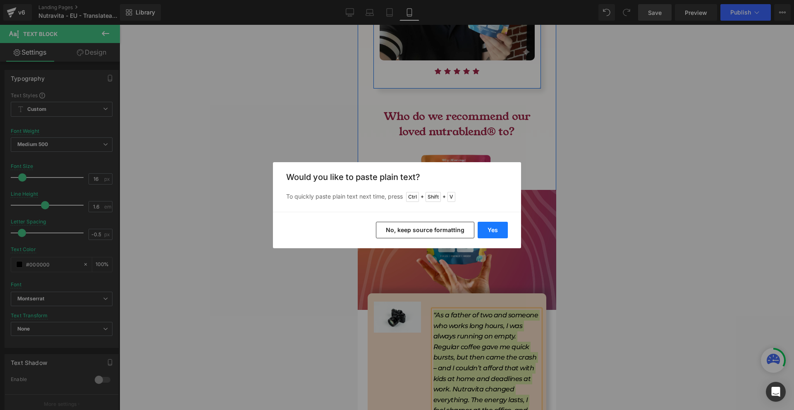
click at [496, 234] on button "Yes" at bounding box center [493, 230] width 30 height 17
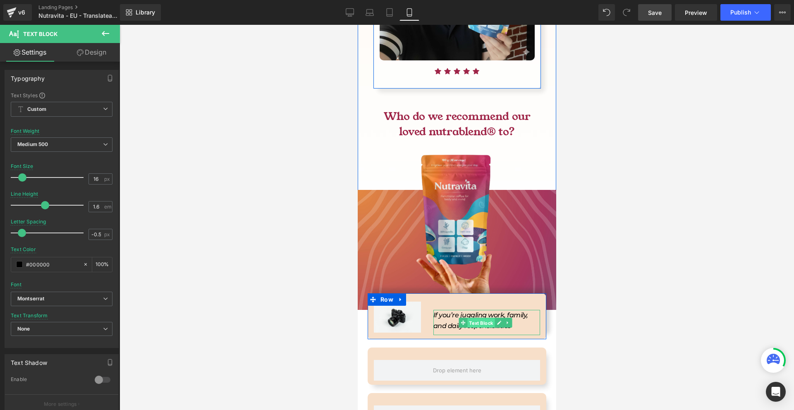
click at [479, 318] on span "Text Block" at bounding box center [480, 323] width 27 height 10
click at [441, 311] on icon "If you’re juggling work, family, and daily responsibilities" at bounding box center [480, 320] width 95 height 19
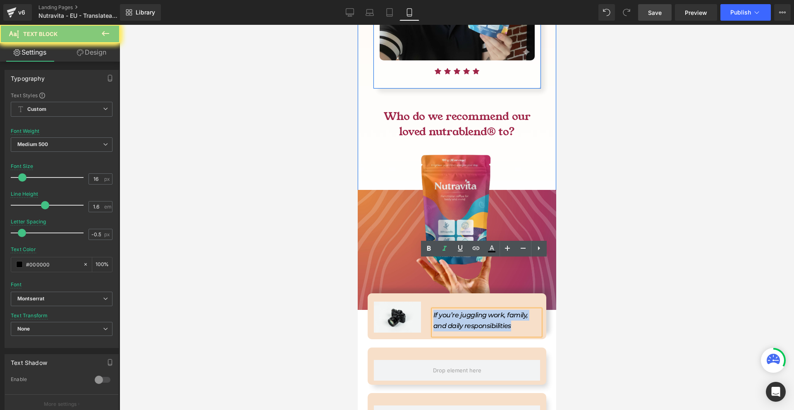
click at [441, 311] on icon "If you’re juggling work, family, and daily responsibilities" at bounding box center [480, 320] width 95 height 19
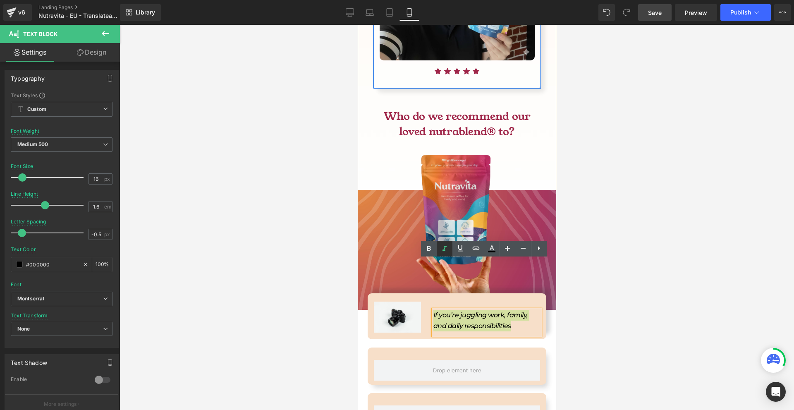
click at [445, 249] on icon at bounding box center [445, 249] width 10 height 10
click at [608, 289] on div at bounding box center [457, 217] width 675 height 385
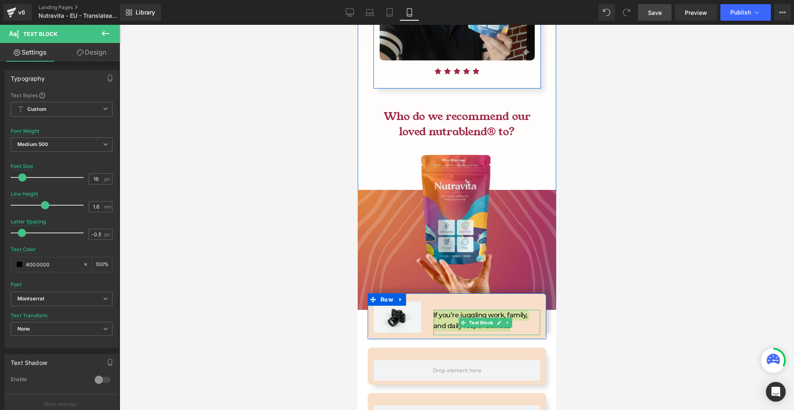
click at [461, 320] on icon at bounding box center [462, 322] width 5 height 5
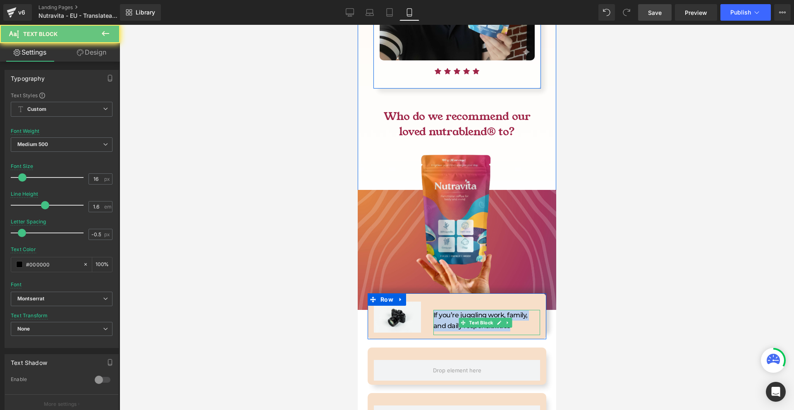
click at [451, 310] on p "If you’re juggling work, family, and daily responsibilities" at bounding box center [486, 320] width 107 height 21
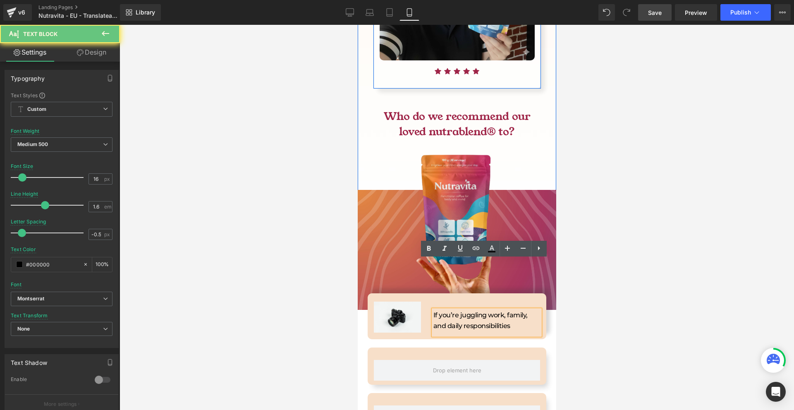
click at [613, 281] on div at bounding box center [457, 217] width 675 height 385
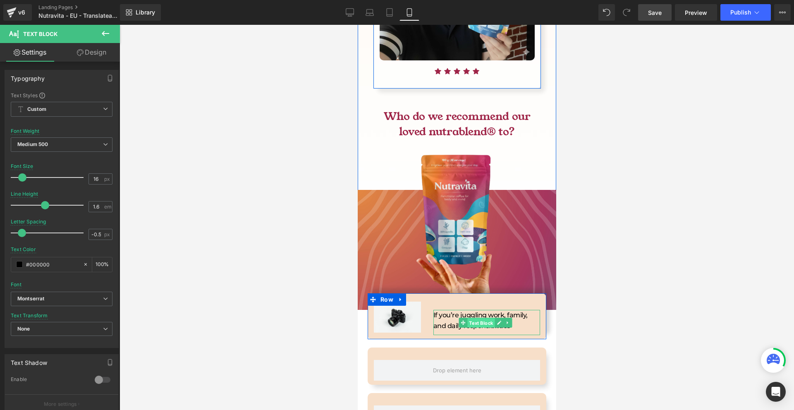
click at [486, 318] on span "Text Block" at bounding box center [480, 323] width 27 height 10
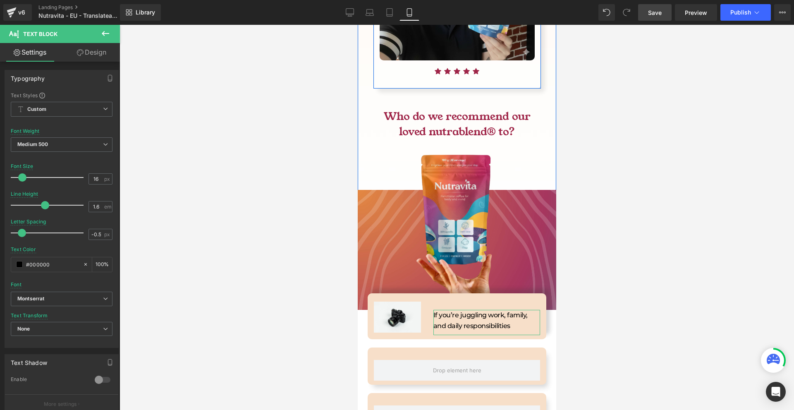
click at [99, 59] on link "Design" at bounding box center [92, 52] width 60 height 19
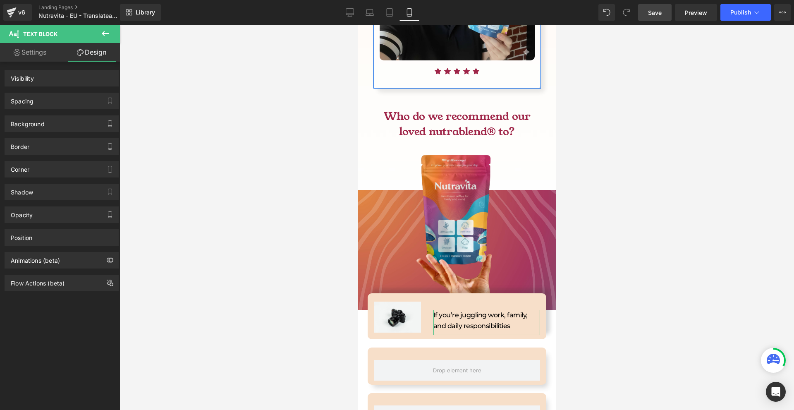
click at [65, 101] on div "Spacing" at bounding box center [61, 101] width 113 height 16
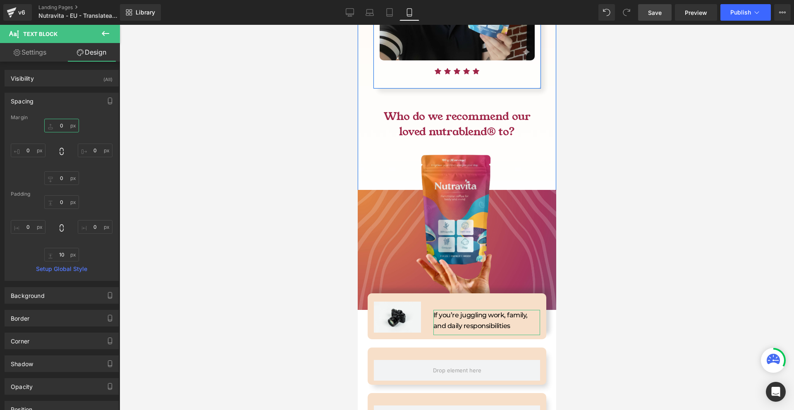
click at [66, 130] on input "0" at bounding box center [61, 126] width 35 height 14
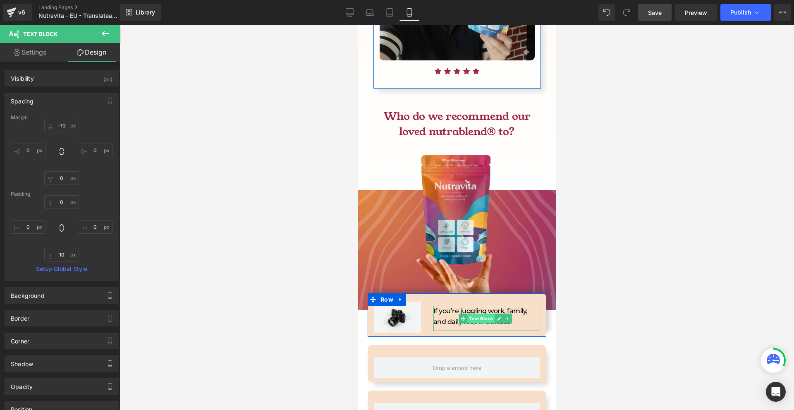
click at [467, 314] on span "Text Block" at bounding box center [480, 319] width 27 height 10
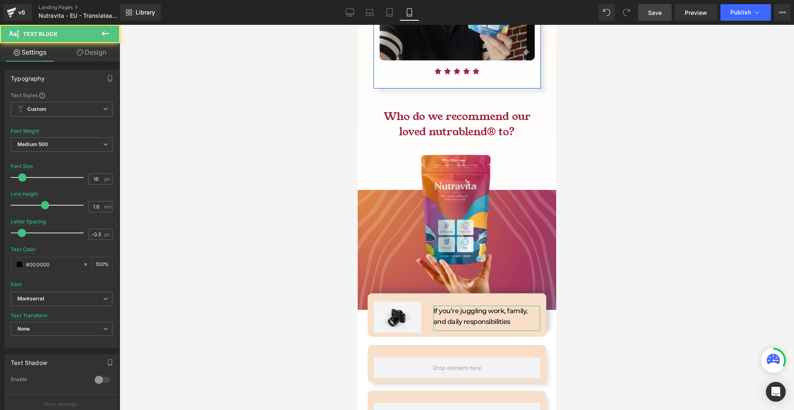
click at [89, 55] on link "Design" at bounding box center [92, 52] width 60 height 19
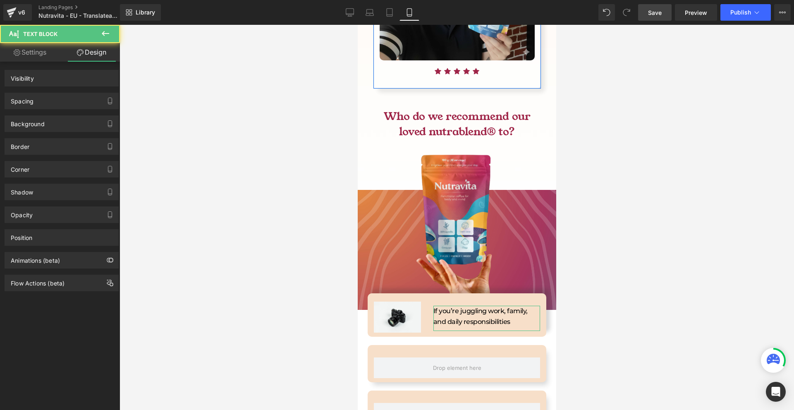
click at [48, 105] on div "Spacing" at bounding box center [61, 101] width 113 height 16
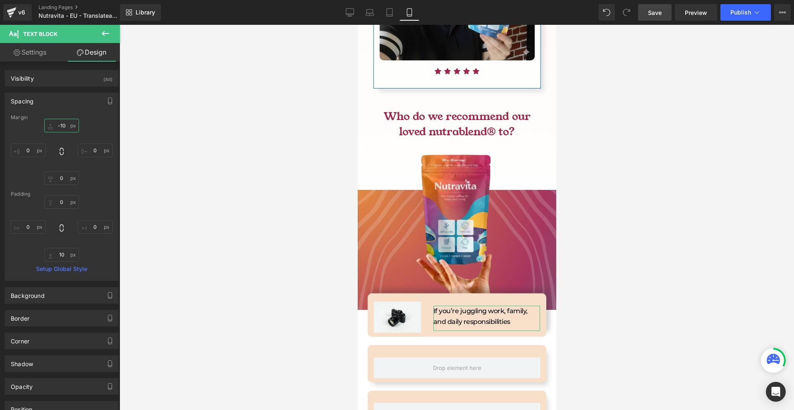
click at [69, 125] on input "-10" at bounding box center [61, 126] width 35 height 14
click at [506, 315] on icon at bounding box center [506, 316] width 1 height 3
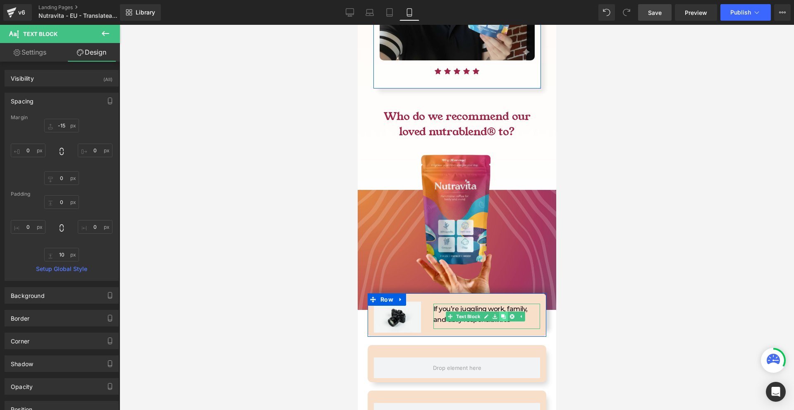
click at [501, 314] on icon at bounding box center [503, 316] width 5 height 5
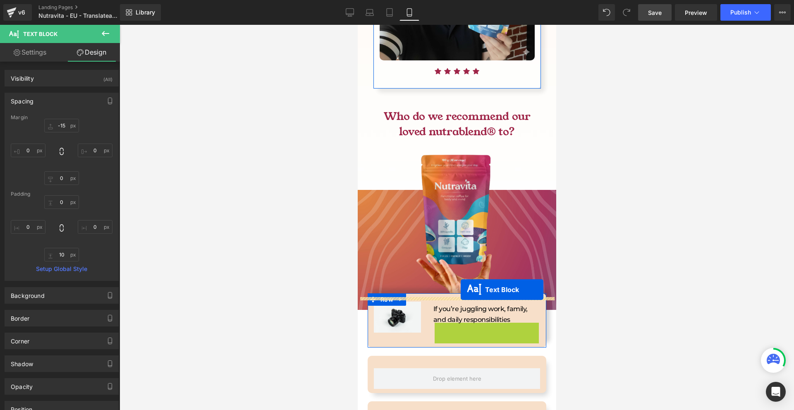
drag, startPoint x: 475, startPoint y: 285, endPoint x: 460, endPoint y: 290, distance: 16.0
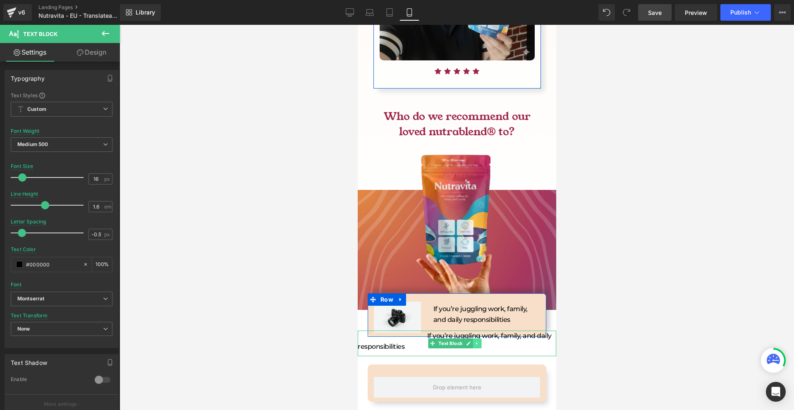
click at [473, 338] on link at bounding box center [477, 343] width 9 height 10
click at [479, 338] on link at bounding box center [481, 343] width 9 height 10
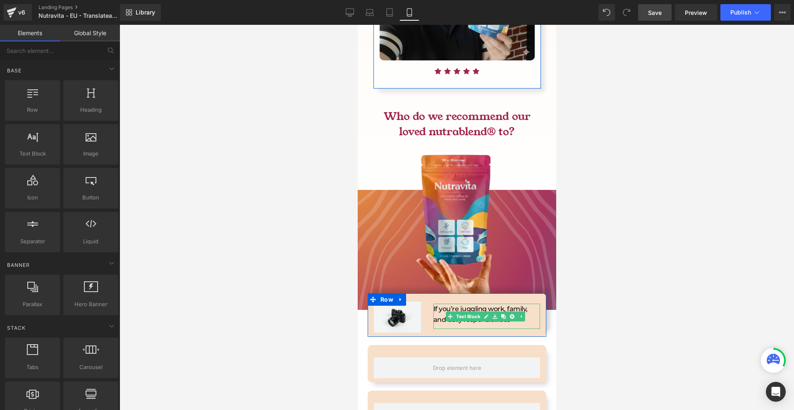
click at [465, 304] on p "If you’re juggling work, family, and daily responsibilities" at bounding box center [486, 314] width 107 height 21
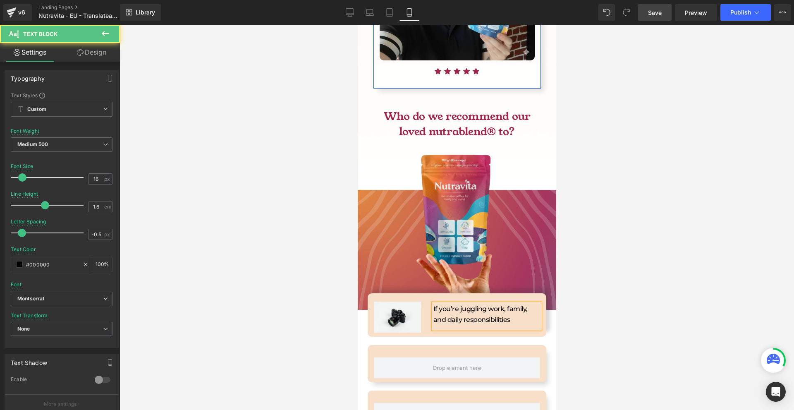
click at [598, 280] on div at bounding box center [457, 217] width 675 height 385
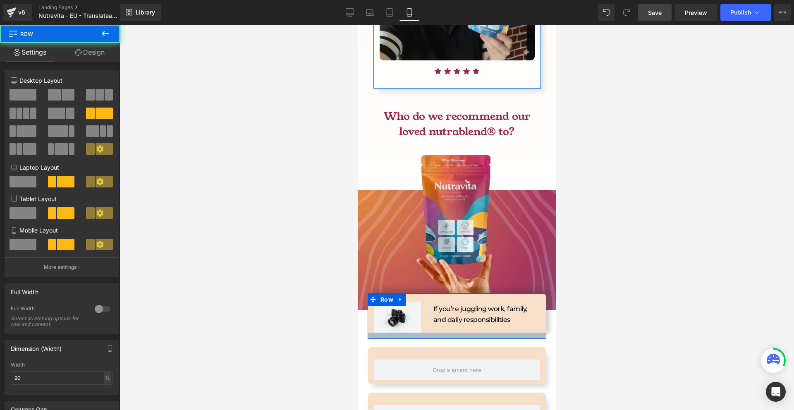
click at [411, 333] on div at bounding box center [456, 336] width 179 height 6
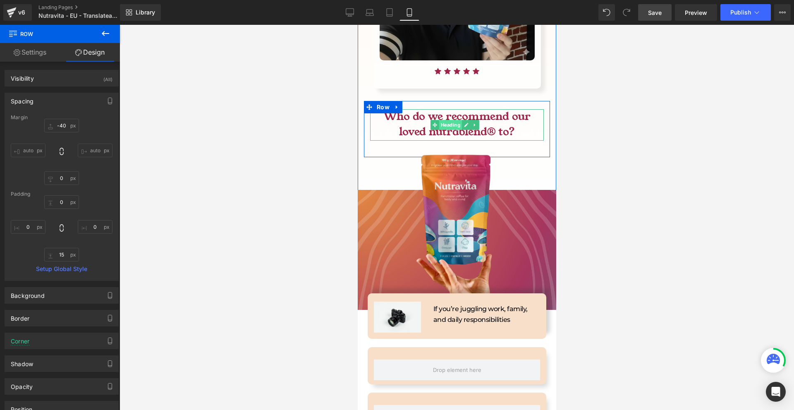
drag, startPoint x: 450, startPoint y: 75, endPoint x: 483, endPoint y: 232, distance: 160.5
click at [450, 120] on span "Heading" at bounding box center [450, 125] width 23 height 10
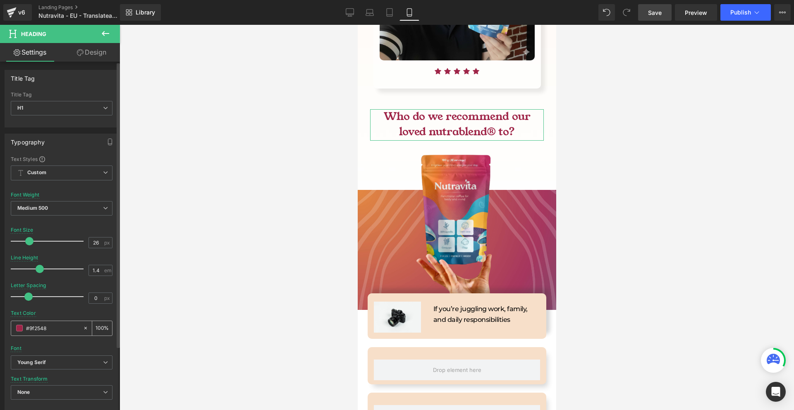
click at [48, 329] on input "#9f2548" at bounding box center [52, 327] width 53 height 9
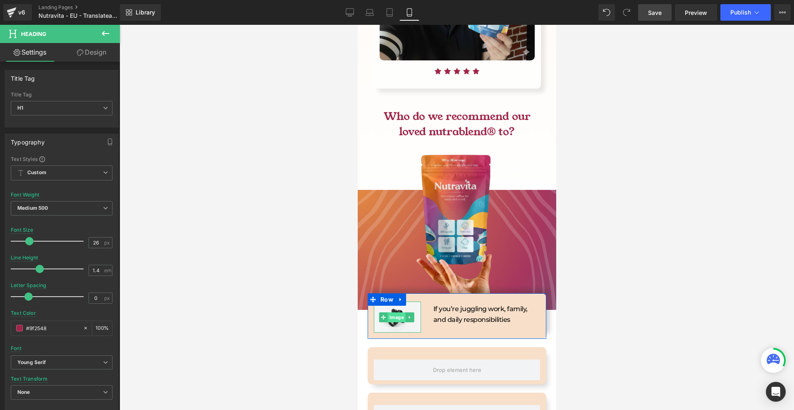
click at [396, 312] on span "Image" at bounding box center [397, 317] width 18 height 10
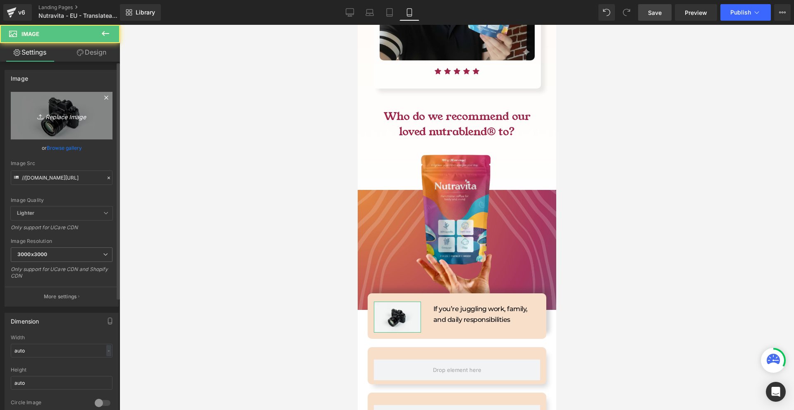
click at [46, 110] on link "Replace Image" at bounding box center [62, 116] width 102 height 48
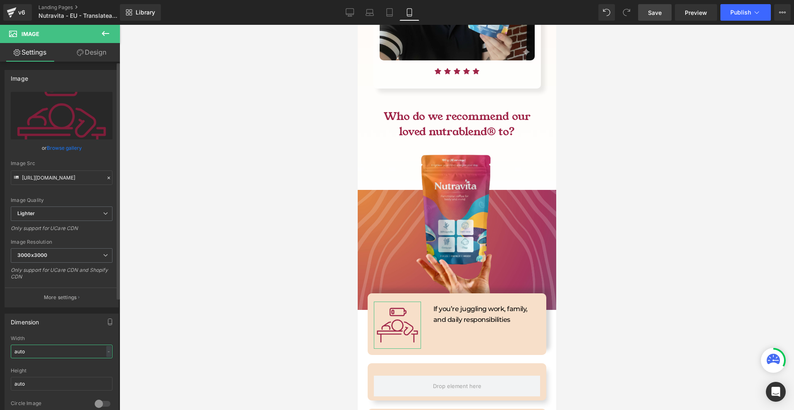
click at [46, 354] on input "auto" at bounding box center [62, 352] width 102 height 14
click at [48, 353] on input "300" at bounding box center [62, 352] width 102 height 14
click at [49, 353] on input "200" at bounding box center [62, 352] width 102 height 14
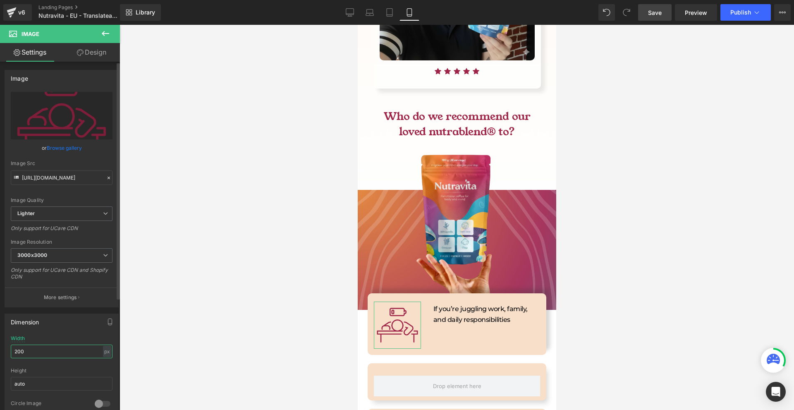
click at [49, 353] on input "200" at bounding box center [62, 352] width 102 height 14
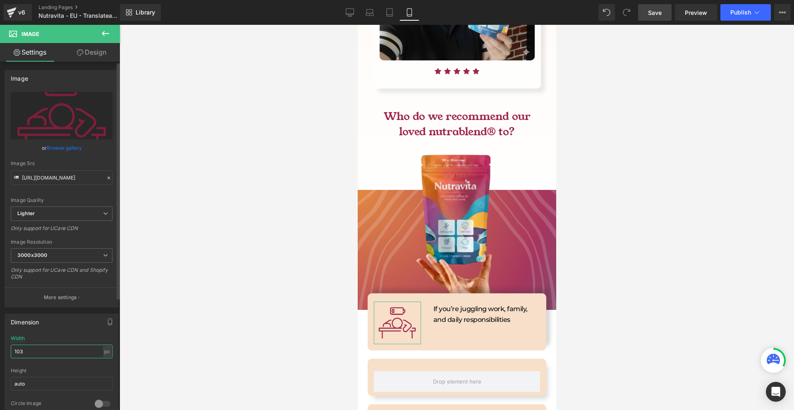
click at [50, 353] on input "103" at bounding box center [62, 352] width 102 height 14
click at [51, 353] on input "103" at bounding box center [62, 352] width 102 height 14
click at [52, 352] on input "100" at bounding box center [62, 352] width 102 height 14
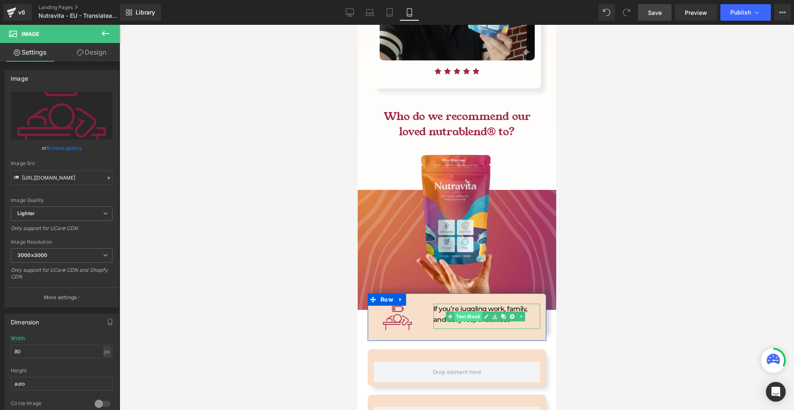
click at [465, 311] on link "Text Block" at bounding box center [463, 316] width 36 height 10
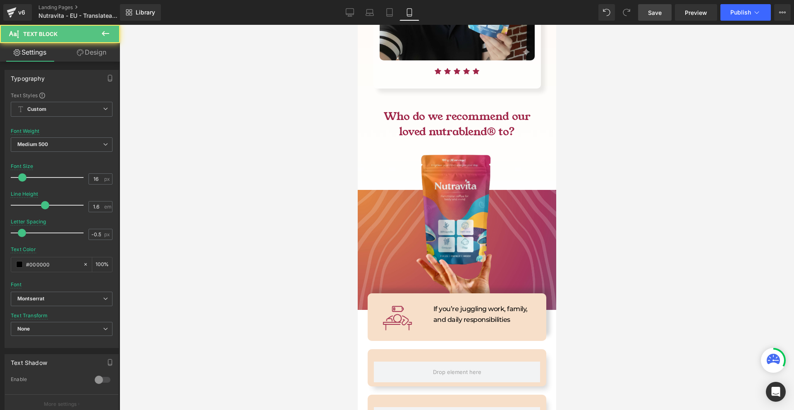
scroll to position [3557, 0]
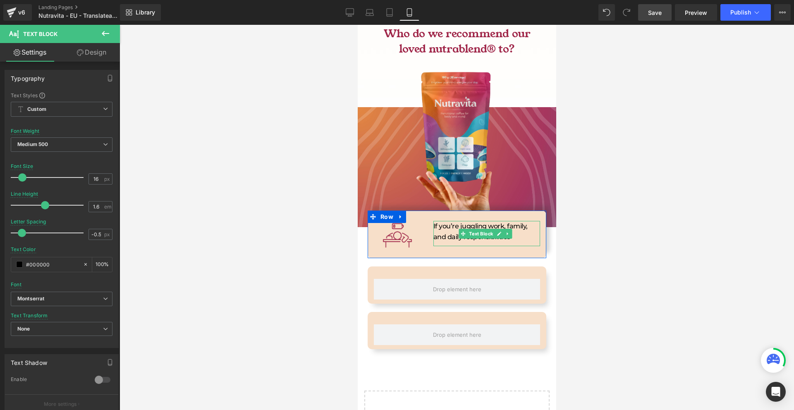
click at [505, 221] on p "If you’re juggling work, family, and daily responsibilities" at bounding box center [486, 231] width 107 height 21
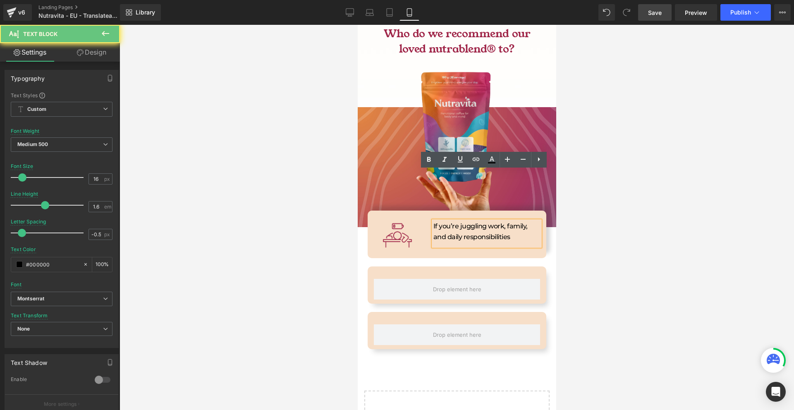
click at [514, 221] on p "If you’re juggling work, family, and daily responsibilities" at bounding box center [486, 231] width 107 height 21
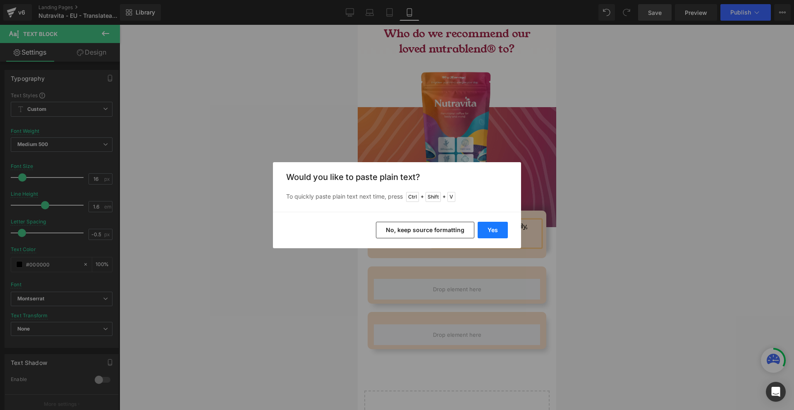
drag, startPoint x: 494, startPoint y: 227, endPoint x: 136, endPoint y: 202, distance: 358.7
click at [494, 227] on button "Yes" at bounding box center [493, 230] width 30 height 17
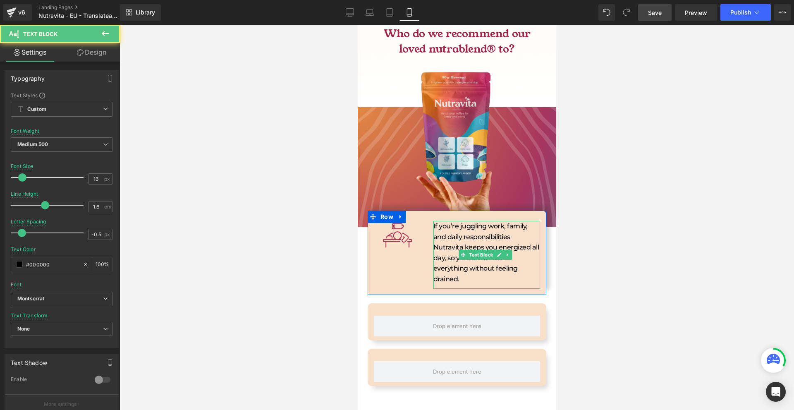
click at [519, 221] on p "If you’re juggling work, family, and daily responsibilities Nutravita keeps you…" at bounding box center [486, 253] width 107 height 64
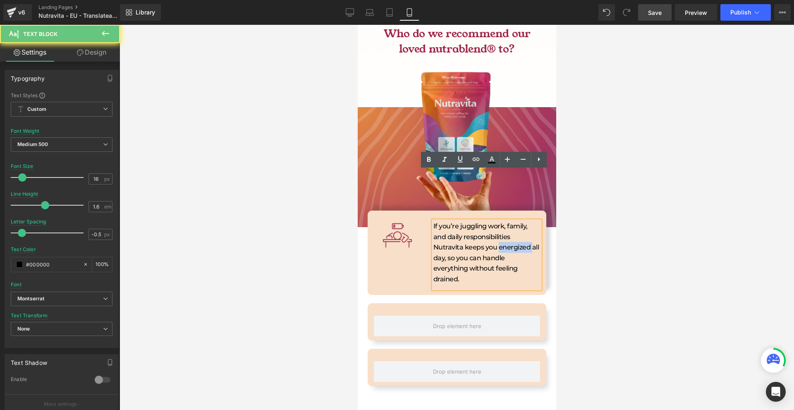
click at [519, 221] on p "If you’re juggling work, family, and daily responsibilities Nutravita keeps you…" at bounding box center [486, 253] width 107 height 64
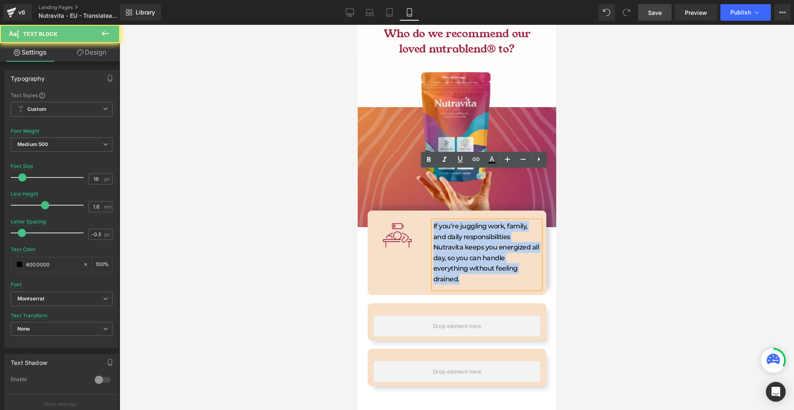
click at [519, 221] on p "If you’re juggling work, family, and daily responsibilities Nutravita keeps you…" at bounding box center [486, 253] width 107 height 64
click at [452, 221] on p "If you’re juggling work, family, and daily responsibilities Nutravita keeps you…" at bounding box center [486, 253] width 107 height 64
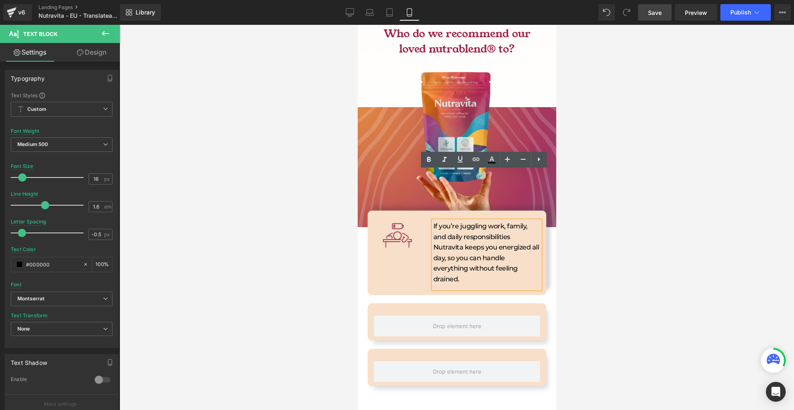
click at [442, 221] on p "If you’re juggling work, family, and daily responsibilities Nutravita keeps you…" at bounding box center [486, 253] width 107 height 64
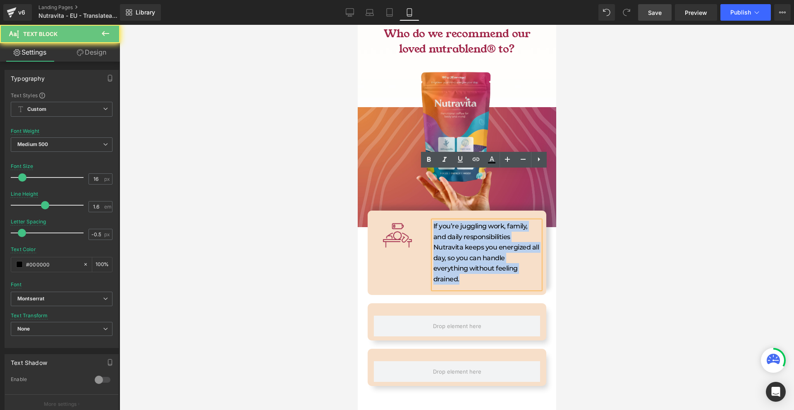
click at [442, 221] on p "If you’re juggling work, family, and daily responsibilities Nutravita keeps you…" at bounding box center [486, 253] width 107 height 64
click at [501, 221] on p "If you’re juggling work, family, and daily responsibilities Nutravita keeps you…" at bounding box center [486, 253] width 107 height 64
click at [515, 221] on p "If you’re juggling work, family, and daily responsibilities Nutravita keeps you…" at bounding box center [486, 253] width 107 height 64
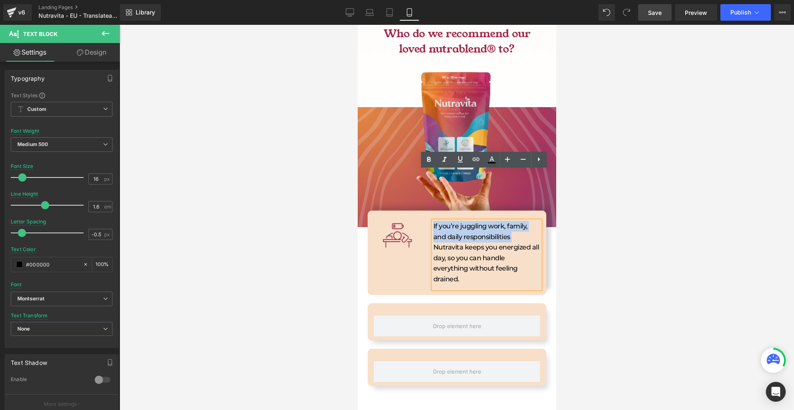
drag, startPoint x: 515, startPoint y: 187, endPoint x: 433, endPoint y: 177, distance: 82.1
click at [433, 221] on p "If you’re juggling work, family, and daily responsibilities Nutravita keeps you…" at bounding box center [486, 253] width 107 height 64
drag, startPoint x: 430, startPoint y: 162, endPoint x: 83, endPoint y: 146, distance: 347.8
click at [430, 162] on icon at bounding box center [429, 160] width 10 height 10
click at [487, 221] on p "If you’re juggling work, family, and daily responsibilities Nutravita keeps you…" at bounding box center [486, 253] width 107 height 64
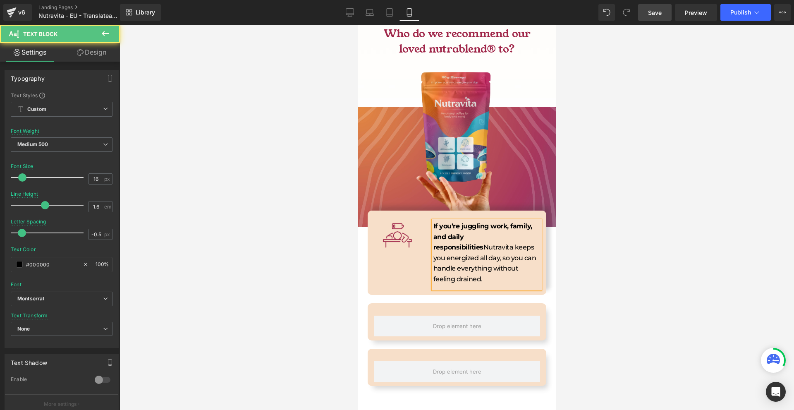
click at [598, 233] on div at bounding box center [457, 217] width 675 height 385
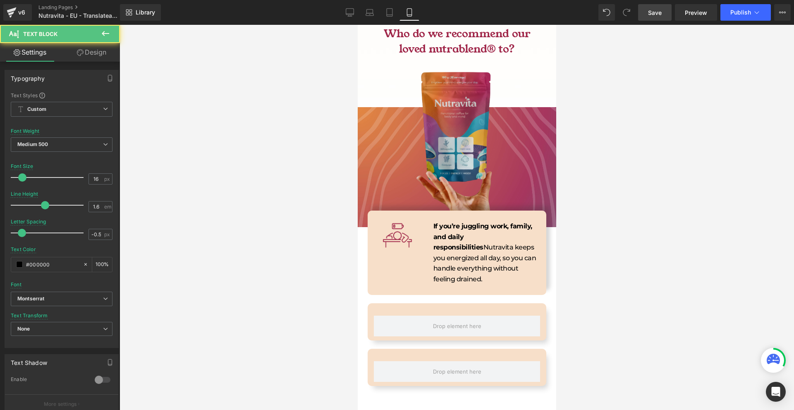
scroll to position [3475, 0]
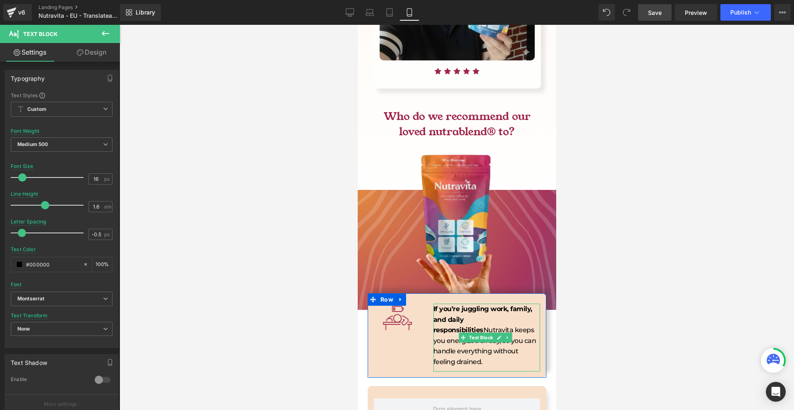
click at [476, 304] on p "If you’re juggling work, family, and daily responsibilities Nutravita keeps you…" at bounding box center [486, 336] width 107 height 64
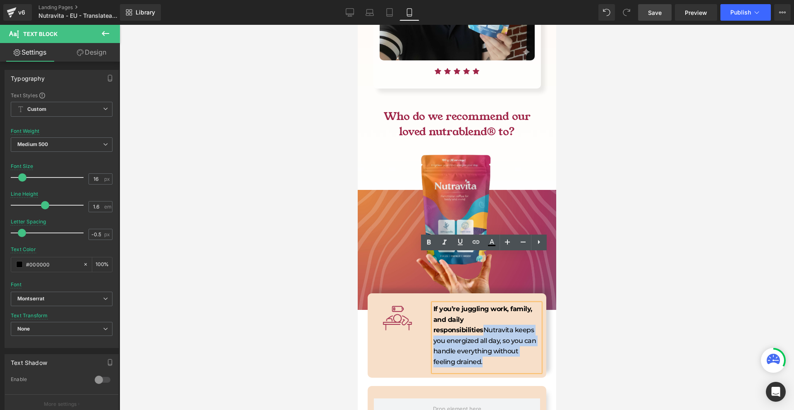
drag, startPoint x: 459, startPoint y: 313, endPoint x: 434, endPoint y: 279, distance: 41.9
click at [434, 304] on p "If you’re juggling work, family, and daily responsibilities Nutravita keeps you…" at bounding box center [486, 336] width 107 height 64
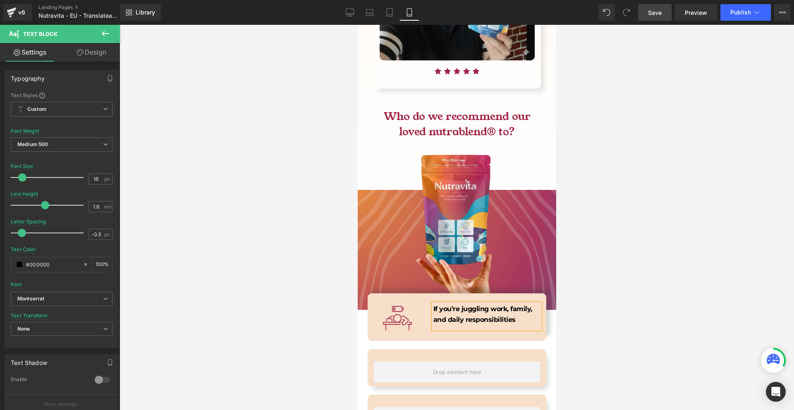
click at [649, 310] on div at bounding box center [457, 217] width 675 height 385
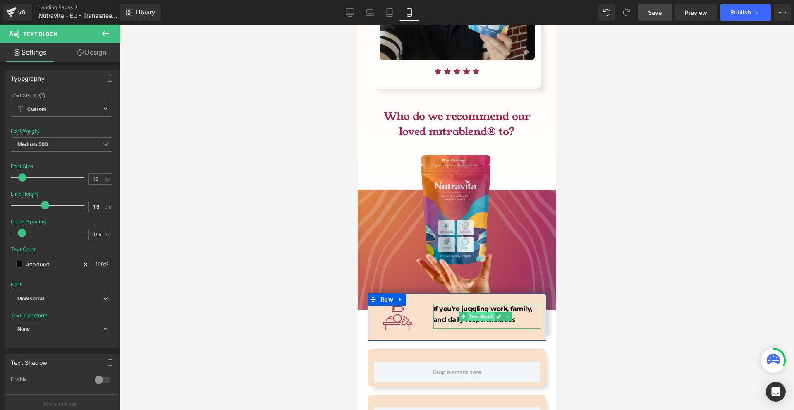
click at [474, 311] on span "Text Block" at bounding box center [480, 316] width 27 height 10
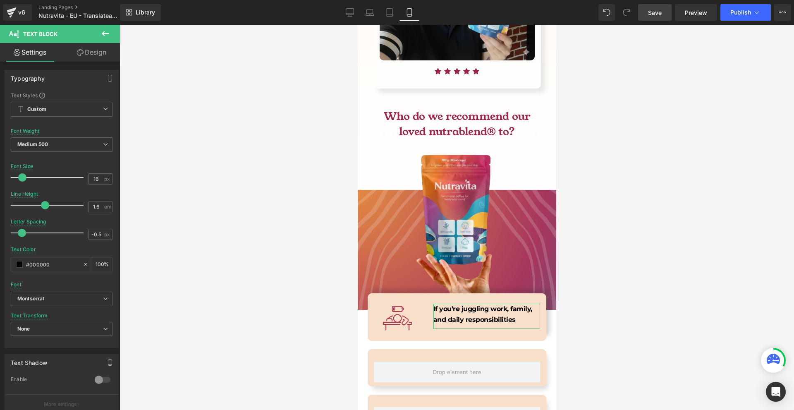
click at [81, 51] on icon at bounding box center [80, 52] width 7 height 7
click at [0, 0] on div "Spacing" at bounding box center [0, 0] width 0 height 0
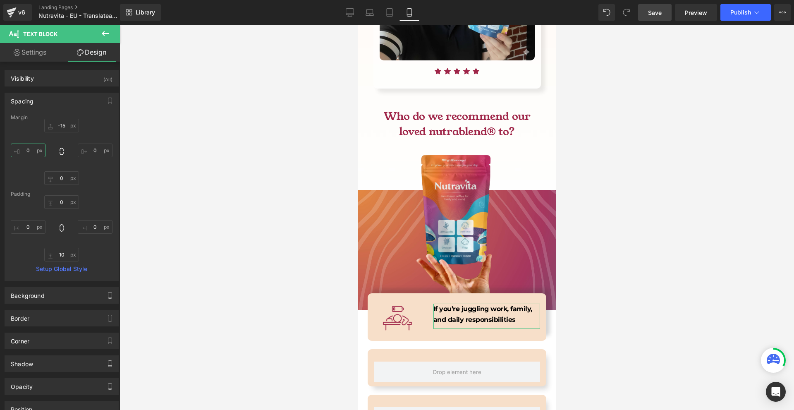
click at [45, 148] on input "0" at bounding box center [28, 151] width 35 height 14
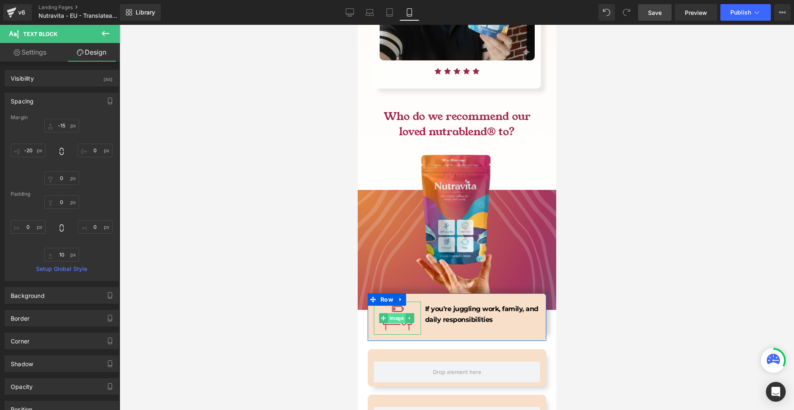
click at [397, 313] on span "Image" at bounding box center [397, 318] width 18 height 10
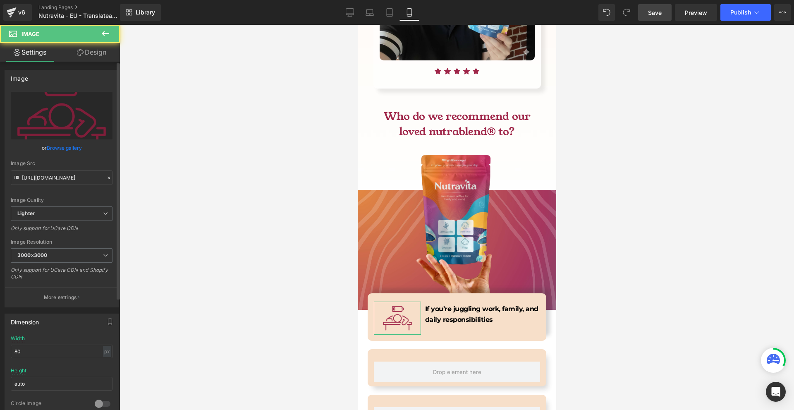
click at [93, 68] on div "Image https://ucarecdn.com/bee07400-3efb-4518-b18d-644a140afbfd/-/format/auto/-…" at bounding box center [62, 186] width 124 height 244
click at [93, 62] on div "Image https://ucarecdn.com/bee07400-3efb-4518-b18d-644a140afbfd/-/format/auto/-…" at bounding box center [62, 417] width 124 height 711
click at [80, 53] on icon at bounding box center [80, 52] width 7 height 7
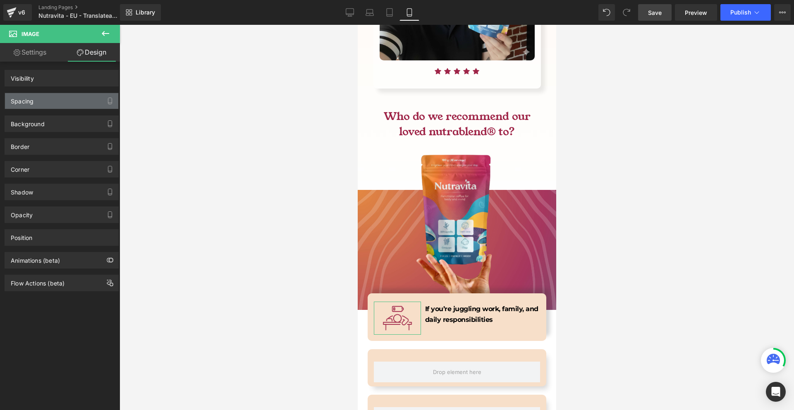
click at [42, 99] on div "Spacing" at bounding box center [61, 101] width 113 height 16
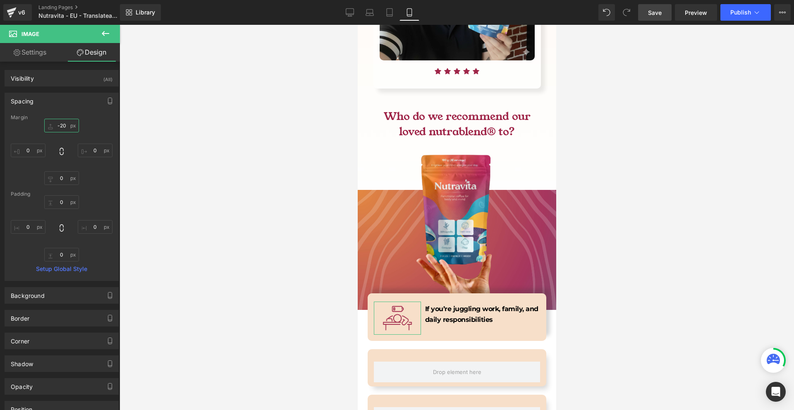
click at [65, 132] on input "-20" at bounding box center [61, 126] width 35 height 14
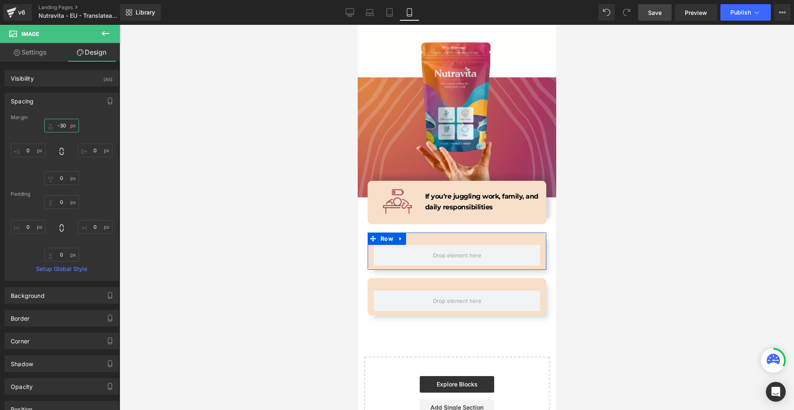
scroll to position [3504, 0]
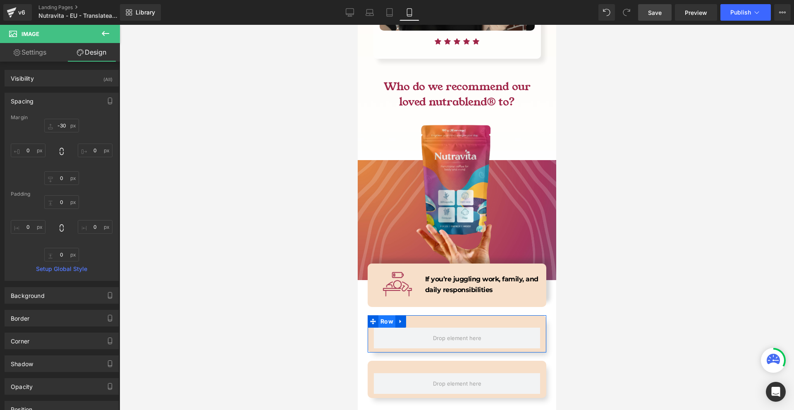
click at [388, 315] on span "Row" at bounding box center [386, 321] width 17 height 12
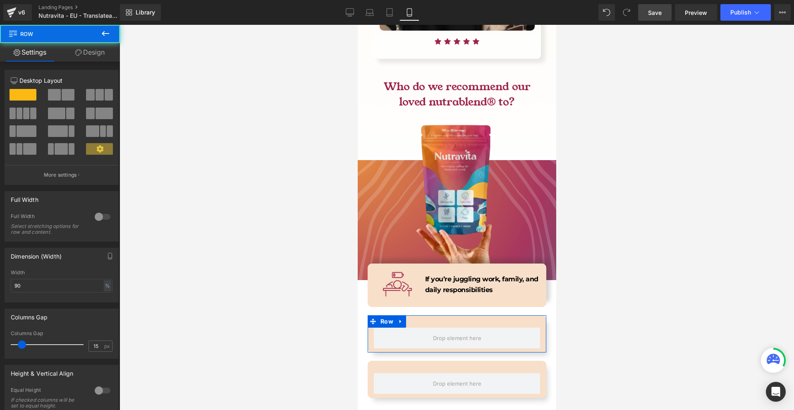
click at [103, 53] on link "Design" at bounding box center [90, 52] width 60 height 19
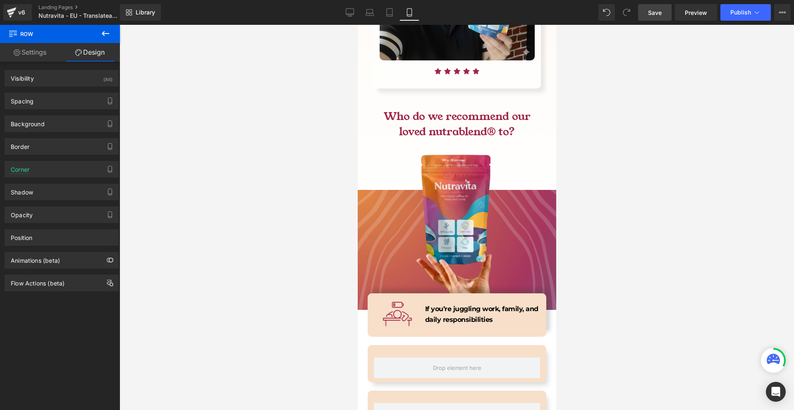
scroll to position [3557, 0]
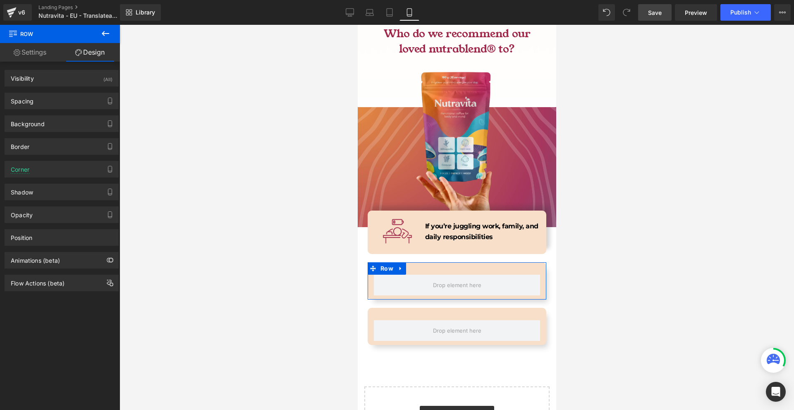
click at [400, 265] on icon at bounding box center [401, 268] width 6 height 6
click at [419, 266] on icon at bounding box center [422, 269] width 6 height 6
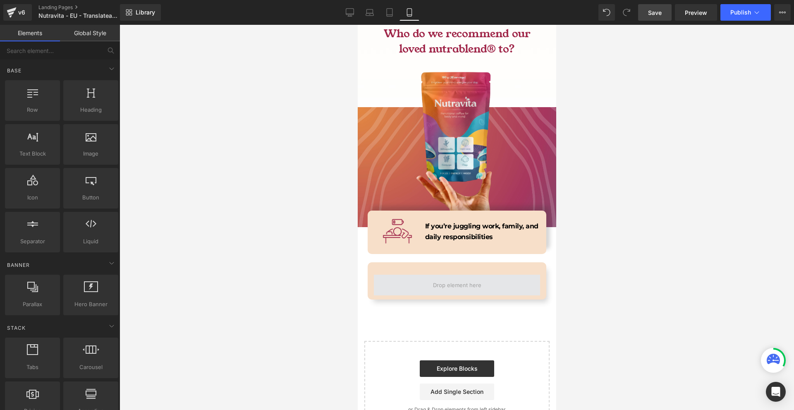
scroll to position [3538, 0]
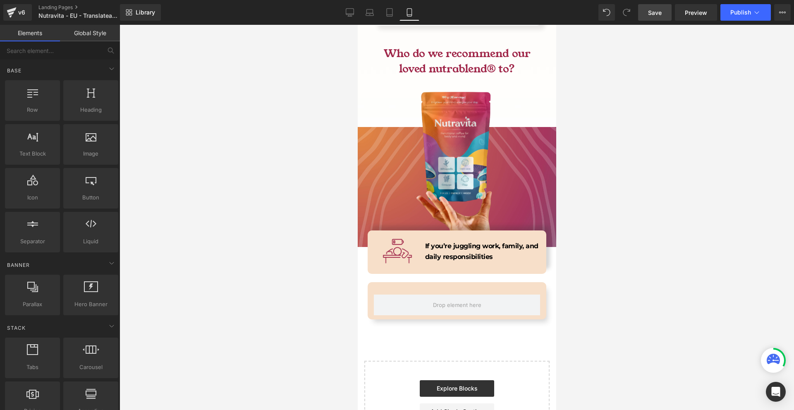
click at [394, 282] on div "Row" at bounding box center [456, 300] width 179 height 37
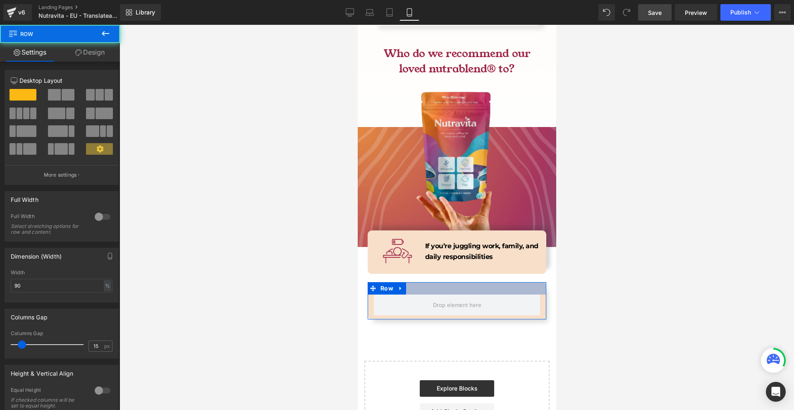
click at [400, 285] on icon at bounding box center [401, 288] width 6 height 6
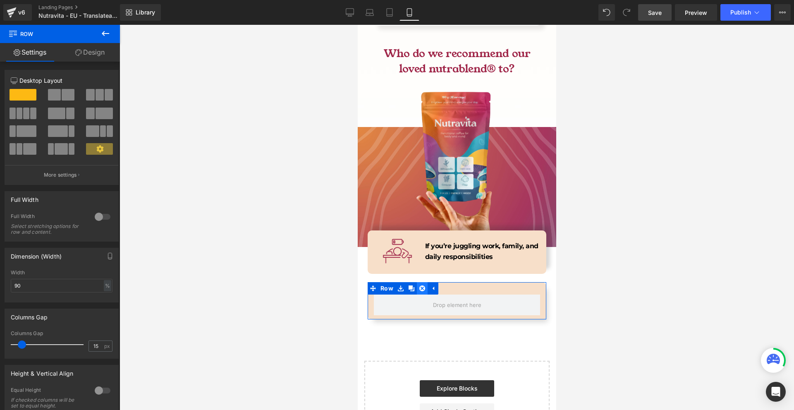
click at [419, 285] on icon at bounding box center [422, 288] width 6 height 6
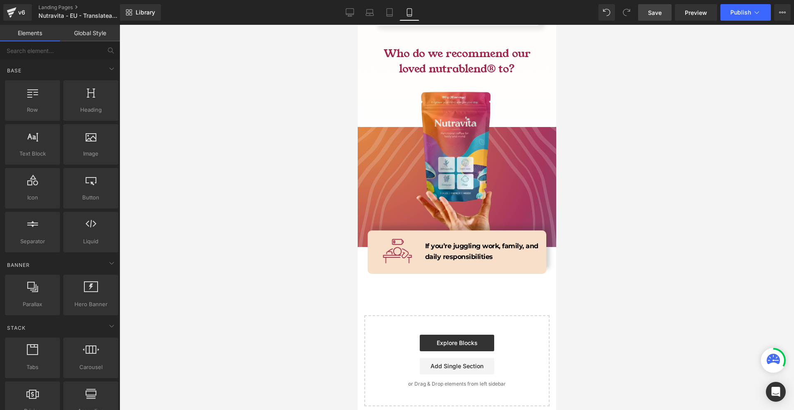
scroll to position [3492, 0]
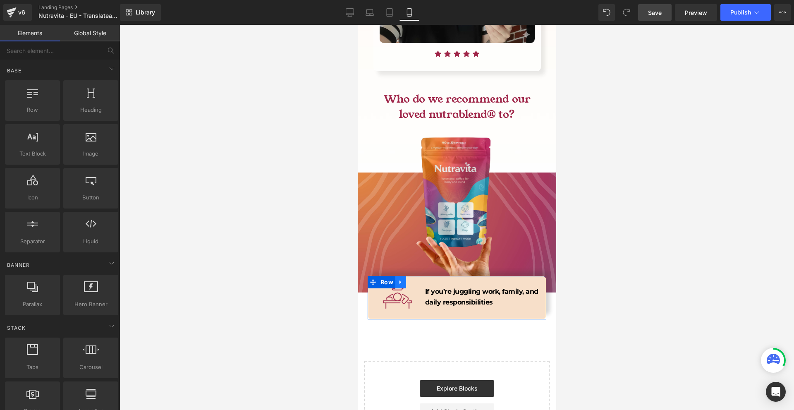
click at [402, 279] on icon at bounding box center [401, 282] width 6 height 6
click at [408, 276] on link at bounding box center [411, 282] width 11 height 12
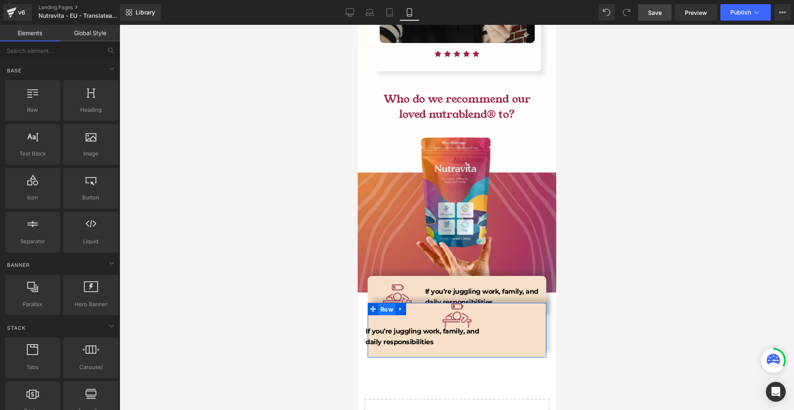
drag, startPoint x: 380, startPoint y: 261, endPoint x: 481, endPoint y: 112, distance: 179.9
click at [380, 303] on span "Row" at bounding box center [386, 309] width 17 height 12
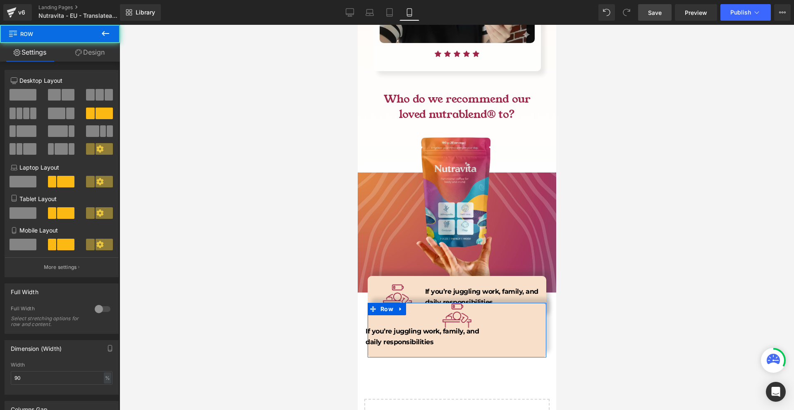
click at [100, 50] on link "Design" at bounding box center [90, 52] width 60 height 19
click at [0, 0] on div "Spacing" at bounding box center [0, 0] width 0 height 0
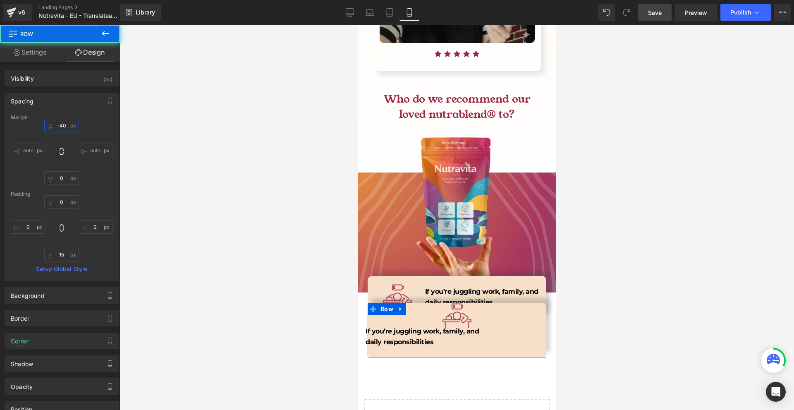
click at [70, 127] on input "-40" at bounding box center [61, 126] width 35 height 14
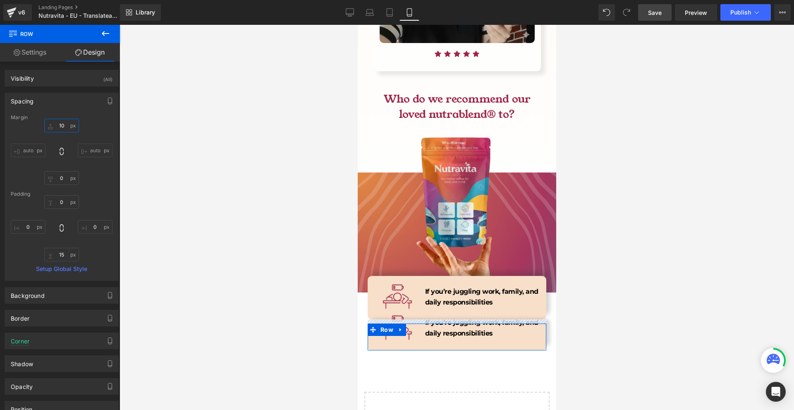
click at [70, 127] on input "10" at bounding box center [61, 126] width 35 height 14
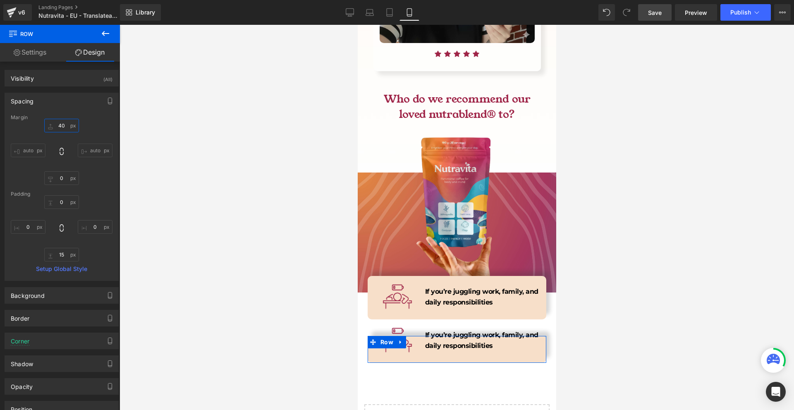
click at [70, 127] on input "40" at bounding box center [61, 126] width 35 height 14
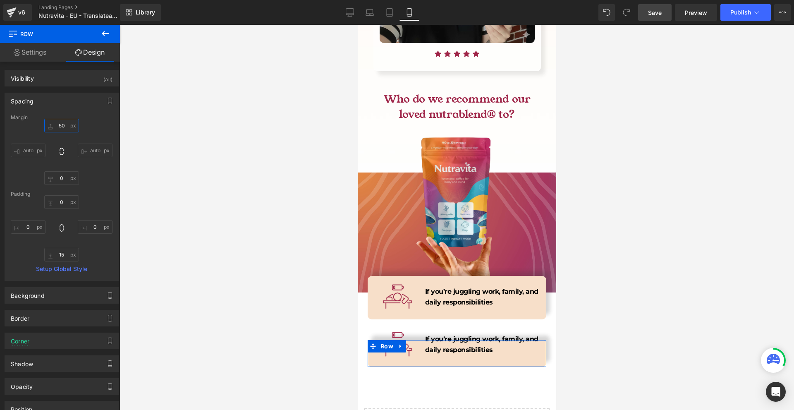
click at [71, 127] on input "50" at bounding box center [61, 126] width 35 height 14
click at [66, 203] on input "0" at bounding box center [61, 202] width 35 height 14
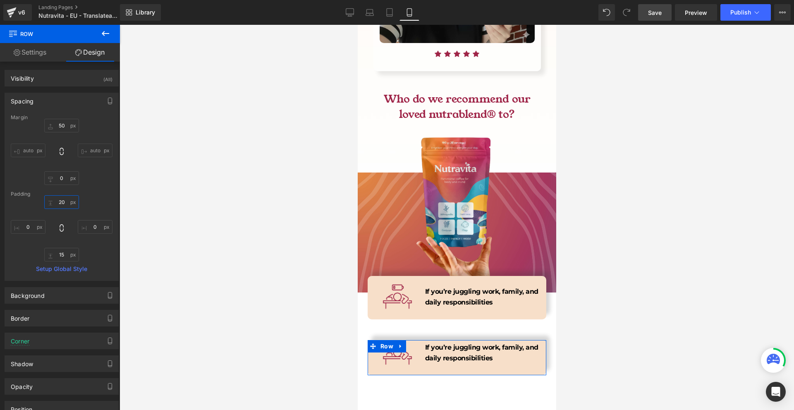
click at [66, 203] on input "20" at bounding box center [61, 202] width 35 height 14
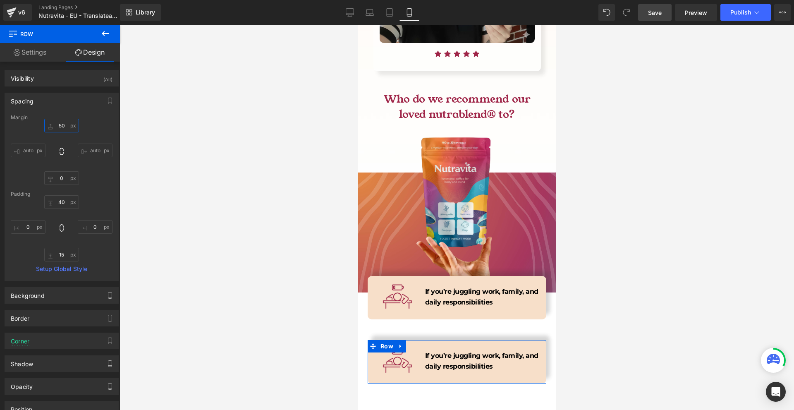
click at [63, 130] on input "50" at bounding box center [61, 126] width 35 height 14
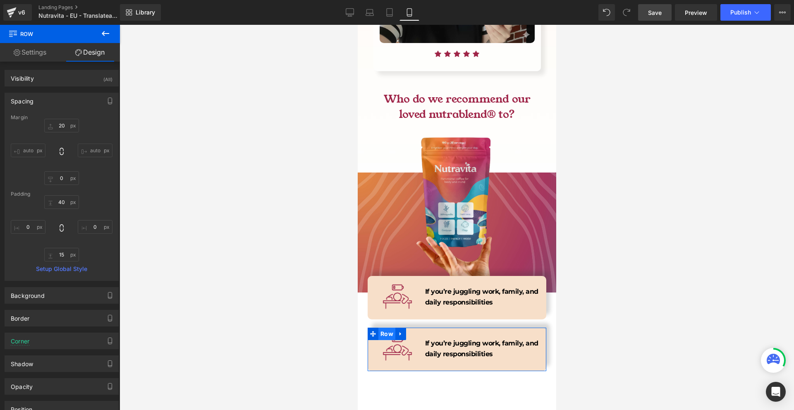
click at [385, 328] on span "Row" at bounding box center [386, 334] width 17 height 12
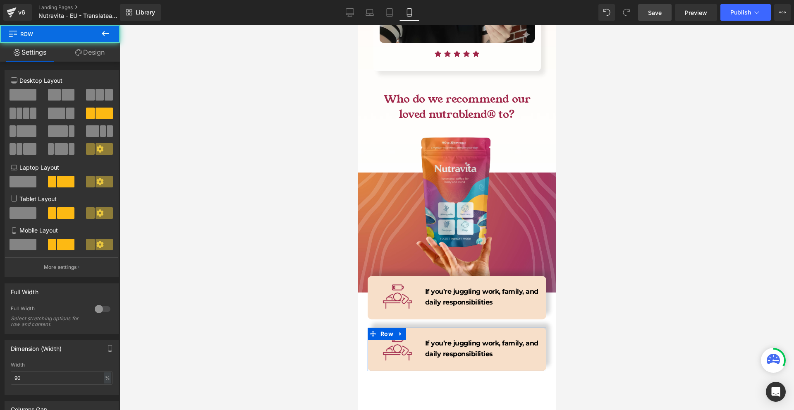
click at [86, 47] on link "Design" at bounding box center [90, 52] width 60 height 19
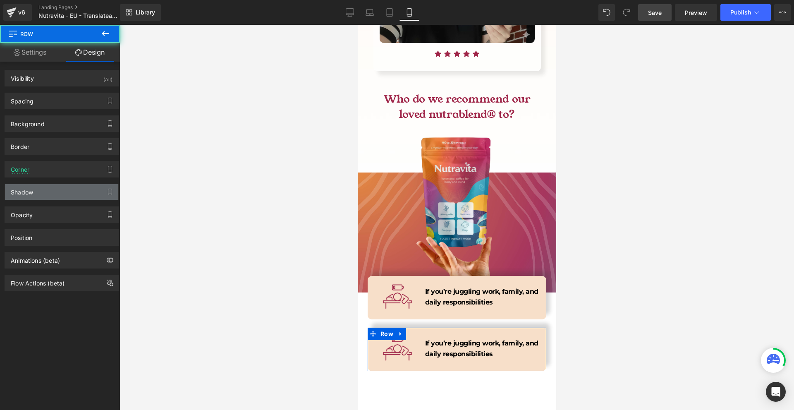
click at [42, 190] on div "Shadow" at bounding box center [61, 192] width 113 height 16
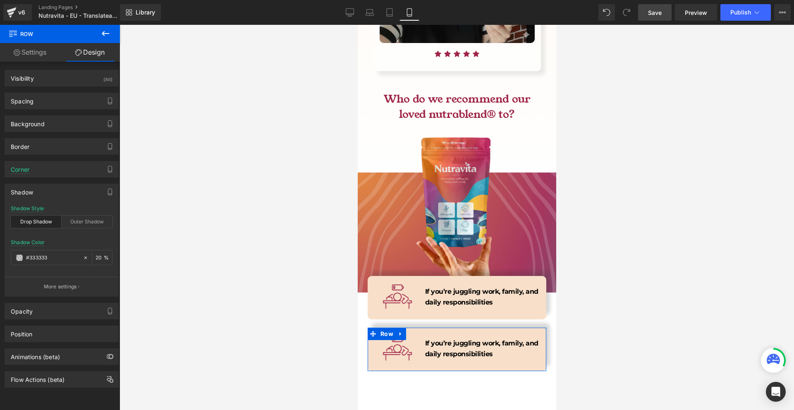
drag, startPoint x: 60, startPoint y: 283, endPoint x: 58, endPoint y: 263, distance: 20.4
click at [60, 283] on p "More settings" at bounding box center [60, 286] width 33 height 7
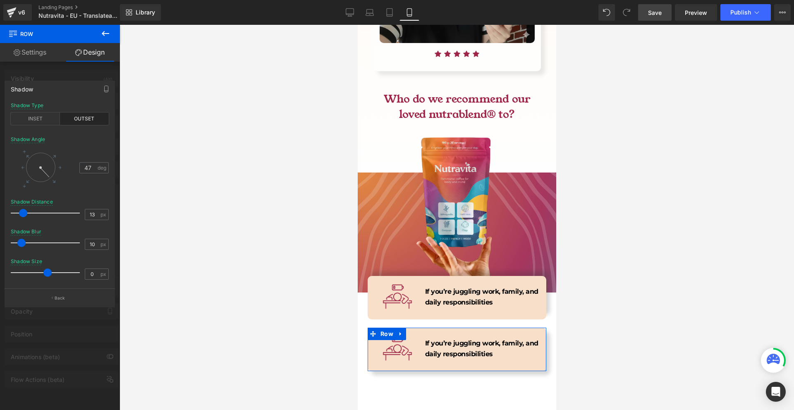
drag, startPoint x: 50, startPoint y: 160, endPoint x: 64, endPoint y: 192, distance: 35.0
click at [64, 192] on div "Shadow Angle 47 deg" at bounding box center [60, 168] width 98 height 62
click at [24, 241] on span at bounding box center [23, 243] width 8 height 8
click at [20, 212] on span at bounding box center [22, 213] width 8 height 8
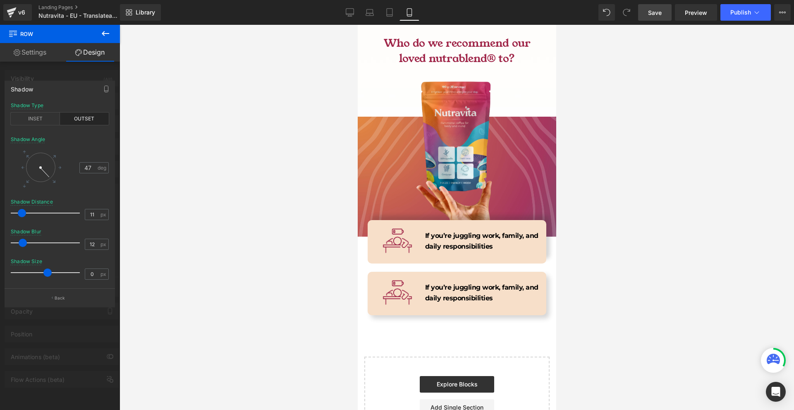
scroll to position [3506, 0]
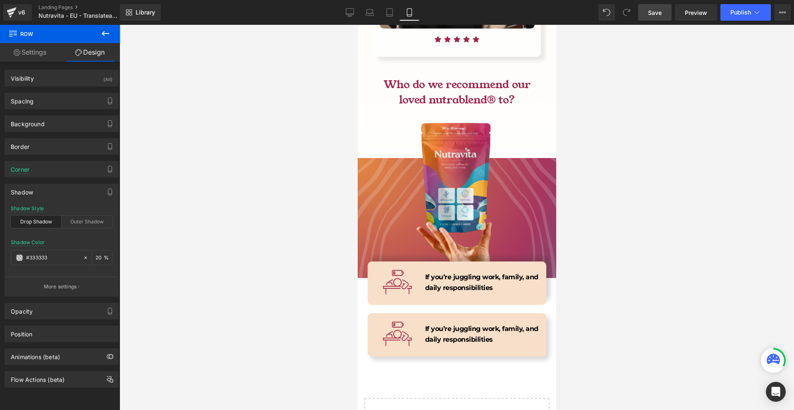
click at [436, 325] on strong "If you’re juggling work, family, and daily responsibilities" at bounding box center [481, 334] width 113 height 19
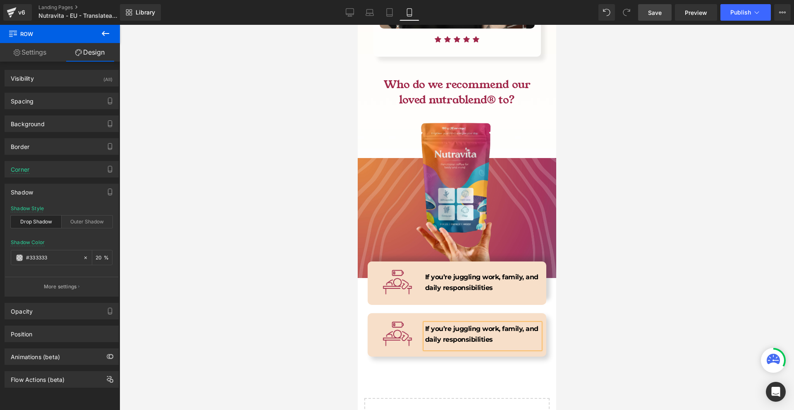
click at [436, 325] on strong "If you’re juggling work, family, and daily responsibilities" at bounding box center [481, 334] width 113 height 19
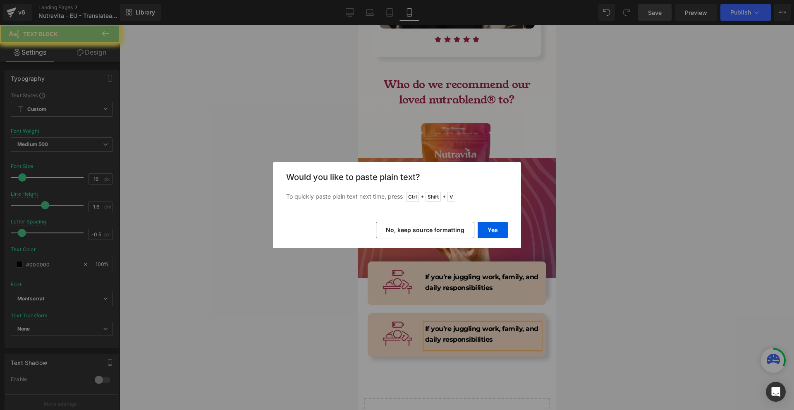
click at [491, 237] on button "Yes" at bounding box center [493, 230] width 30 height 17
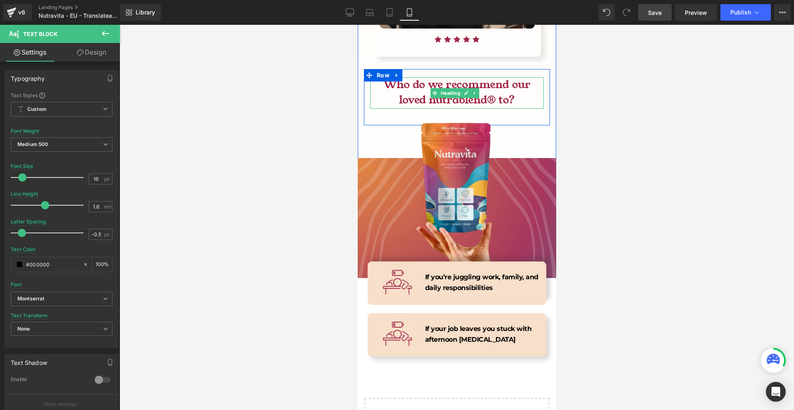
click at [448, 77] on h1 "Who do we recommend our loved nutrablend® to?" at bounding box center [457, 92] width 174 height 30
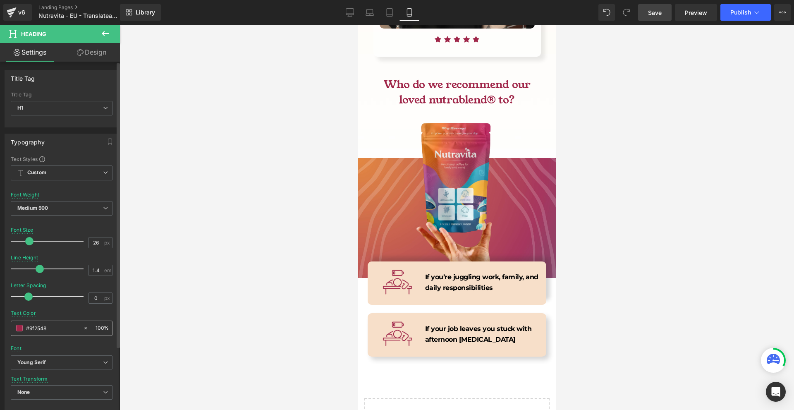
click at [55, 326] on input "#9f2548" at bounding box center [52, 327] width 53 height 9
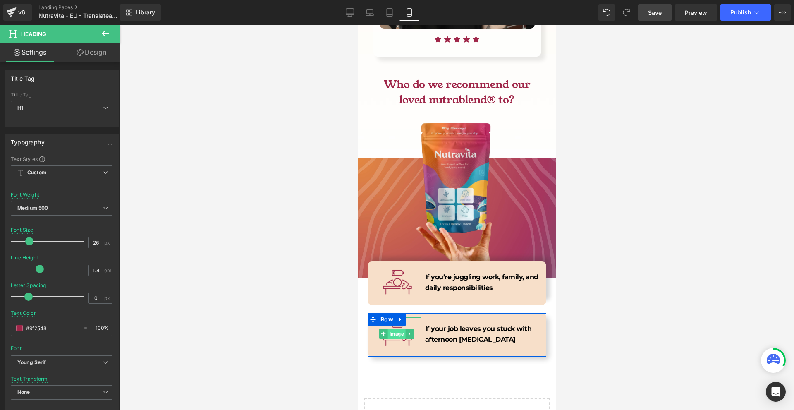
click at [399, 329] on span "Image" at bounding box center [397, 334] width 18 height 10
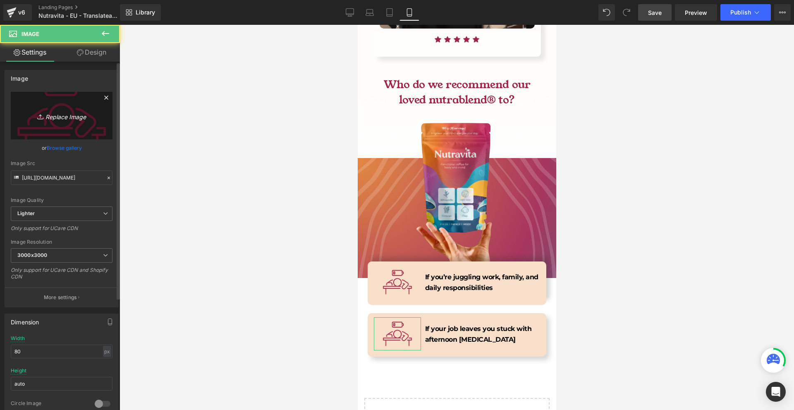
click at [64, 121] on link "Replace Image" at bounding box center [62, 116] width 102 height 48
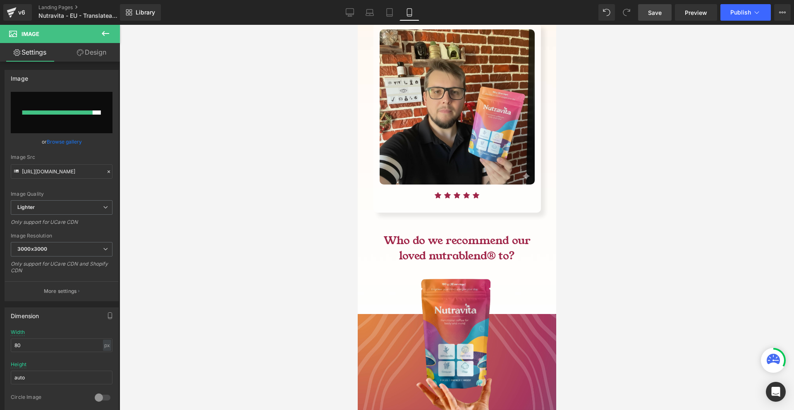
scroll to position [3548, 0]
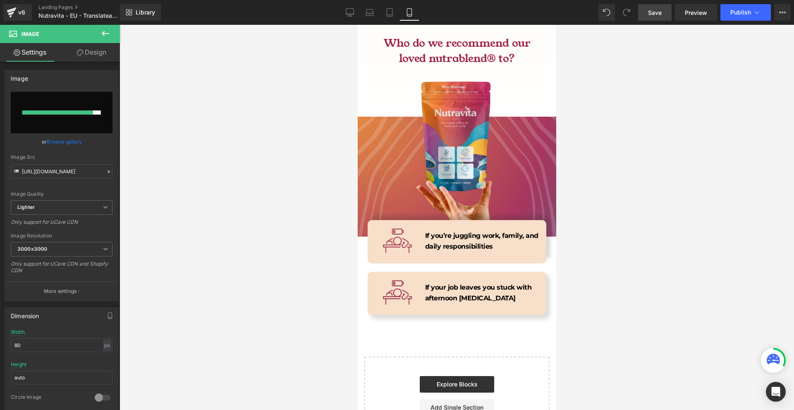
click at [442, 272] on div "Image If your job leaves you stuck with afternoon brain fog Text Block Row 40px" at bounding box center [456, 293] width 179 height 43
click at [395, 276] on div "Image" at bounding box center [397, 292] width 47 height 33
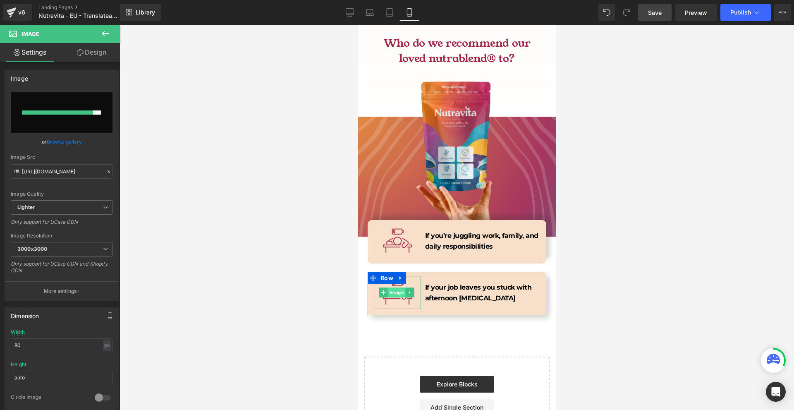
click at [394, 287] on span "Image" at bounding box center [397, 292] width 18 height 10
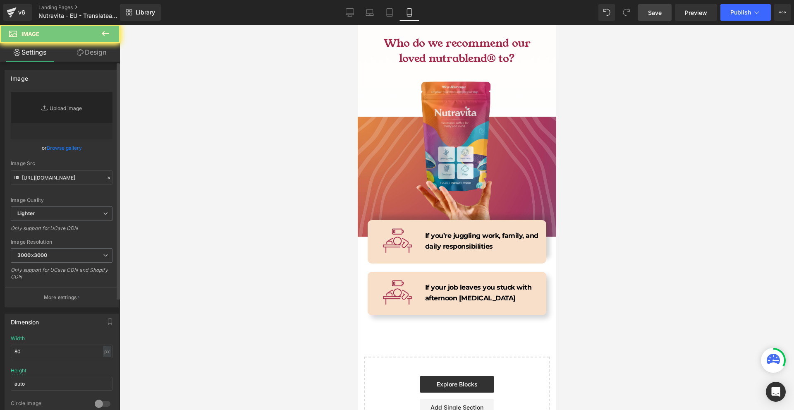
click at [73, 98] on link "Replace Image" at bounding box center [62, 116] width 102 height 48
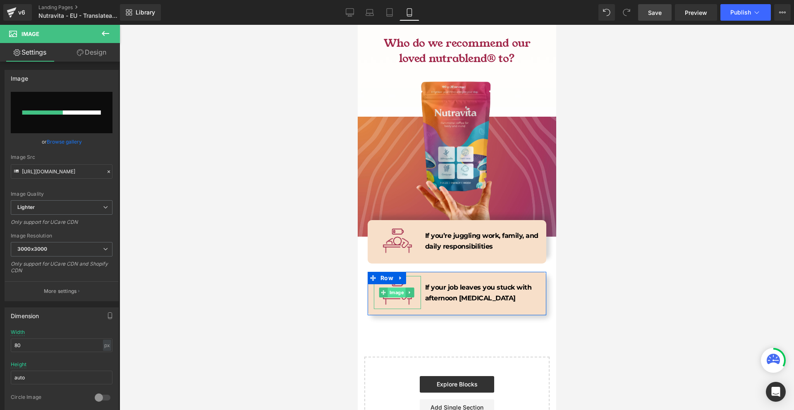
click at [396, 287] on span "Image" at bounding box center [397, 292] width 18 height 10
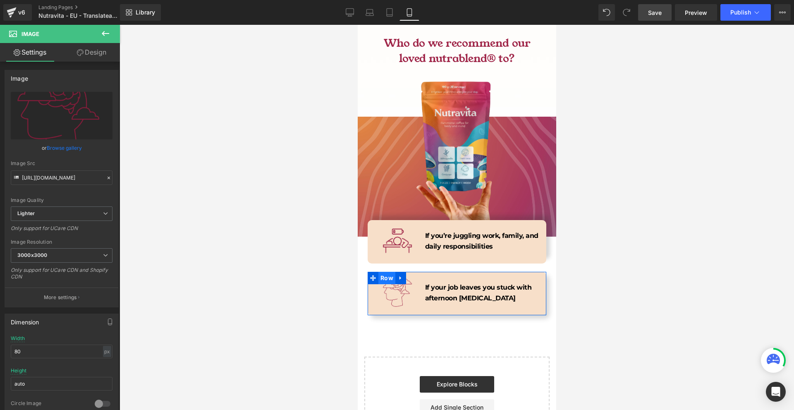
click at [390, 272] on span "Row" at bounding box center [386, 278] width 17 height 12
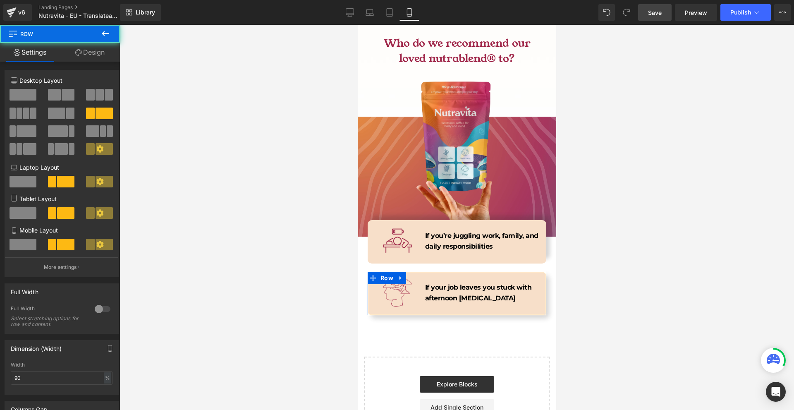
click at [93, 46] on link "Design" at bounding box center [90, 52] width 60 height 19
click at [0, 0] on div "Shadow" at bounding box center [0, 0] width 0 height 0
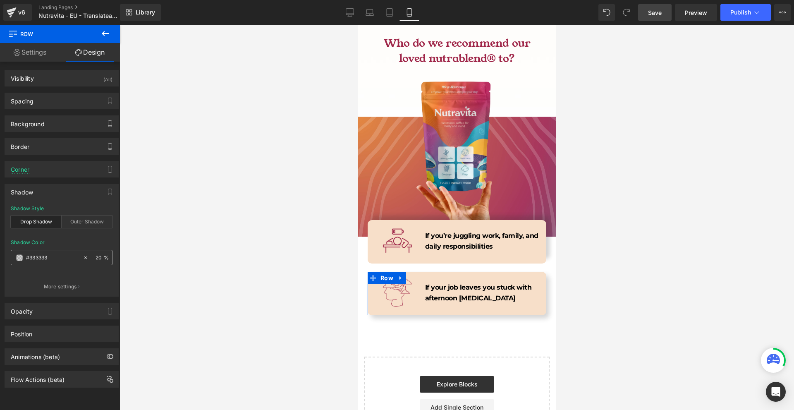
click at [19, 259] on span at bounding box center [19, 257] width 7 height 7
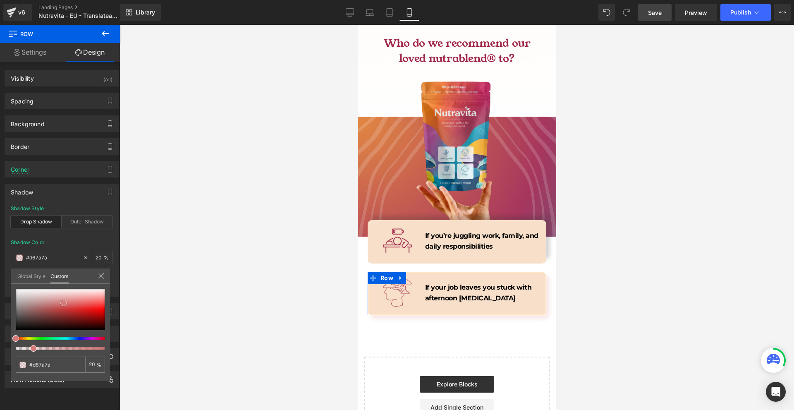
drag, startPoint x: 60, startPoint y: 310, endPoint x: 64, endPoint y: 303, distance: 8.2
click at [64, 303] on div at bounding box center [60, 309] width 89 height 41
drag, startPoint x: 88, startPoint y: 339, endPoint x: 96, endPoint y: 338, distance: 8.3
click at [96, 338] on div at bounding box center [56, 338] width 89 height 3
drag, startPoint x: 86, startPoint y: 319, endPoint x: 94, endPoint y: 302, distance: 18.9
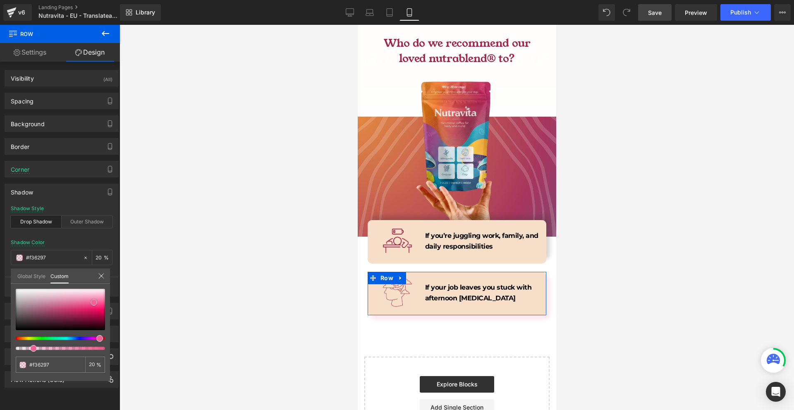
click at [94, 302] on div at bounding box center [60, 309] width 89 height 41
drag, startPoint x: 100, startPoint y: 338, endPoint x: 76, endPoint y: 338, distance: 23.6
click at [76, 338] on span at bounding box center [79, 338] width 7 height 7
click at [31, 346] on div at bounding box center [60, 319] width 89 height 61
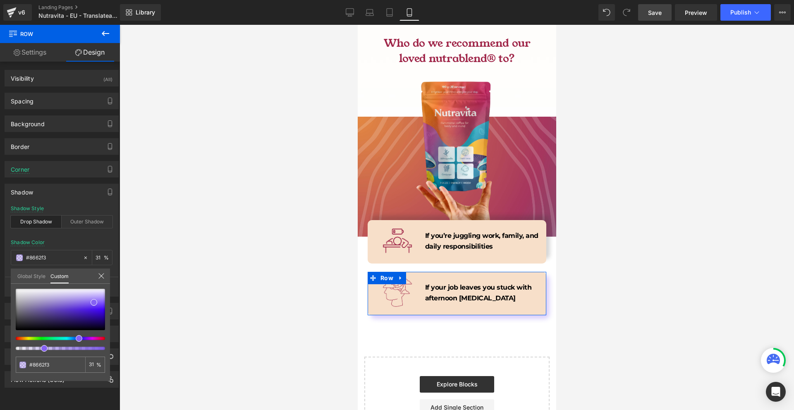
drag, startPoint x: 34, startPoint y: 348, endPoint x: 64, endPoint y: 337, distance: 31.4
click at [41, 348] on span at bounding box center [44, 348] width 7 height 7
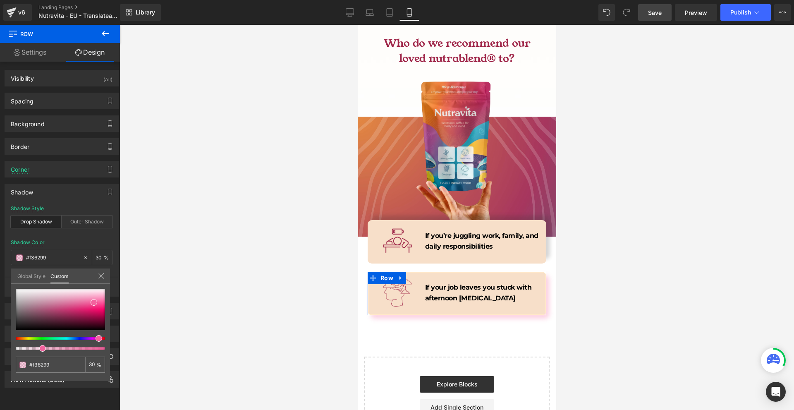
drag, startPoint x: 76, startPoint y: 340, endPoint x: 93, endPoint y: 335, distance: 17.9
click at [94, 338] on div at bounding box center [56, 338] width 89 height 3
drag, startPoint x: 92, startPoint y: 303, endPoint x: 302, endPoint y: 290, distance: 209.7
click at [92, 297] on span at bounding box center [93, 297] width 7 height 7
click at [65, 364] on input "#f8a4c3" at bounding box center [51, 364] width 44 height 9
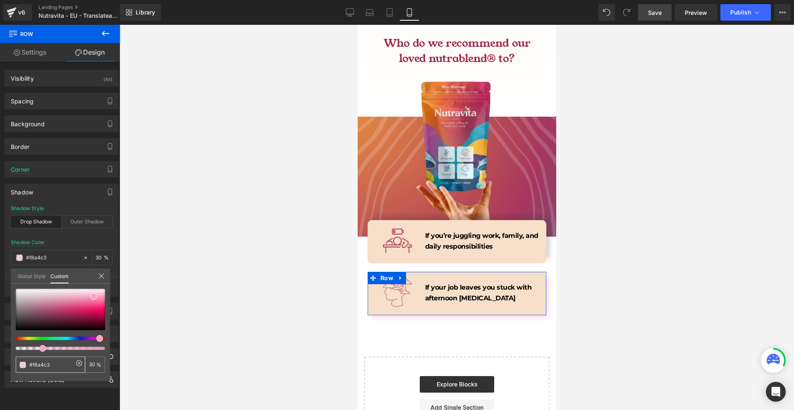
click at [65, 364] on input "#f8a4c3" at bounding box center [51, 364] width 44 height 9
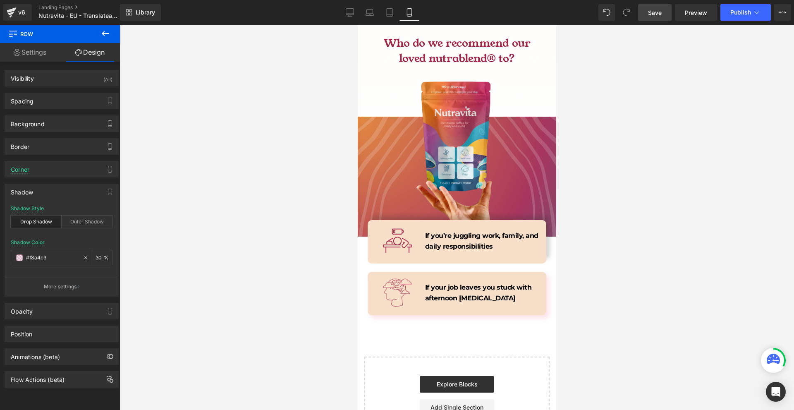
click at [386, 220] on span "Row" at bounding box center [386, 226] width 17 height 12
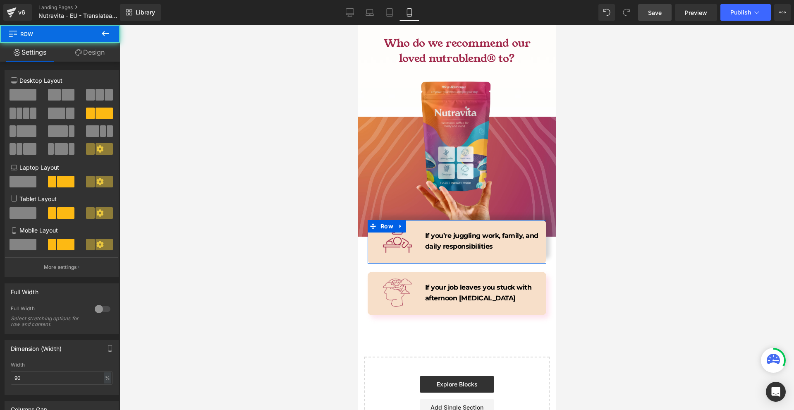
click at [104, 49] on link "Design" at bounding box center [90, 52] width 60 height 19
click at [0, 0] on div "Shadow" at bounding box center [0, 0] width 0 height 0
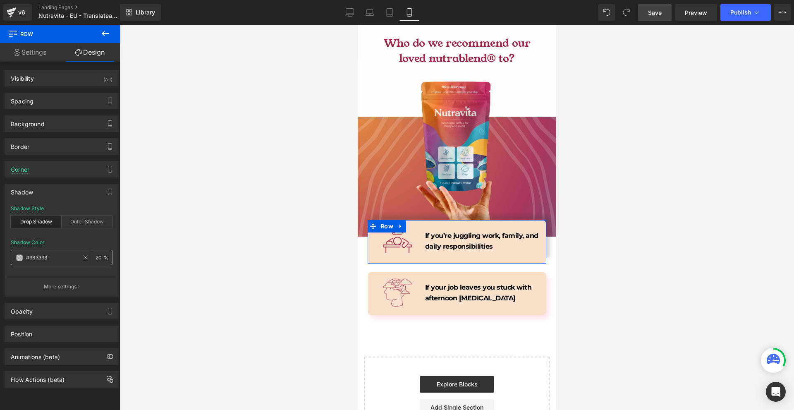
click at [47, 257] on input "#333333" at bounding box center [52, 257] width 53 height 9
paste input "f8a4c"
click at [97, 259] on input "100" at bounding box center [100, 257] width 8 height 9
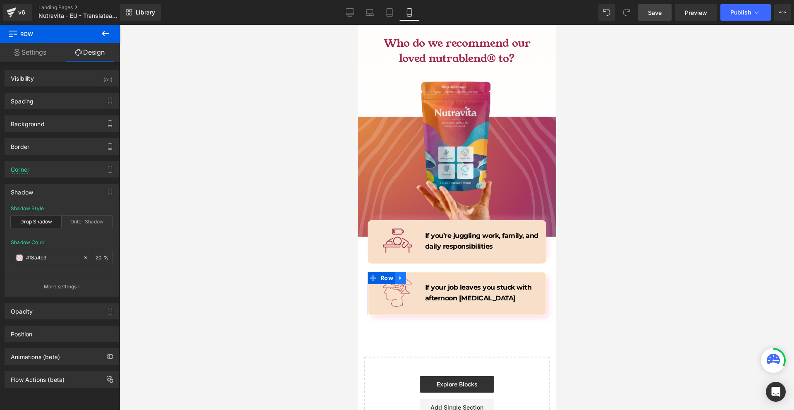
click at [405, 272] on div "40px" at bounding box center [456, 280] width 179 height 17
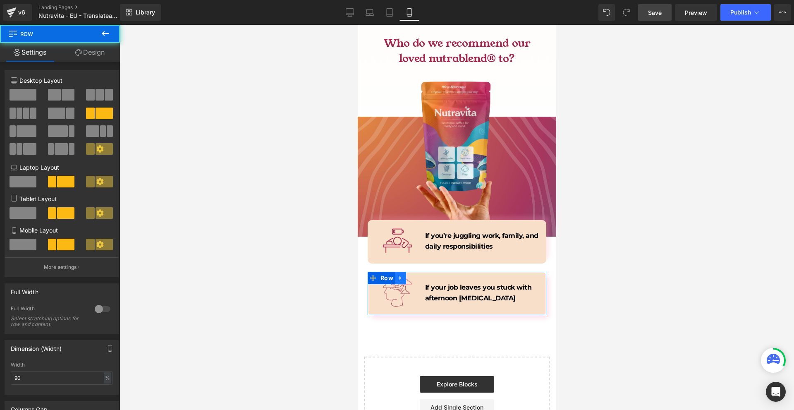
click at [401, 275] on icon at bounding box center [401, 278] width 6 height 6
click at [409, 275] on icon at bounding box center [411, 278] width 6 height 6
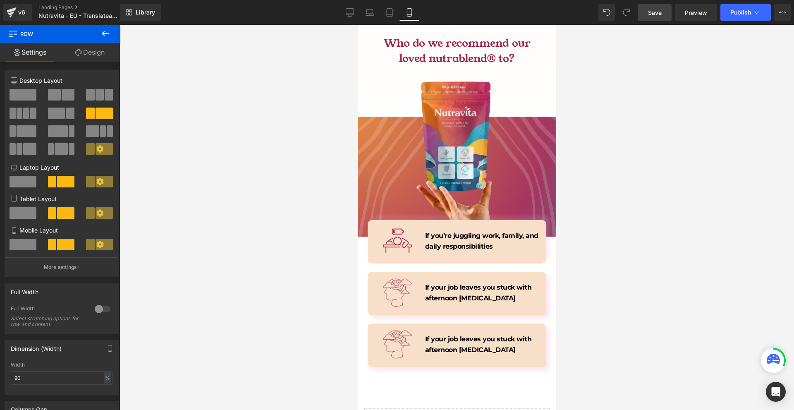
click at [655, 10] on span "Save" at bounding box center [655, 12] width 14 height 9
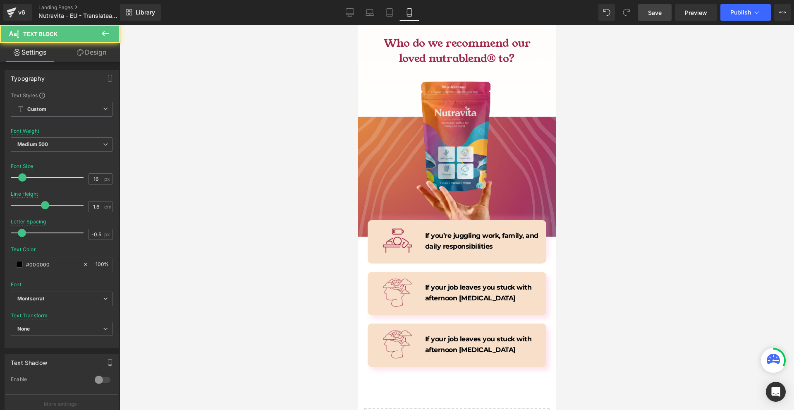
click at [431, 335] on b "If your job leaves you stuck with afternoon brain fog" at bounding box center [478, 344] width 107 height 19
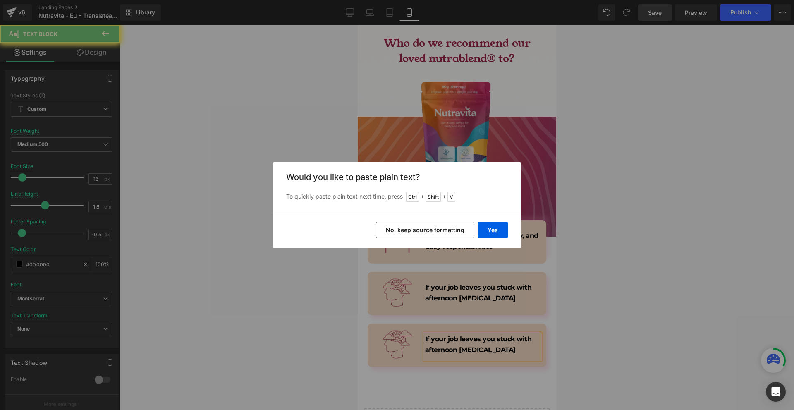
click at [489, 225] on button "Yes" at bounding box center [493, 230] width 30 height 17
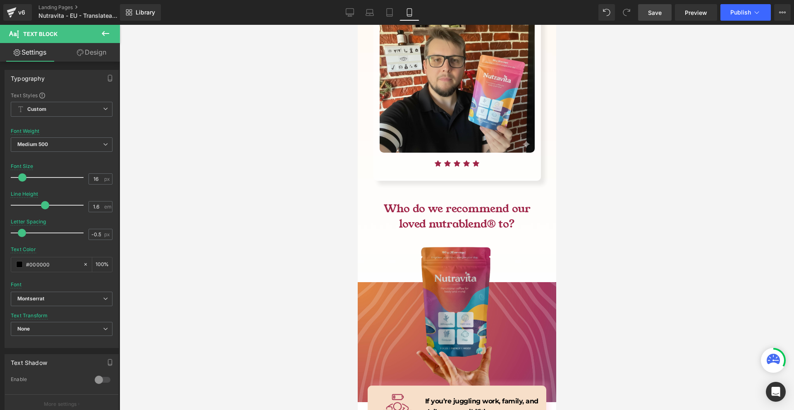
scroll to position [3341, 0]
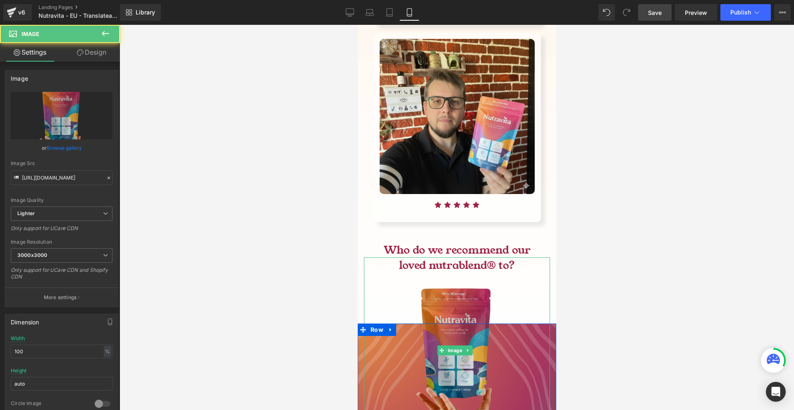
click at [450, 257] on img at bounding box center [457, 350] width 186 height 186
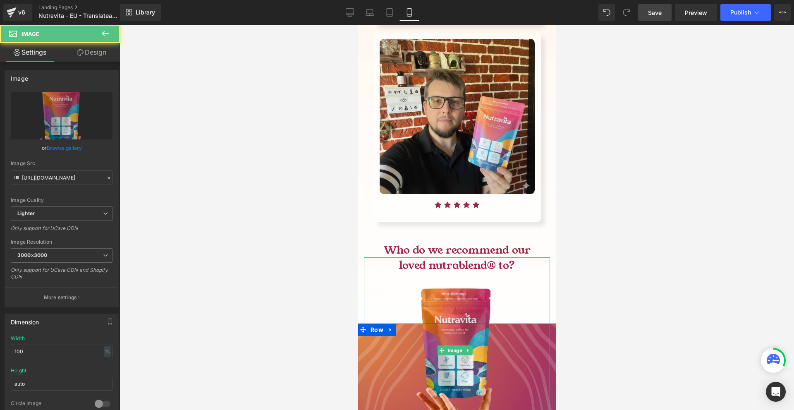
click at [447, 243] on h1 "Who do we recommend our loved nutrablend® to?" at bounding box center [457, 258] width 174 height 30
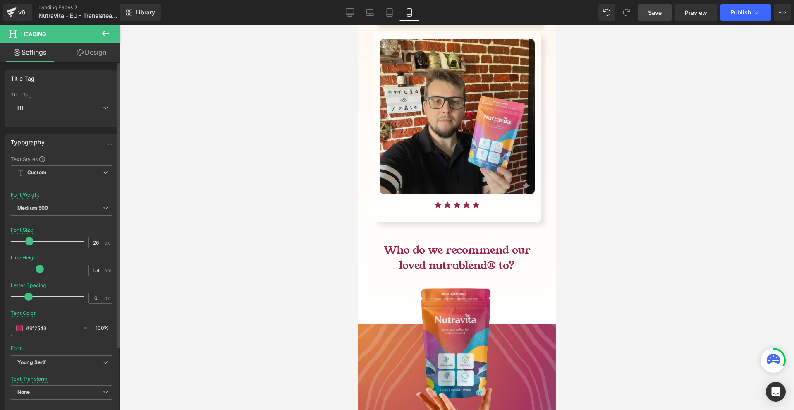
click at [59, 331] on input "#9f2548" at bounding box center [52, 327] width 53 height 9
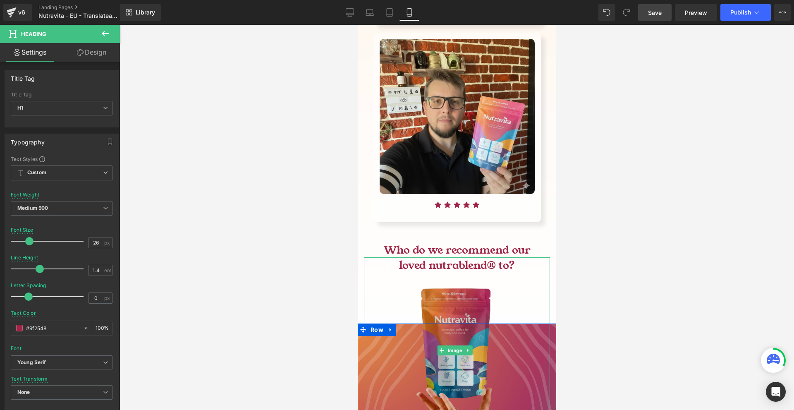
scroll to position [3548, 0]
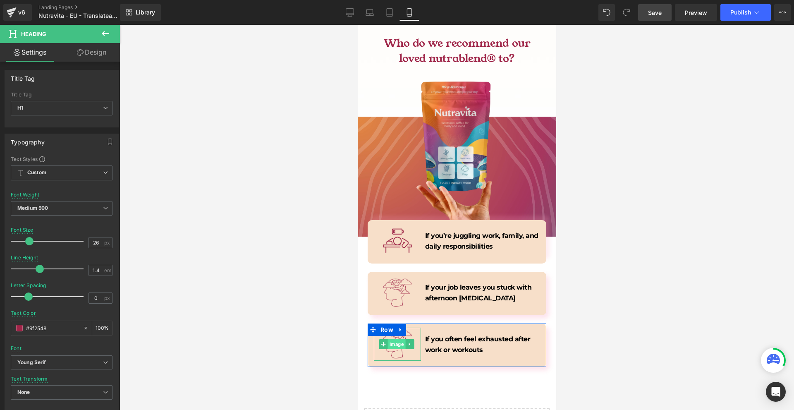
click at [393, 339] on span "Image" at bounding box center [397, 344] width 18 height 10
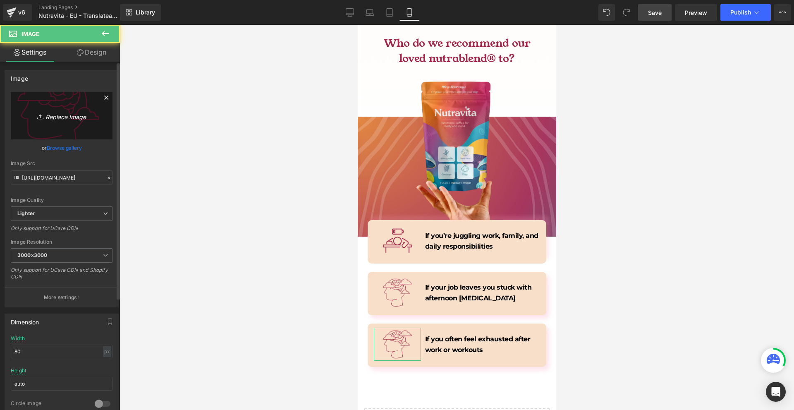
click at [42, 125] on link "Replace Image" at bounding box center [62, 116] width 102 height 48
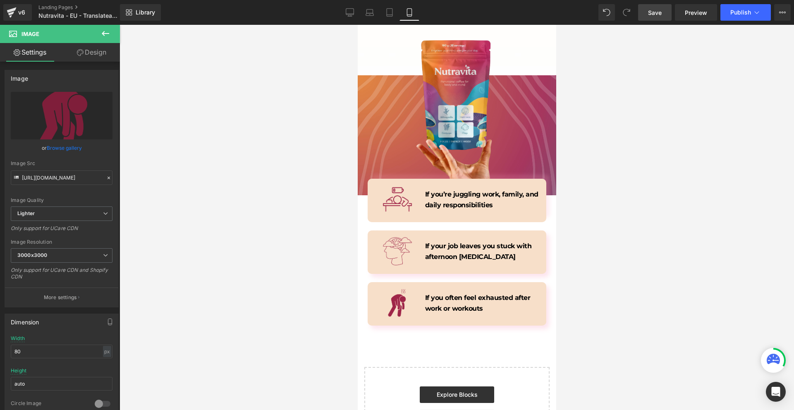
scroll to position [3506, 0]
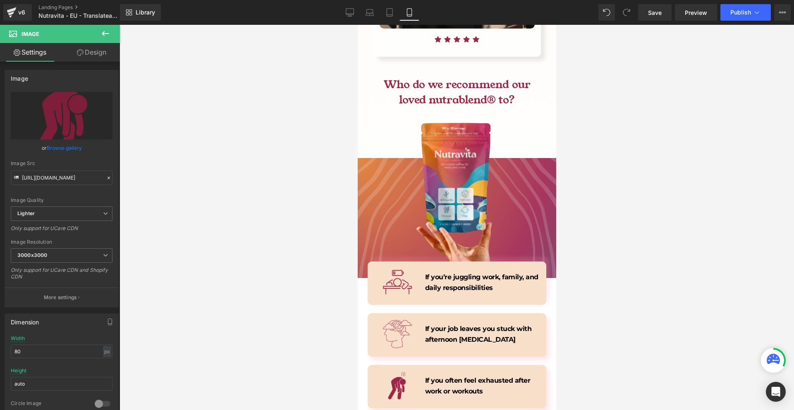
drag, startPoint x: 668, startPoint y: 14, endPoint x: 781, endPoint y: 407, distance: 408.6
click at [668, 14] on link "Save" at bounding box center [655, 12] width 34 height 17
